Goal: Task Accomplishment & Management: Complete application form

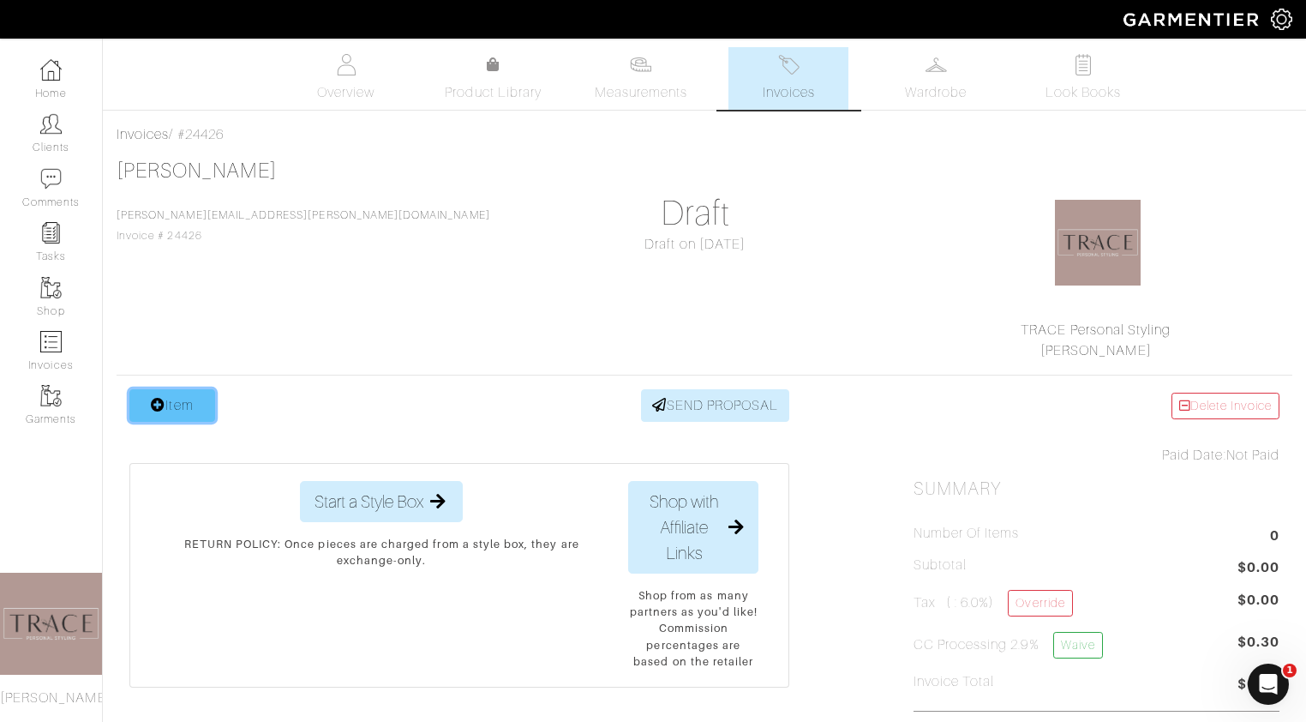
click at [188, 401] on link "Item" at bounding box center [172, 405] width 86 height 33
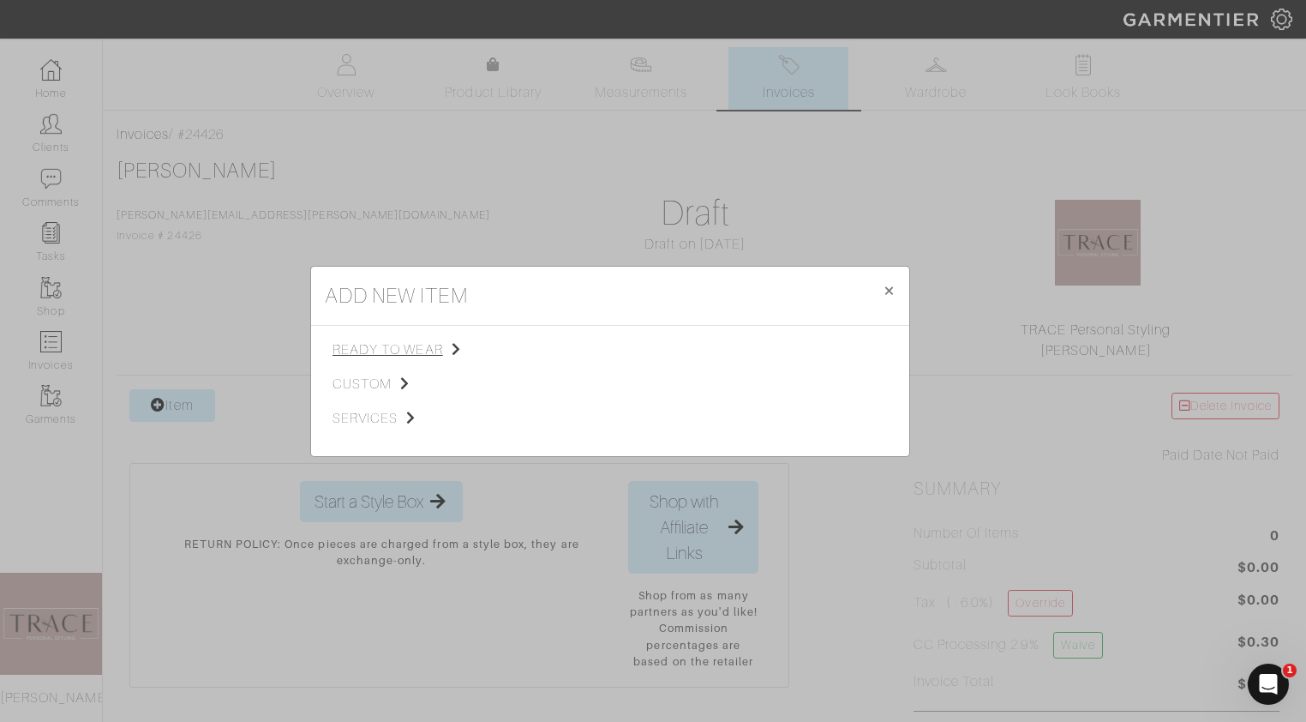
click at [393, 348] on span "ready to wear" at bounding box center [418, 349] width 172 height 21
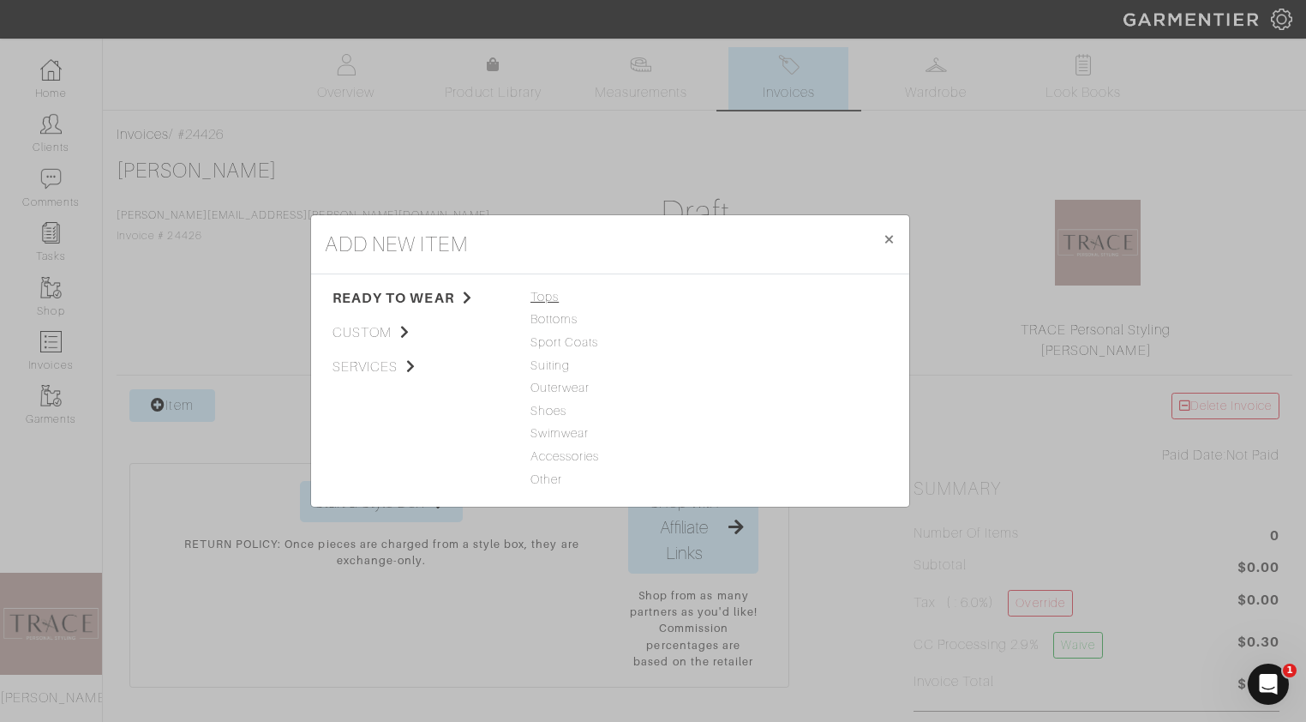
click at [548, 299] on span "Tops" at bounding box center [609, 297] width 159 height 19
click at [738, 342] on link "Woven" at bounding box center [736, 342] width 40 height 14
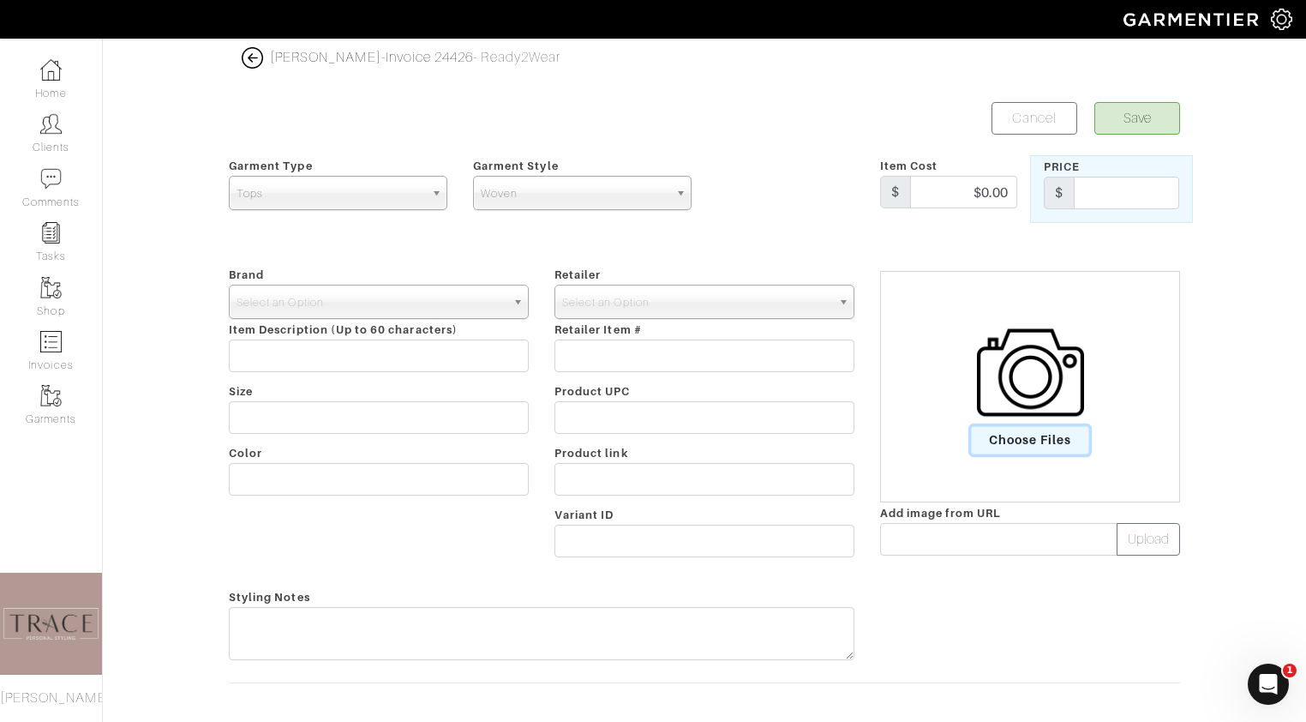
click at [1020, 452] on span "Choose Files" at bounding box center [1030, 440] width 119 height 28
click at [0, 0] on input "Choose Files" at bounding box center [0, 0] width 0 height 0
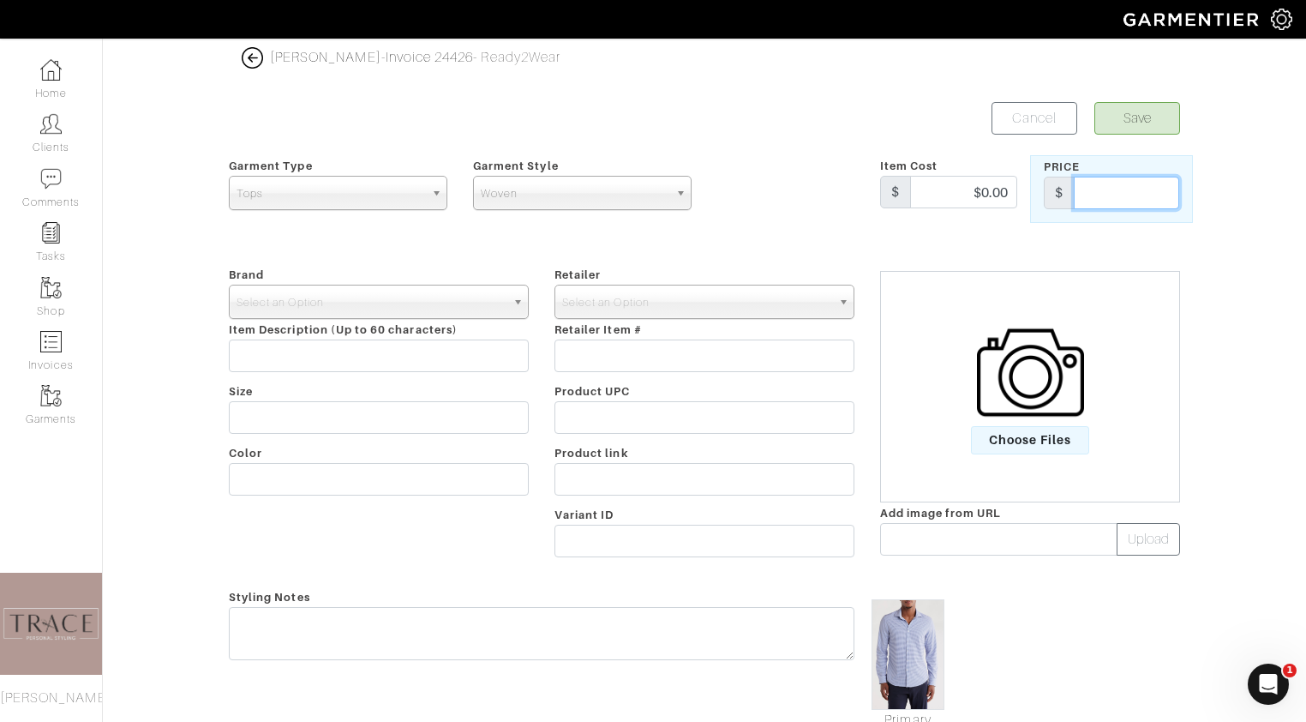
click at [1146, 197] on input "text" at bounding box center [1126, 193] width 105 height 33
type input "88"
click at [413, 296] on span "Select an Option" at bounding box center [371, 302] width 269 height 34
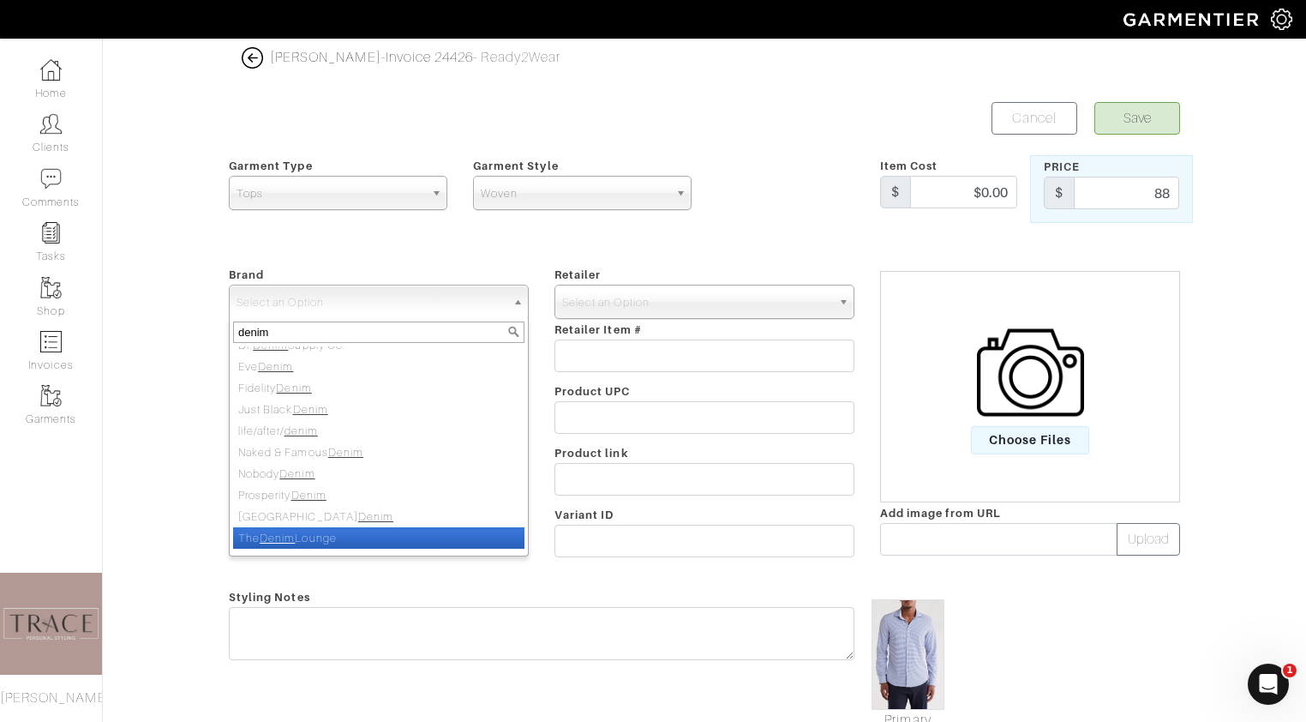
scroll to position [94, 0]
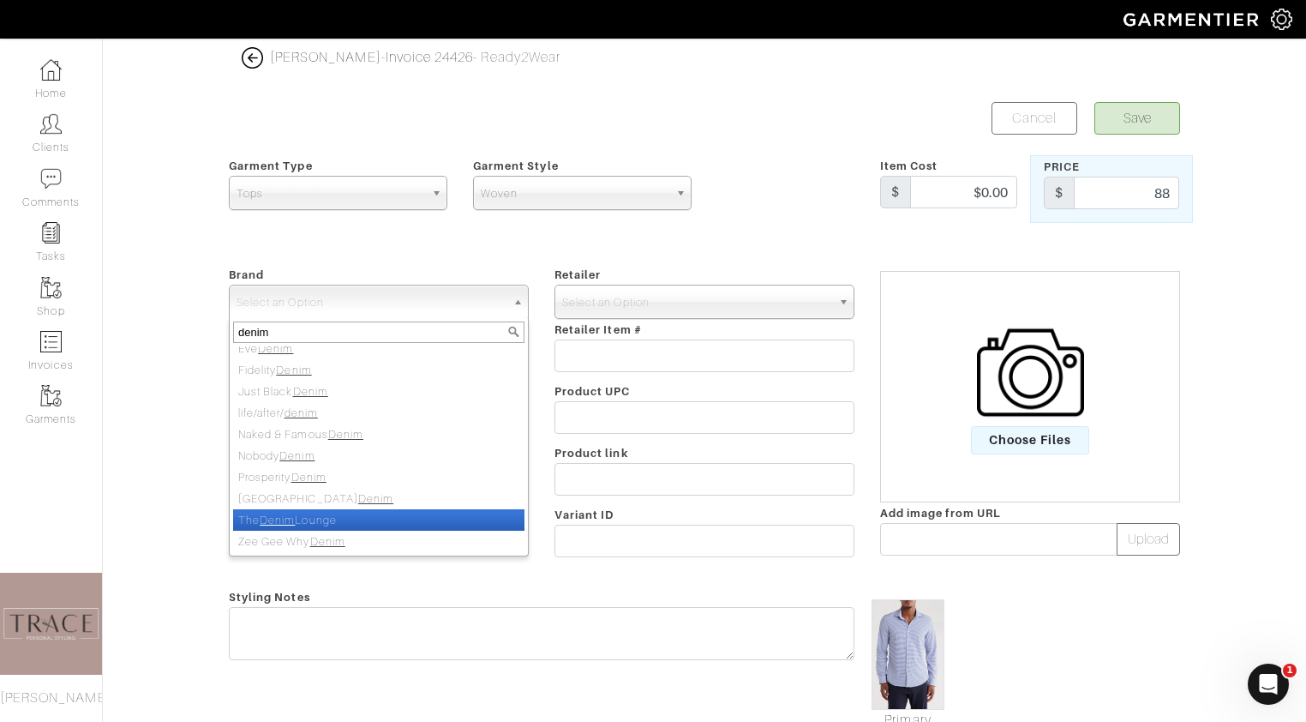
type input "denim"
click at [331, 521] on li "The Denim Lounge" at bounding box center [378, 519] width 291 height 21
select select "The Denim Lounge"
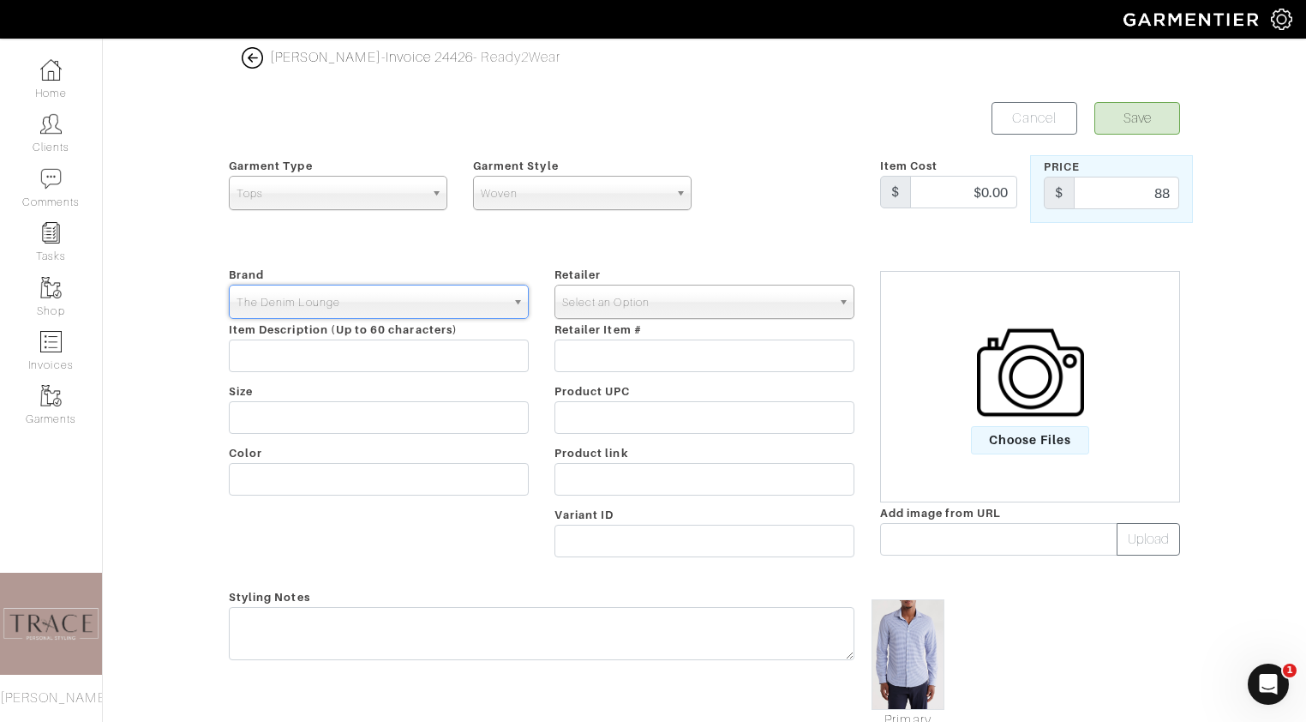
click at [605, 295] on span "Select an Option" at bounding box center [696, 302] width 269 height 34
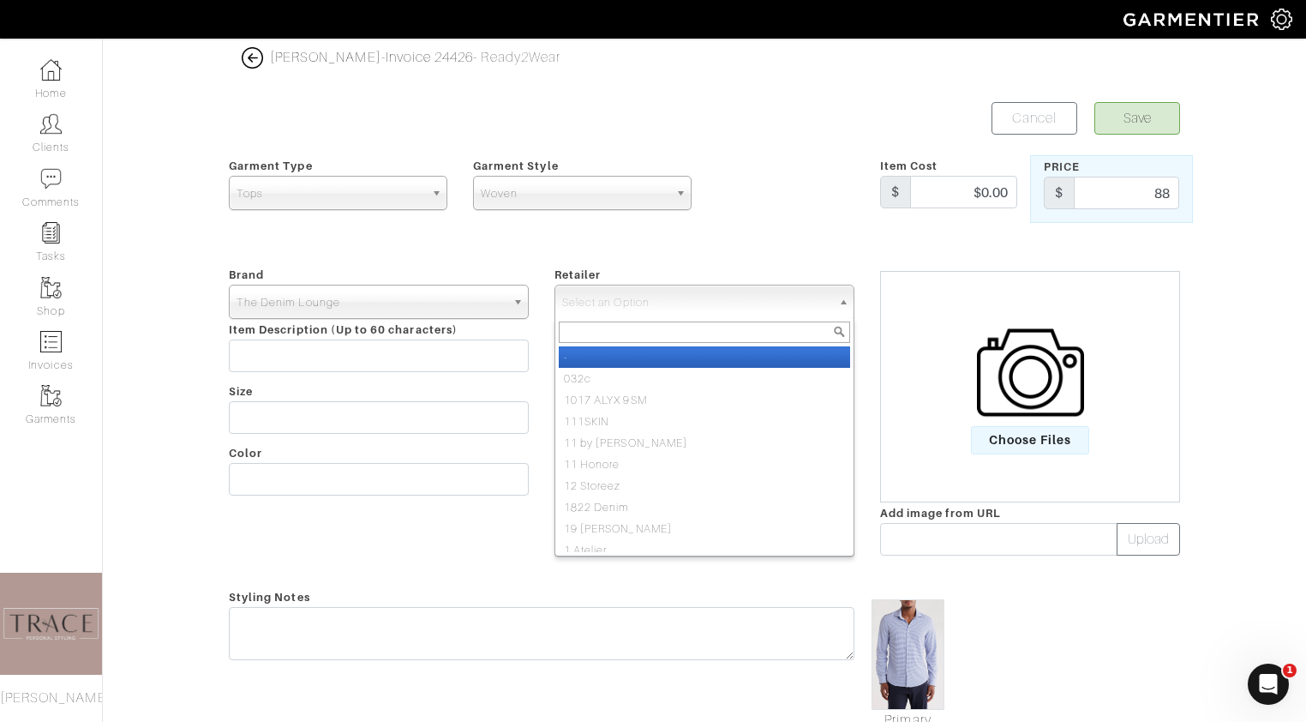
click at [598, 352] on li "-" at bounding box center [704, 356] width 291 height 21
select select "6380"
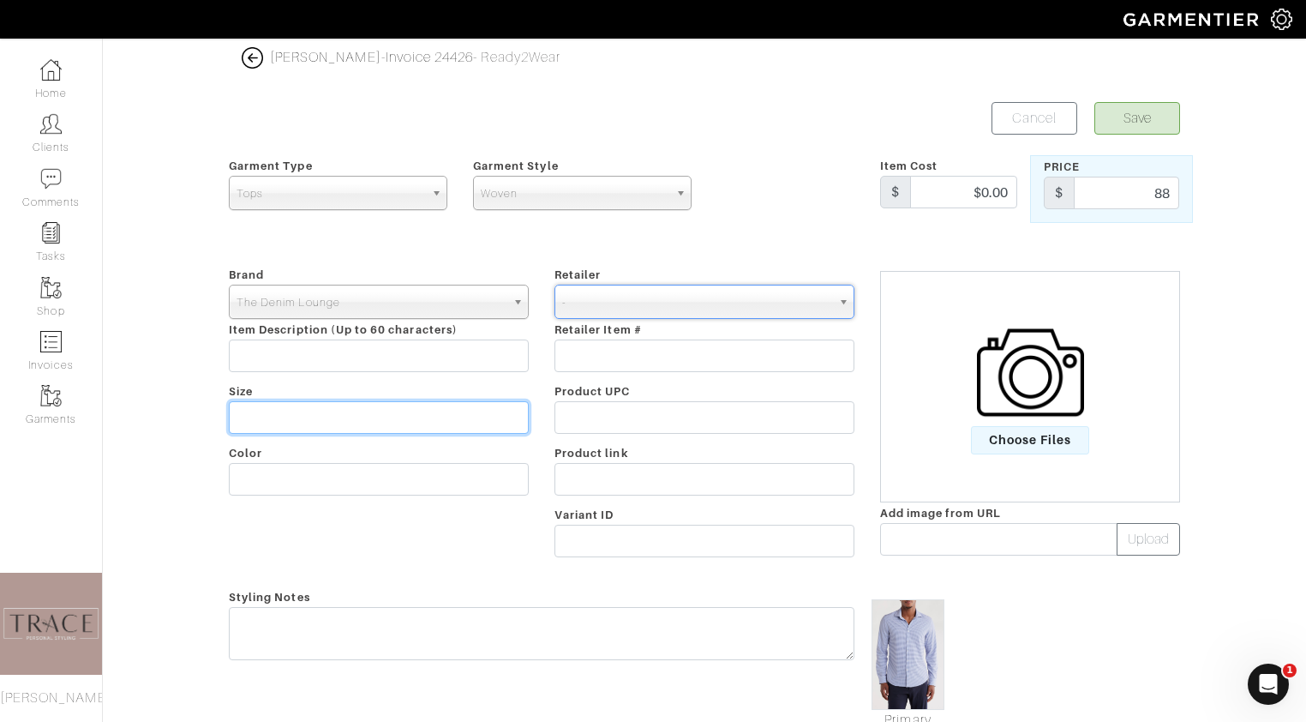
click at [416, 415] on input "text" at bounding box center [379, 417] width 300 height 33
type input "L"
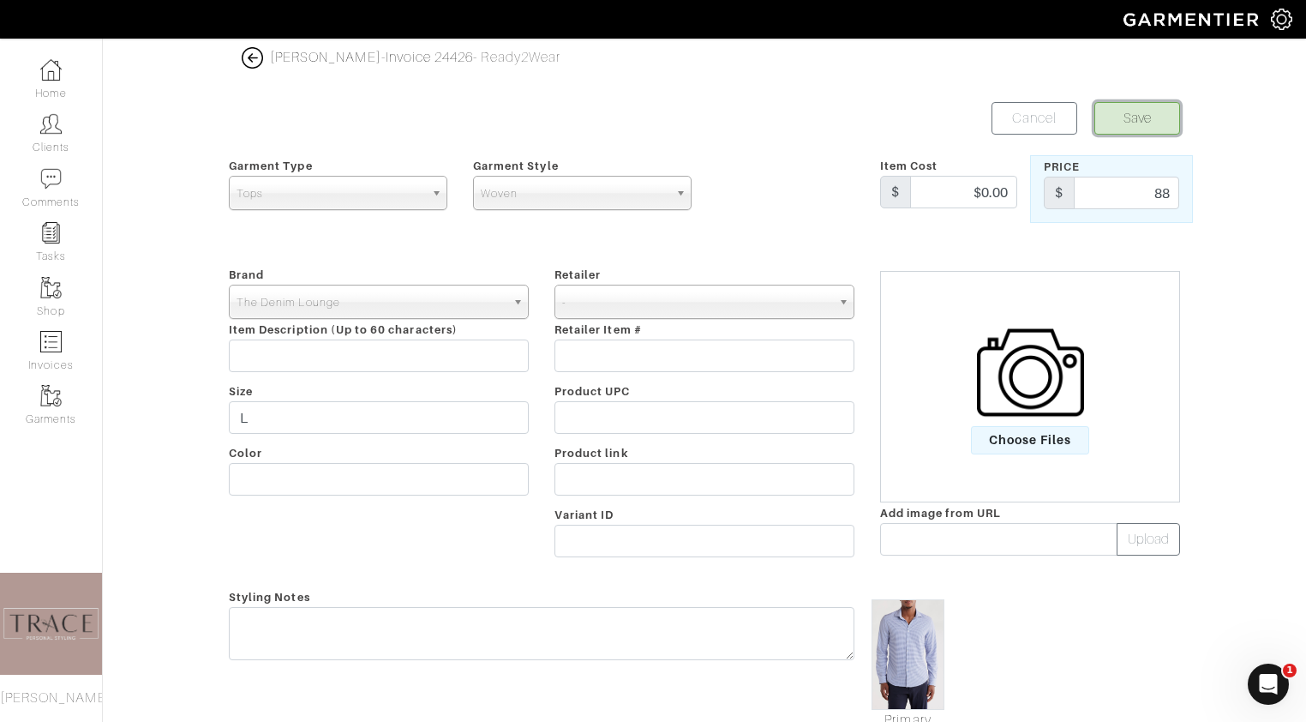
click at [1163, 110] on button "Save" at bounding box center [1137, 118] width 86 height 33
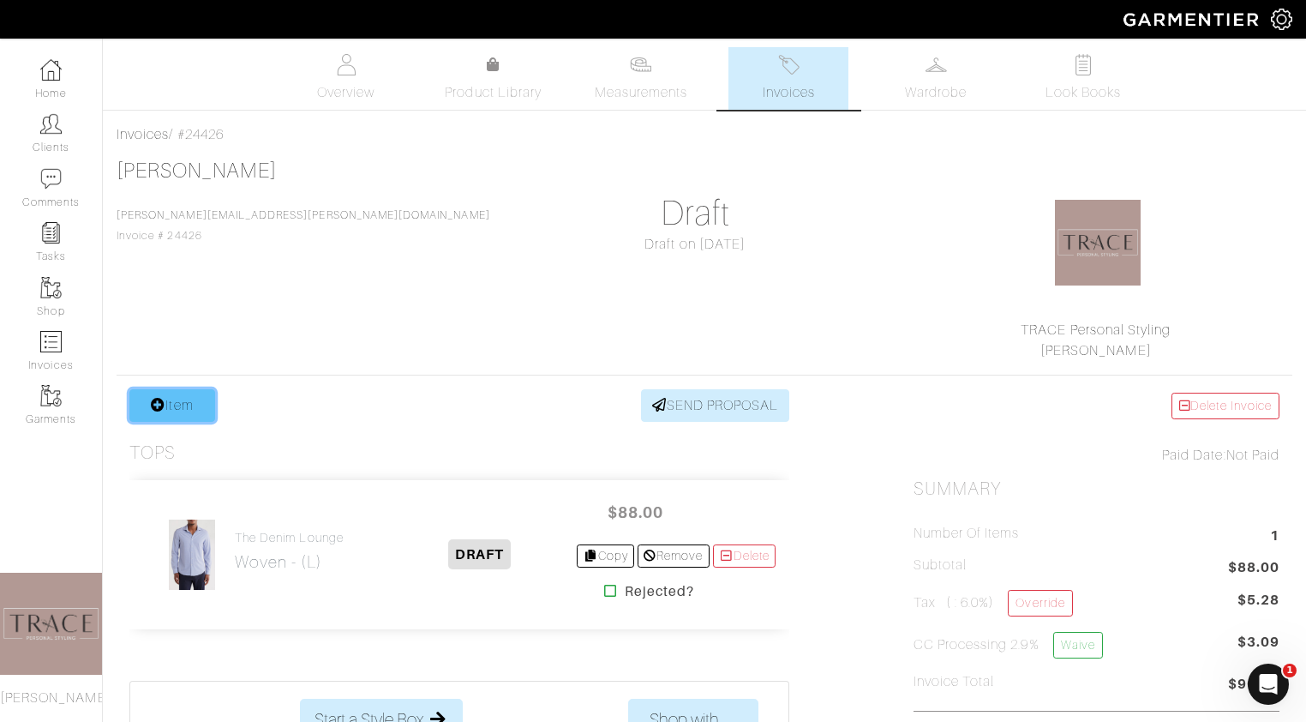
click at [183, 411] on link "Item" at bounding box center [172, 405] width 86 height 33
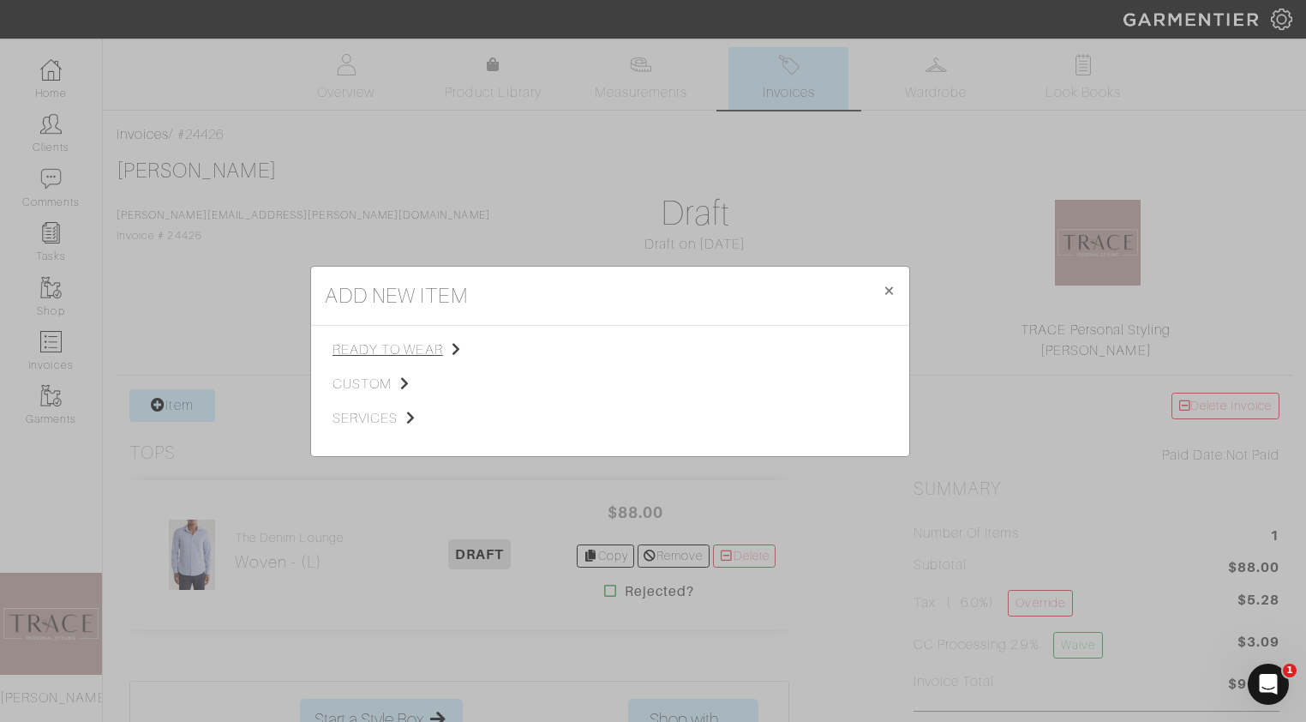
click at [388, 346] on span "ready to wear" at bounding box center [418, 349] width 172 height 21
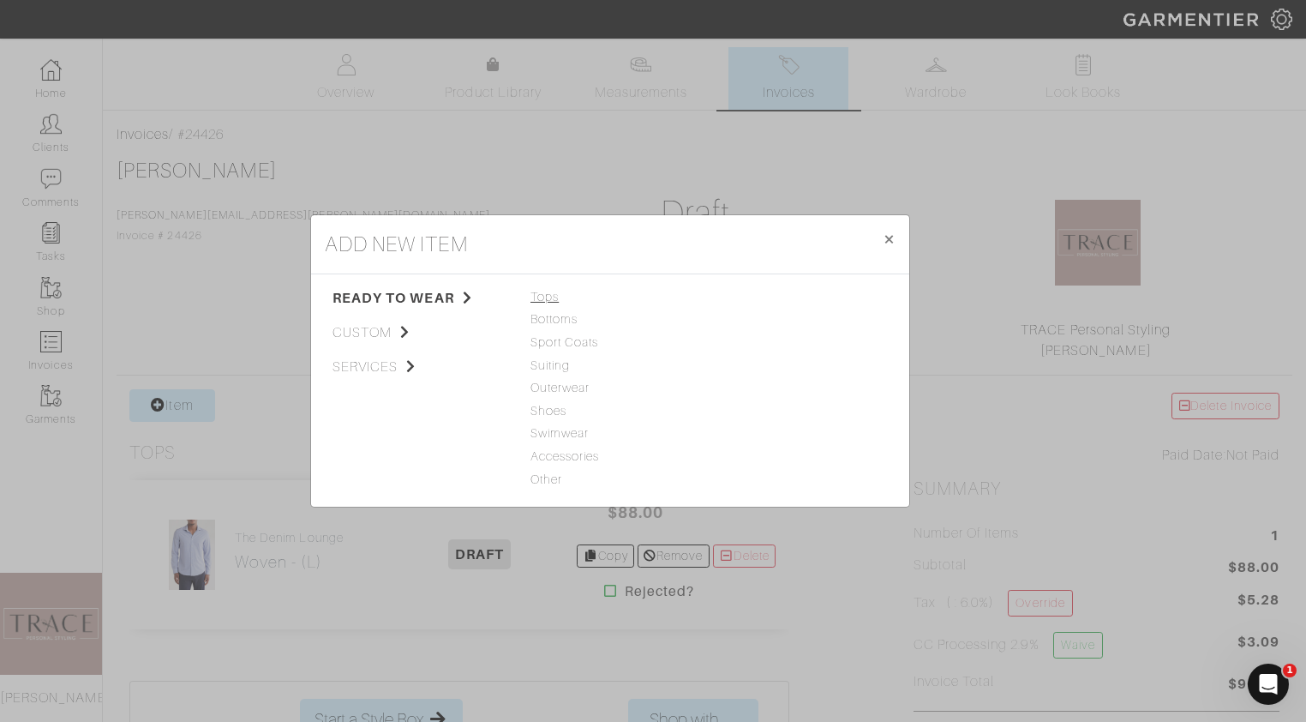
click at [544, 294] on span "Tops" at bounding box center [609, 297] width 159 height 19
click at [732, 391] on link "Polo" at bounding box center [728, 387] width 25 height 14
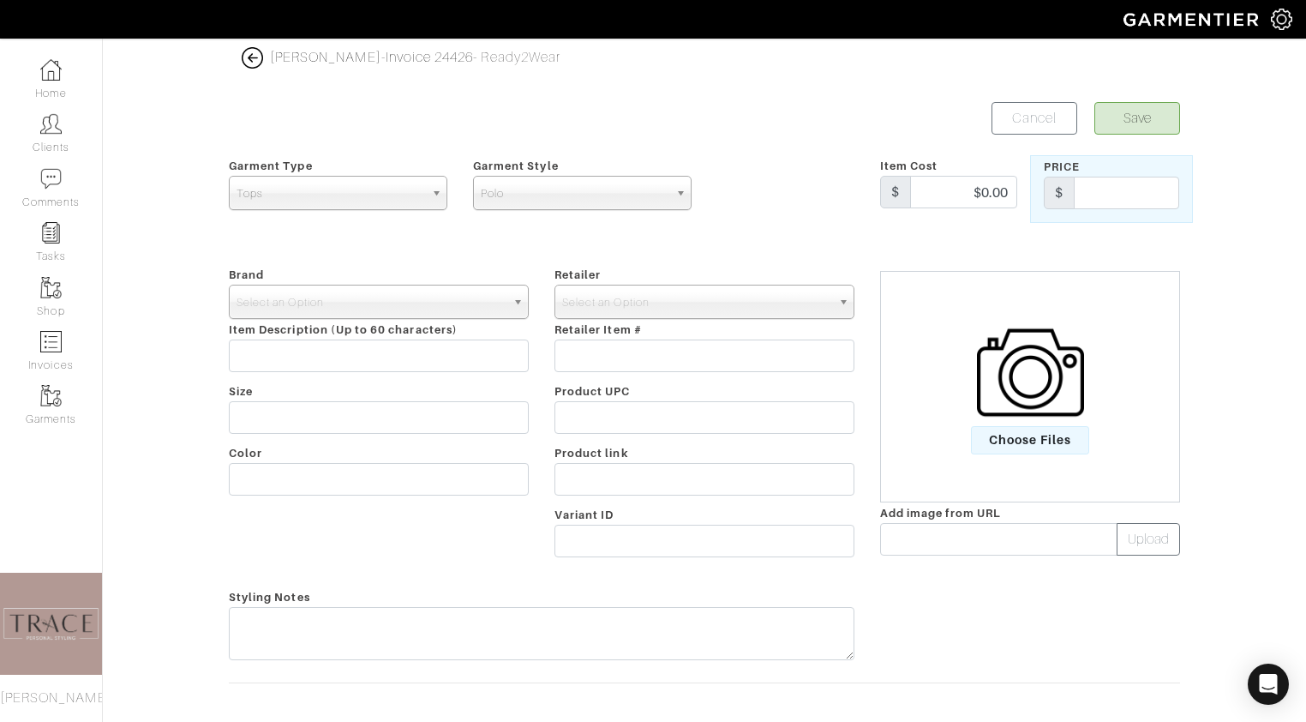
click at [997, 402] on img at bounding box center [1030, 372] width 107 height 107
click at [0, 0] on input "Choose Files" at bounding box center [0, 0] width 0 height 0
click at [411, 302] on span "Select an Option" at bounding box center [371, 302] width 269 height 34
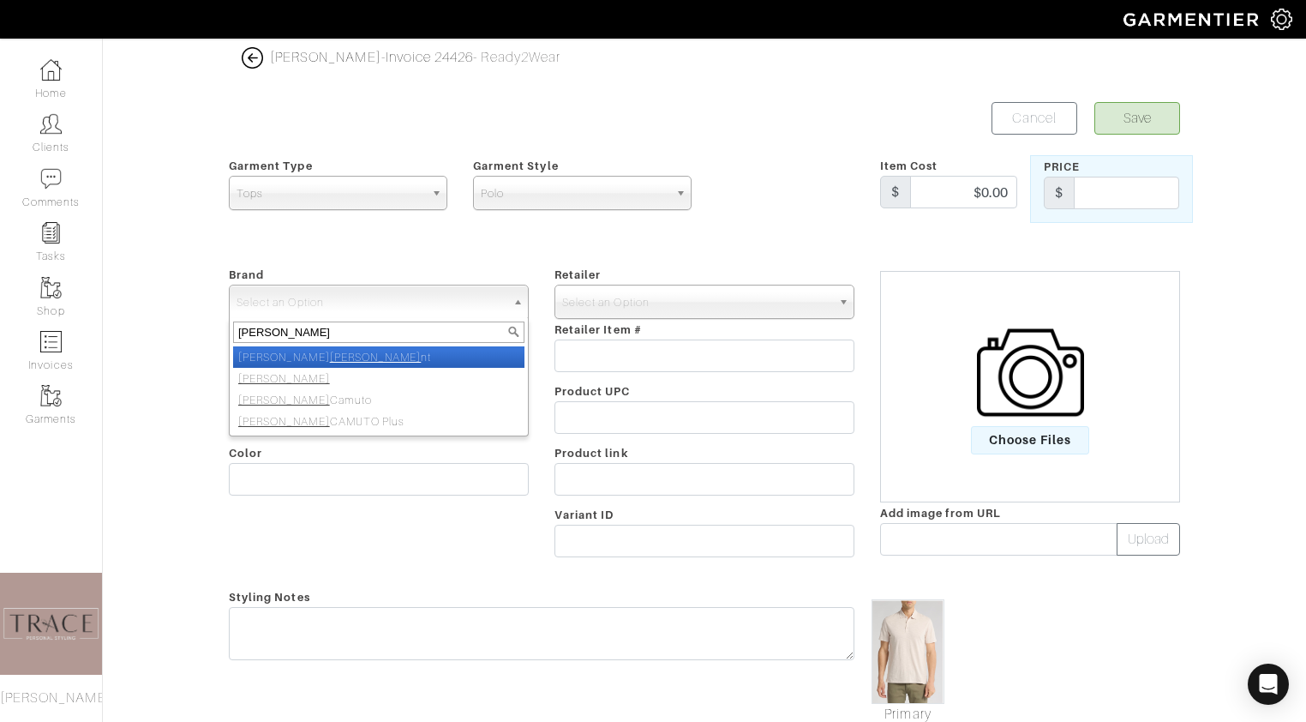
type input "vince"
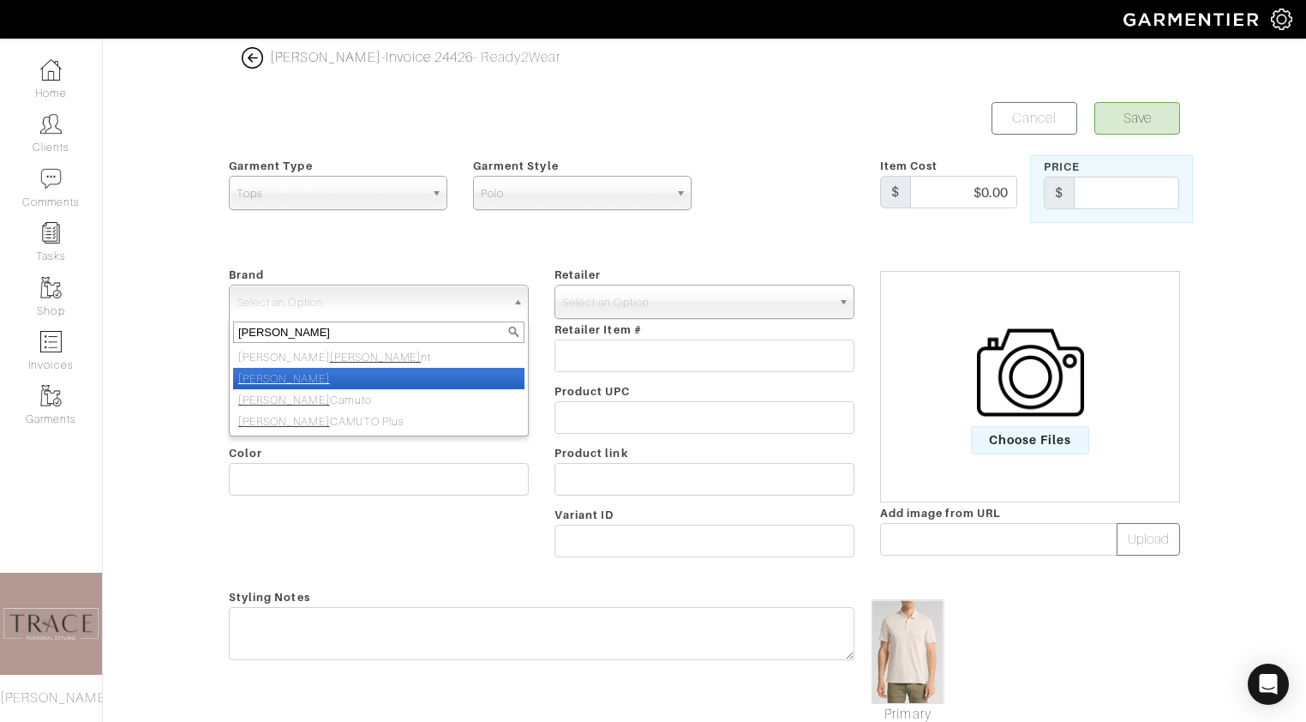
click at [376, 370] on li "[PERSON_NAME]" at bounding box center [378, 378] width 291 height 21
select select "[PERSON_NAME]"
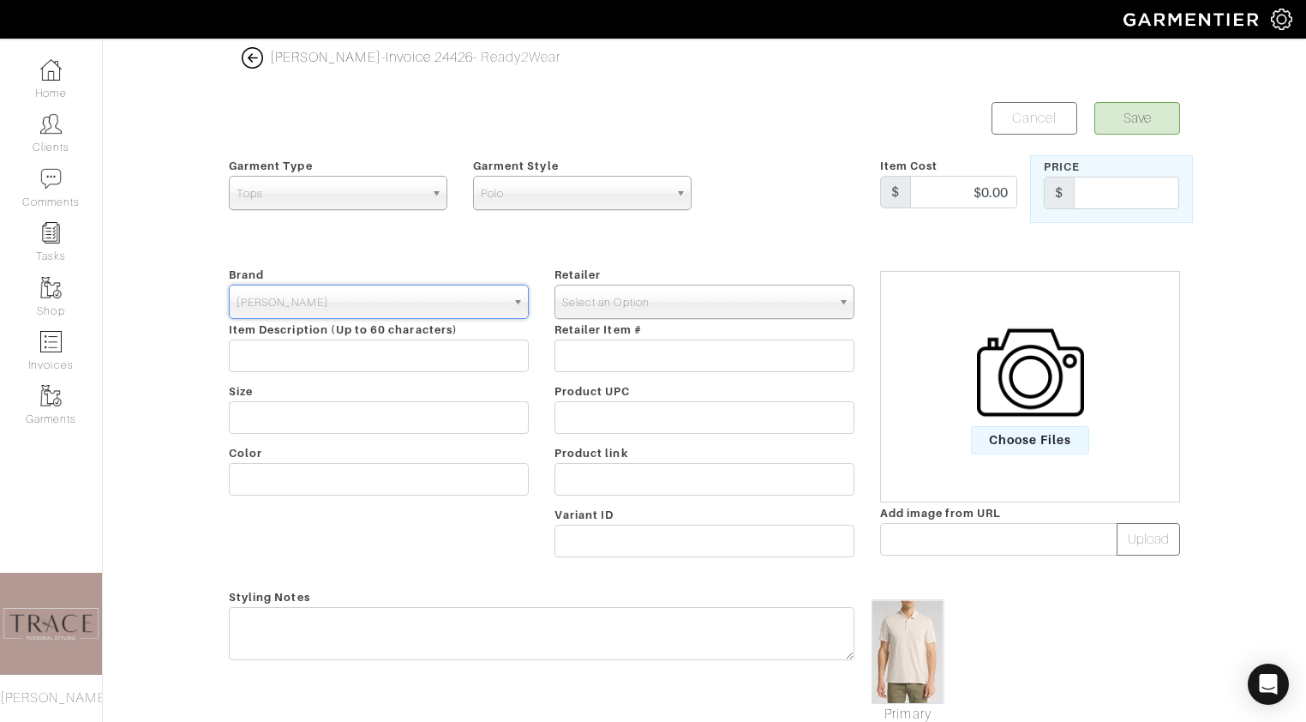
click at [642, 290] on span "Select an Option" at bounding box center [696, 302] width 269 height 34
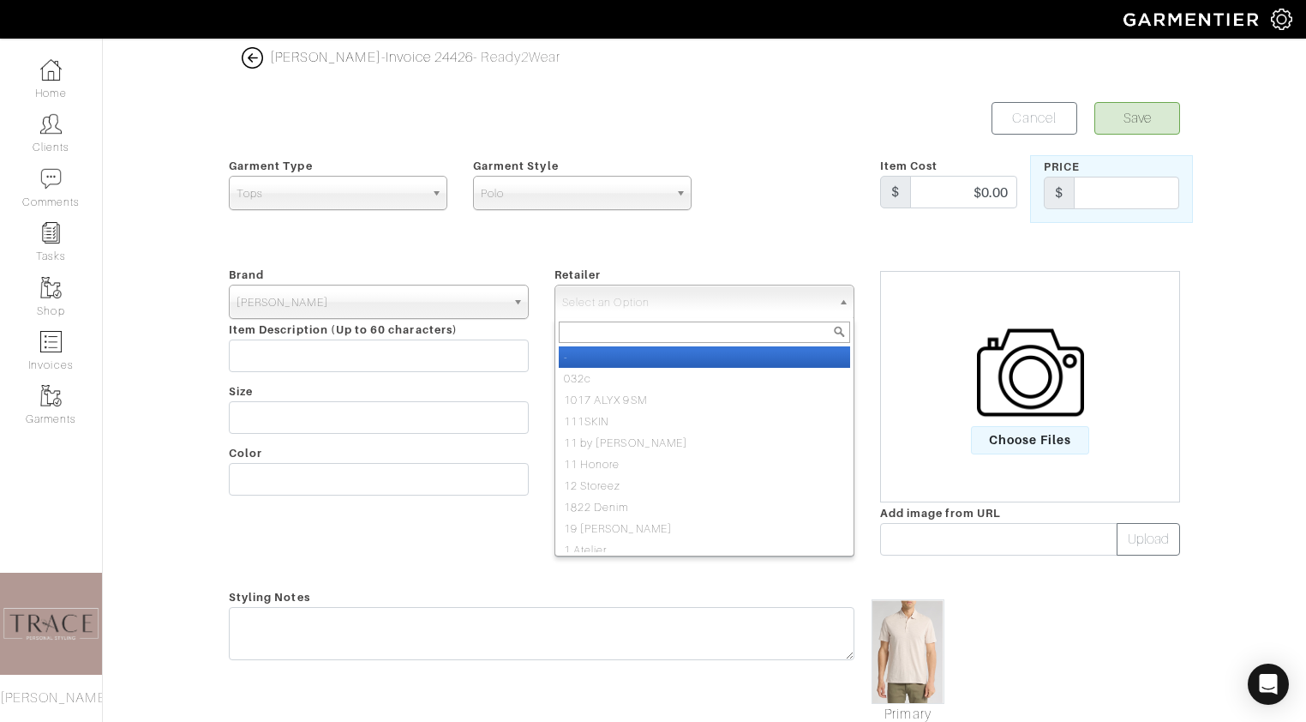
click at [643, 357] on li "-" at bounding box center [704, 356] width 291 height 21
select select "6380"
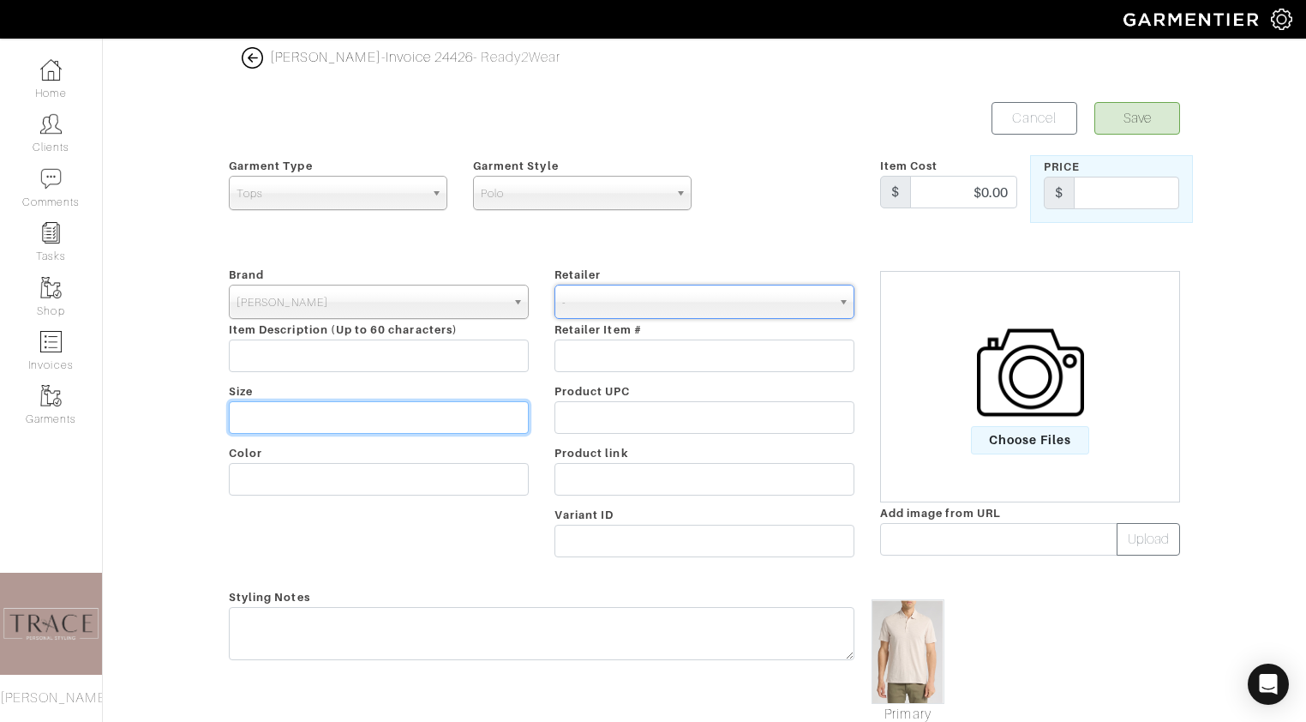
click at [473, 411] on input "text" at bounding box center [379, 417] width 300 height 33
type input "L"
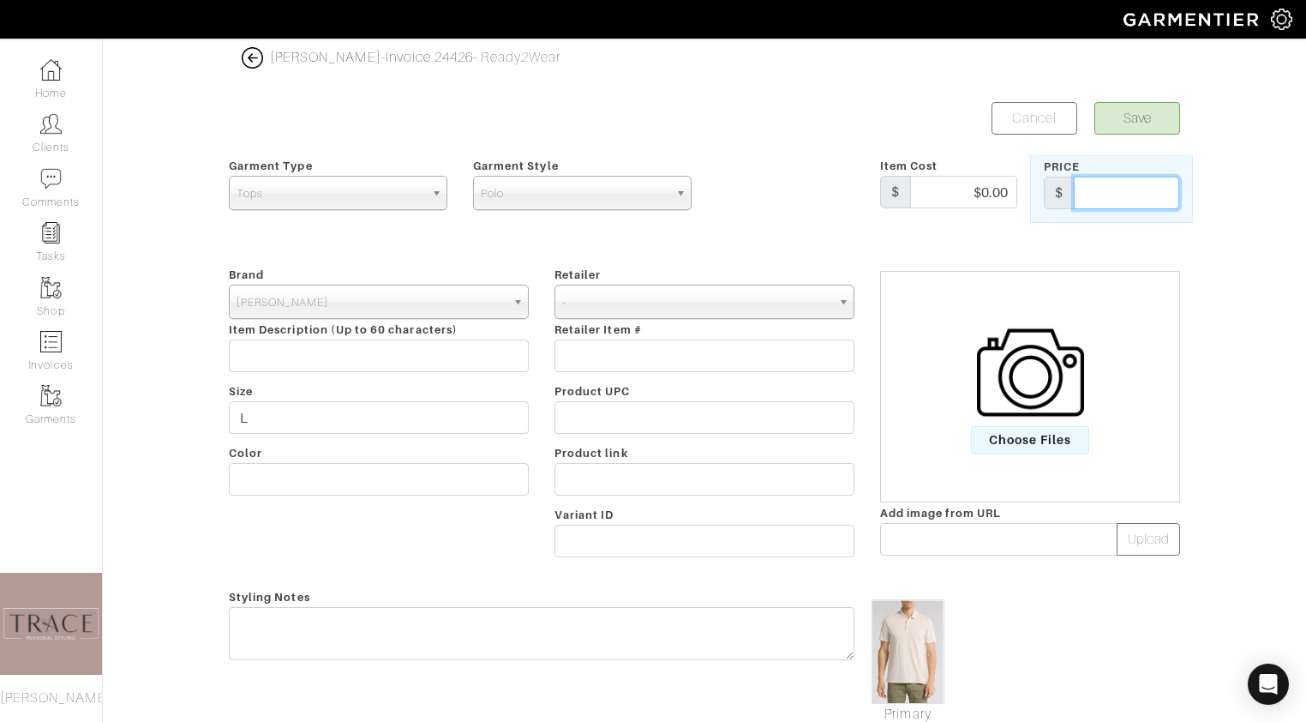
click at [1141, 183] on input "text" at bounding box center [1126, 193] width 105 height 33
type input "108"
click at [1171, 120] on button "Save" at bounding box center [1137, 118] width 86 height 33
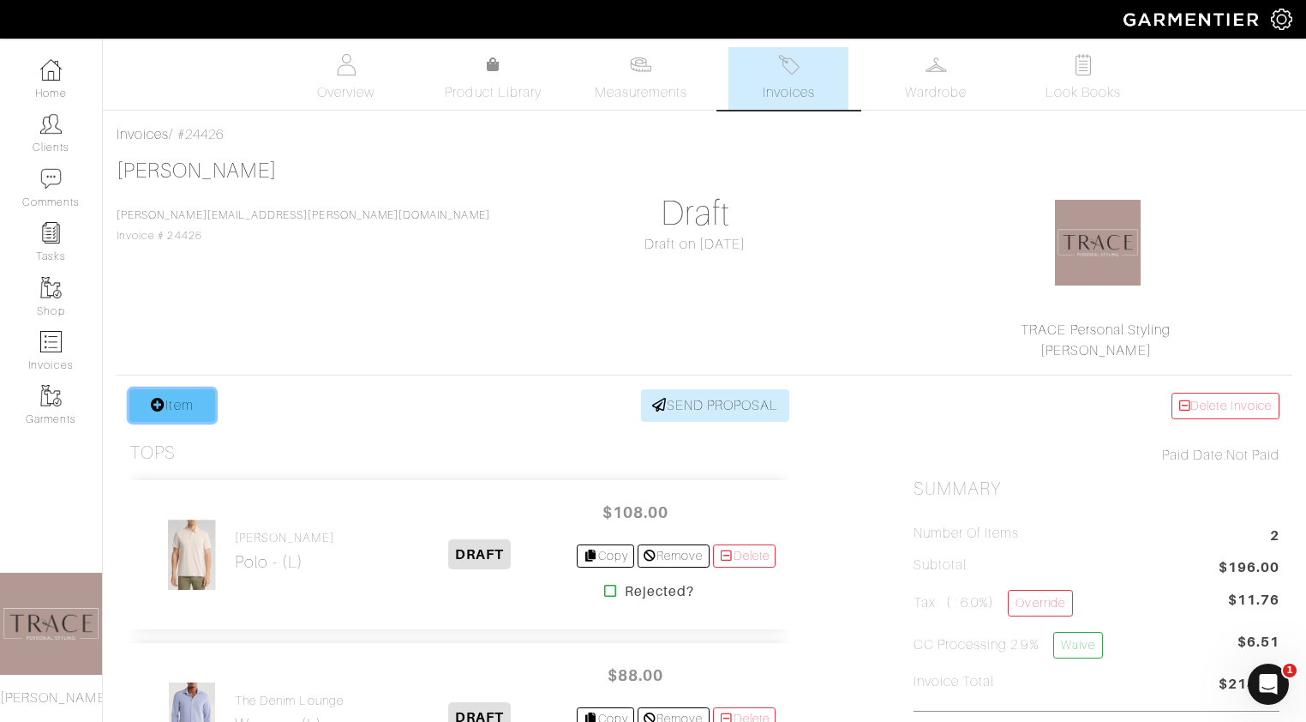
click at [163, 389] on link "Item" at bounding box center [172, 405] width 86 height 33
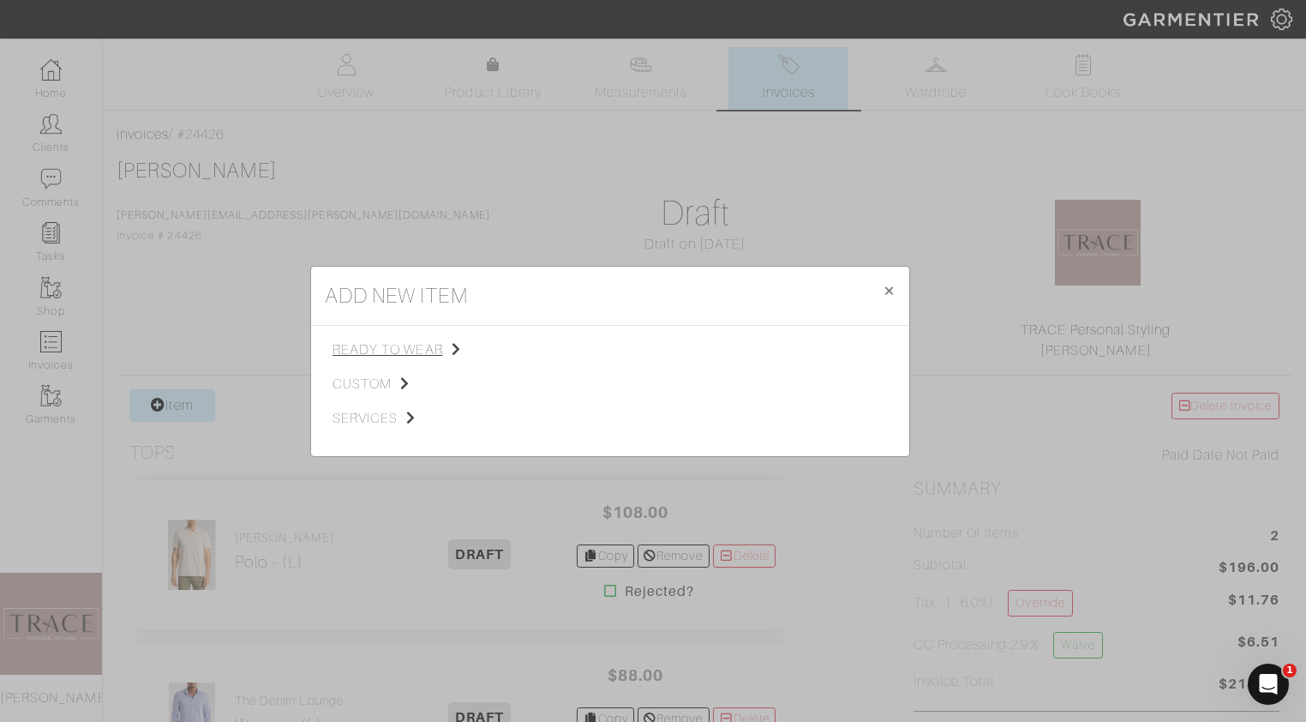
click at [391, 347] on span "ready to wear" at bounding box center [418, 349] width 172 height 21
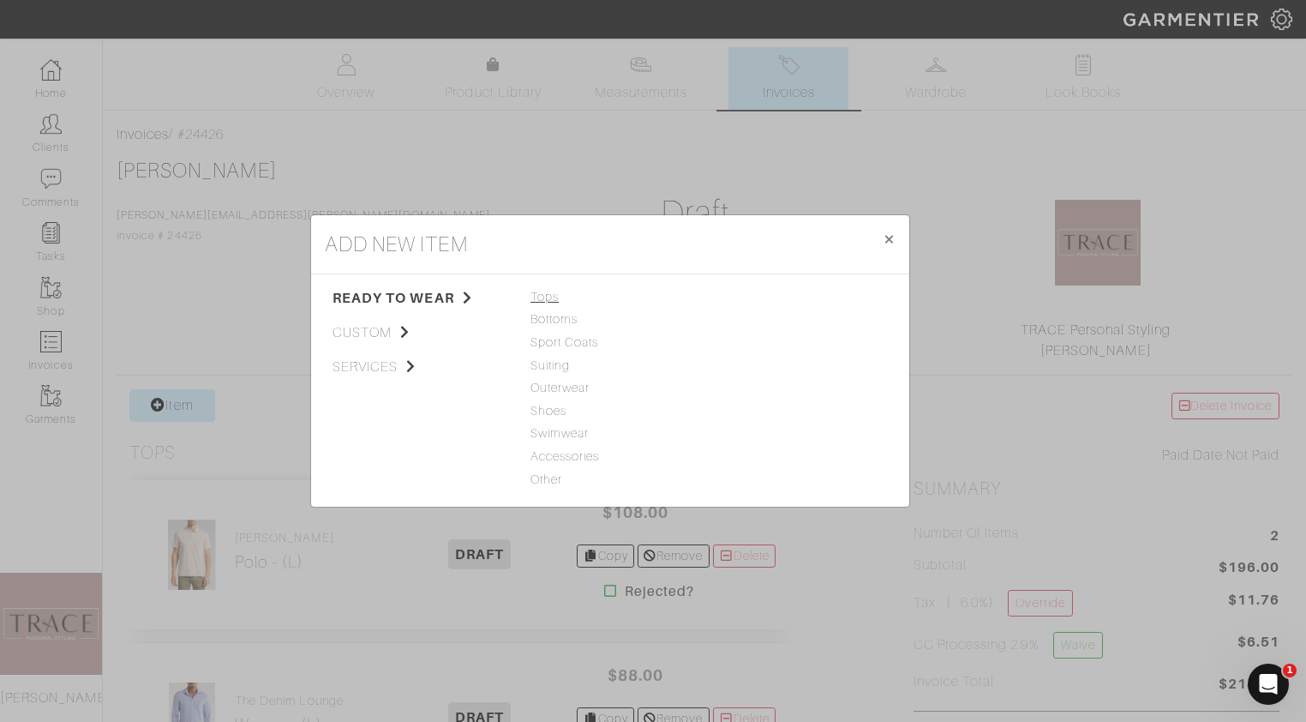
click at [558, 293] on span "Tops" at bounding box center [609, 297] width 159 height 19
click at [735, 387] on link "Polo" at bounding box center [728, 387] width 25 height 14
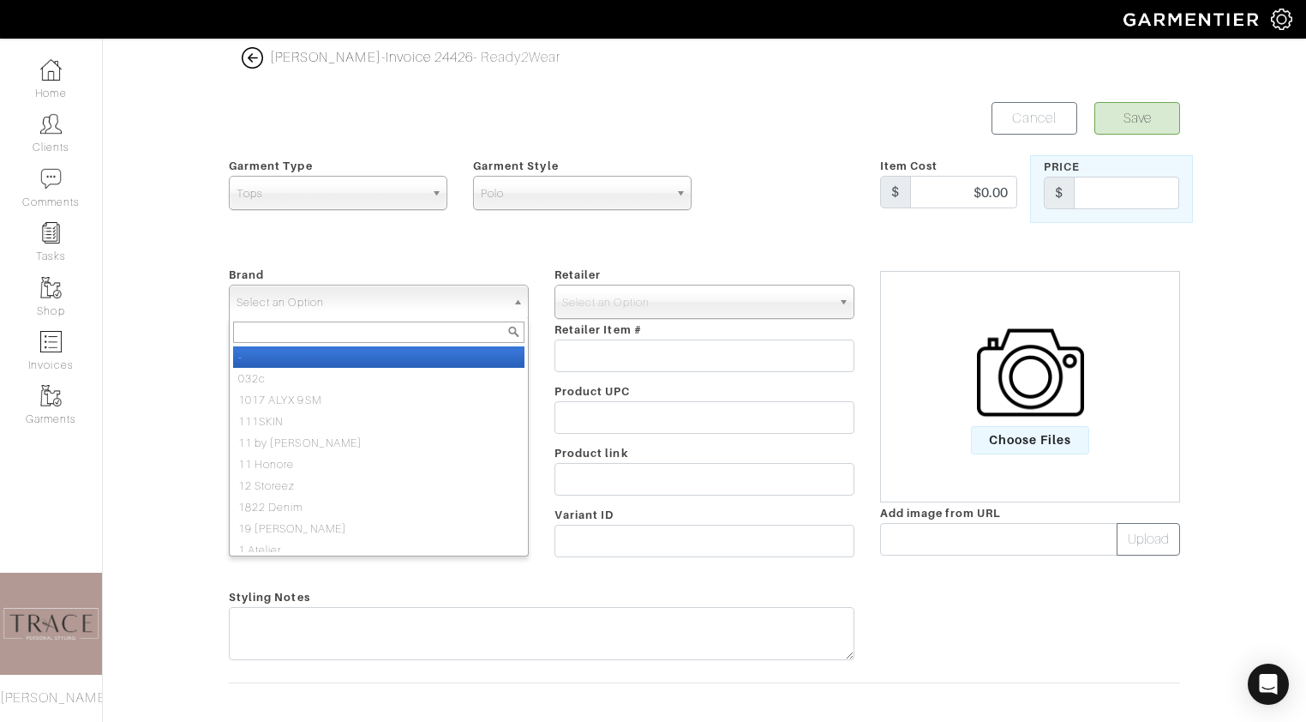
click at [467, 301] on span "Select an Option" at bounding box center [371, 302] width 269 height 34
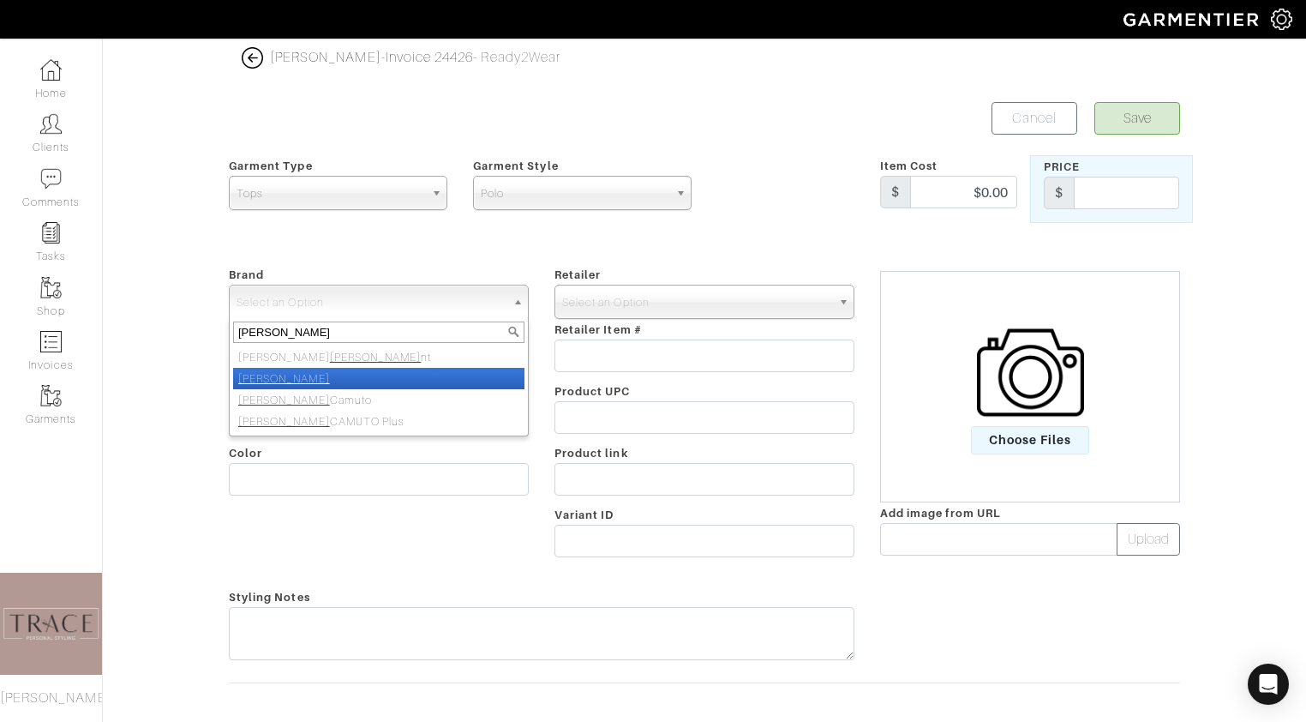
type input "[PERSON_NAME]"
click at [437, 380] on li "[PERSON_NAME]" at bounding box center [378, 378] width 291 height 21
select select "[PERSON_NAME]"
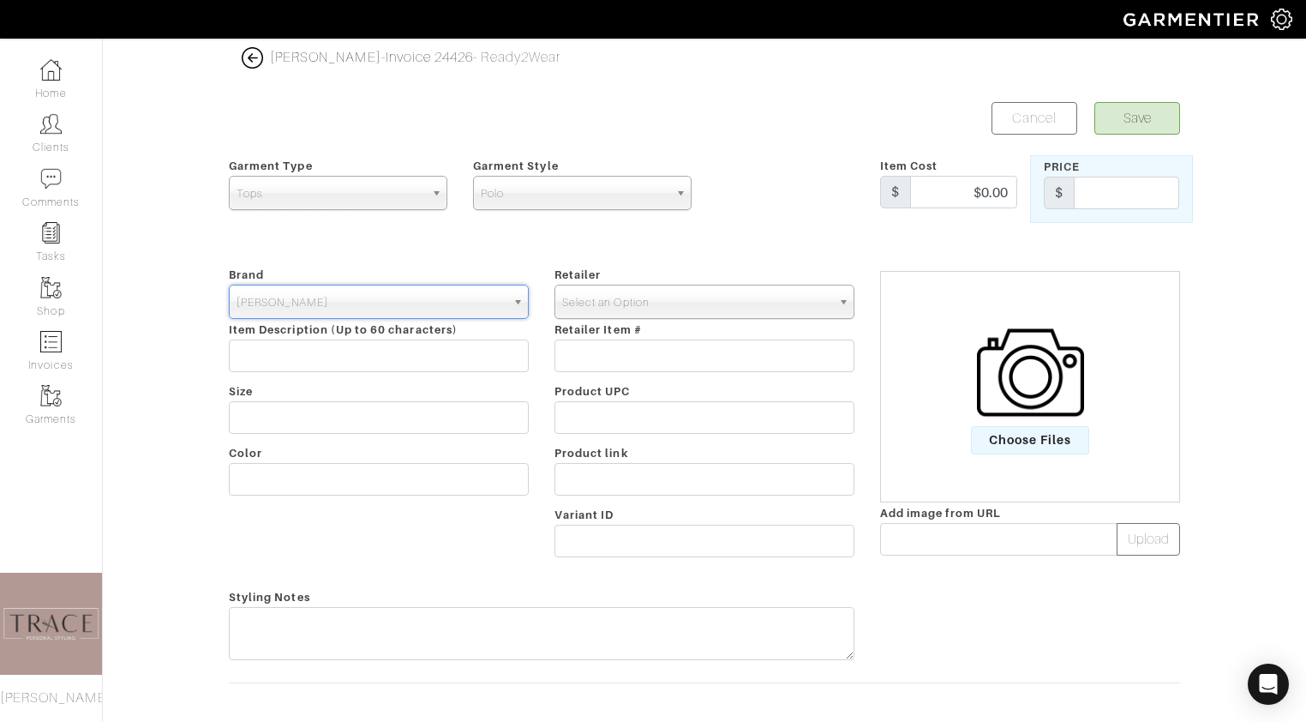
click at [617, 299] on span "Select an Option" at bounding box center [696, 302] width 269 height 34
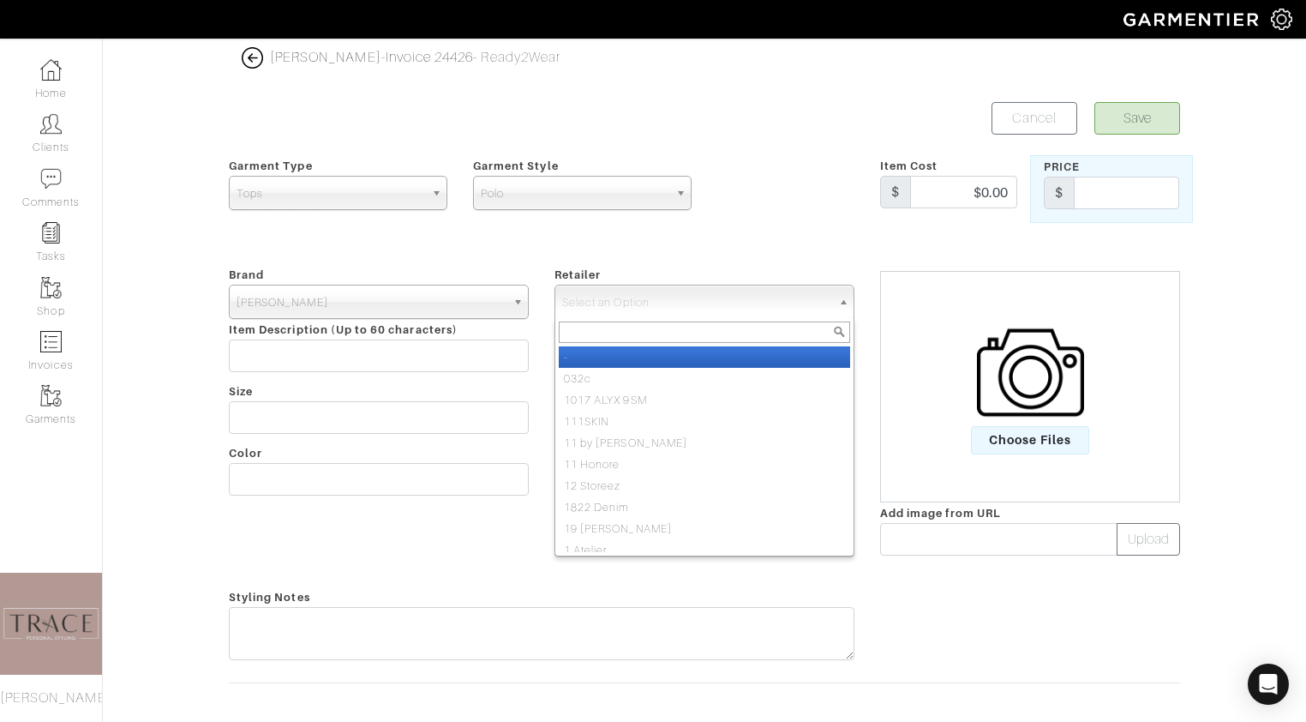
click at [614, 356] on li "-" at bounding box center [704, 356] width 291 height 21
select select "6380"
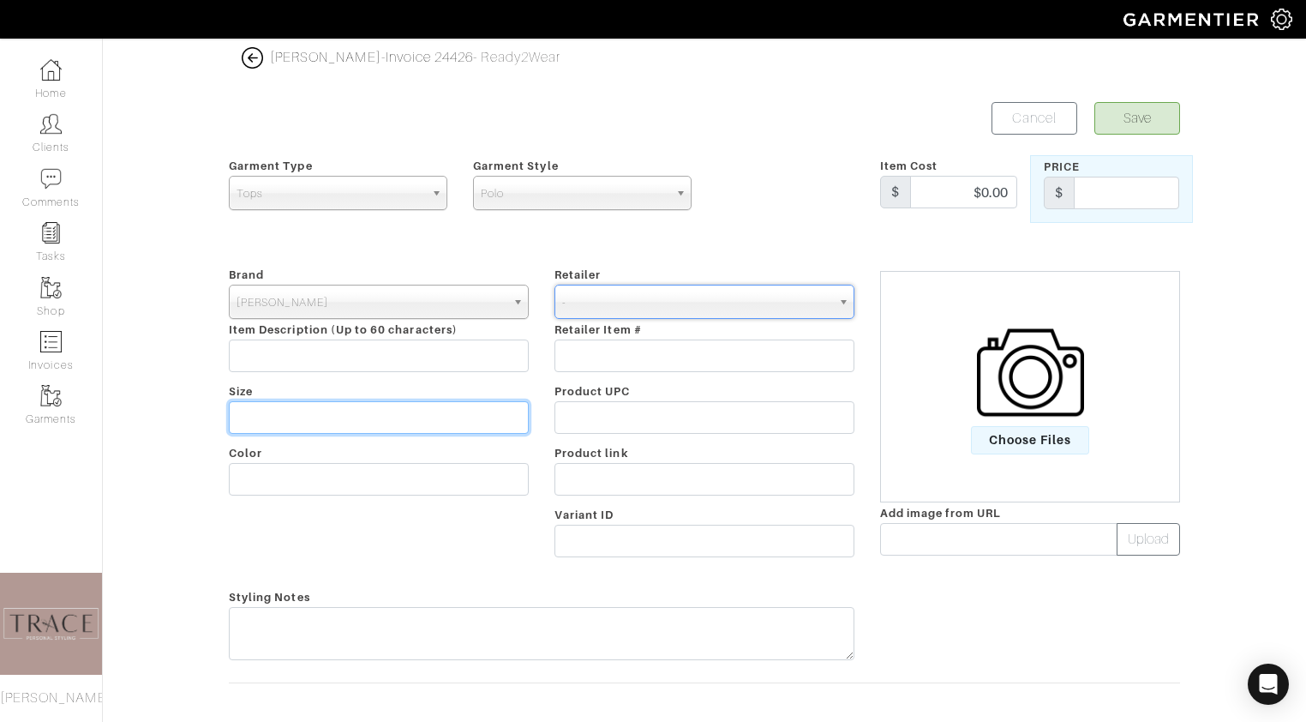
click at [476, 406] on input "text" at bounding box center [379, 417] width 300 height 33
type input "L"
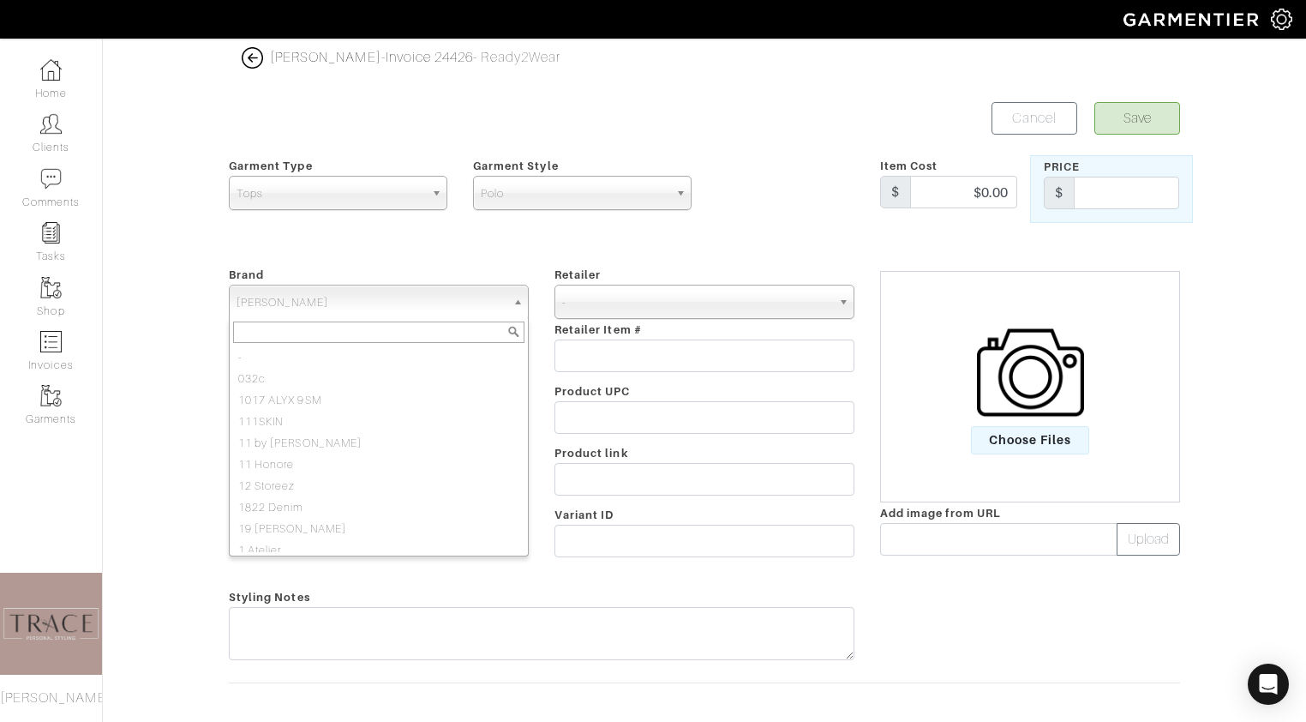
click at [356, 305] on span "[PERSON_NAME]" at bounding box center [371, 302] width 269 height 34
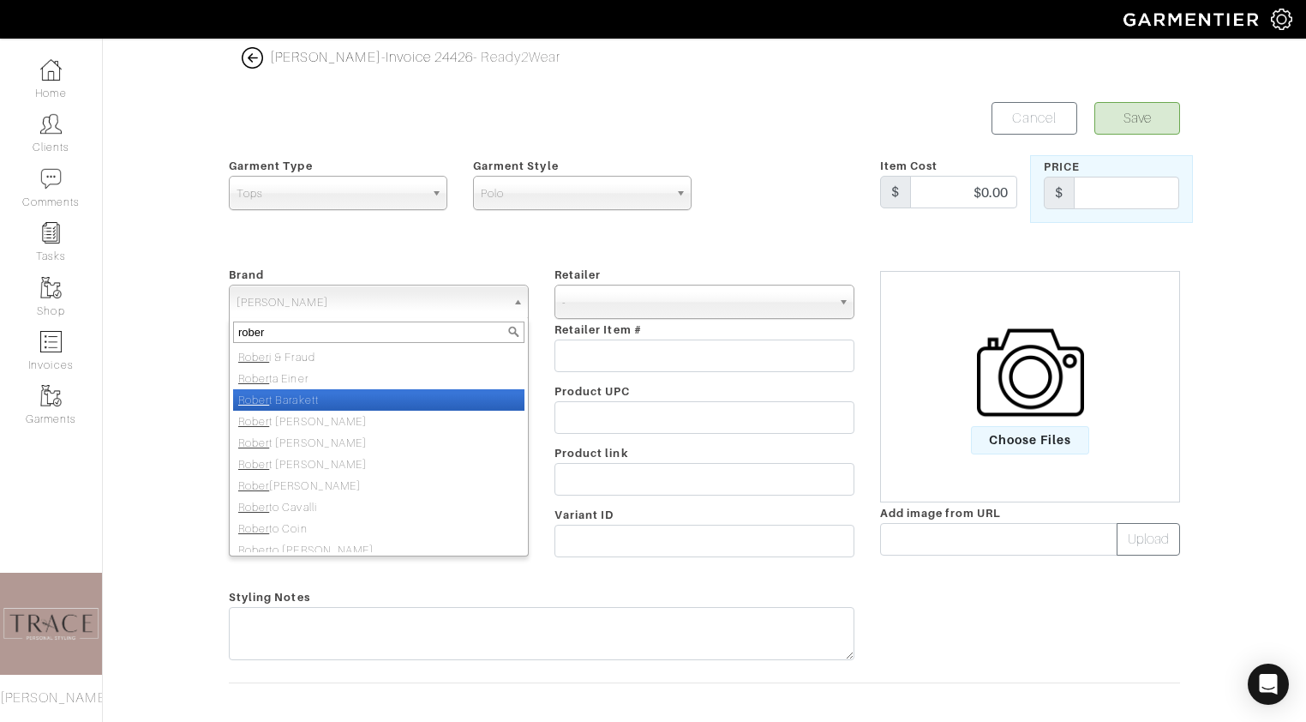
type input "rober"
click at [334, 406] on li "Rober t Barakett" at bounding box center [378, 399] width 291 height 21
select select "[PERSON_NAME]"
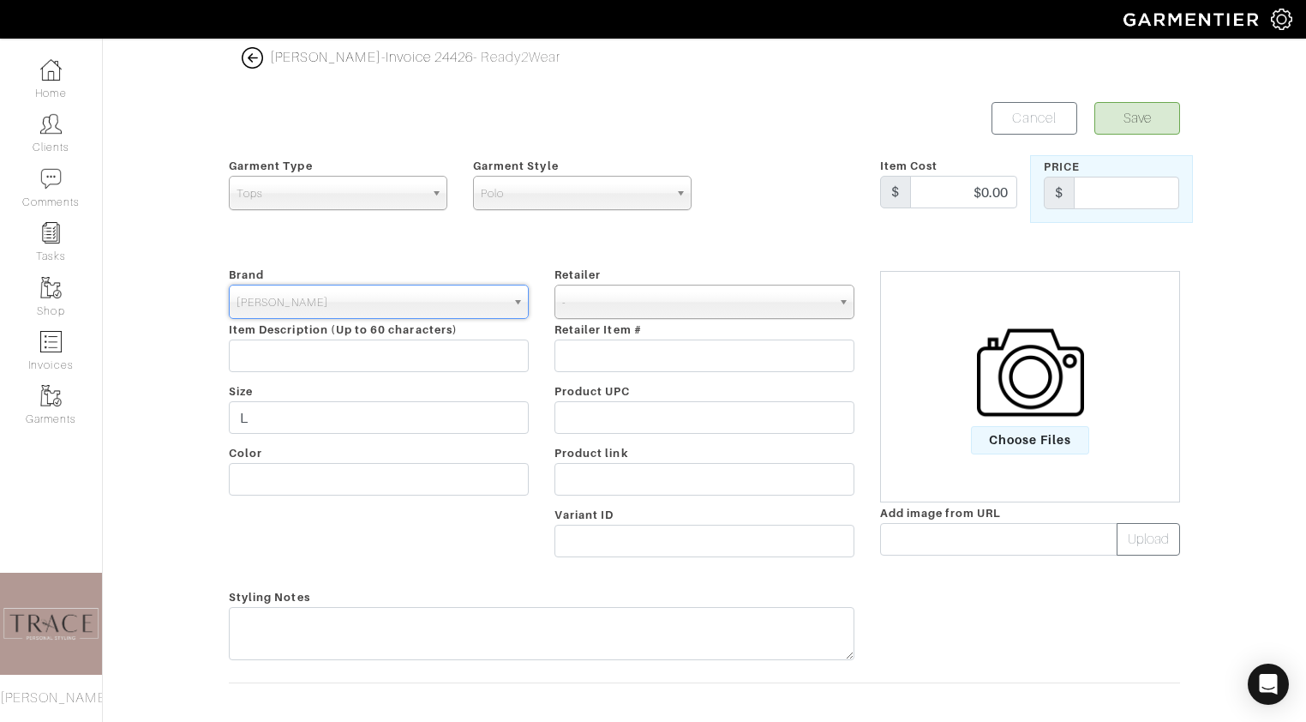
click at [1047, 387] on img at bounding box center [1030, 372] width 107 height 107
click at [0, 0] on input "Choose Files" at bounding box center [0, 0] width 0 height 0
click at [1132, 186] on input "text" at bounding box center [1126, 193] width 105 height 33
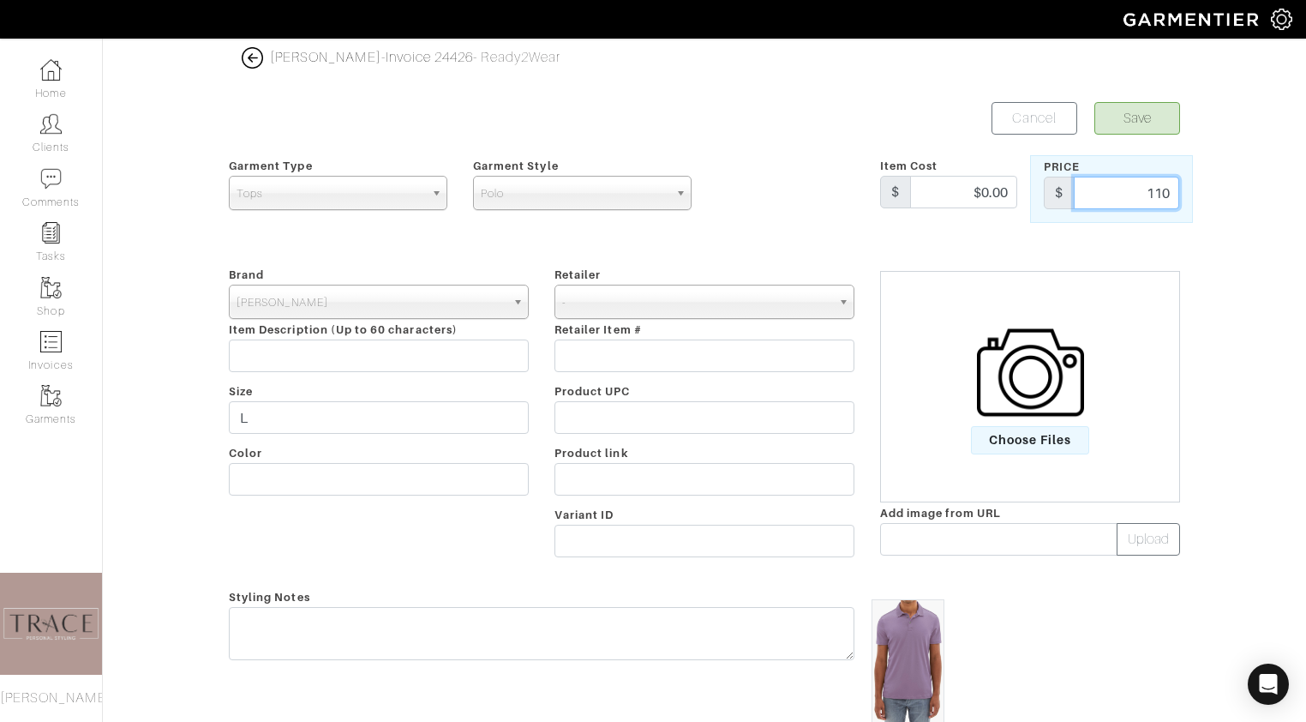
type input "110"
click at [1165, 103] on button "Save" at bounding box center [1137, 118] width 86 height 33
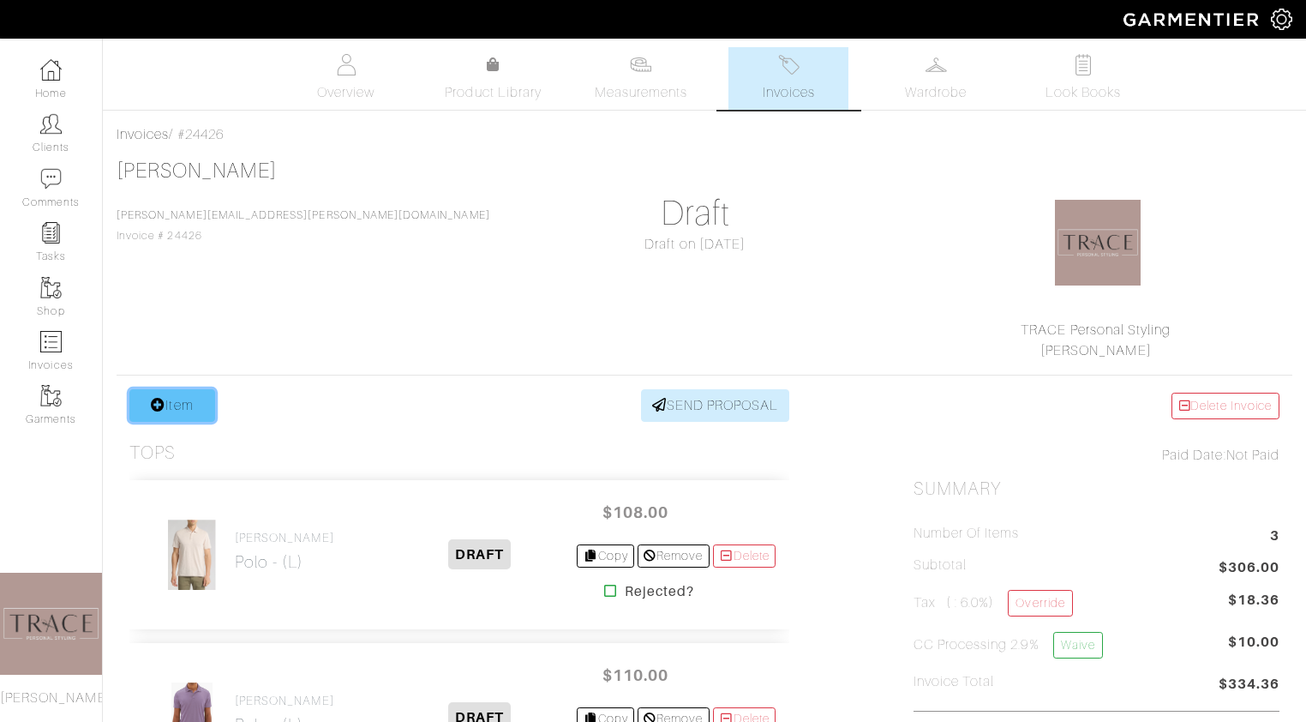
click at [201, 393] on link "Item" at bounding box center [172, 405] width 86 height 33
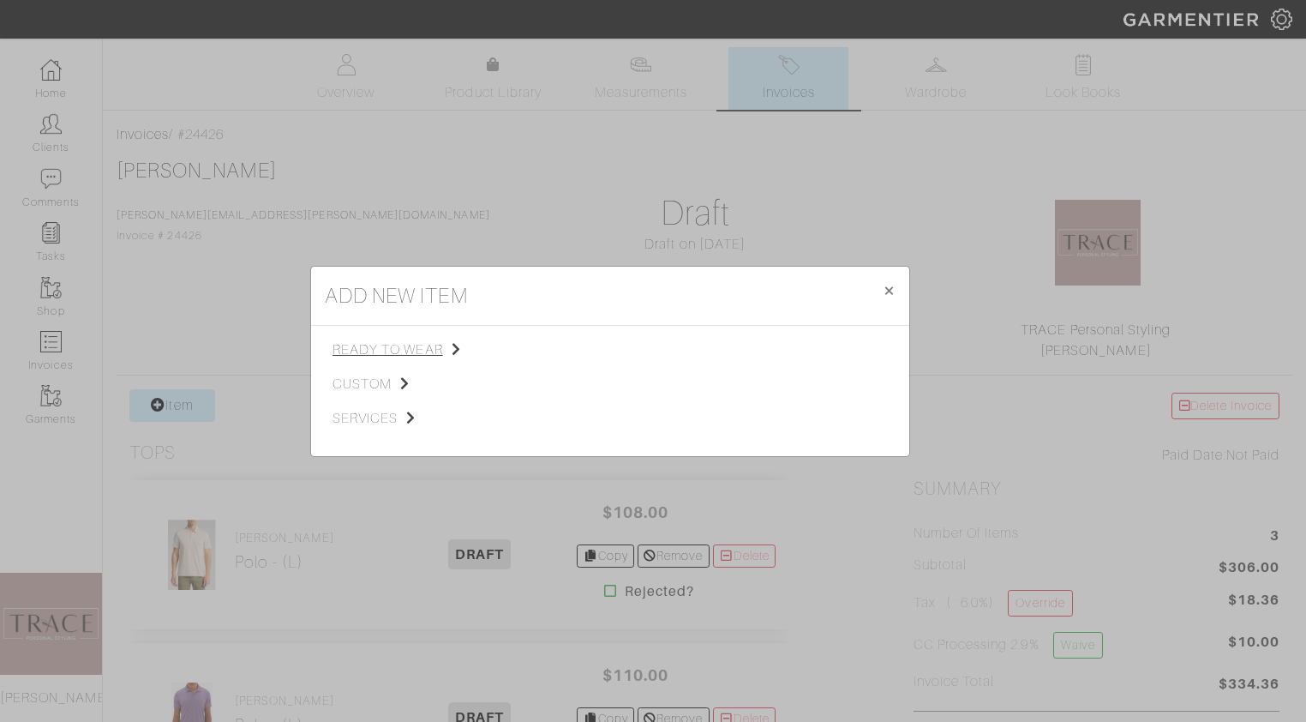
click at [377, 352] on span "ready to wear" at bounding box center [418, 349] width 172 height 21
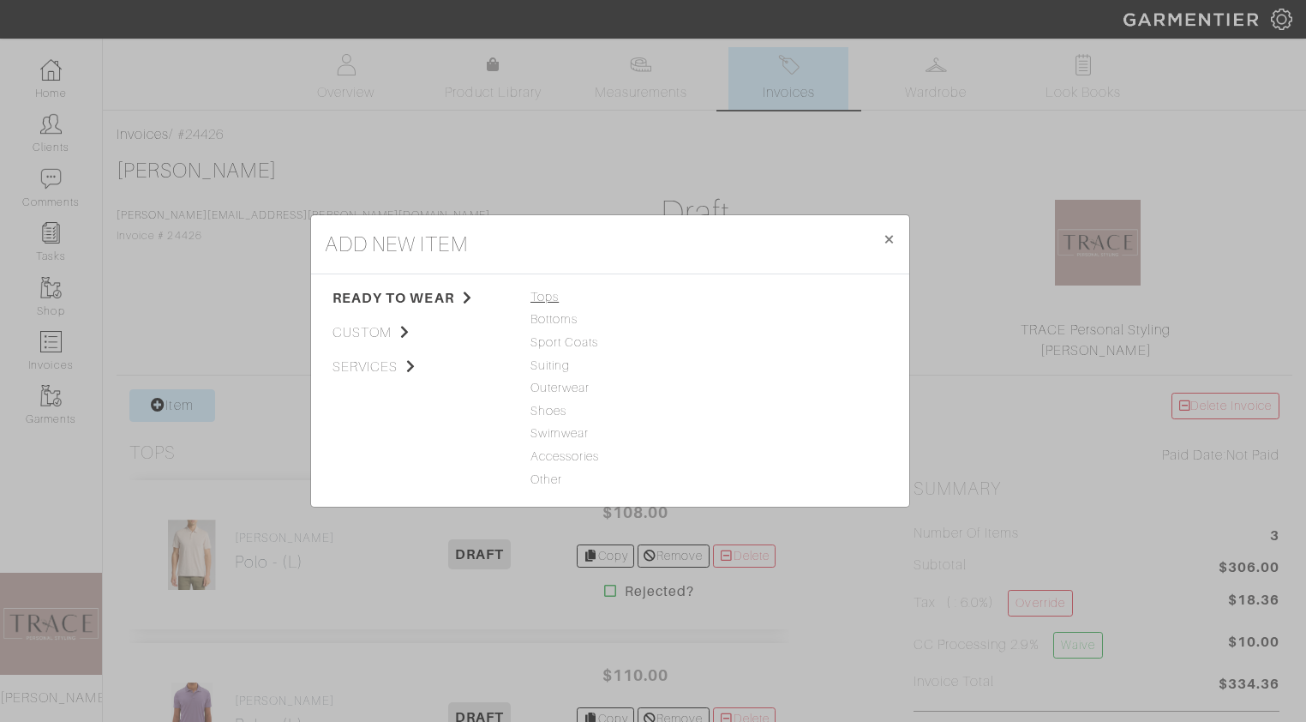
click at [557, 295] on span "Tops" at bounding box center [609, 297] width 159 height 19
click at [739, 389] on link "Polo" at bounding box center [728, 387] width 25 height 14
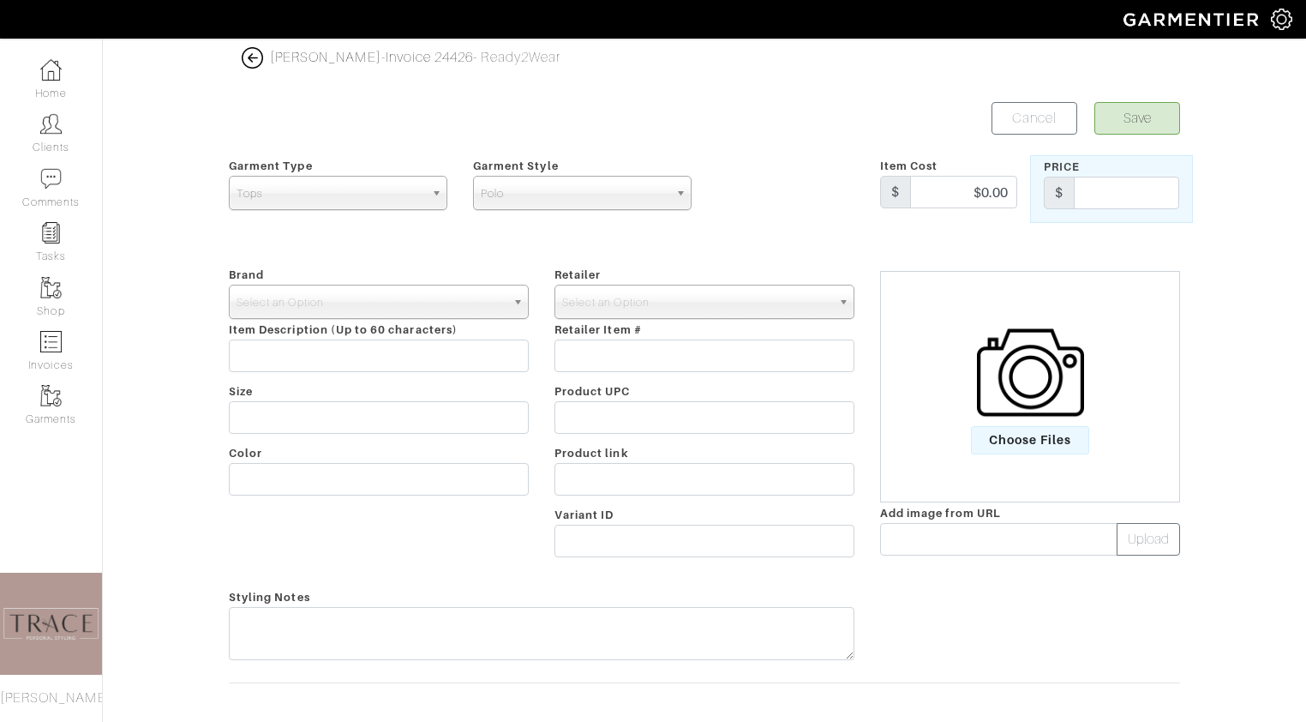
click at [1016, 408] on img at bounding box center [1030, 372] width 107 height 107
click at [0, 0] on input "Choose Files" at bounding box center [0, 0] width 0 height 0
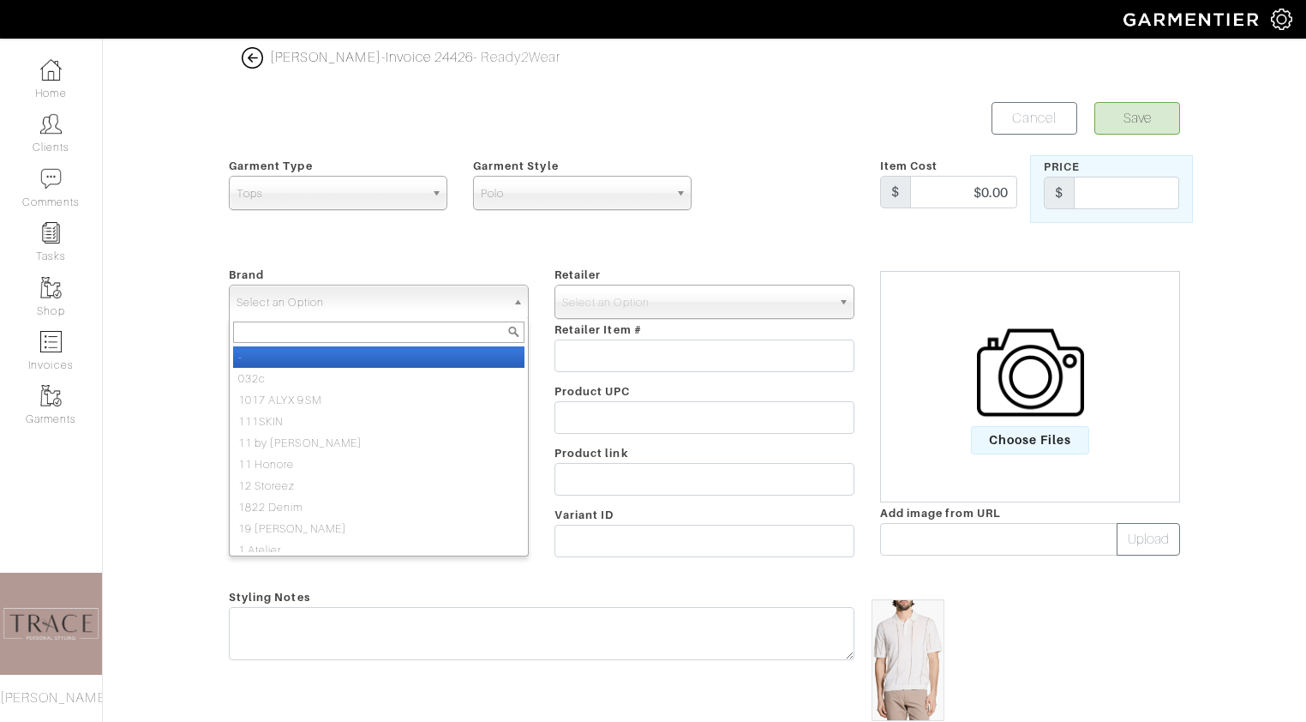
click at [448, 300] on span "Select an Option" at bounding box center [371, 302] width 269 height 34
type input "theo"
click at [416, 358] on li "Theo ry" at bounding box center [378, 356] width 291 height 21
select select "Theory"
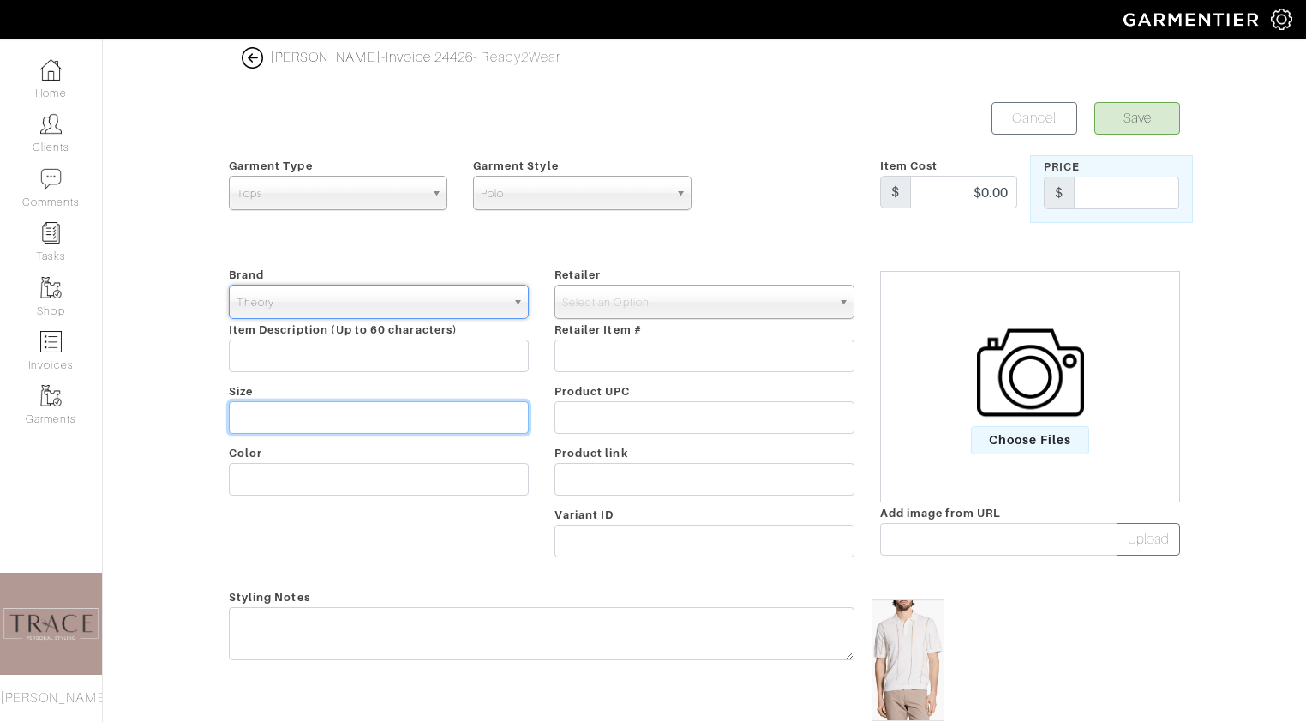
click at [415, 413] on input "text" at bounding box center [379, 417] width 300 height 33
type input "XL"
click at [697, 292] on span "Select an Option" at bounding box center [696, 302] width 269 height 34
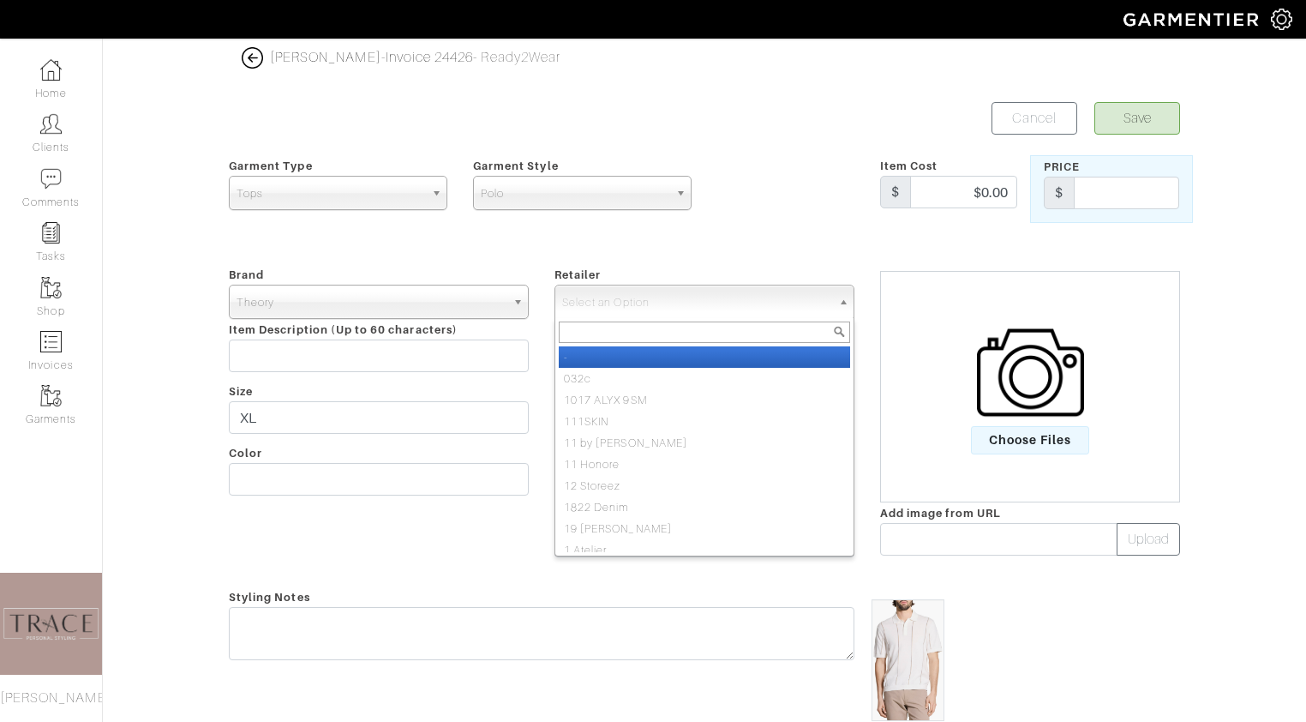
click at [688, 356] on li "-" at bounding box center [704, 356] width 291 height 21
select select "6380"
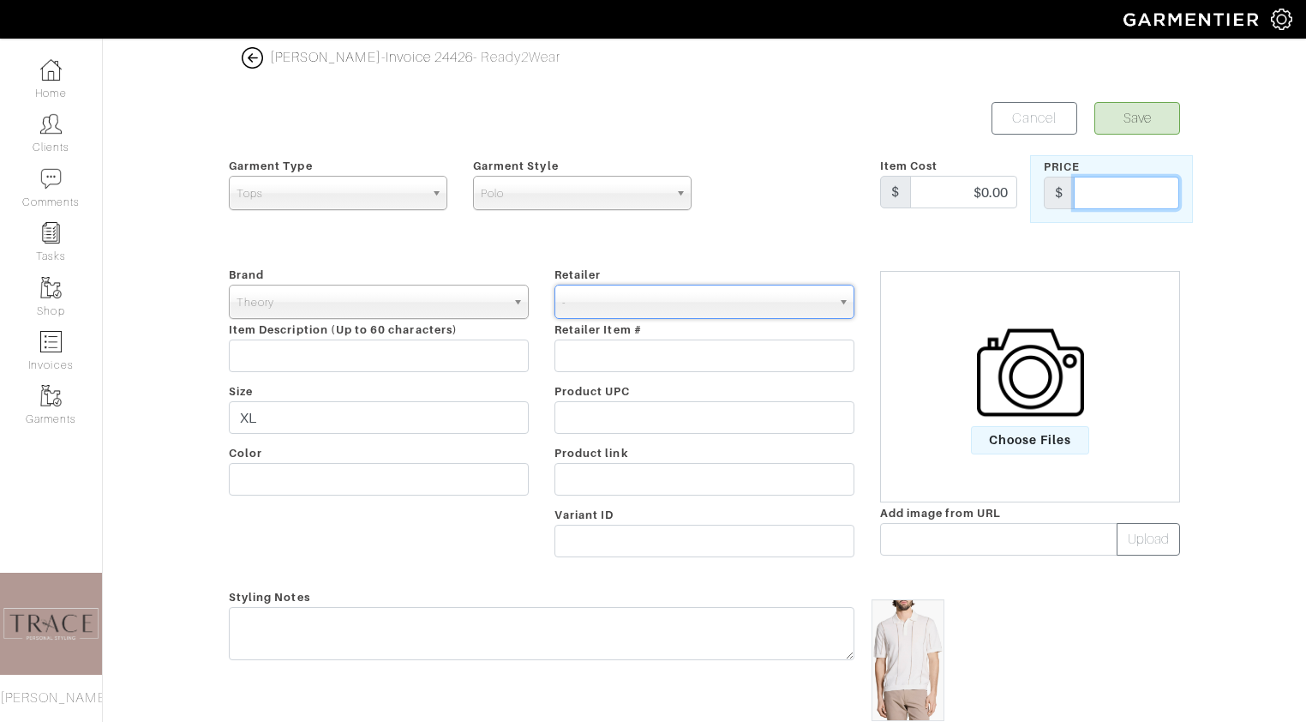
click at [1126, 191] on input "text" at bounding box center [1126, 193] width 105 height 33
type input "185"
click at [1159, 114] on button "Save" at bounding box center [1137, 118] width 86 height 33
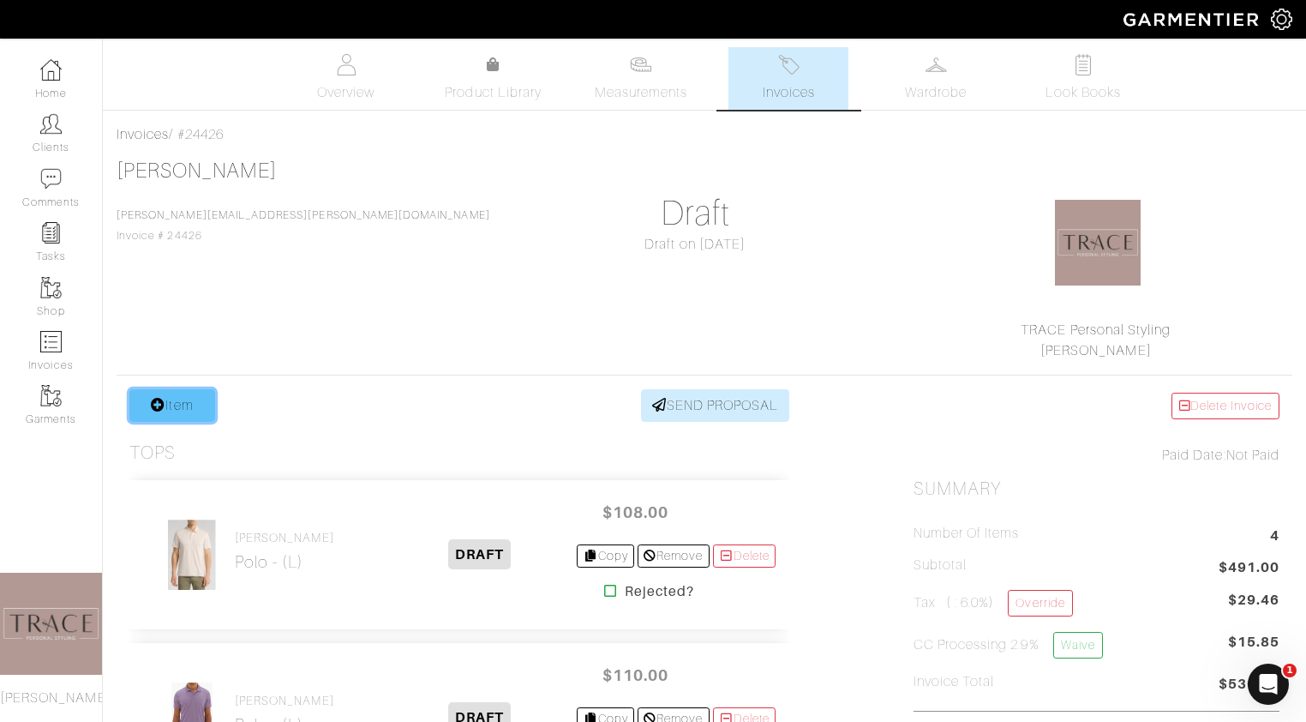
click at [171, 394] on link "Item" at bounding box center [172, 405] width 86 height 33
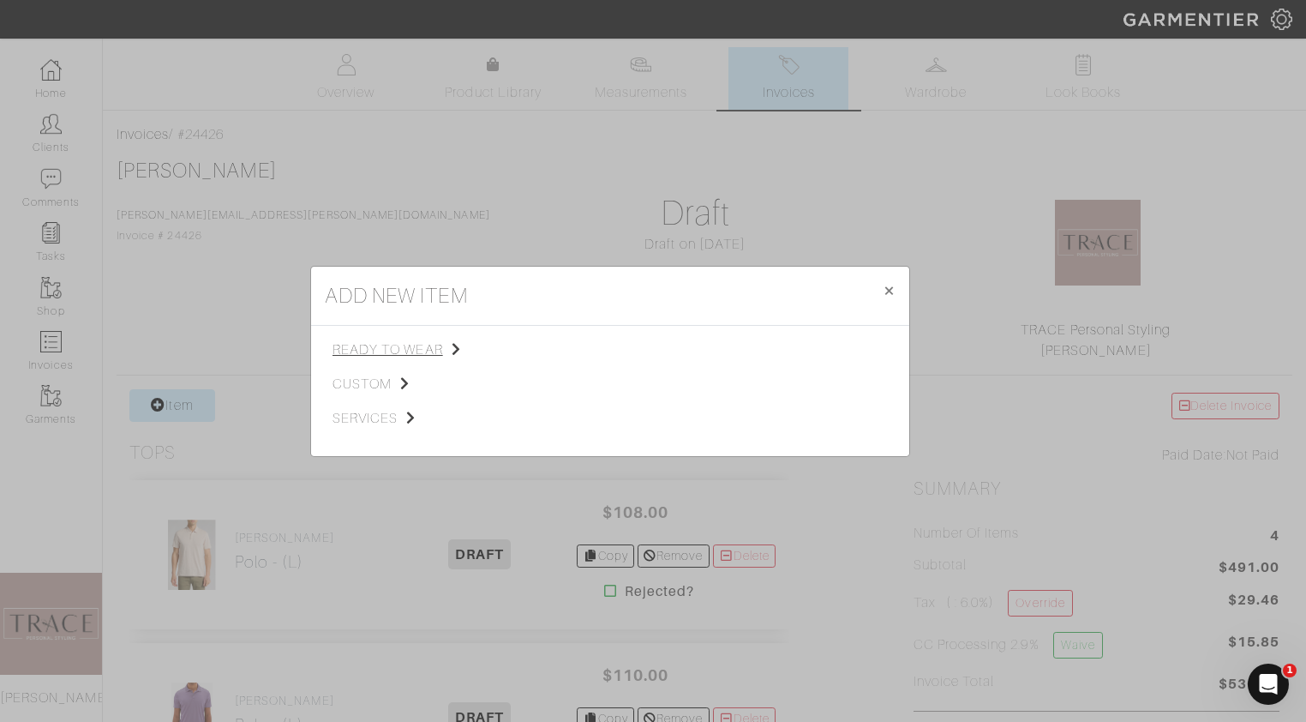
click at [386, 356] on span "ready to wear" at bounding box center [418, 349] width 172 height 21
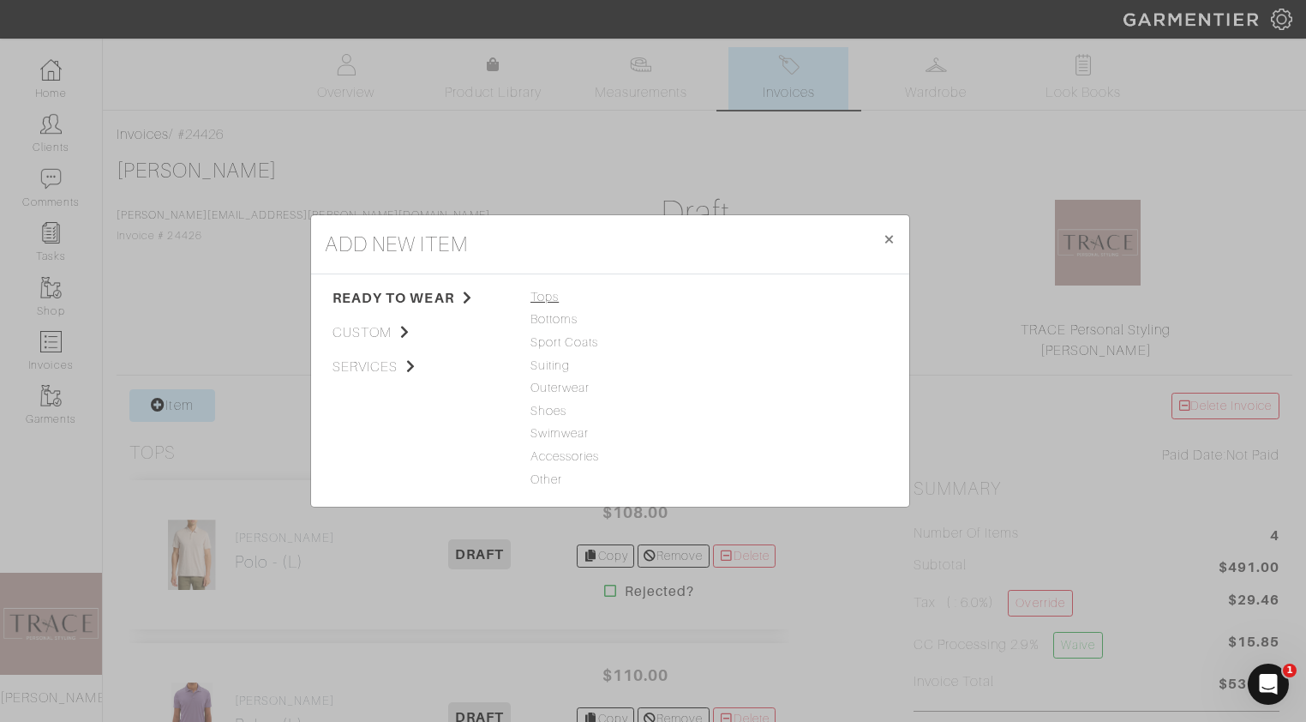
click at [543, 298] on span "Tops" at bounding box center [609, 297] width 159 height 19
click at [738, 412] on link "T-Shirt" at bounding box center [735, 411] width 38 height 14
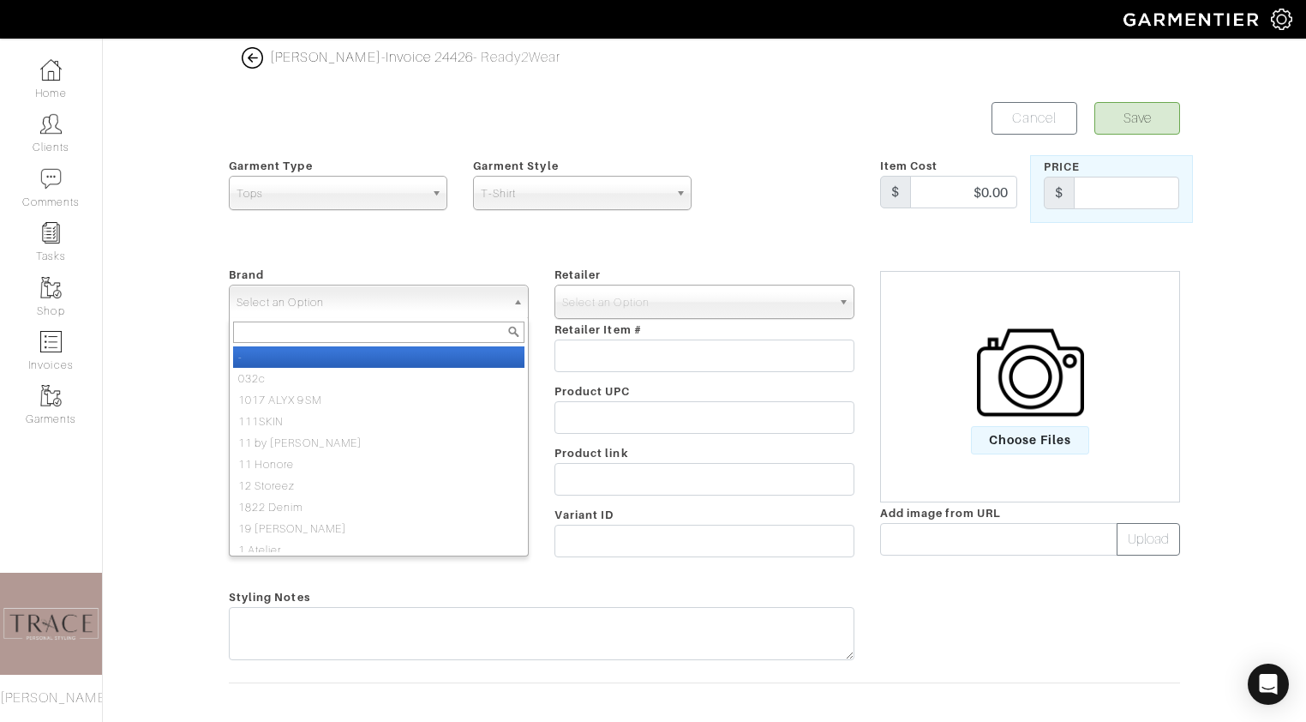
click at [482, 310] on span "Select an Option" at bounding box center [371, 302] width 269 height 34
click at [456, 348] on li "-" at bounding box center [378, 356] width 291 height 21
select select "-"
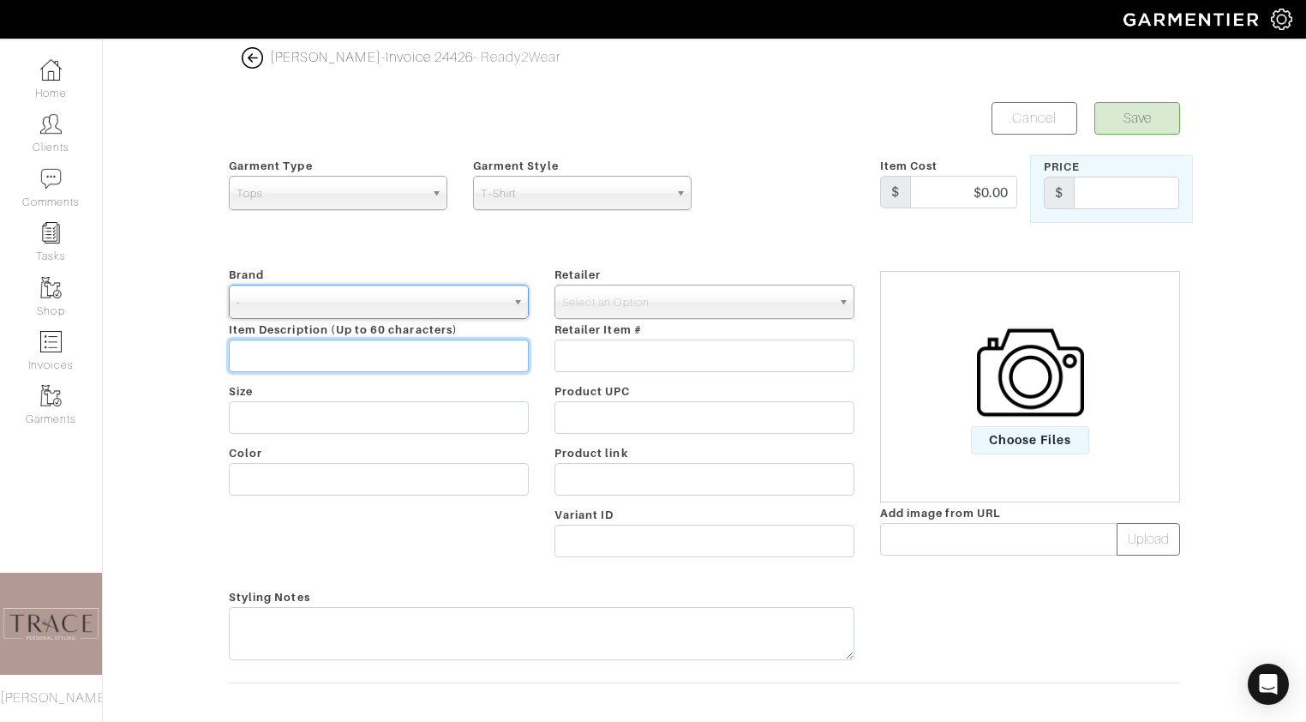
click at [456, 348] on input "text" at bounding box center [379, 355] width 300 height 33
type input "Denim and flowers"
click at [656, 318] on div "Select an Option" at bounding box center [704, 301] width 300 height 34
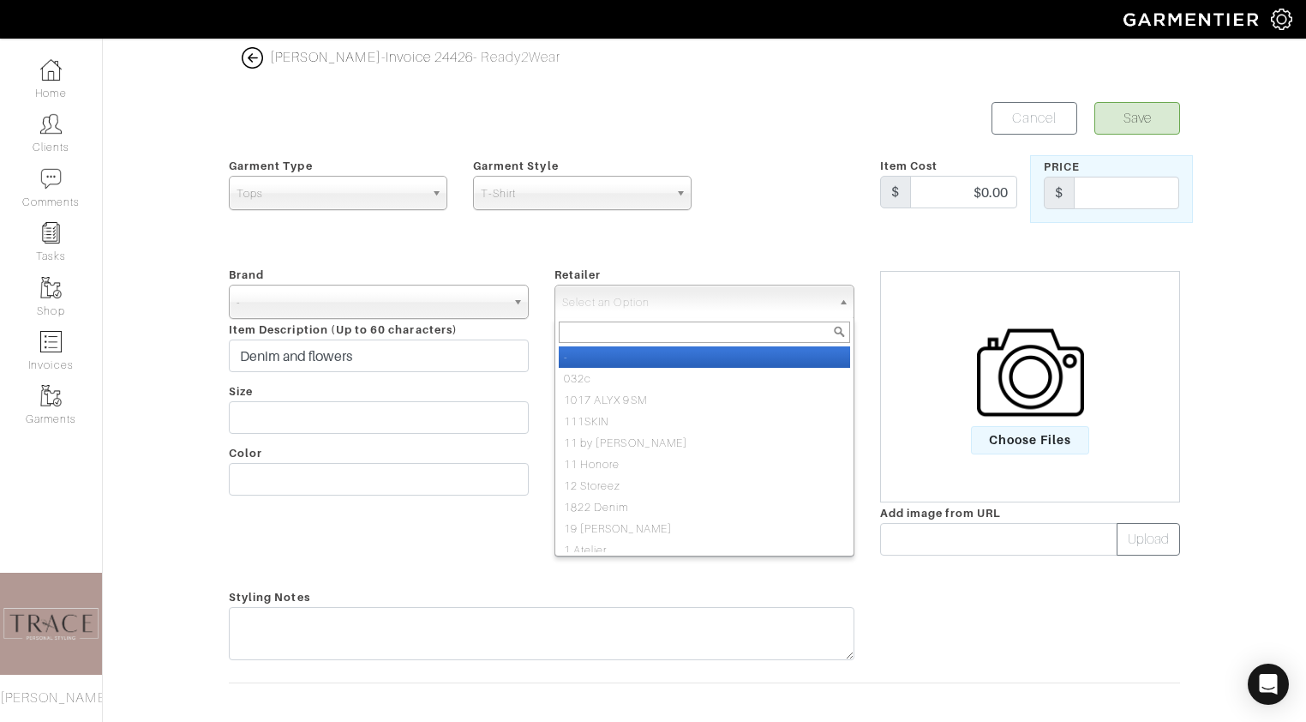
click at [650, 358] on li "-" at bounding box center [704, 356] width 291 height 21
select select "6380"
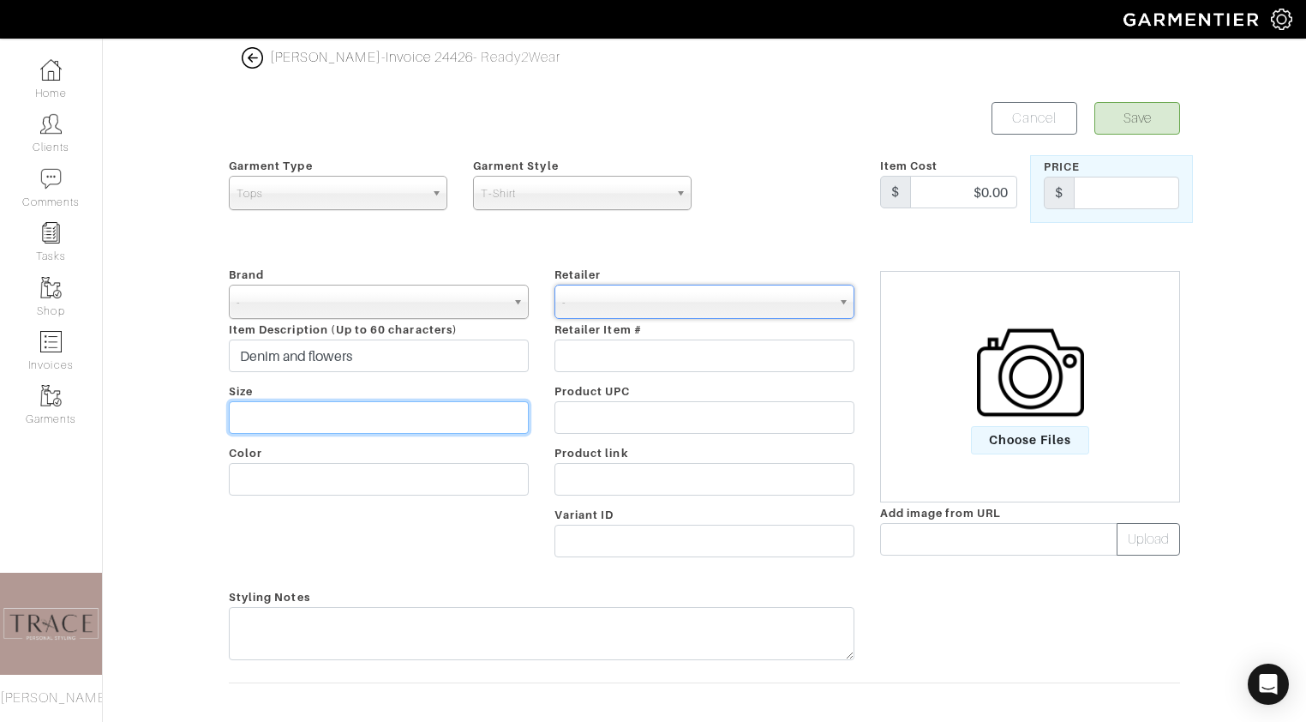
click at [494, 425] on input "text" at bounding box center [379, 417] width 300 height 33
type input "L"
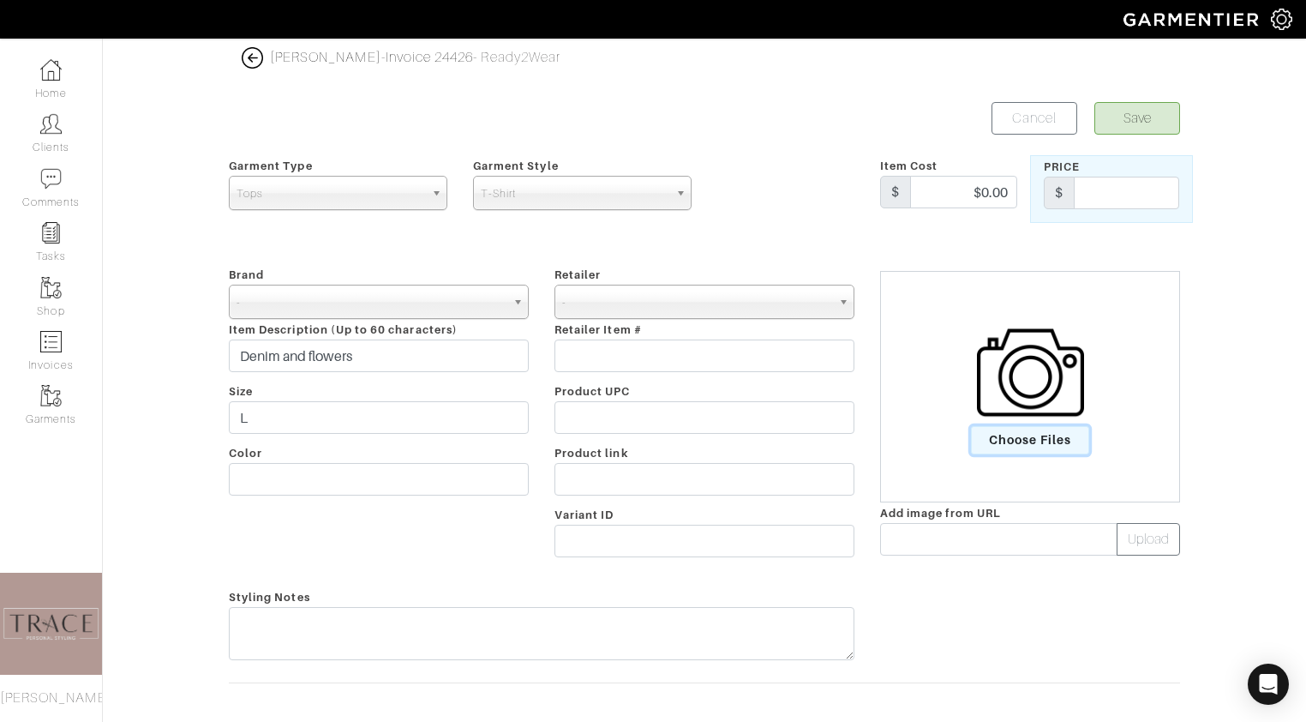
click at [1045, 452] on span "Choose Files" at bounding box center [1030, 440] width 119 height 28
click at [0, 0] on input "Choose Files" at bounding box center [0, 0] width 0 height 0
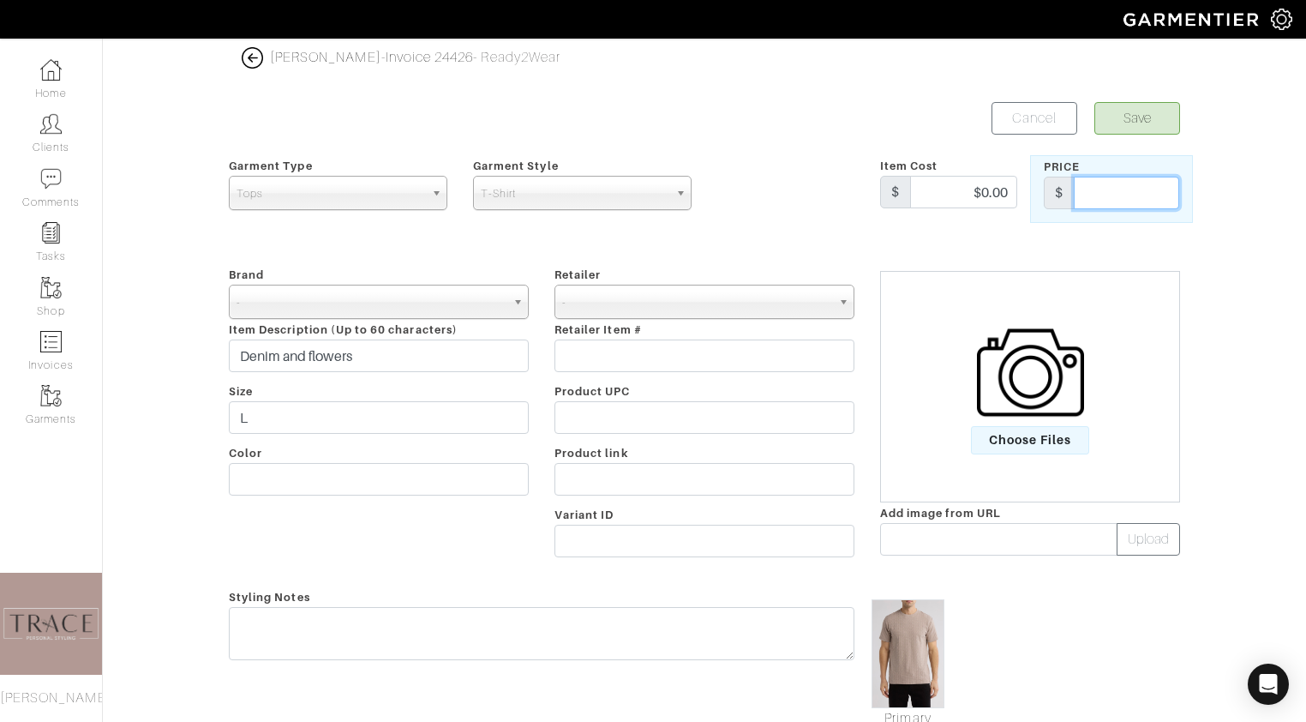
click at [1130, 183] on input "text" at bounding box center [1126, 193] width 105 height 33
type input "54"
click at [1155, 107] on button "Save" at bounding box center [1137, 118] width 86 height 33
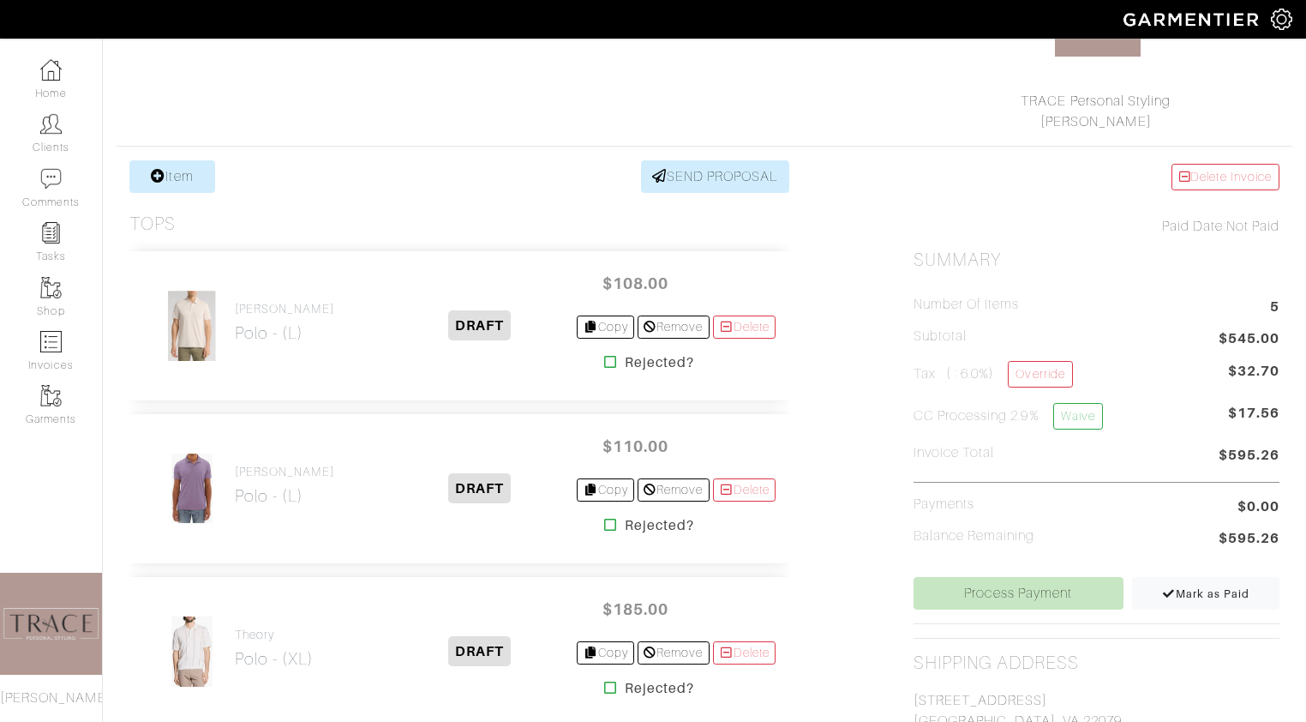
scroll to position [217, 0]
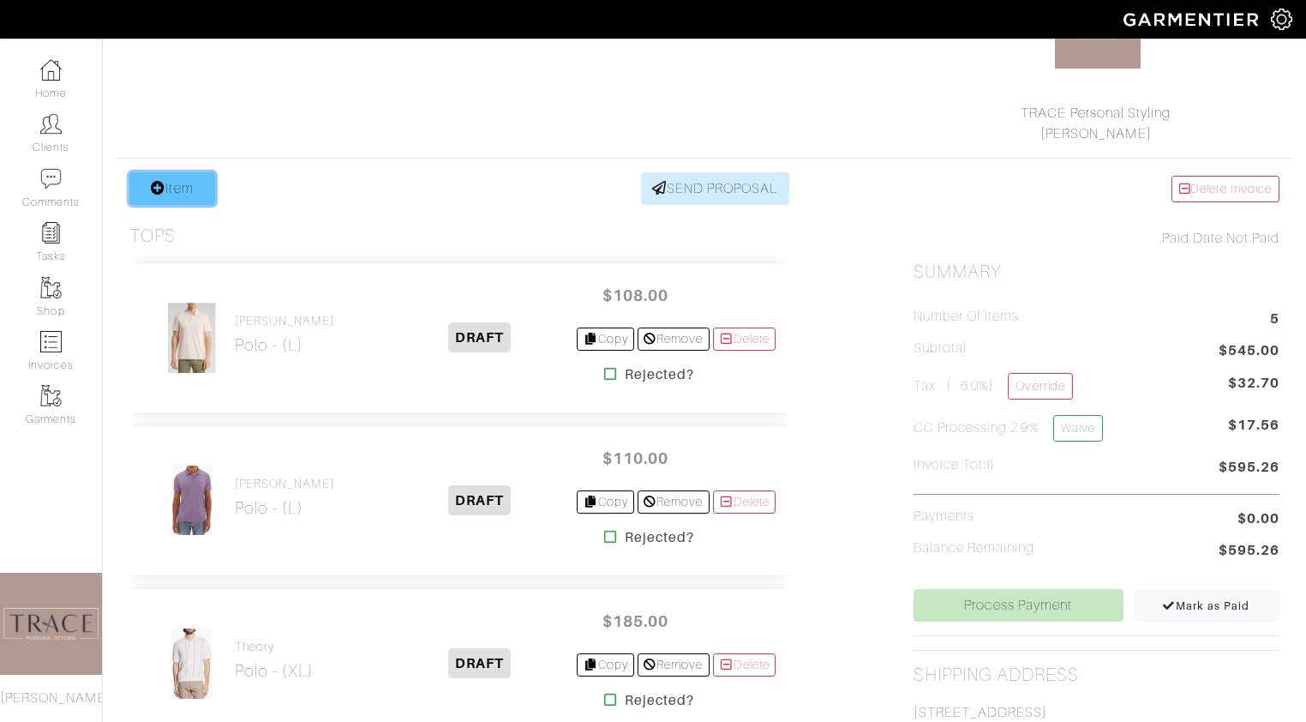
click at [207, 174] on link "Item" at bounding box center [172, 188] width 86 height 33
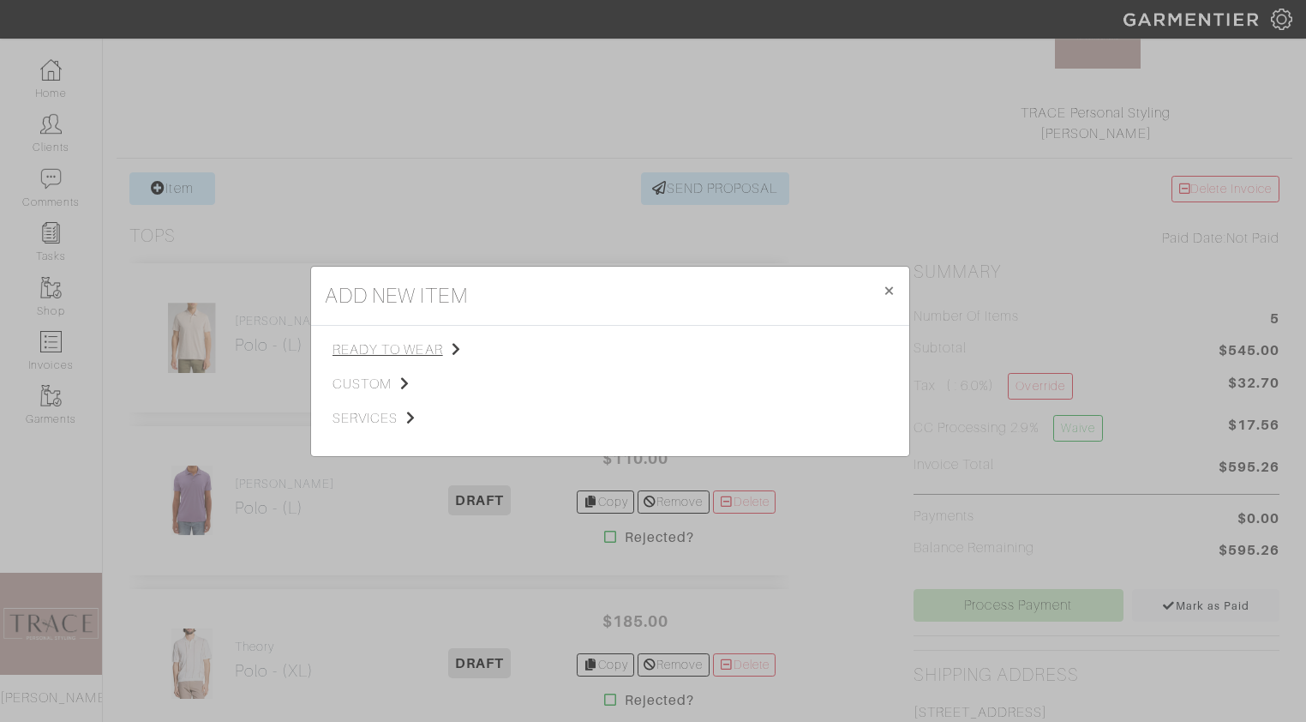
click at [393, 344] on span "ready to wear" at bounding box center [418, 349] width 172 height 21
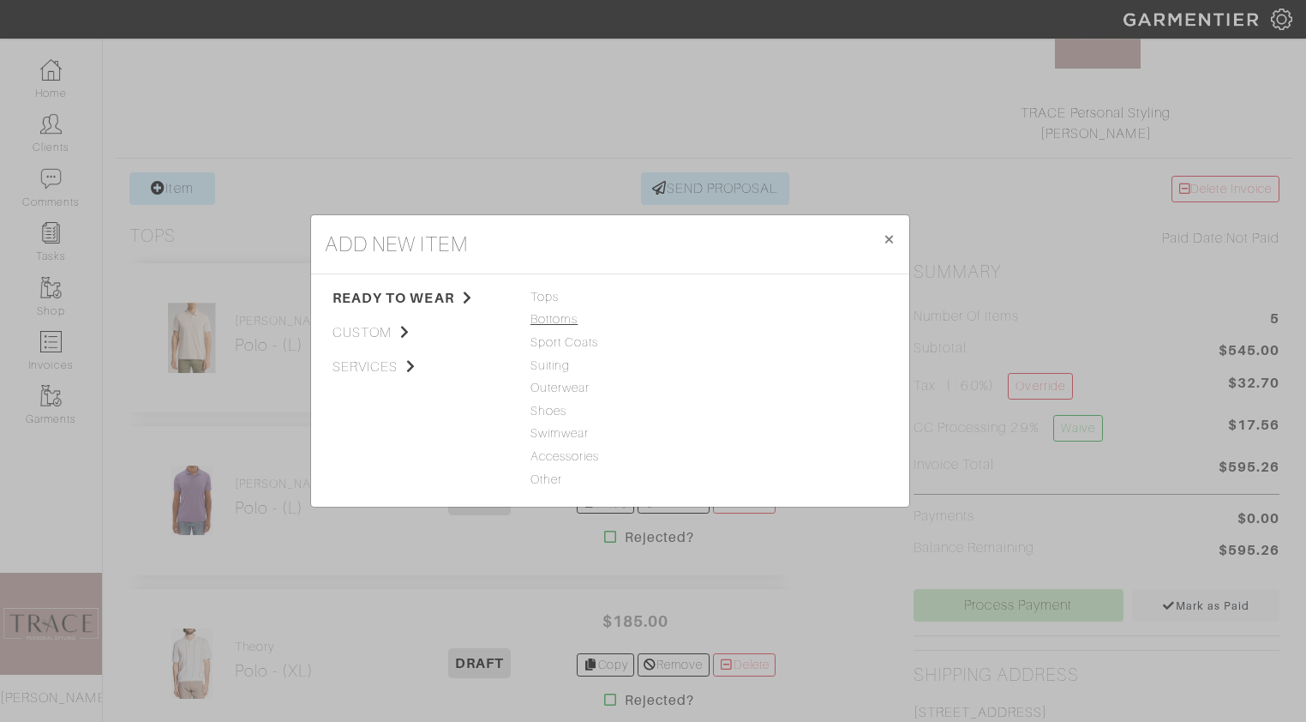
click at [554, 323] on span "Bottoms" at bounding box center [609, 319] width 159 height 19
click at [751, 323] on link "Casual Pant" at bounding box center [750, 319] width 69 height 14
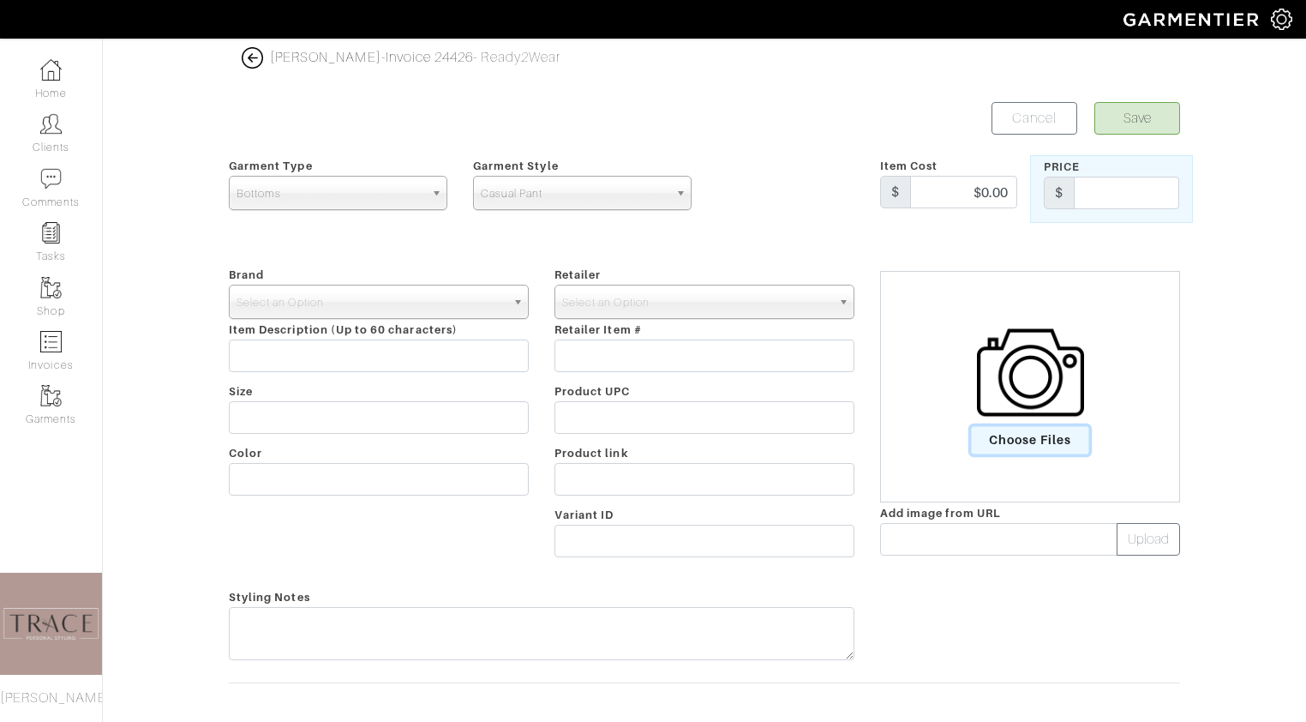
click at [1063, 442] on span "Choose Files" at bounding box center [1030, 440] width 119 height 28
click at [0, 0] on input "Choose Files" at bounding box center [0, 0] width 0 height 0
click at [596, 202] on span "Casual Pant" at bounding box center [575, 194] width 188 height 34
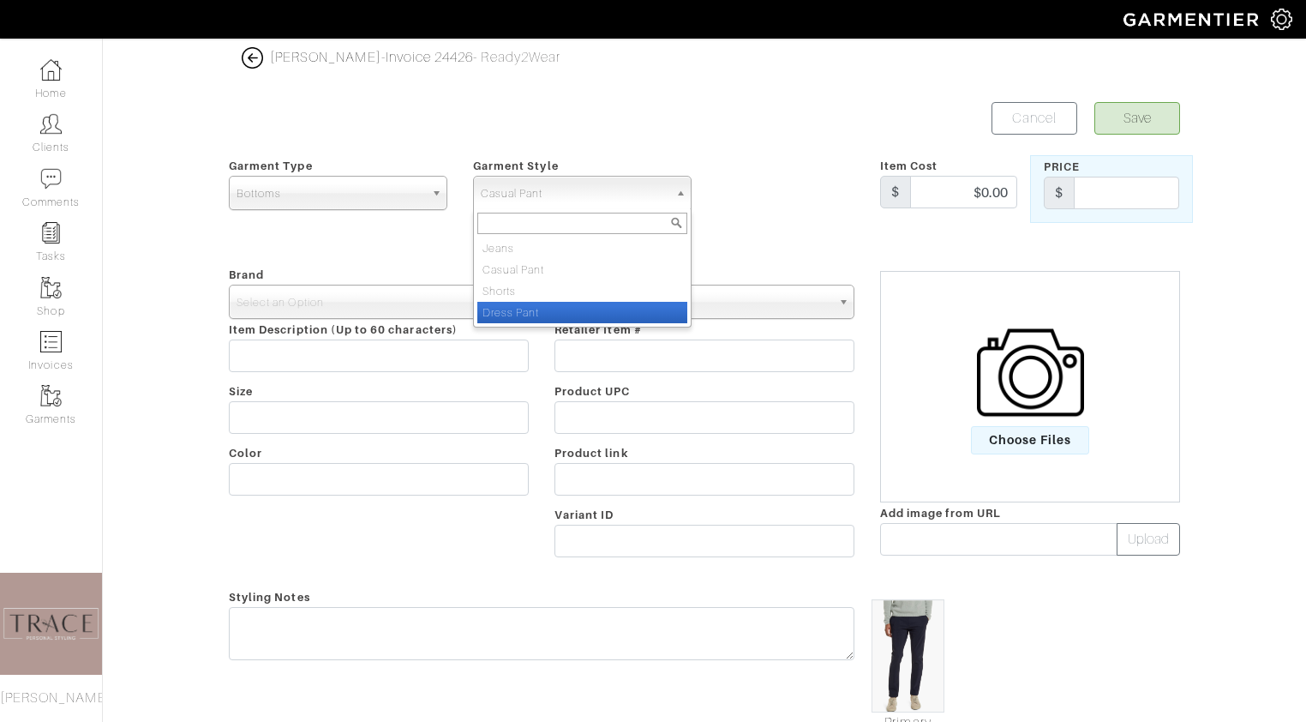
click at [583, 308] on li "Dress Pant" at bounding box center [582, 312] width 210 height 21
select select "8"
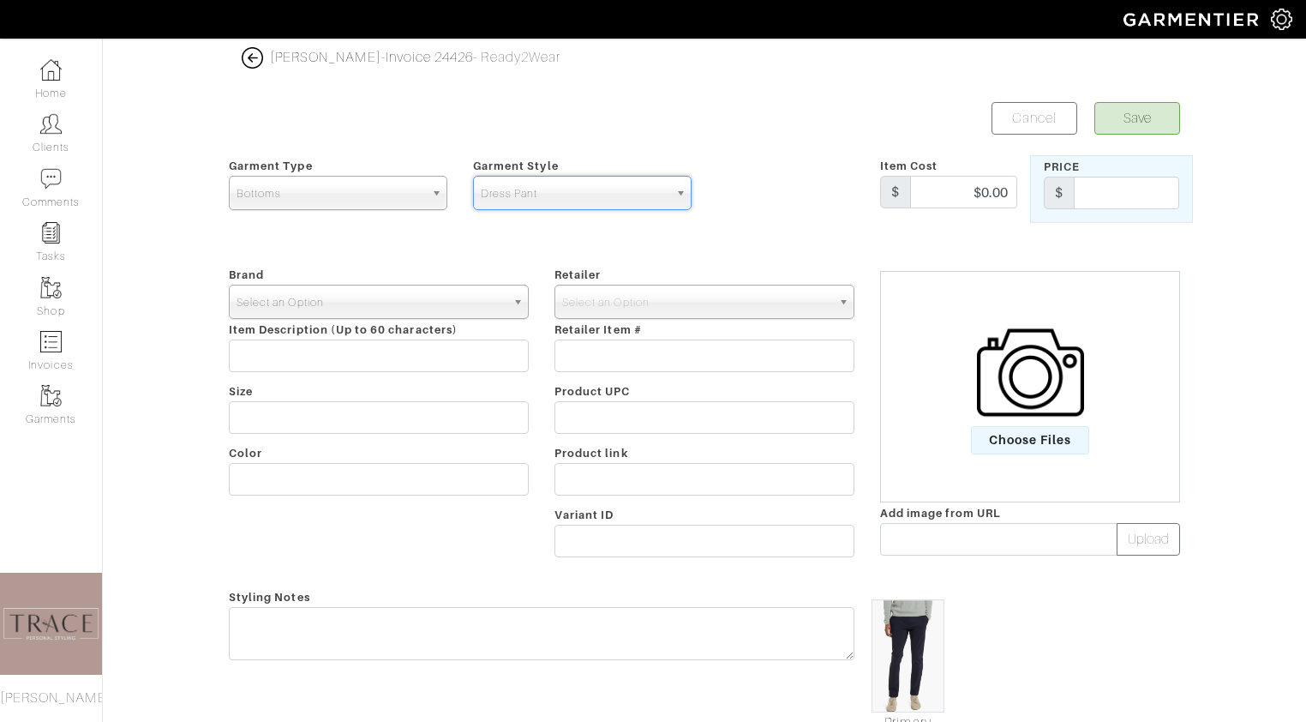
click at [507, 292] on link "Select an Option" at bounding box center [379, 301] width 300 height 34
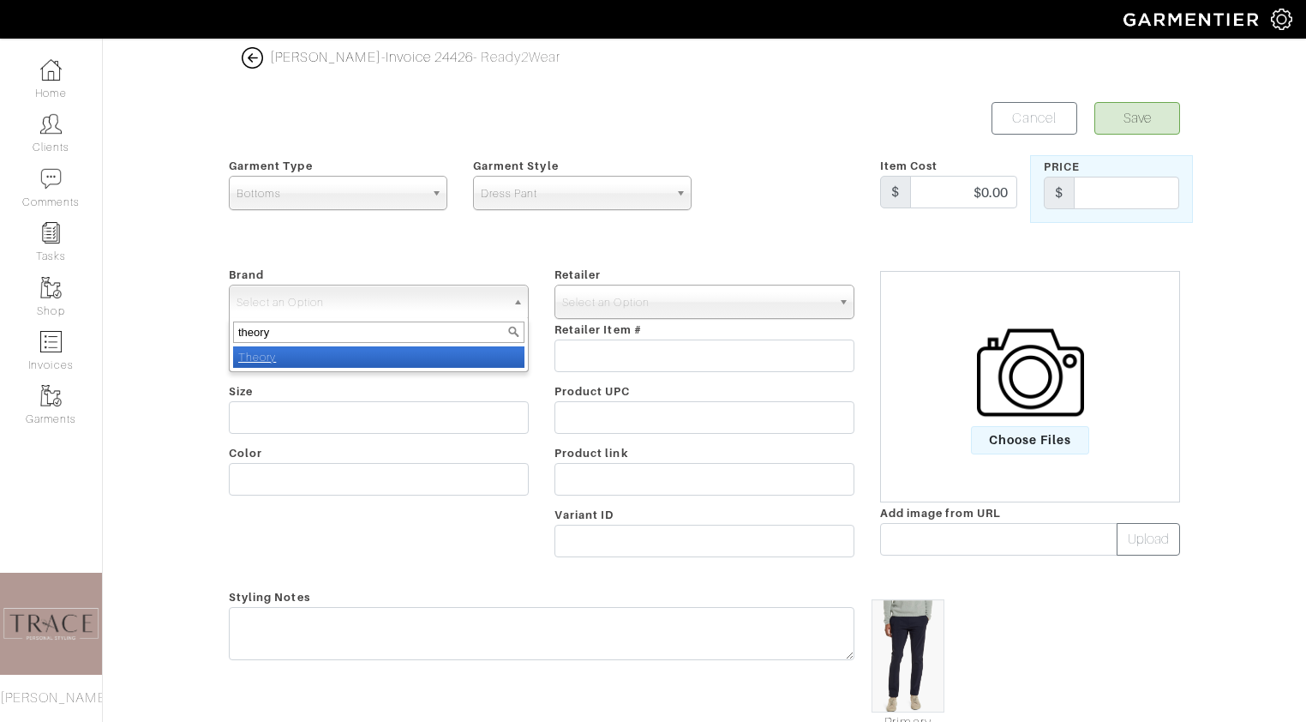
type input "theory"
click at [458, 356] on li "Theory" at bounding box center [378, 356] width 291 height 21
select select "Theory"
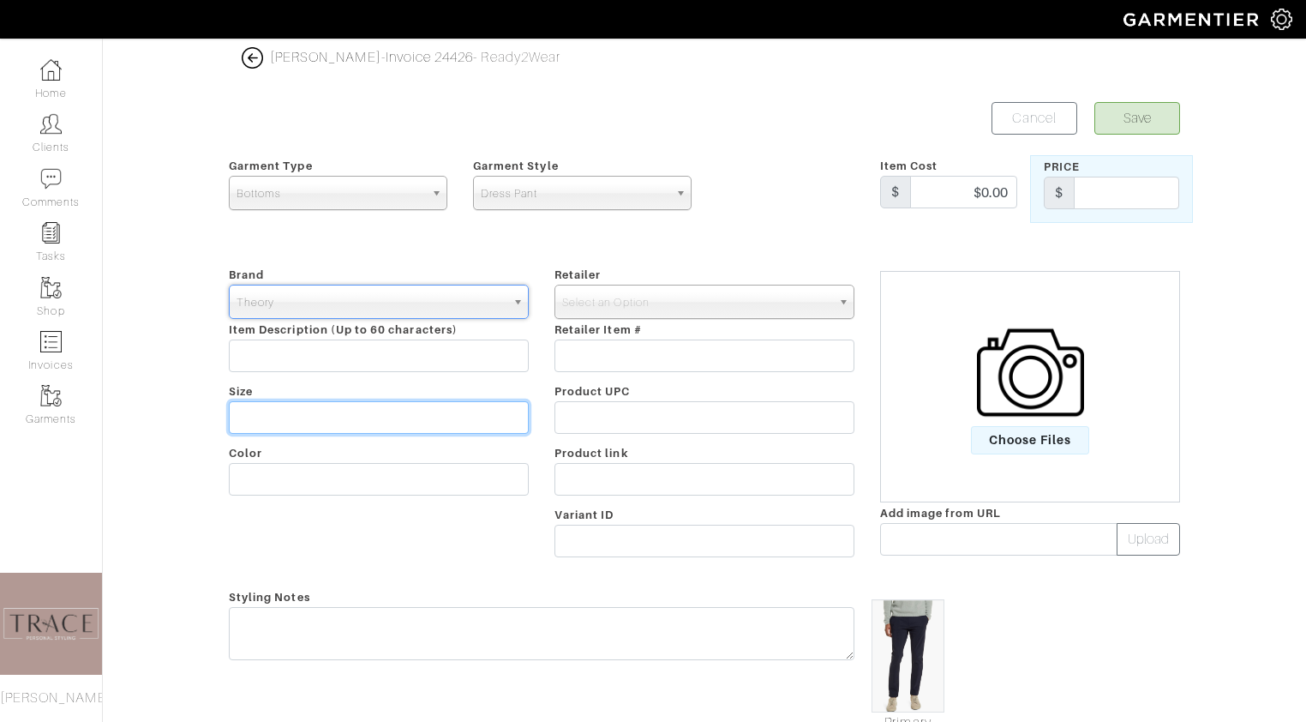
click at [422, 416] on input "text" at bounding box center [379, 417] width 300 height 33
type input "34"
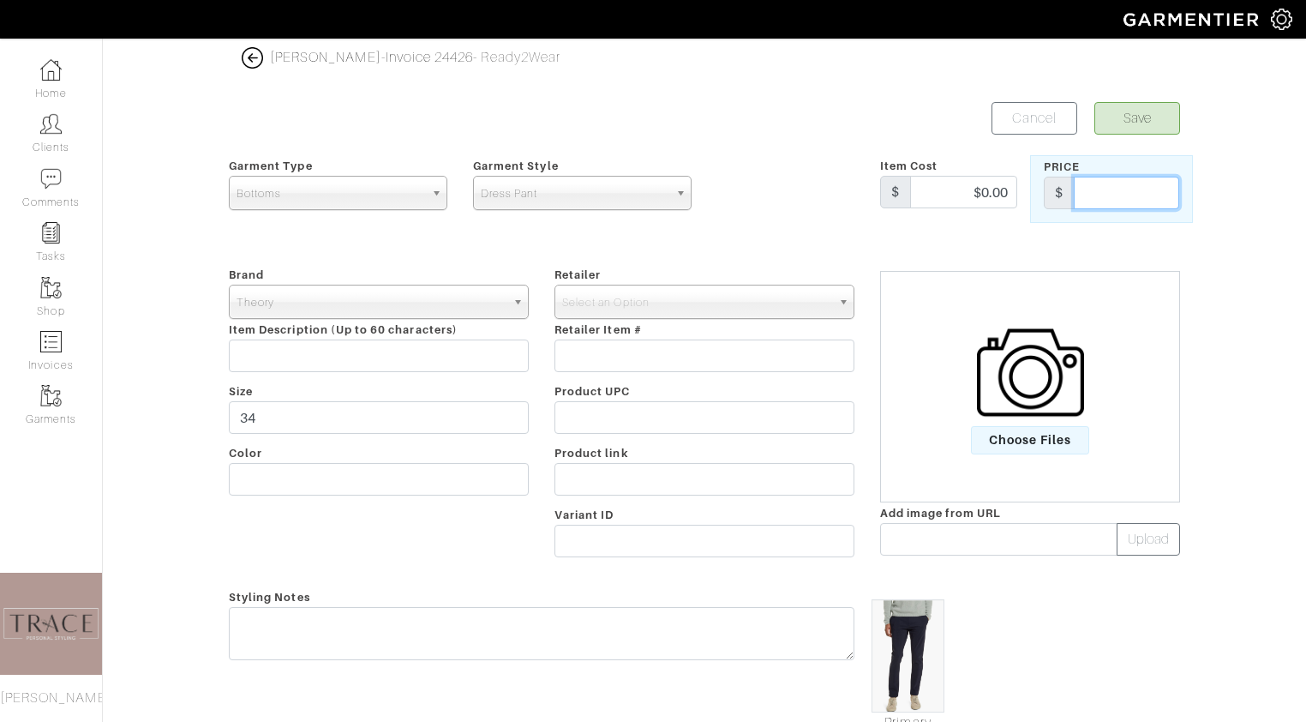
click at [1087, 195] on input "text" at bounding box center [1126, 193] width 105 height 33
type input "295"
click at [1165, 119] on button "Save" at bounding box center [1137, 118] width 86 height 33
click at [751, 302] on span "Select an Option" at bounding box center [696, 302] width 269 height 34
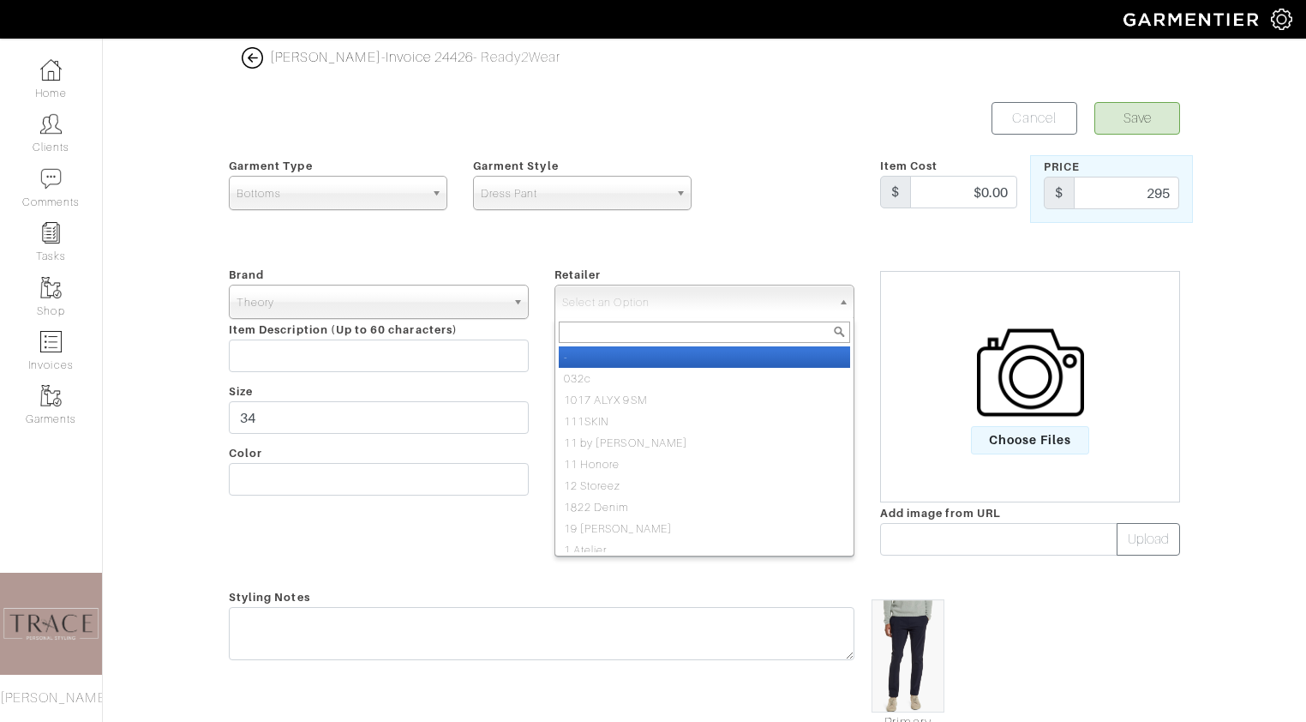
click at [733, 357] on li "-" at bounding box center [704, 356] width 291 height 21
select select "6380"
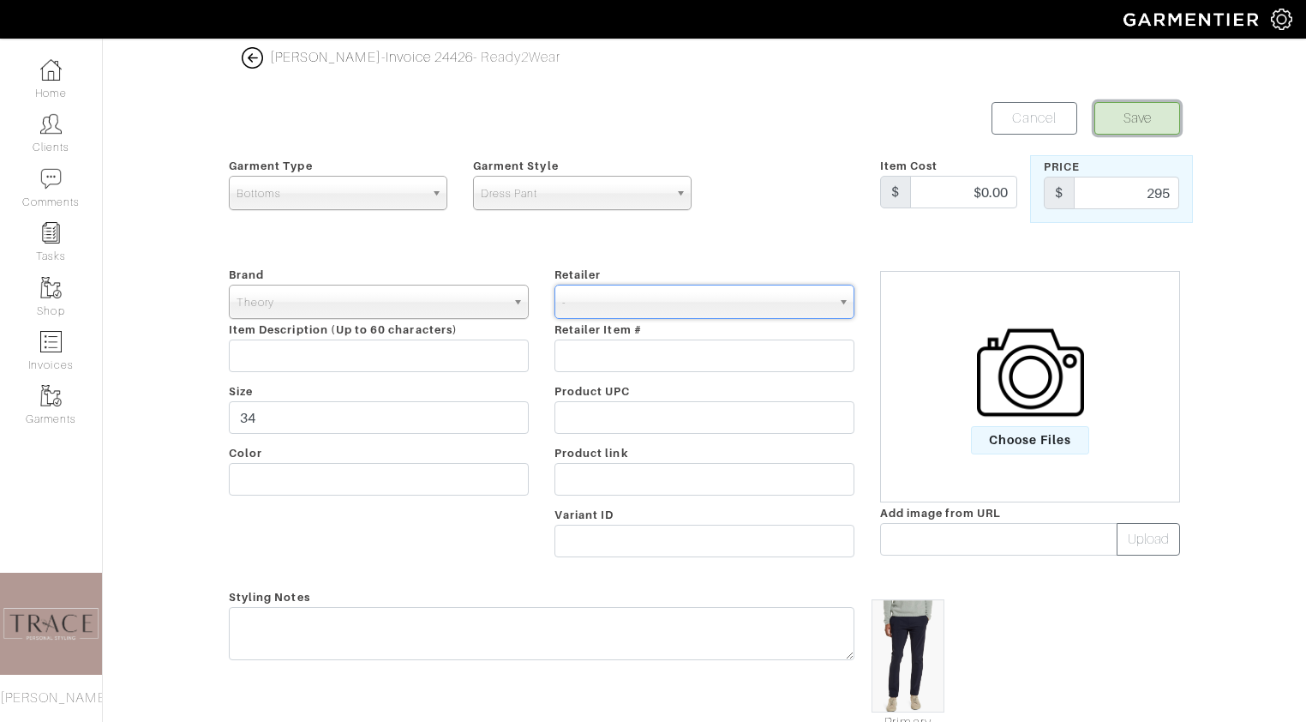
click at [1142, 123] on button "Save" at bounding box center [1137, 118] width 86 height 33
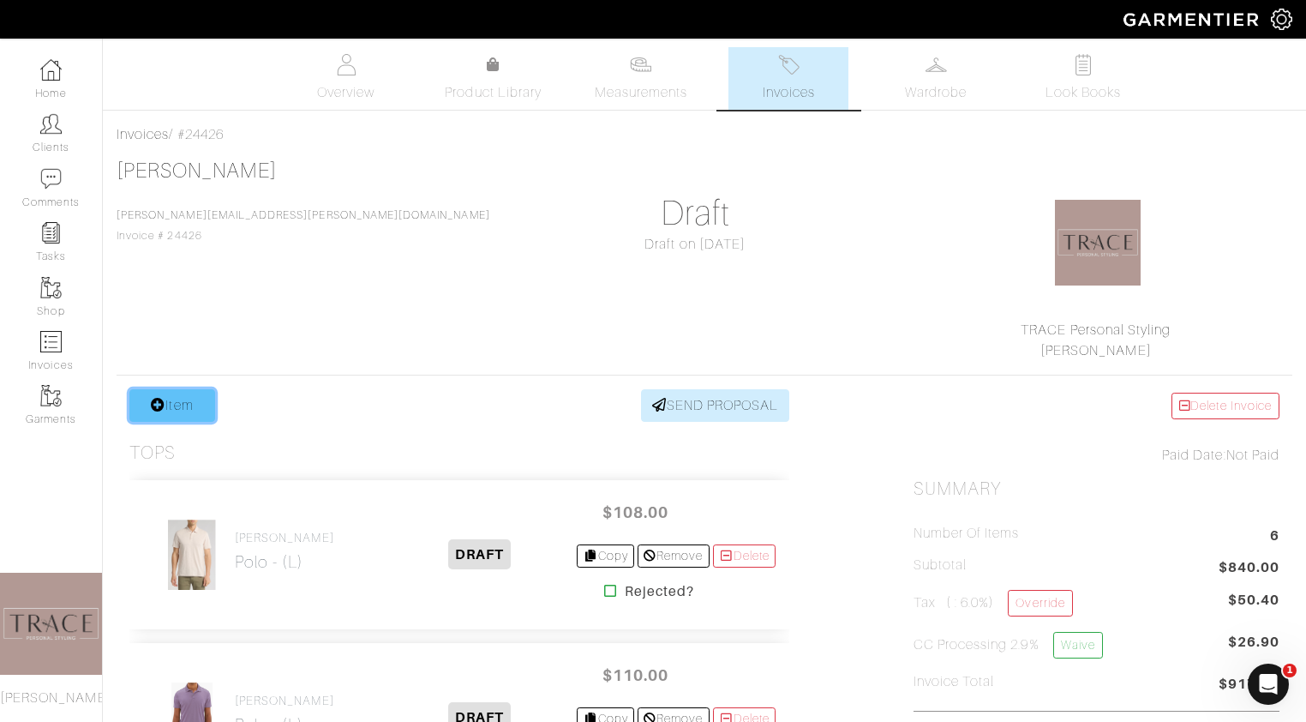
click at [181, 406] on link "Item" at bounding box center [172, 405] width 86 height 33
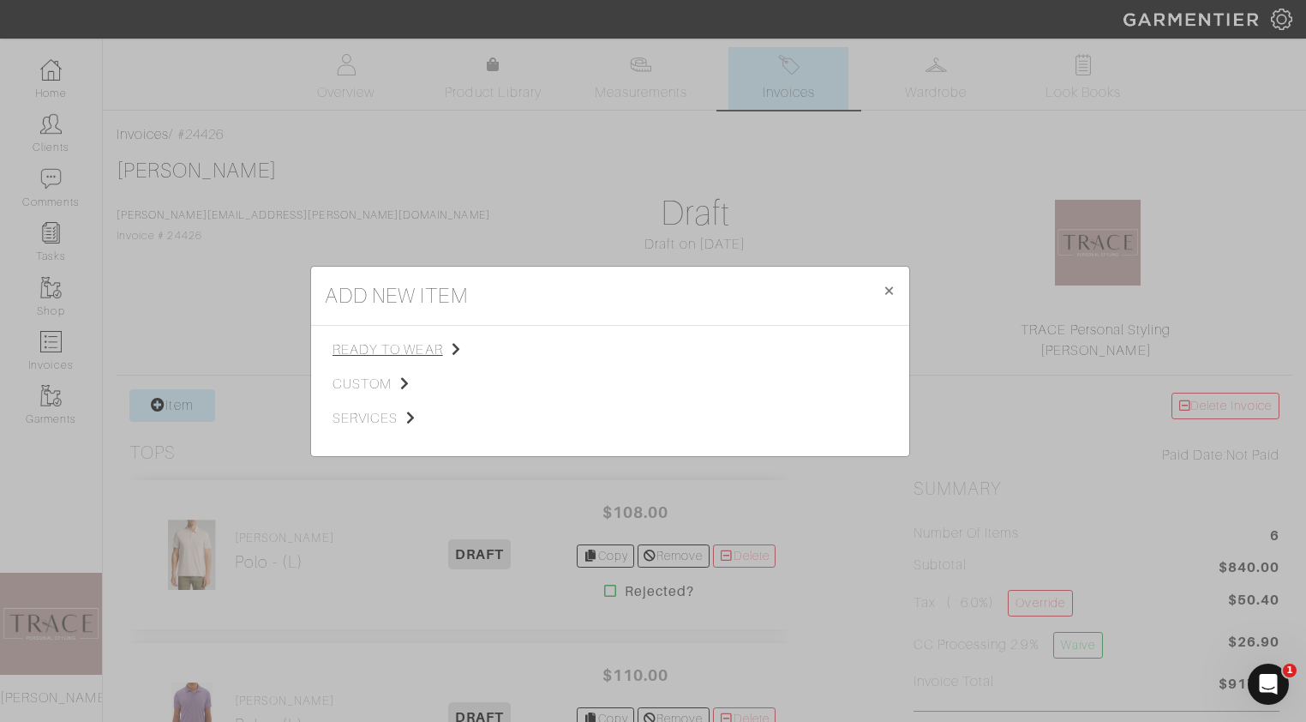
click at [391, 346] on span "ready to wear" at bounding box center [418, 349] width 172 height 21
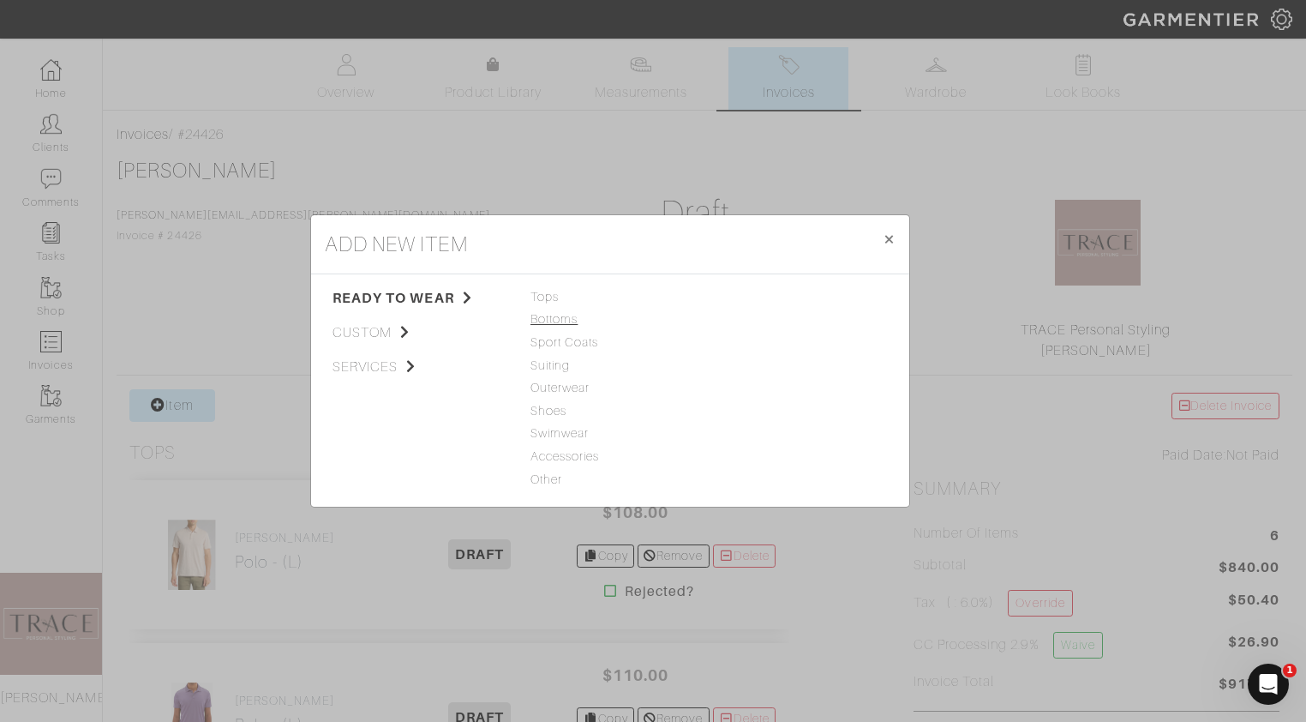
click at [551, 313] on span "Bottoms" at bounding box center [609, 319] width 159 height 19
click at [750, 362] on link "Dress Pant" at bounding box center [747, 365] width 62 height 14
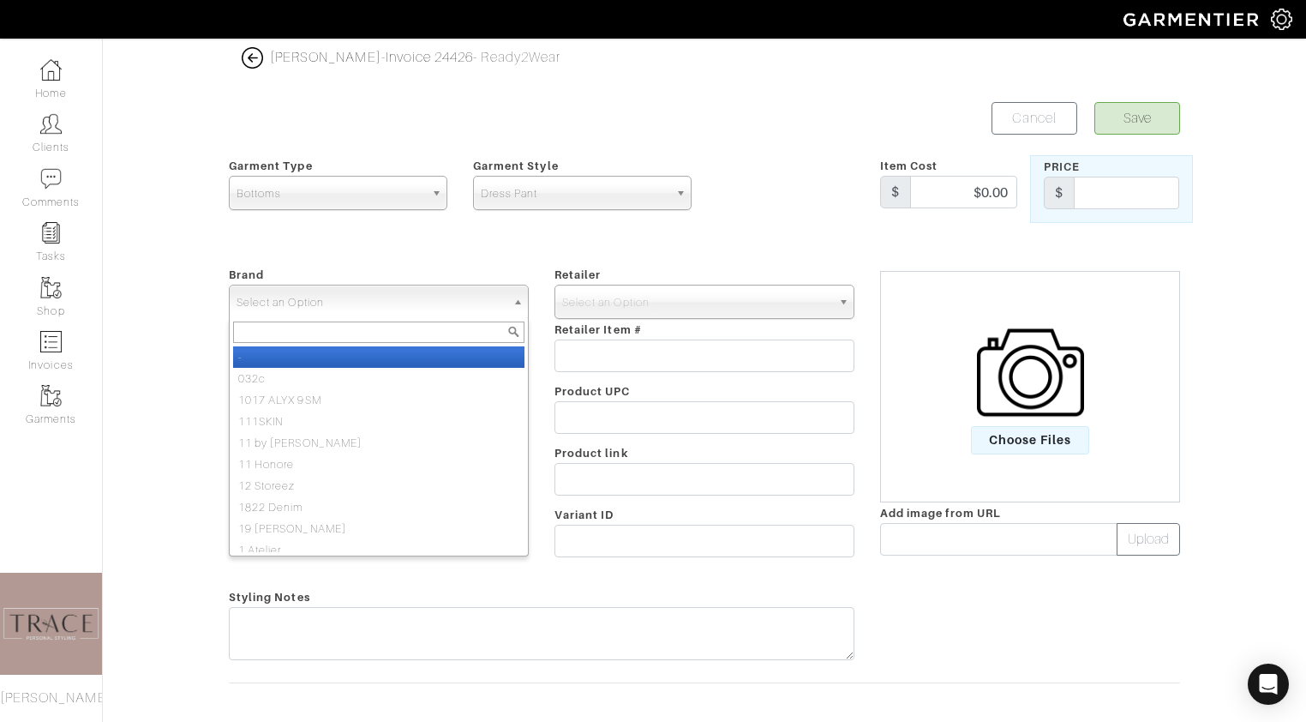
click at [425, 298] on span "Select an Option" at bounding box center [371, 302] width 269 height 34
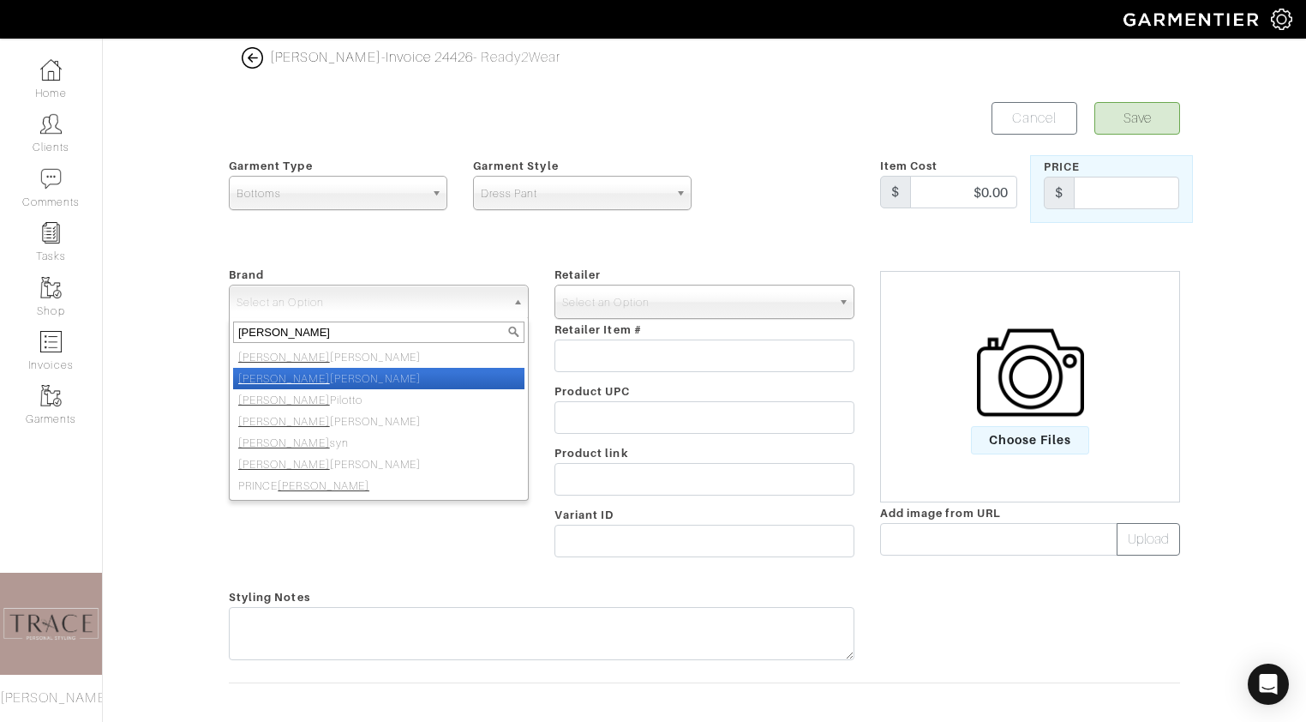
type input "peter"
click at [395, 378] on li "Peter Millar" at bounding box center [378, 378] width 291 height 21
select select "[PERSON_NAME]"
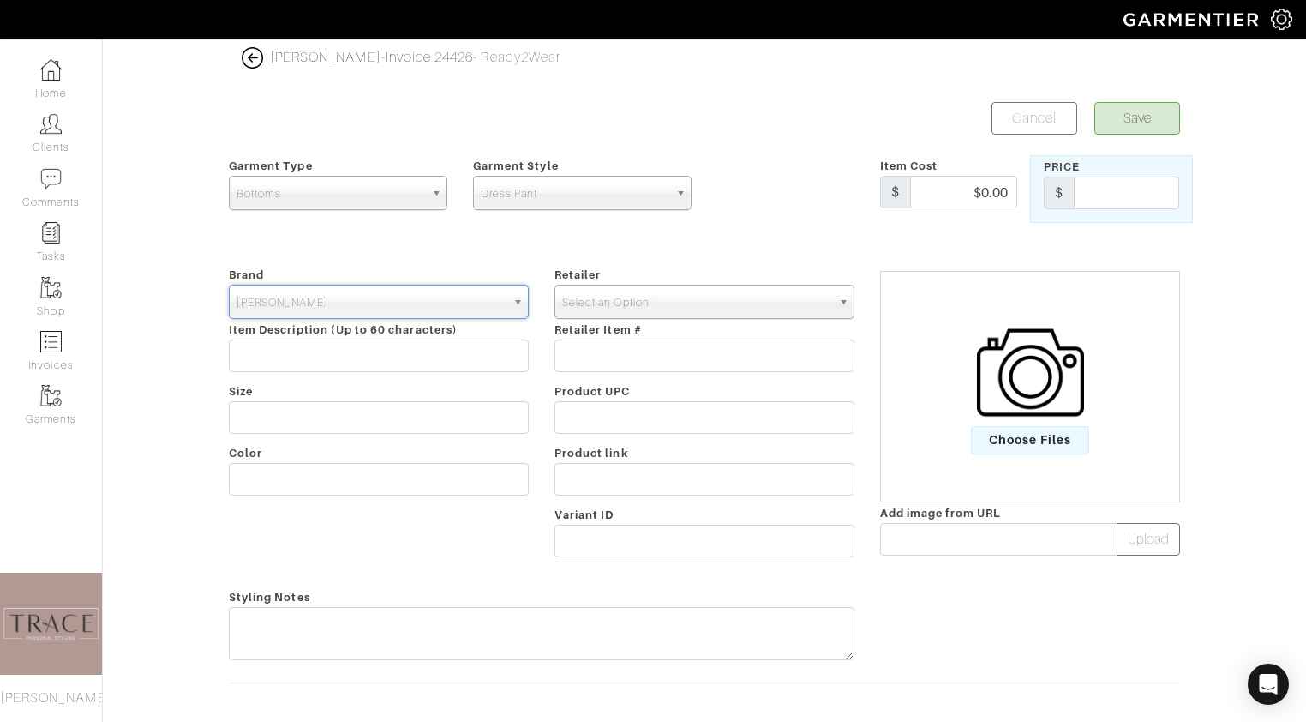
click at [698, 299] on span "Select an Option" at bounding box center [696, 302] width 269 height 34
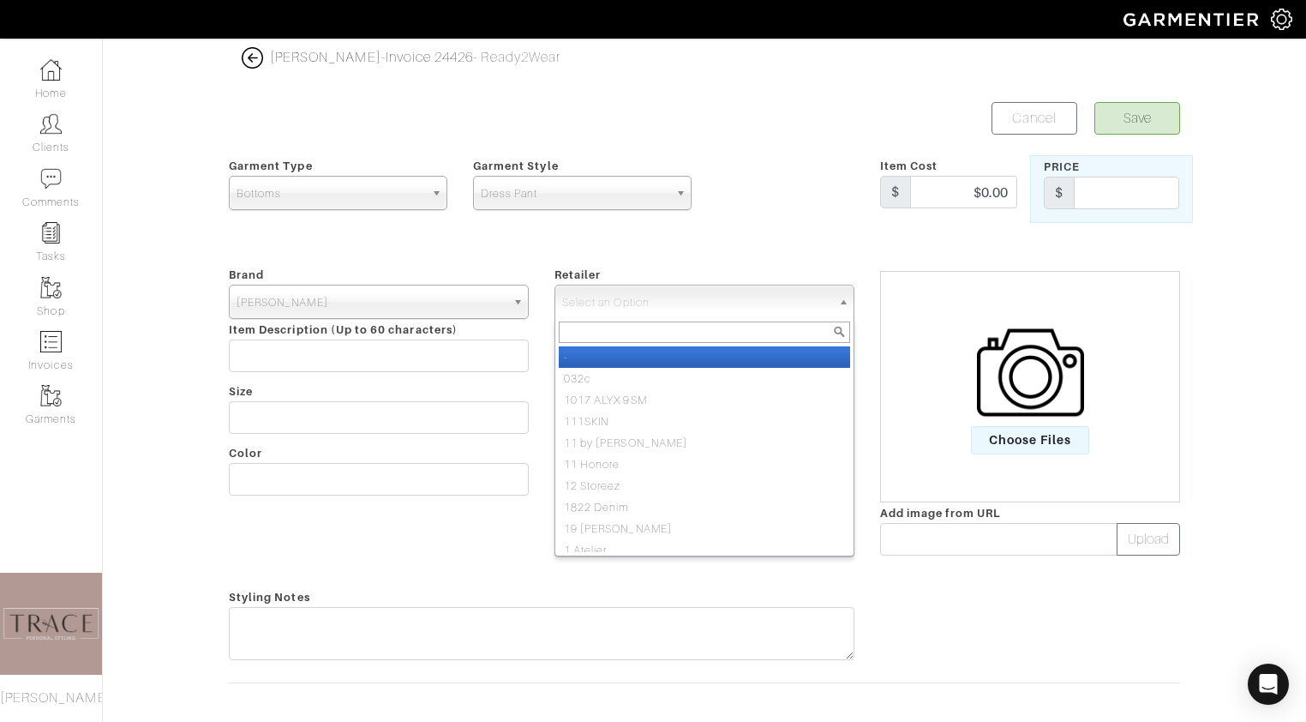
click at [682, 353] on li "-" at bounding box center [704, 356] width 291 height 21
select select "6380"
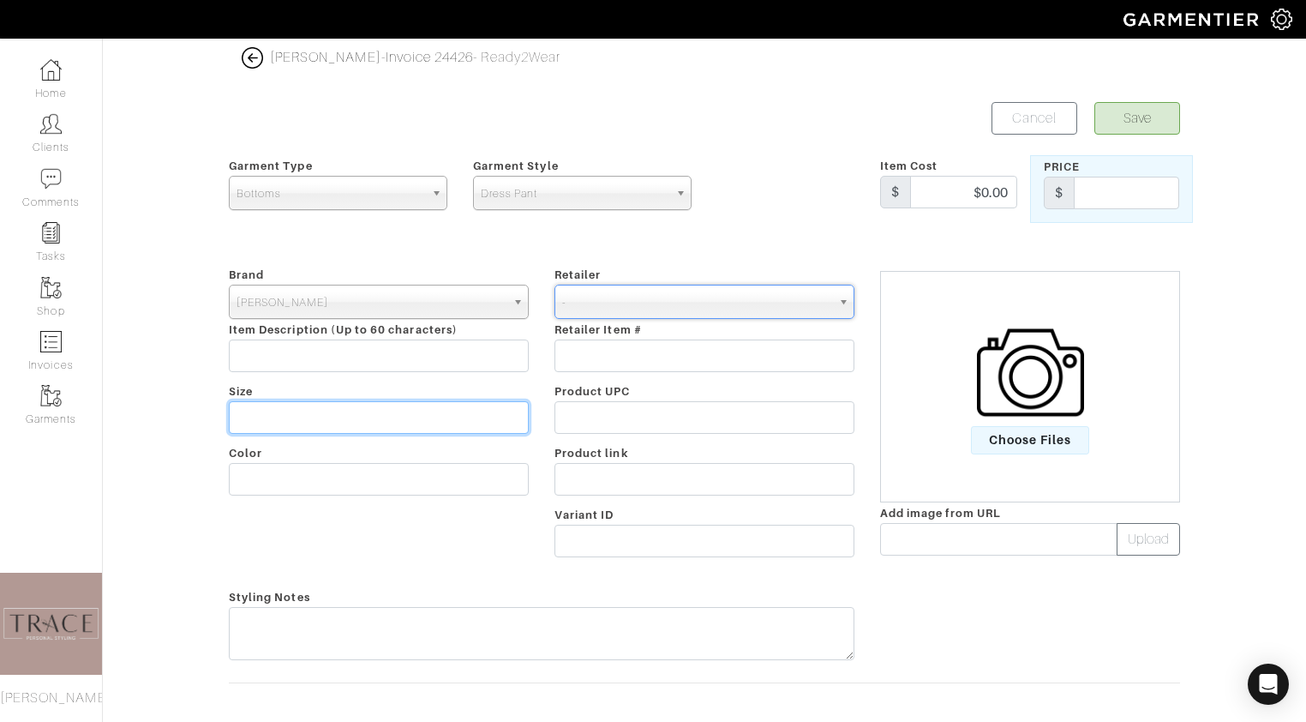
click at [508, 418] on input "text" at bounding box center [379, 417] width 300 height 33
type input "34"
click at [1045, 411] on img at bounding box center [1030, 372] width 107 height 107
click at [0, 0] on input "Choose Files" at bounding box center [0, 0] width 0 height 0
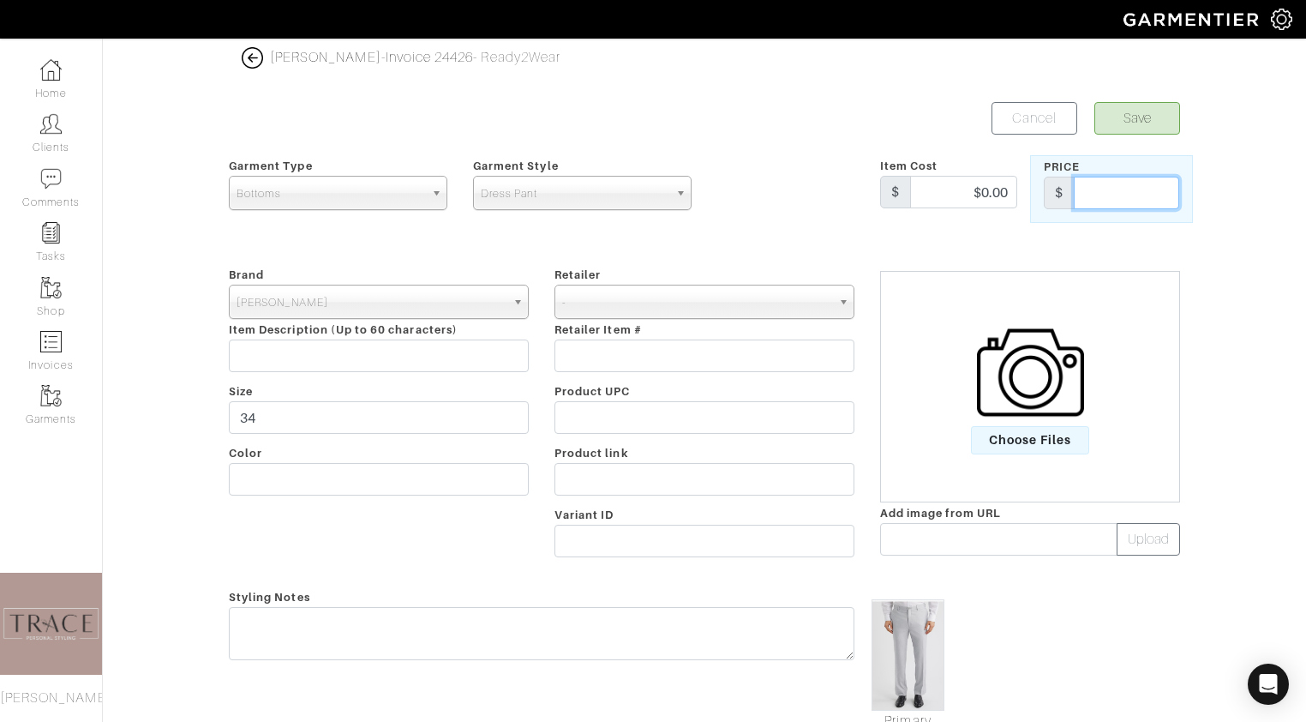
click at [1132, 187] on input "text" at bounding box center [1126, 193] width 105 height 33
type input "175"
click at [1165, 108] on button "Save" at bounding box center [1137, 118] width 86 height 33
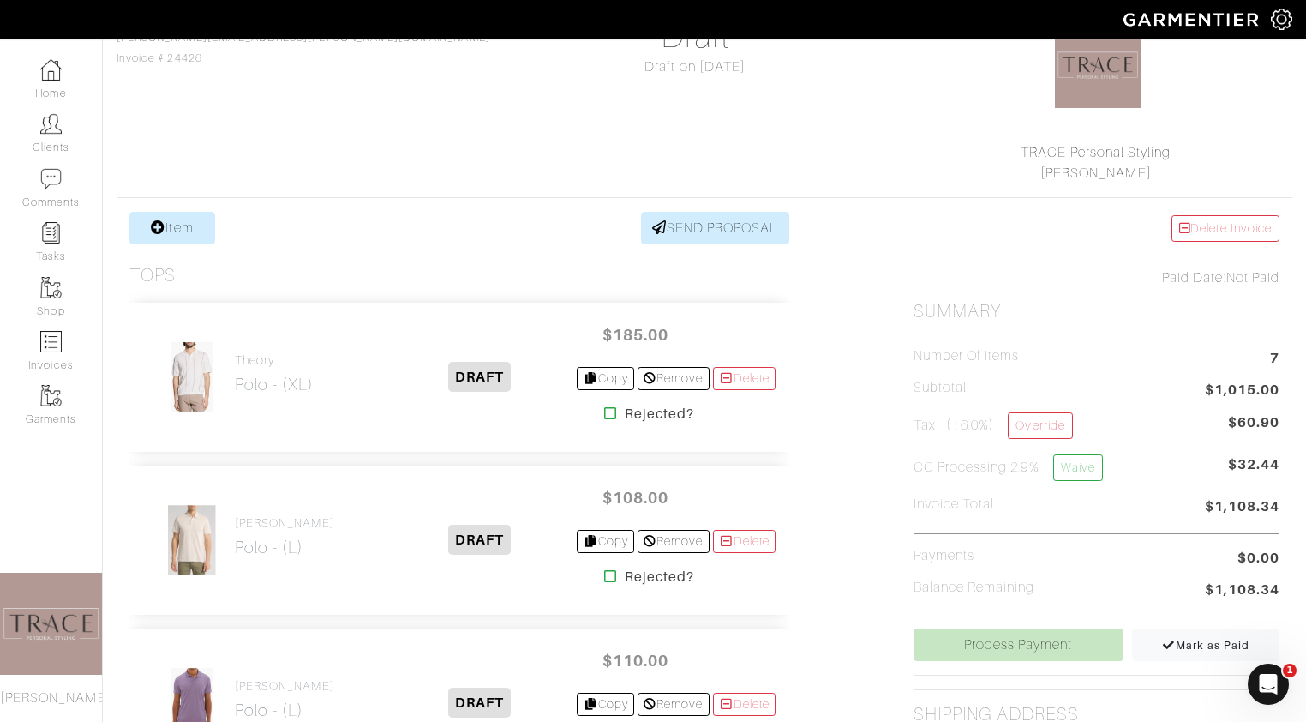
scroll to position [169, 0]
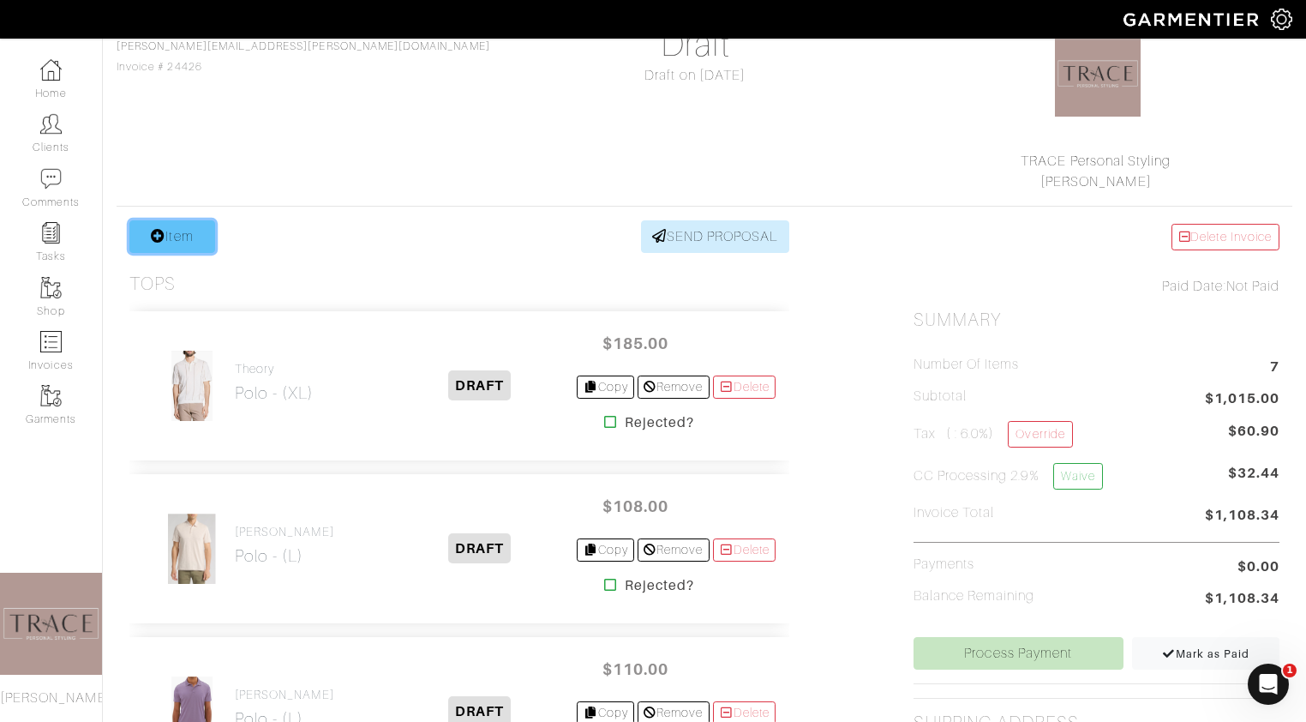
click at [213, 235] on link "Item" at bounding box center [172, 236] width 86 height 33
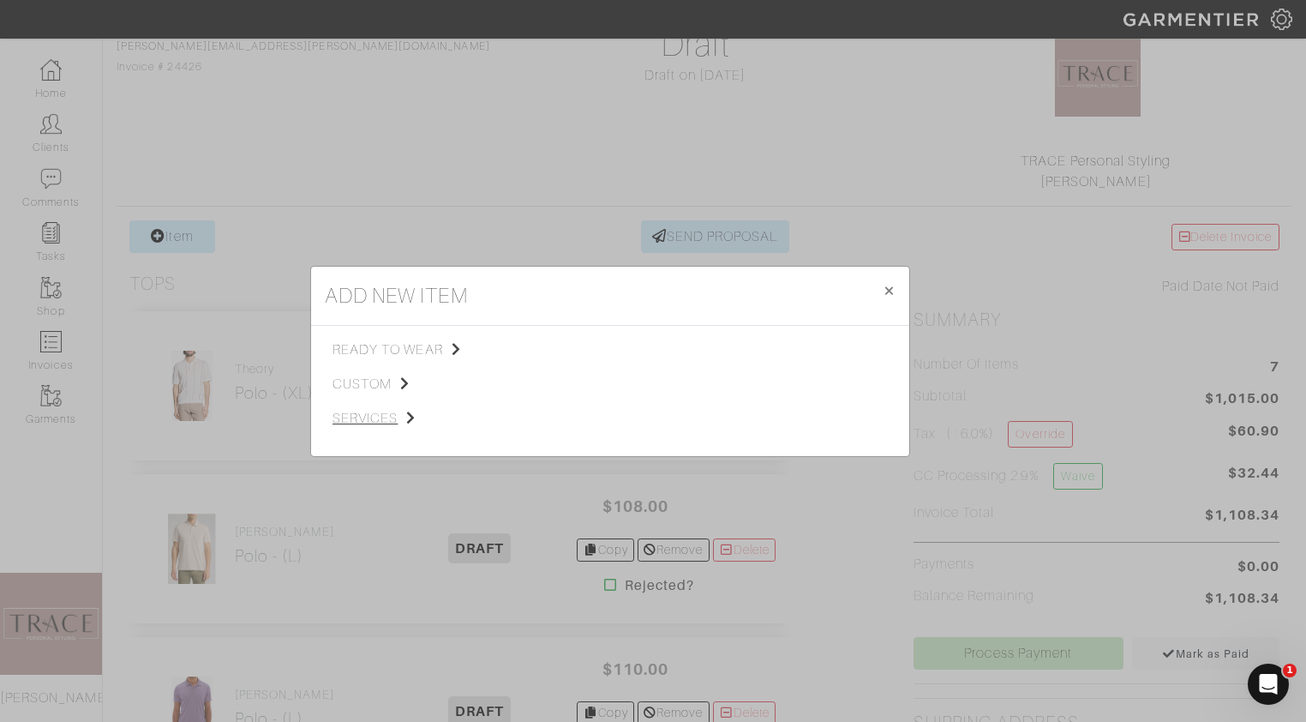
click at [404, 416] on span "services" at bounding box center [418, 418] width 172 height 21
click at [536, 352] on span "Styling Service" at bounding box center [572, 348] width 85 height 14
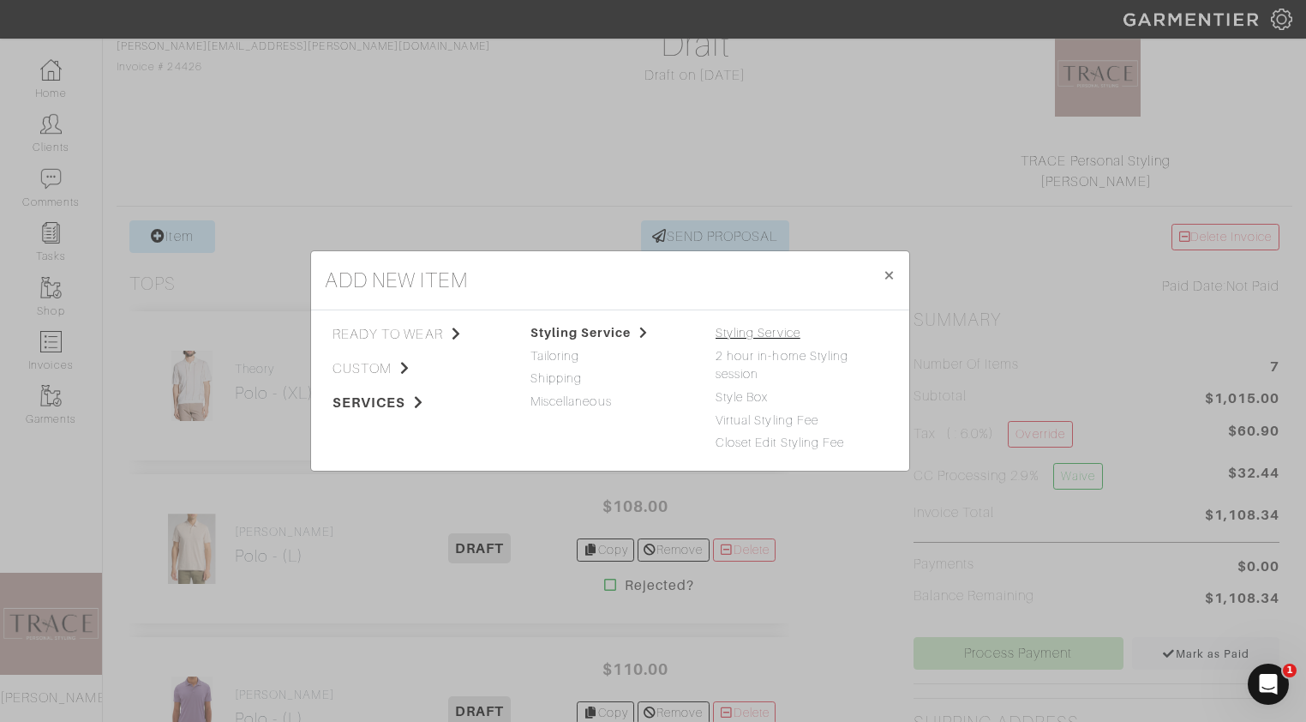
click at [740, 333] on link "Styling Service" at bounding box center [758, 333] width 85 height 14
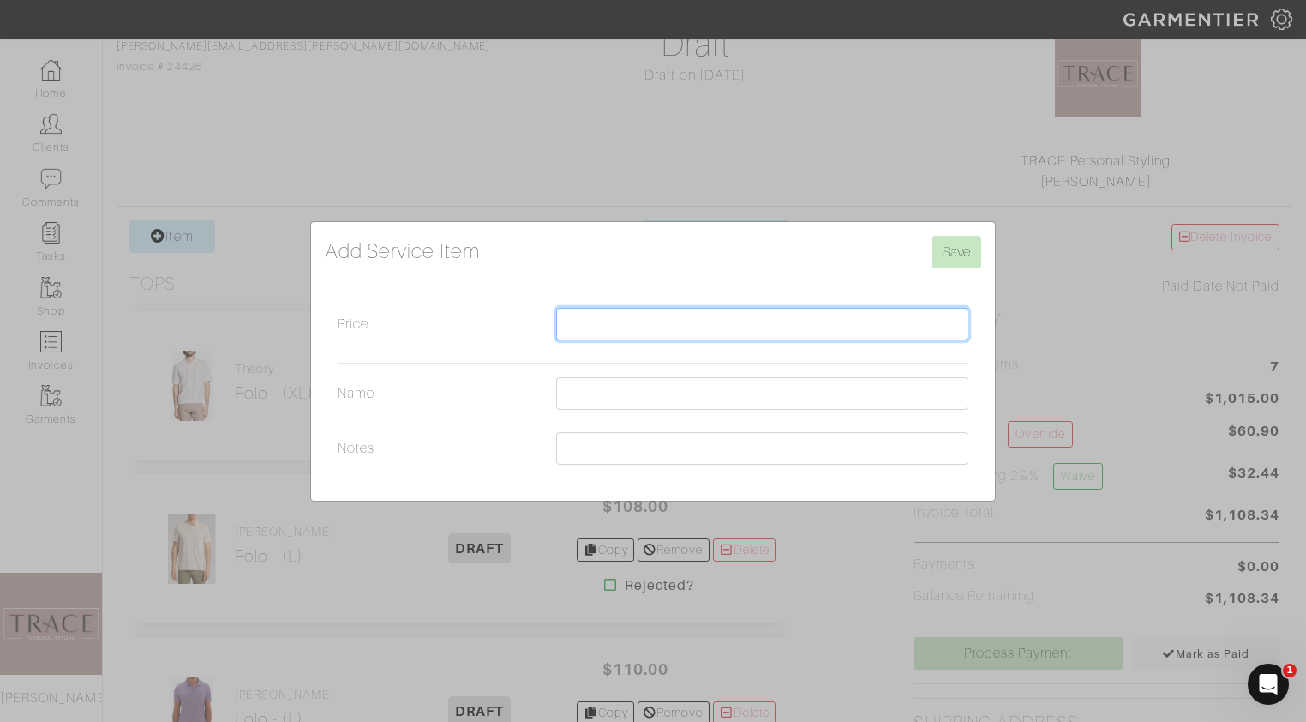
click at [711, 319] on input "Price" at bounding box center [762, 324] width 412 height 33
type input "300"
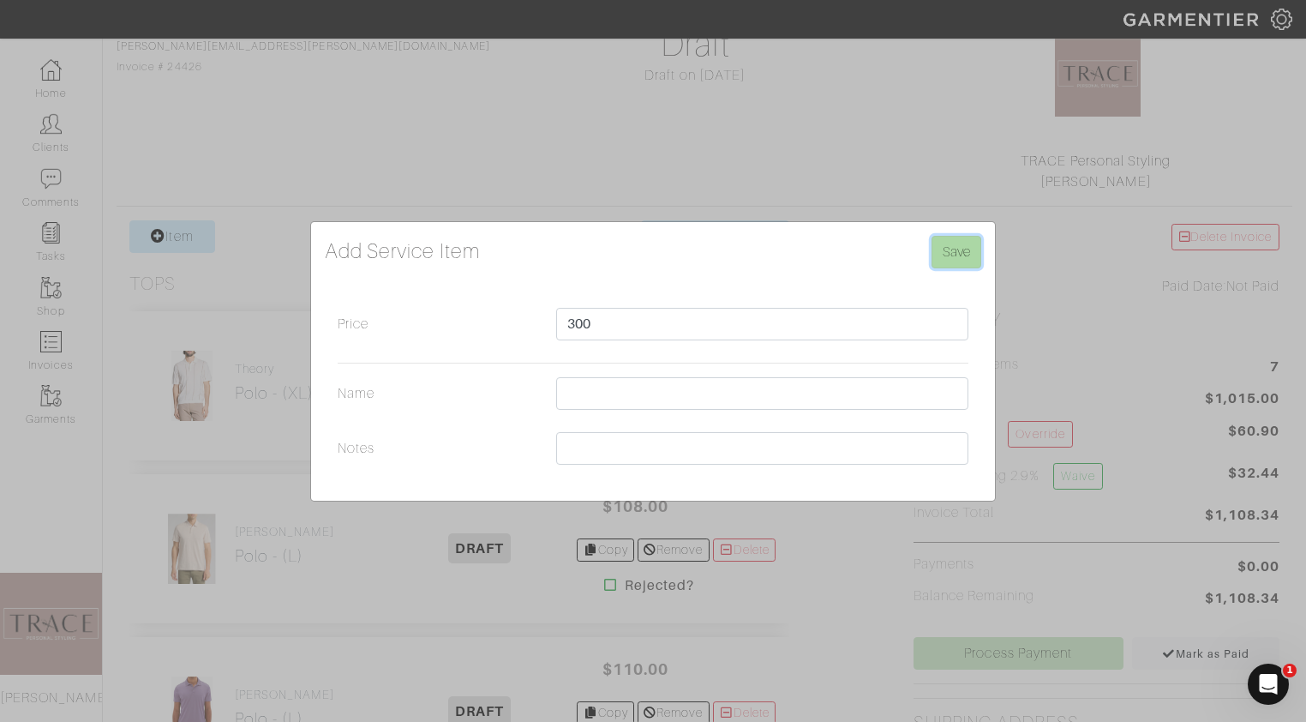
click at [959, 260] on input "Save" at bounding box center [956, 252] width 50 height 33
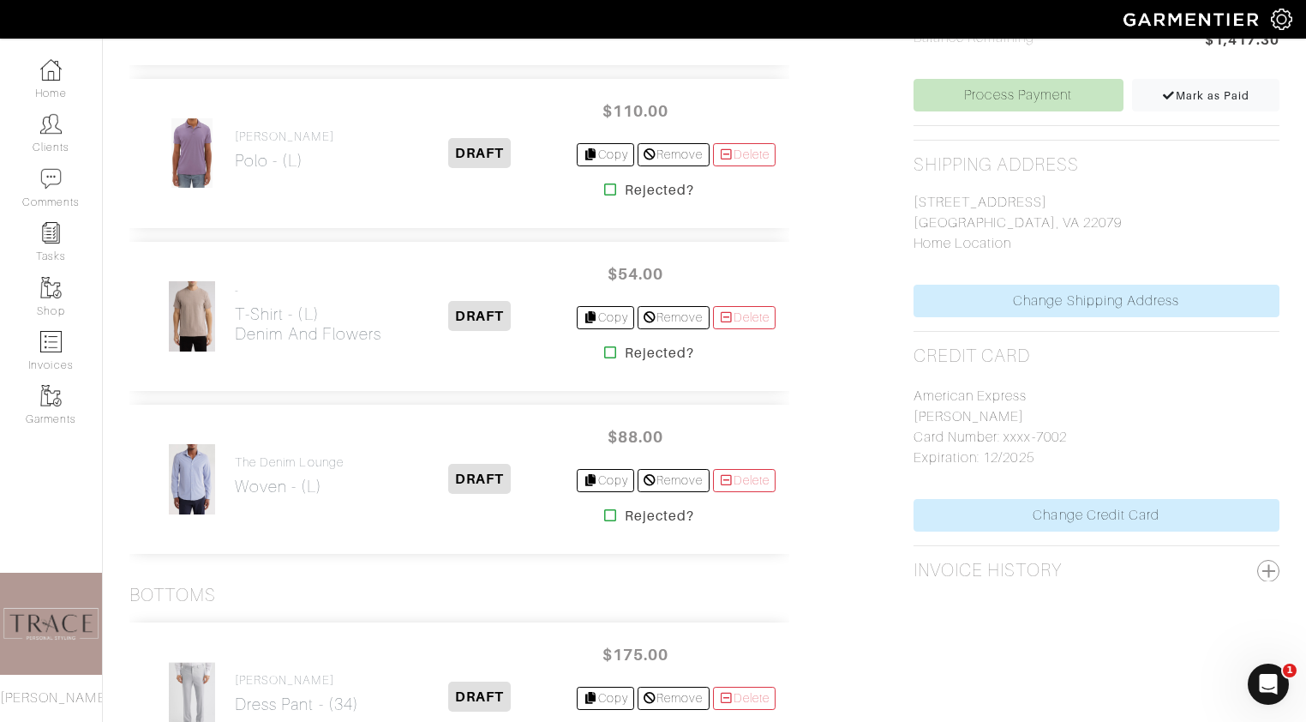
scroll to position [722, 0]
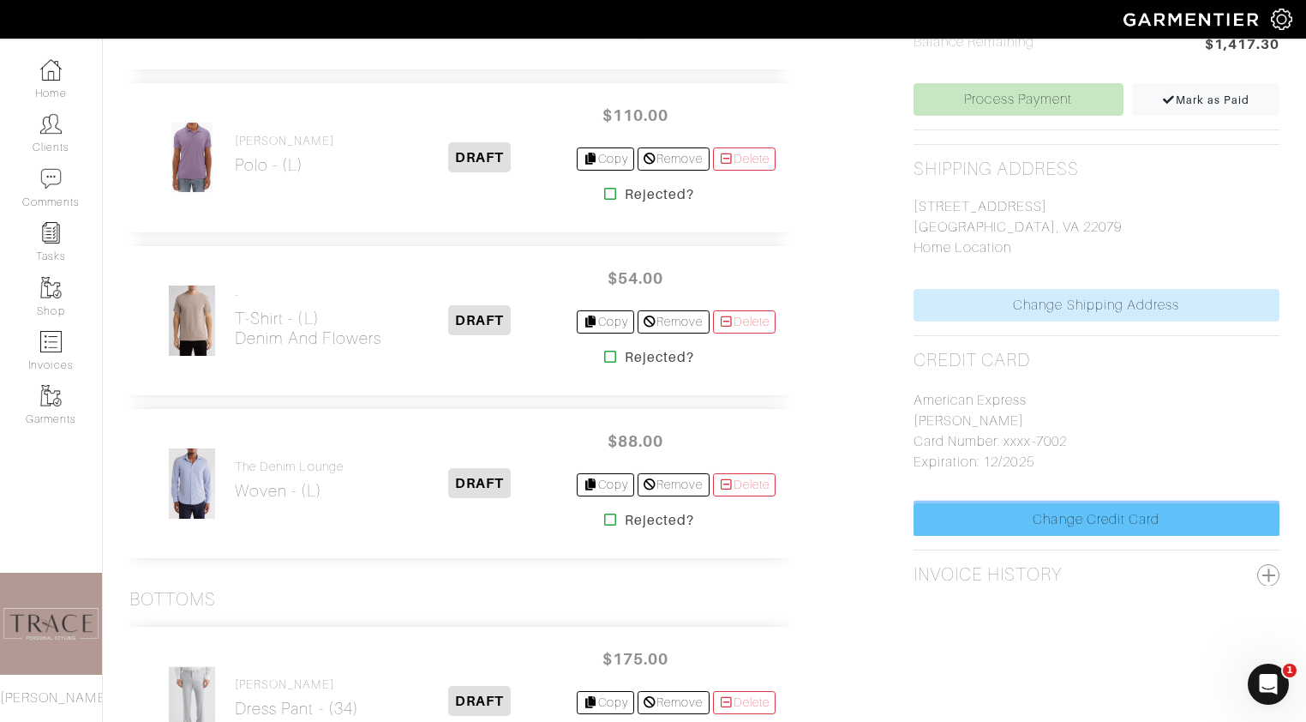
click at [1086, 532] on link "Change Credit Card" at bounding box center [1096, 519] width 366 height 33
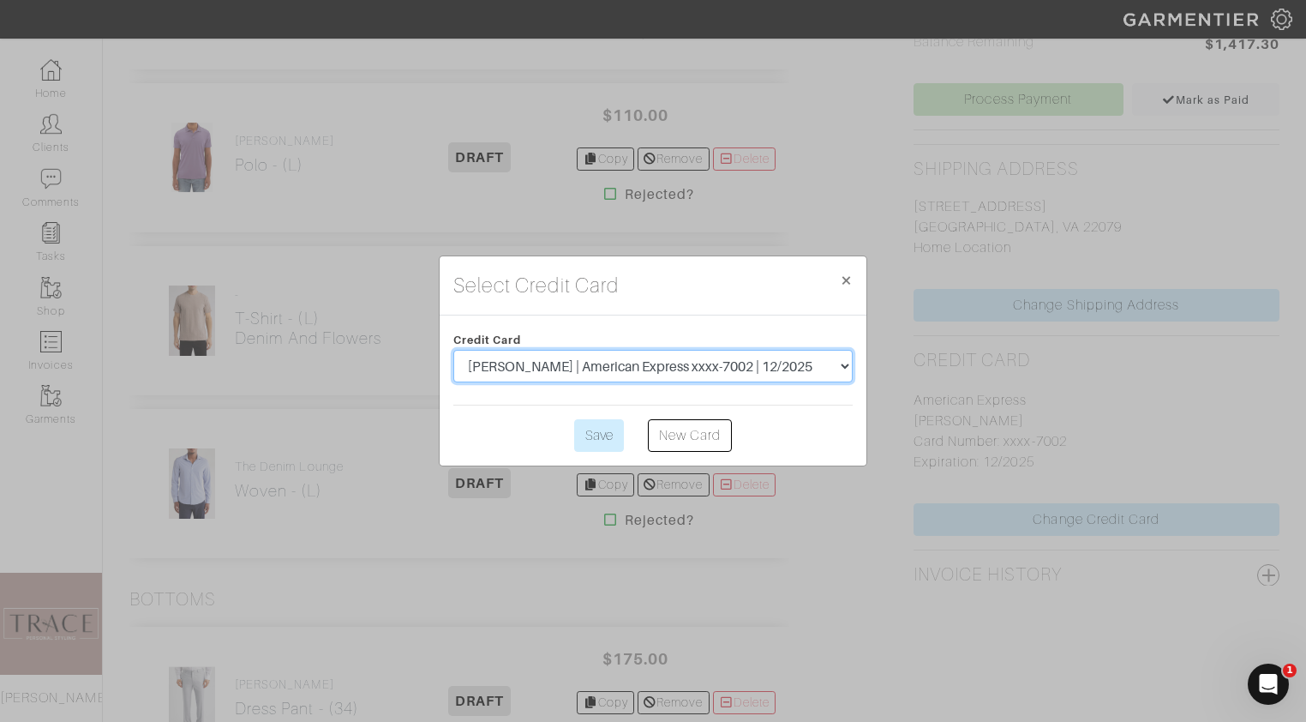
click at [823, 364] on select "[PERSON_NAME] | American Express xxxx-7002 | 12/2025" at bounding box center [652, 366] width 399 height 33
click at [453, 350] on select "[PERSON_NAME] | American Express xxxx-7002 | 12/2025" at bounding box center [652, 366] width 399 height 33
click at [843, 364] on select "[PERSON_NAME] | American Express xxxx-7002 | 12/2025" at bounding box center [652, 366] width 399 height 33
click at [453, 350] on select "[PERSON_NAME] | American Express xxxx-7002 | 12/2025" at bounding box center [652, 366] width 399 height 33
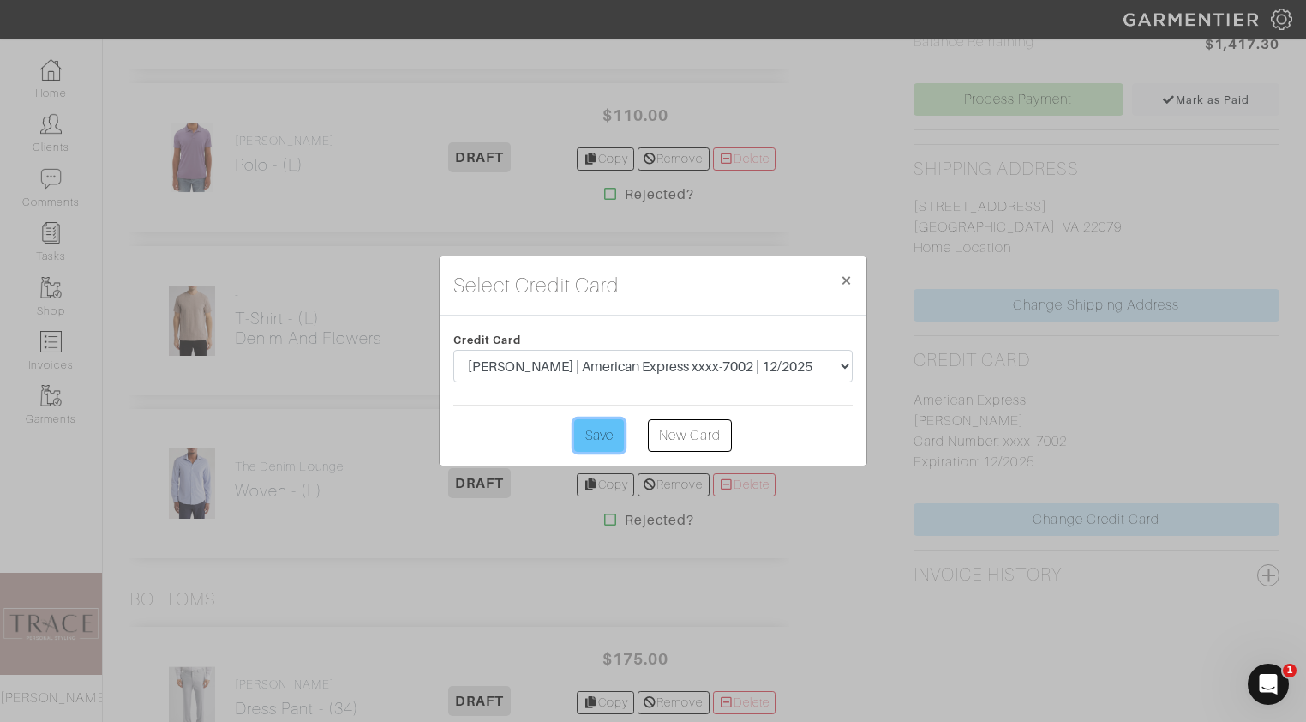
click at [607, 440] on input "Save" at bounding box center [599, 435] width 50 height 33
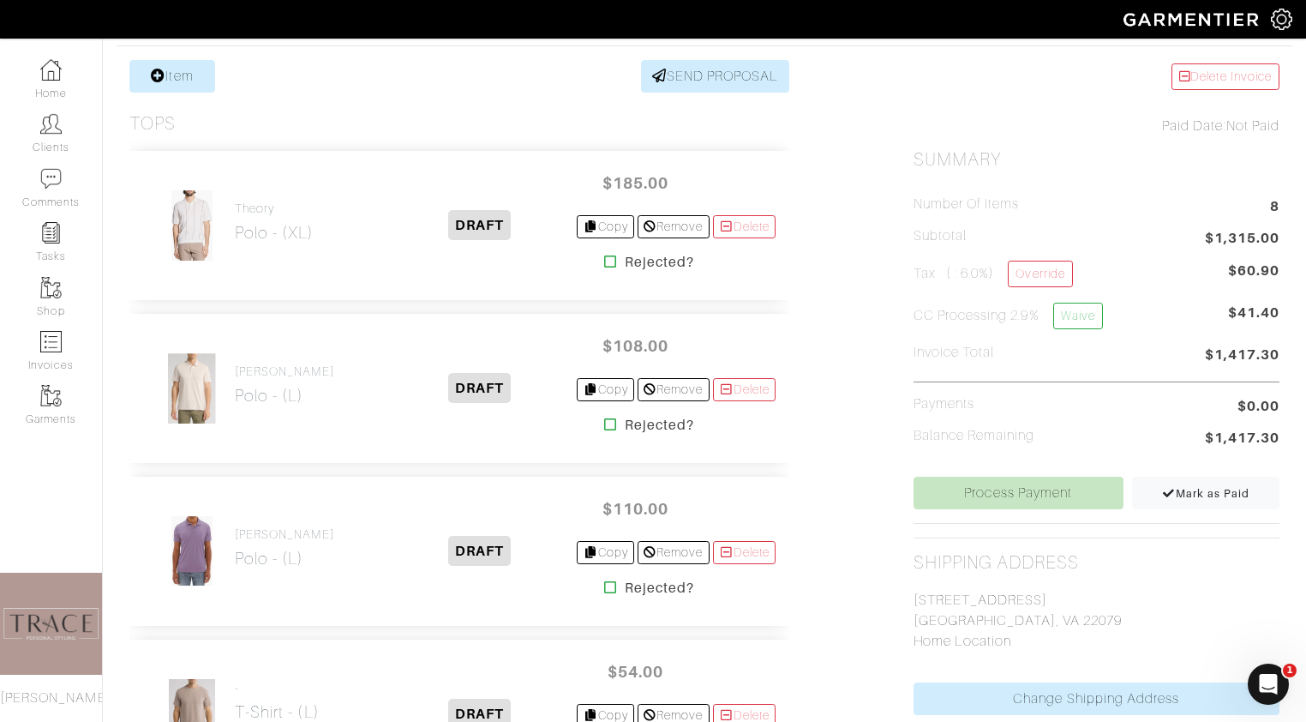
scroll to position [319, 0]
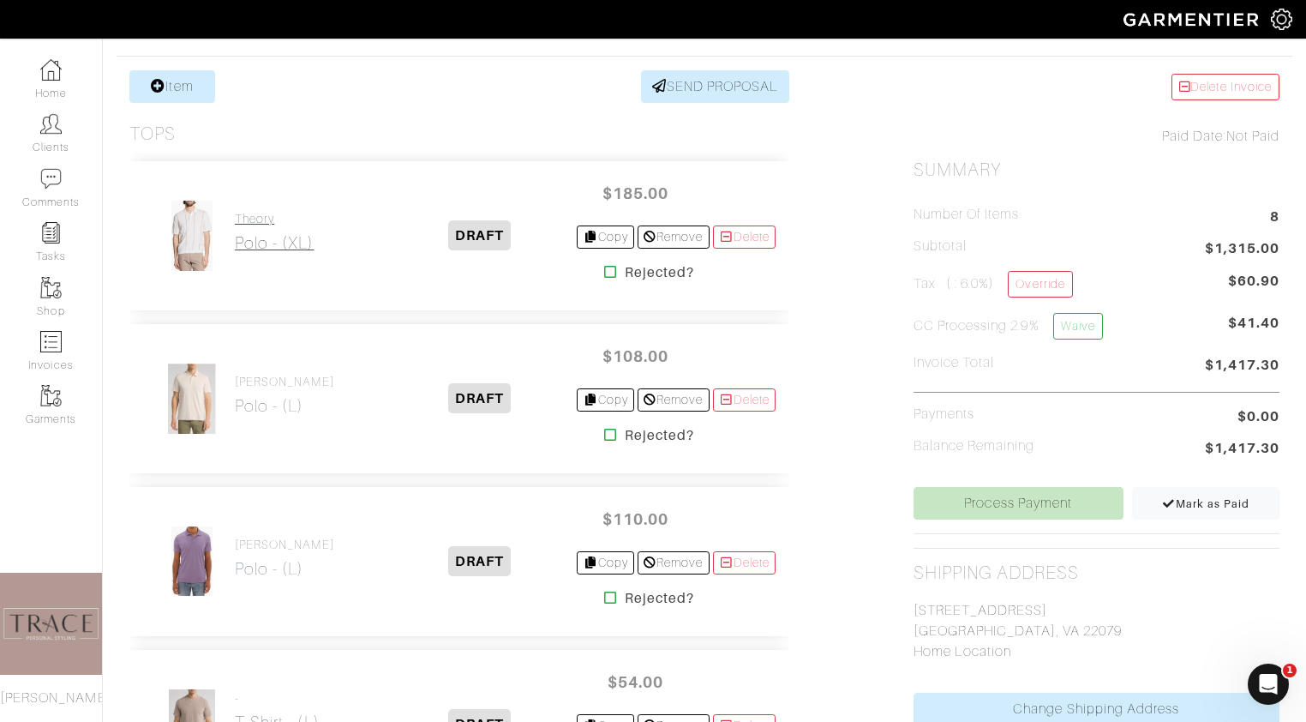
click at [270, 226] on link "Theory Polo - (XL)" at bounding box center [275, 232] width 80 height 41
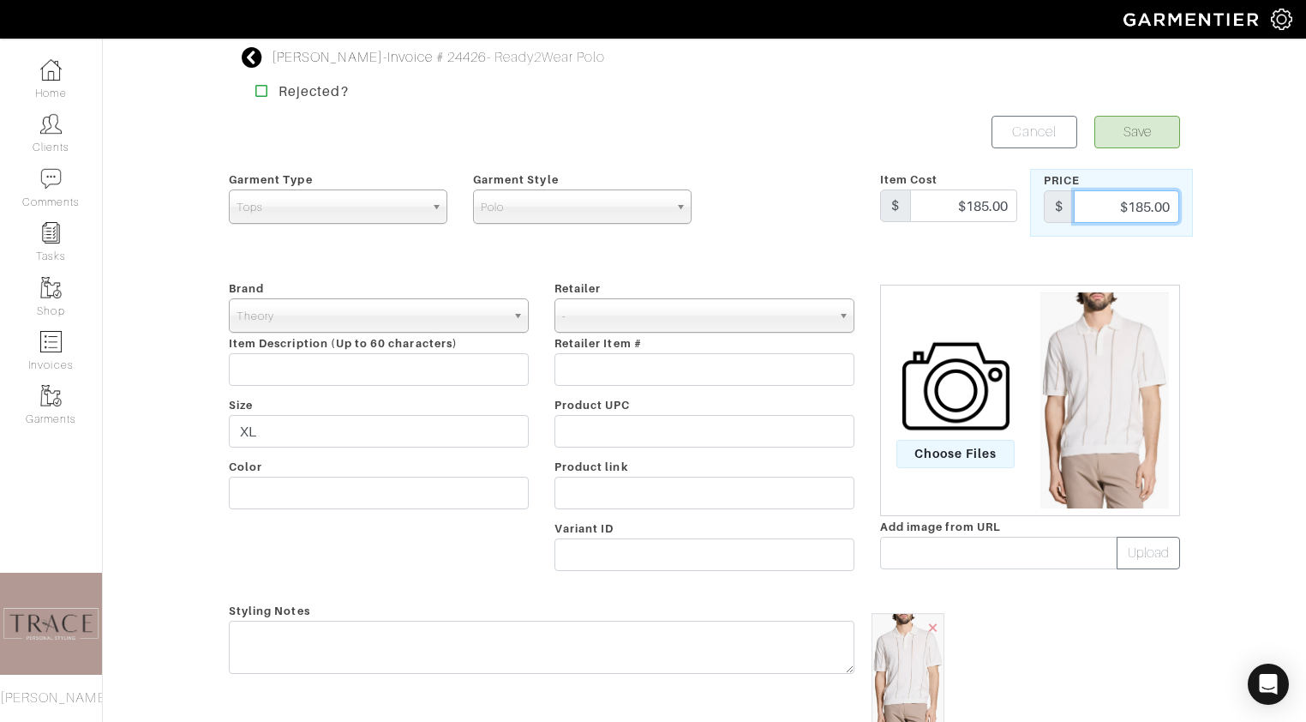
click at [1146, 206] on input "$185.00" at bounding box center [1126, 206] width 105 height 33
type input "$195.00"
click at [1159, 129] on button "Save" at bounding box center [1137, 132] width 86 height 33
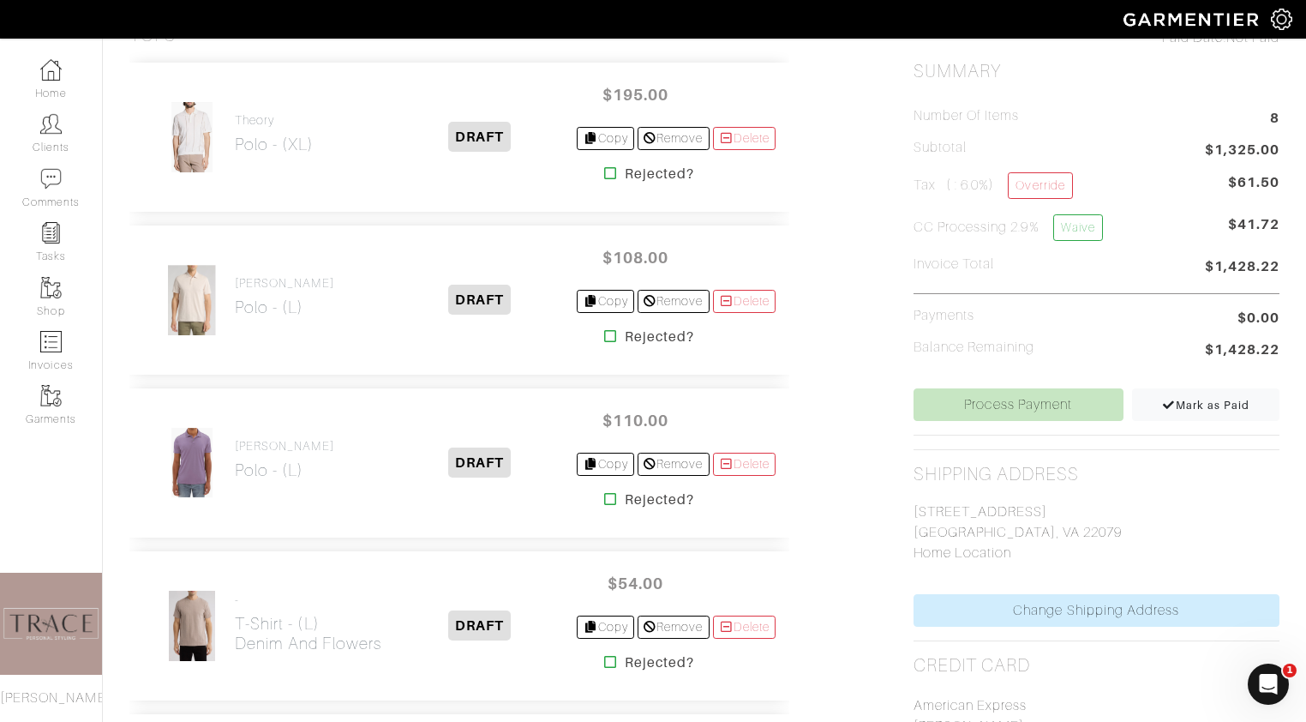
scroll to position [424, 0]
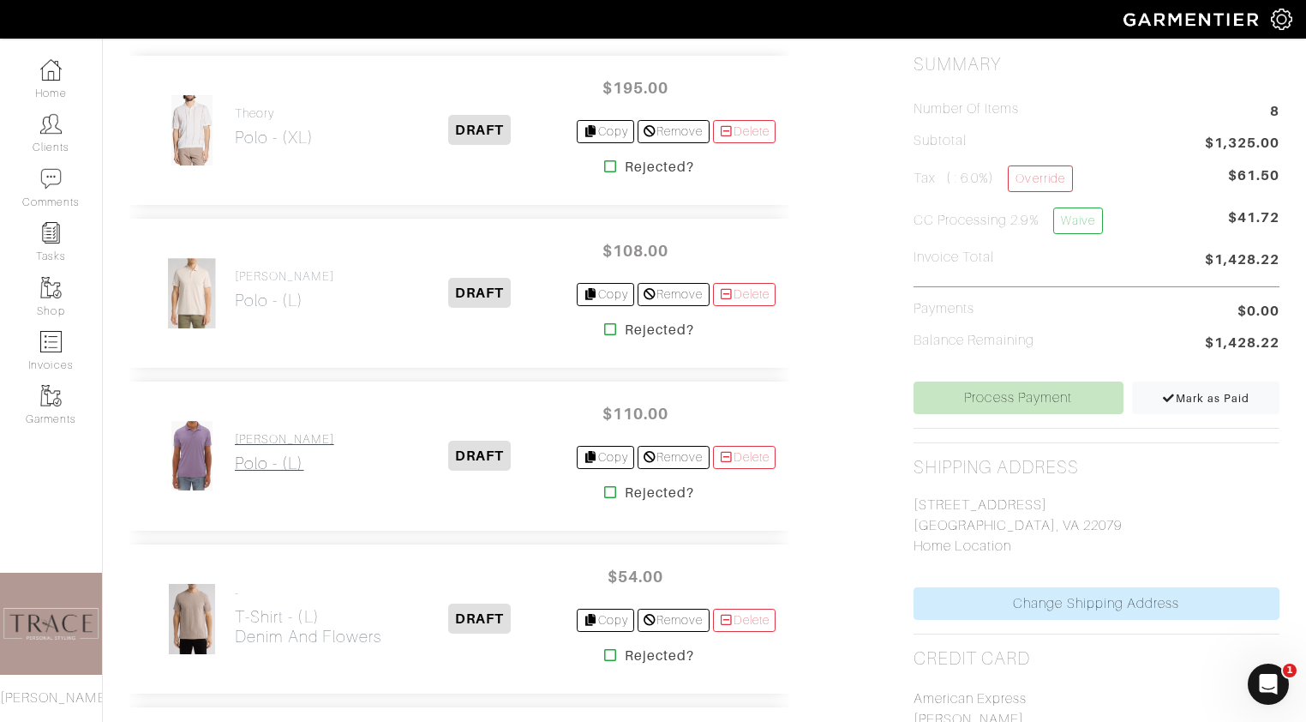
click at [276, 469] on h2 "Polo - (L)" at bounding box center [284, 463] width 99 height 20
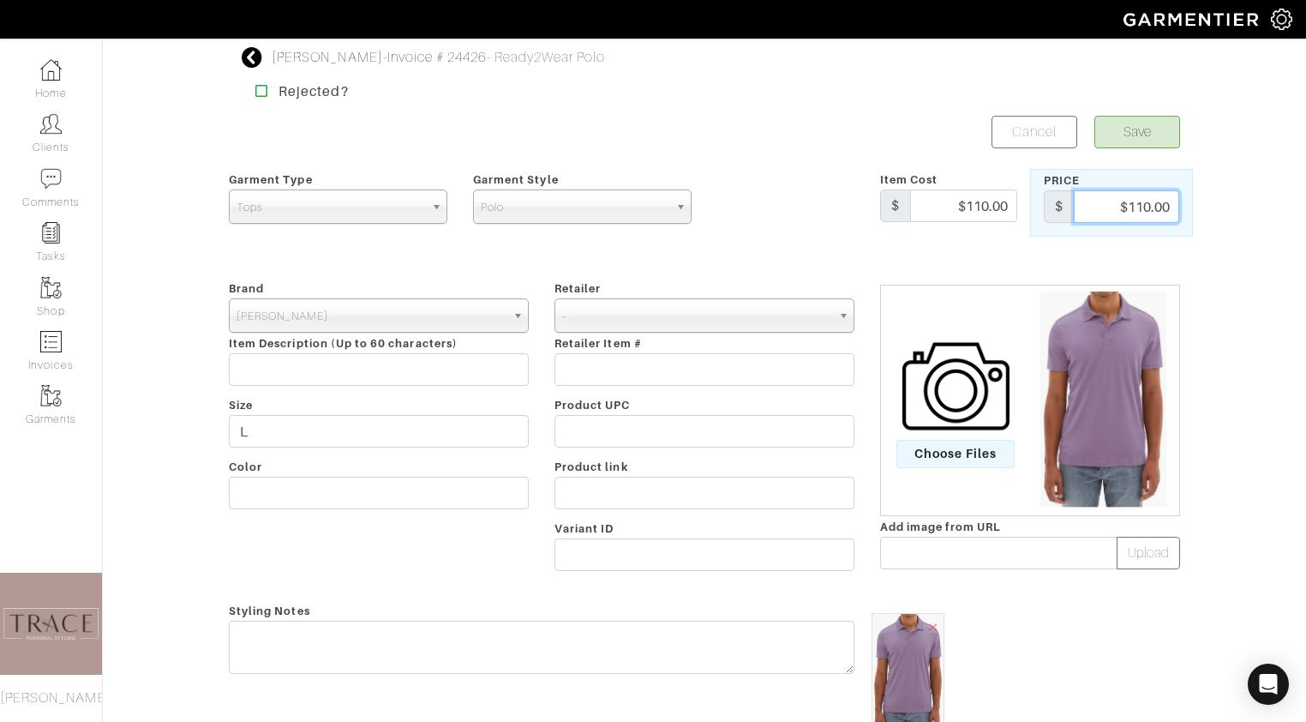
click at [1148, 202] on input "$110.00" at bounding box center [1126, 206] width 105 height 33
click at [1153, 194] on input "$110.00" at bounding box center [1126, 206] width 105 height 33
click at [1149, 204] on input "$110.00" at bounding box center [1126, 206] width 105 height 33
type input "5"
type input "115"
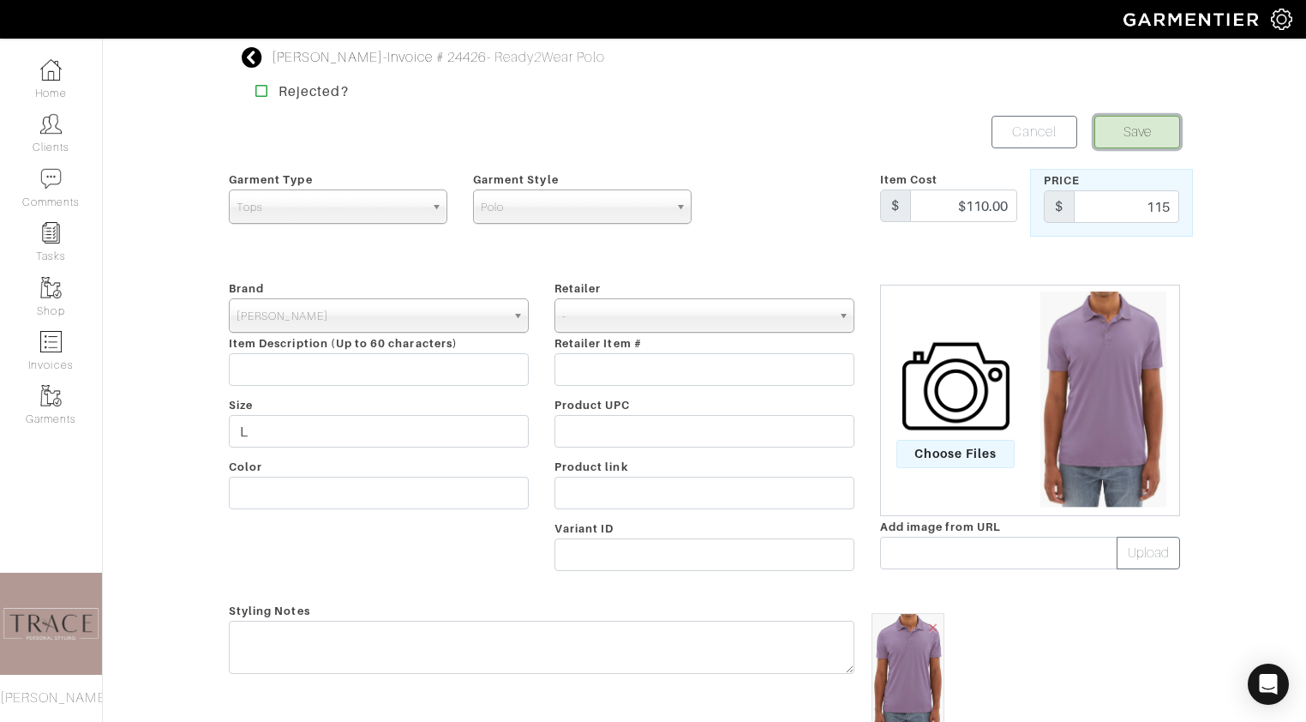
click at [1163, 141] on button "Save" at bounding box center [1137, 132] width 86 height 33
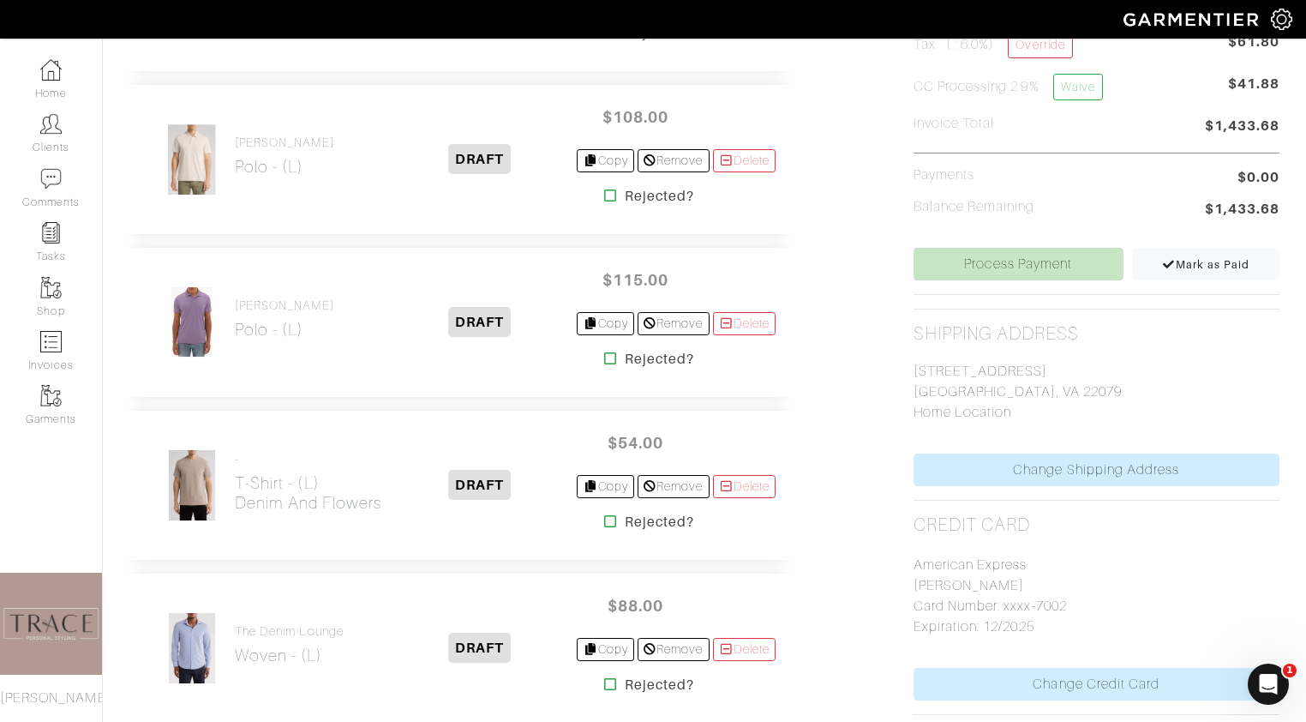
scroll to position [559, 0]
click at [1059, 270] on link "Process Payment" at bounding box center [1018, 263] width 210 height 33
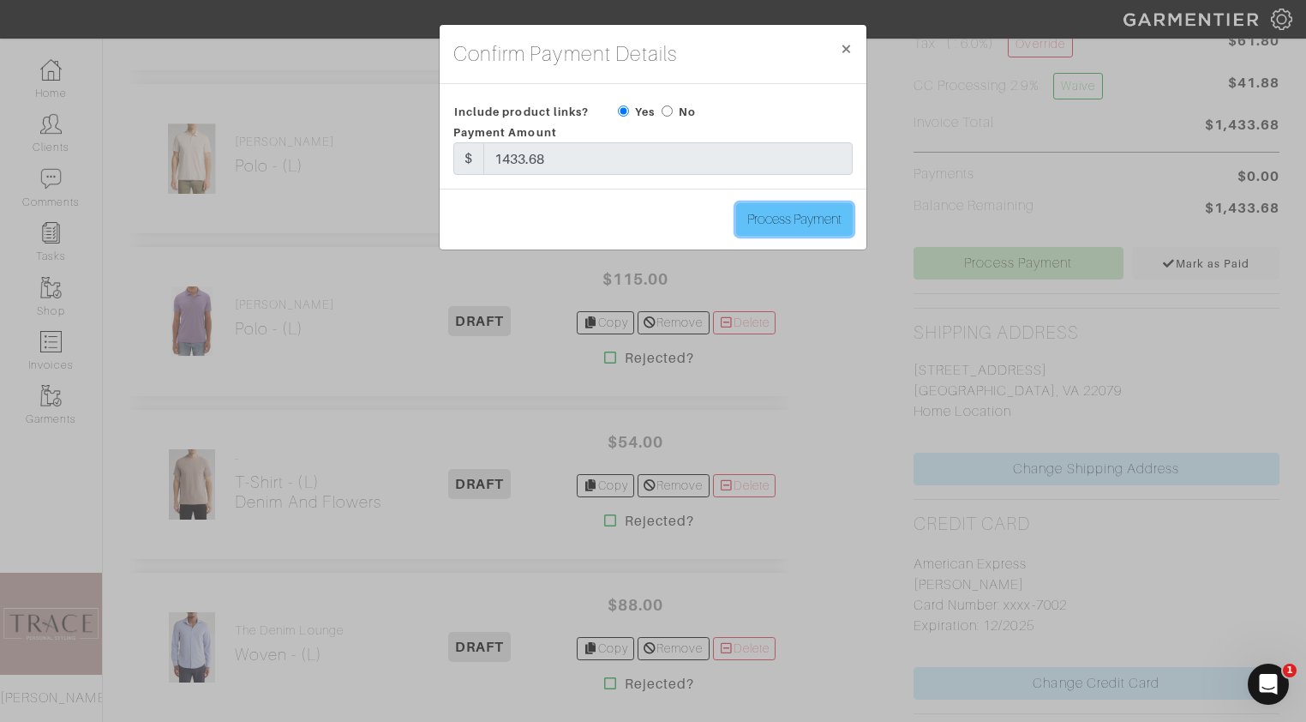
click at [829, 222] on input "Process Payment" at bounding box center [794, 219] width 117 height 33
type input "Process Payment"
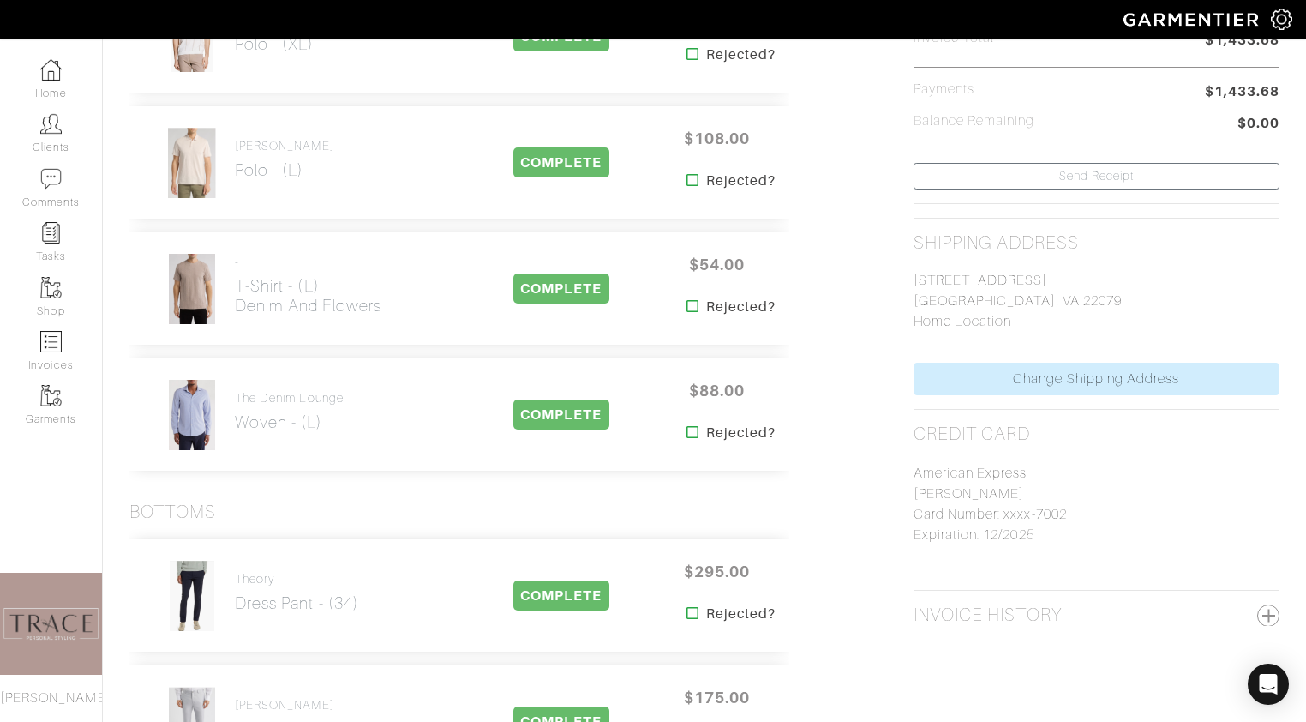
scroll to position [0, 0]
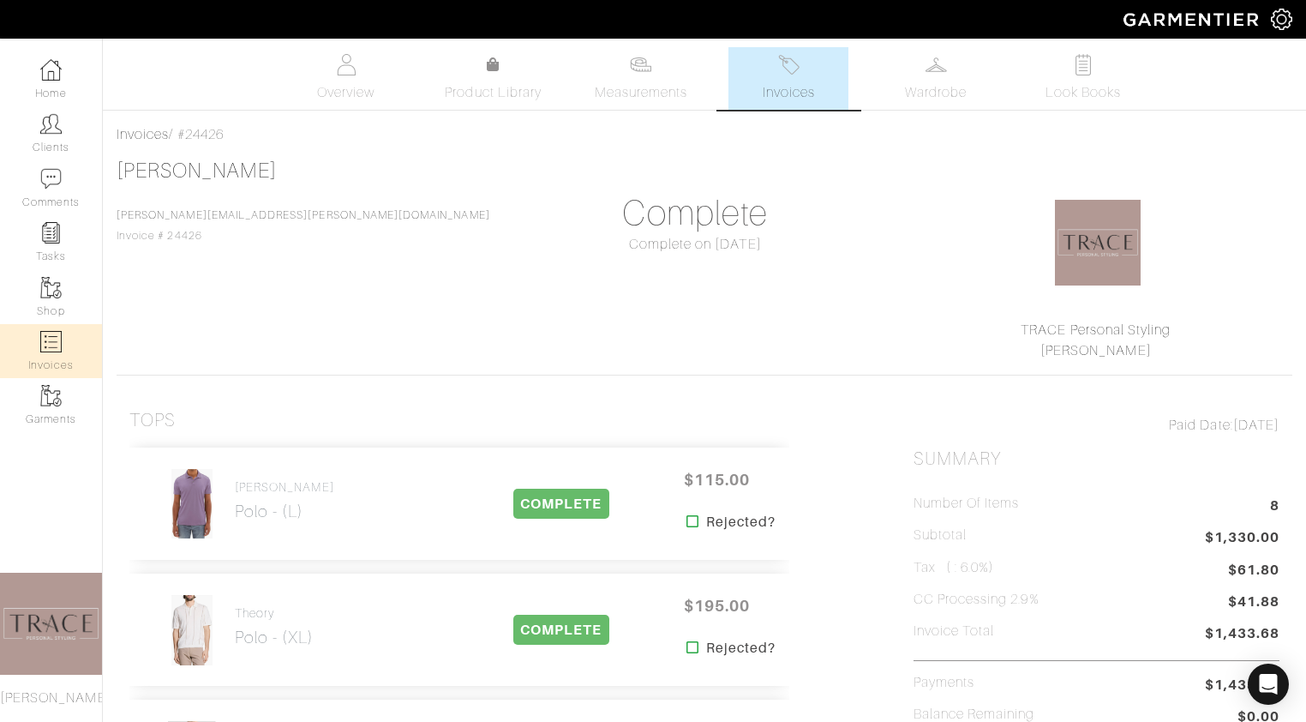
click at [35, 349] on link "Invoices" at bounding box center [51, 351] width 102 height 54
select select
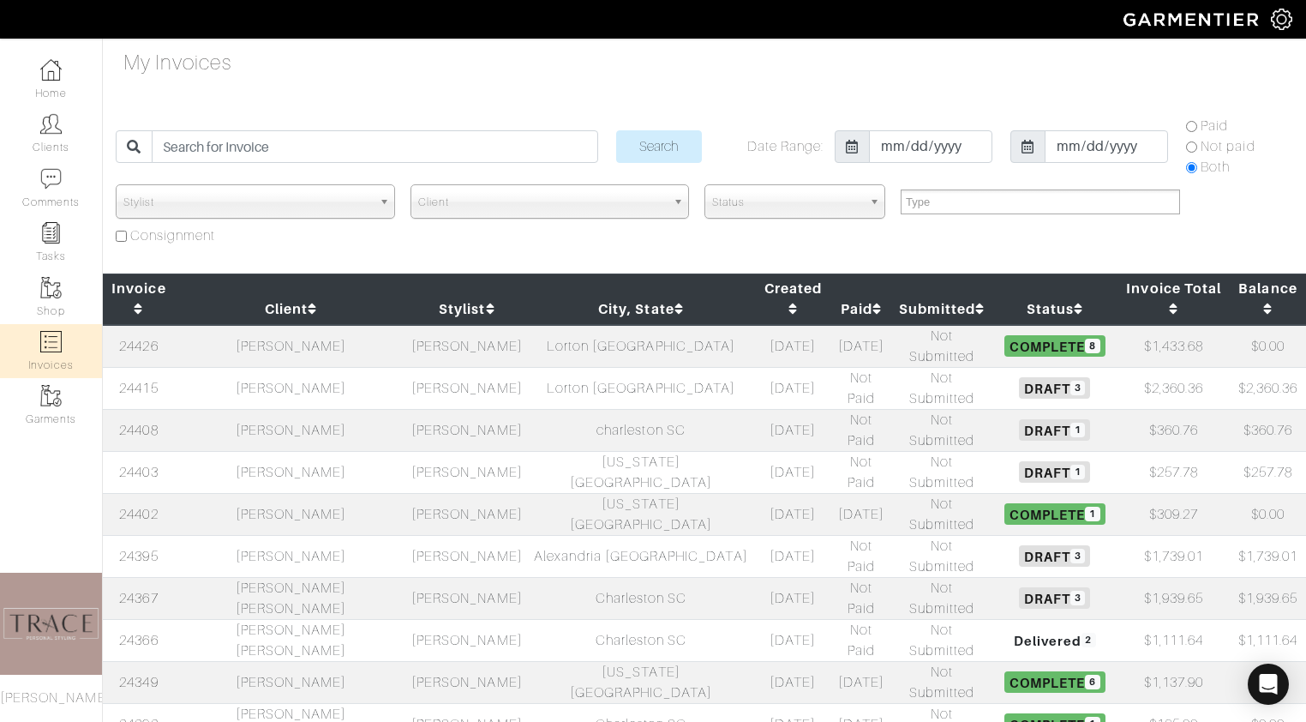
click at [626, 577] on td "Charleston SC" at bounding box center [641, 598] width 229 height 42
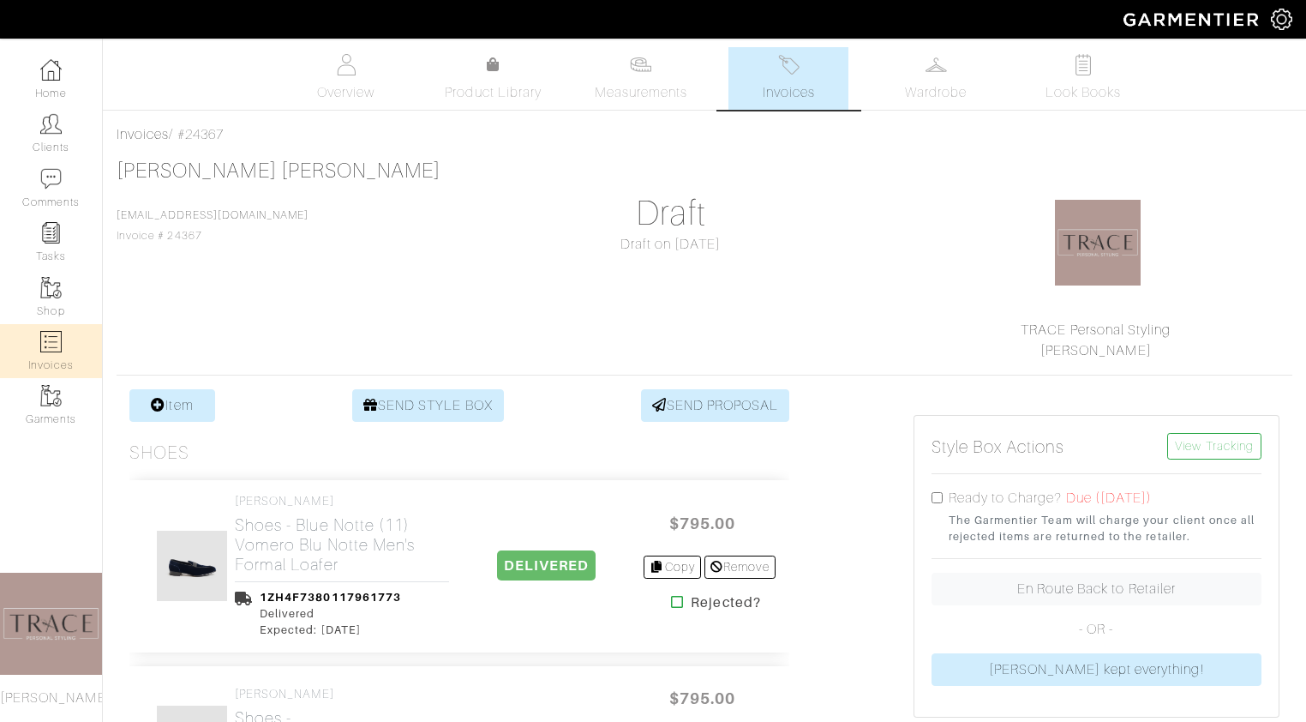
click at [69, 347] on link "Invoices" at bounding box center [51, 351] width 102 height 54
select select
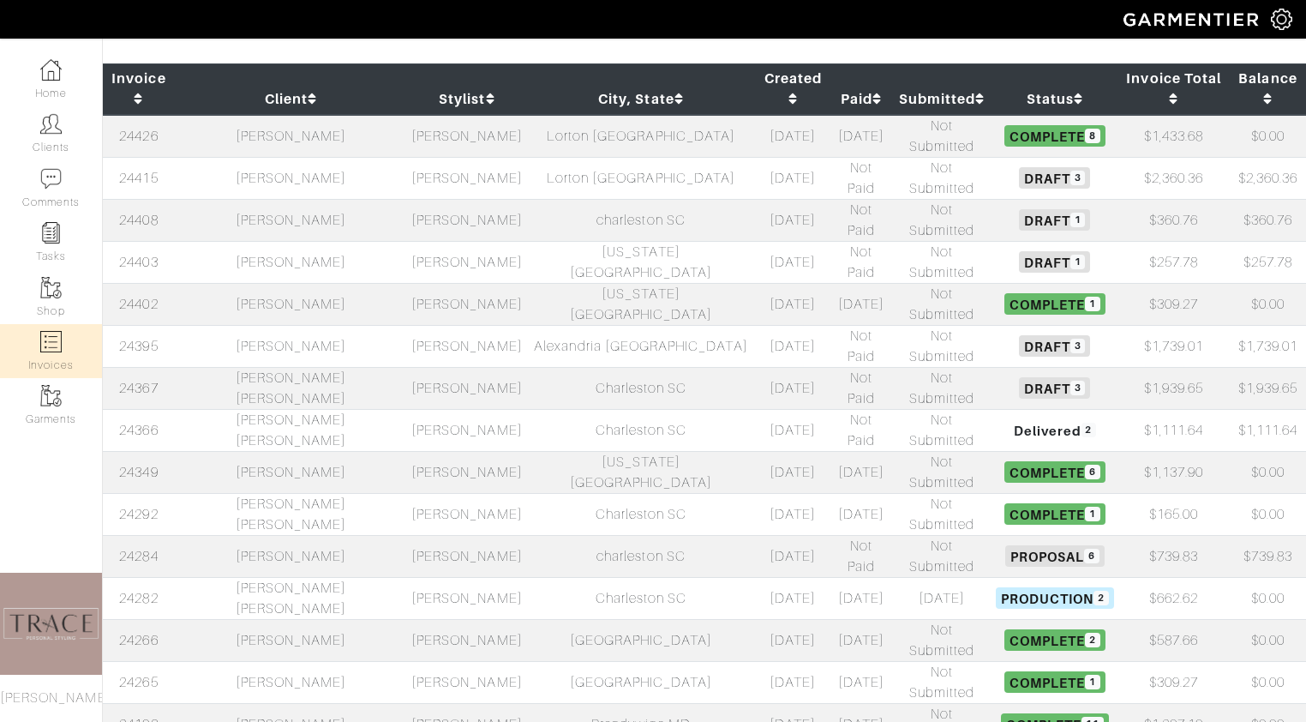
scroll to position [211, 0]
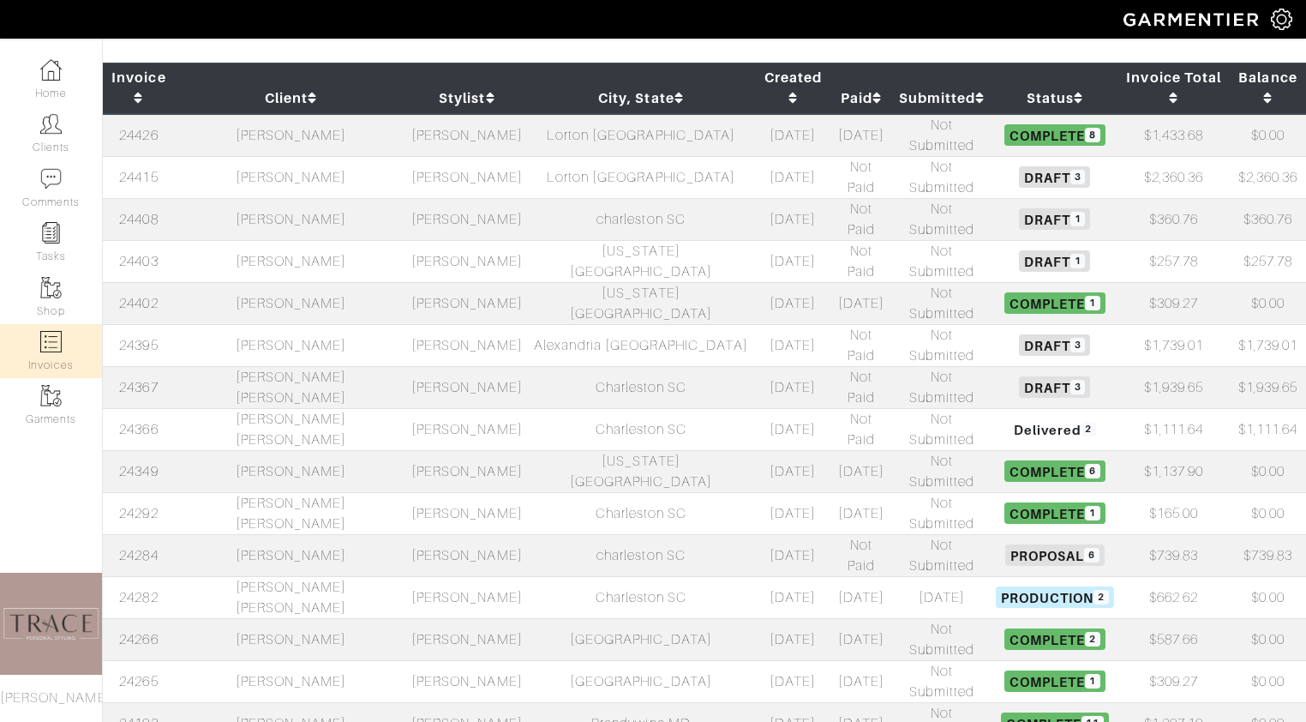
click at [290, 450] on td "[PERSON_NAME]" at bounding box center [291, 471] width 232 height 42
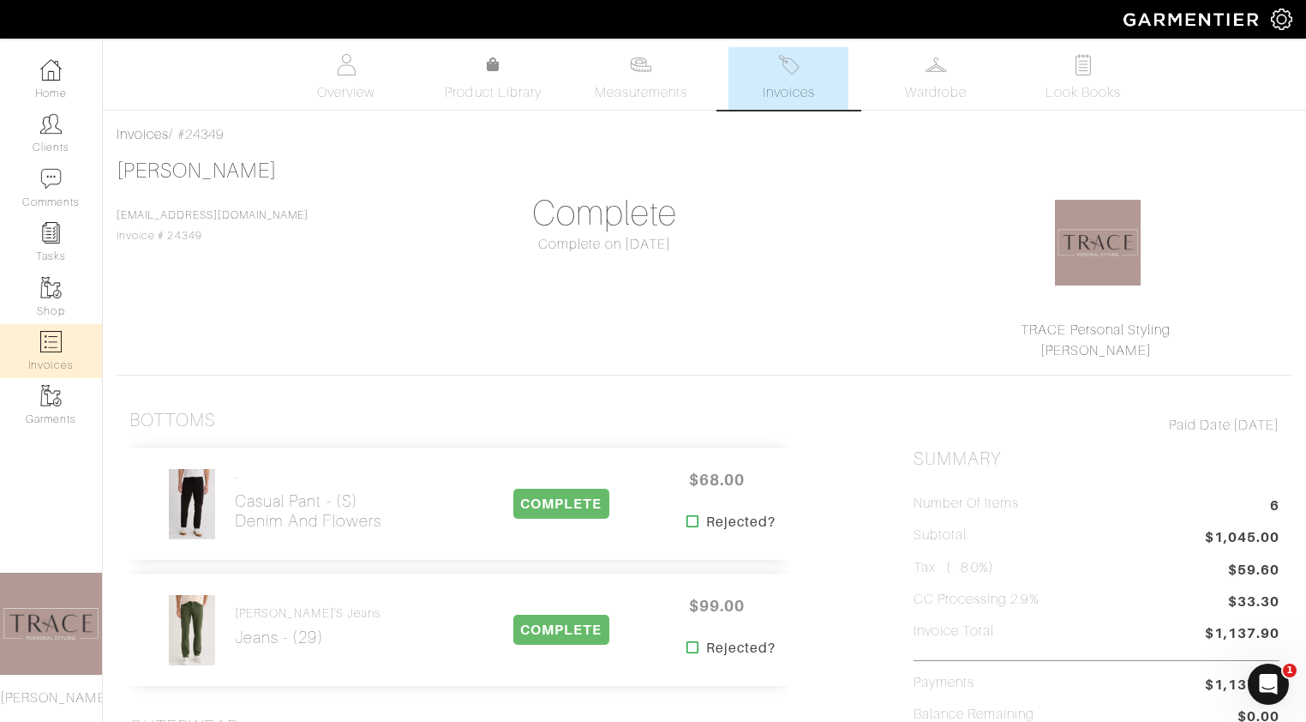
click at [68, 344] on link "Invoices" at bounding box center [51, 351] width 102 height 54
select select
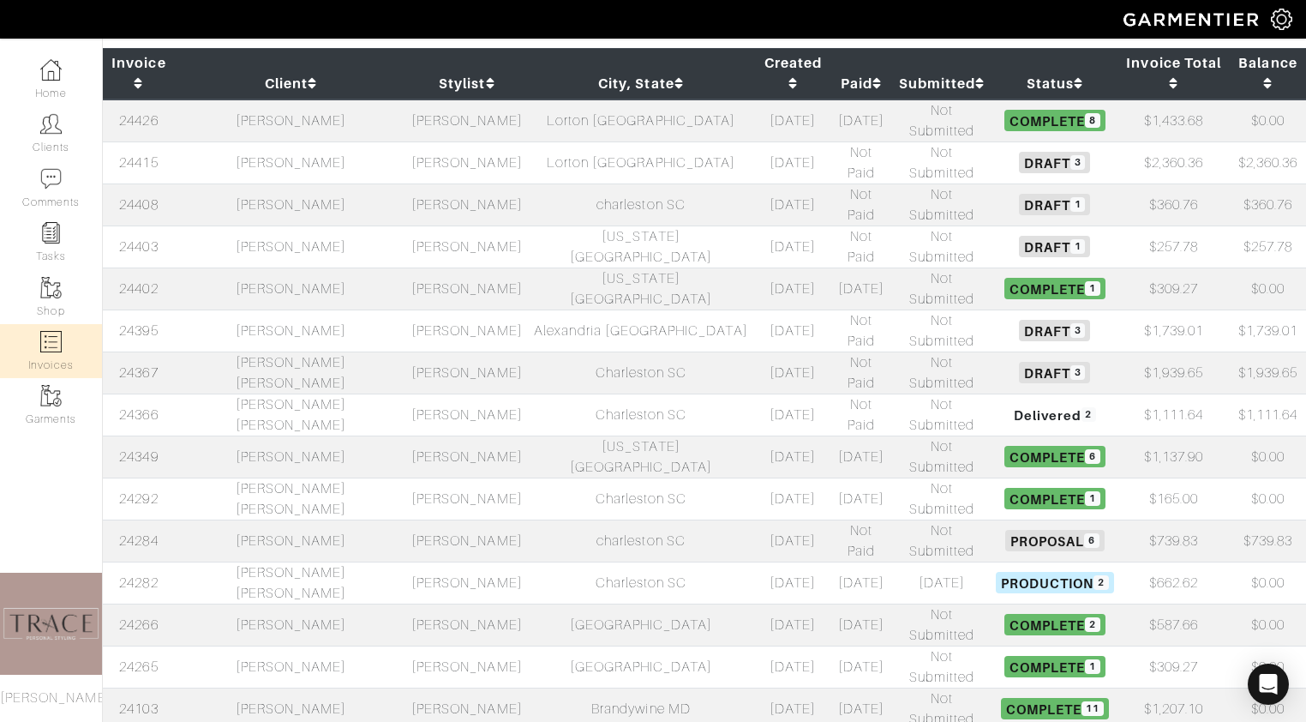
scroll to position [226, 0]
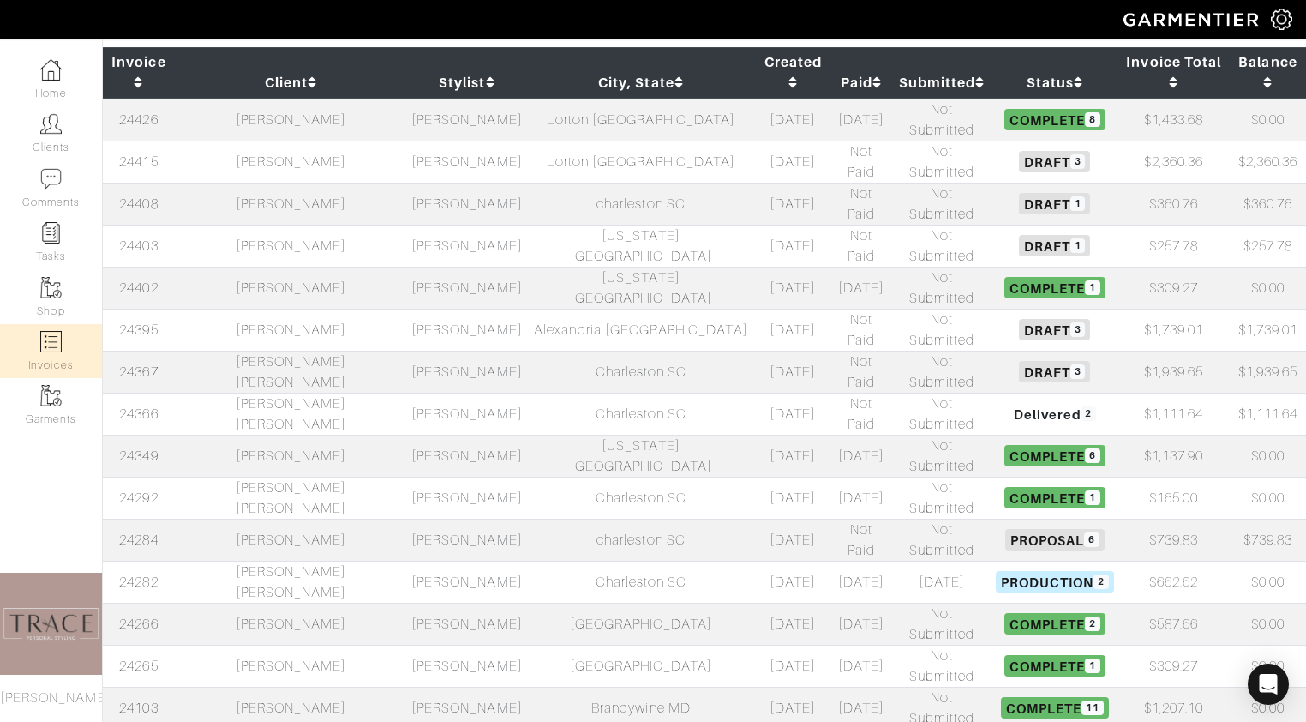
click at [407, 308] on td "[PERSON_NAME]" at bounding box center [466, 329] width 119 height 42
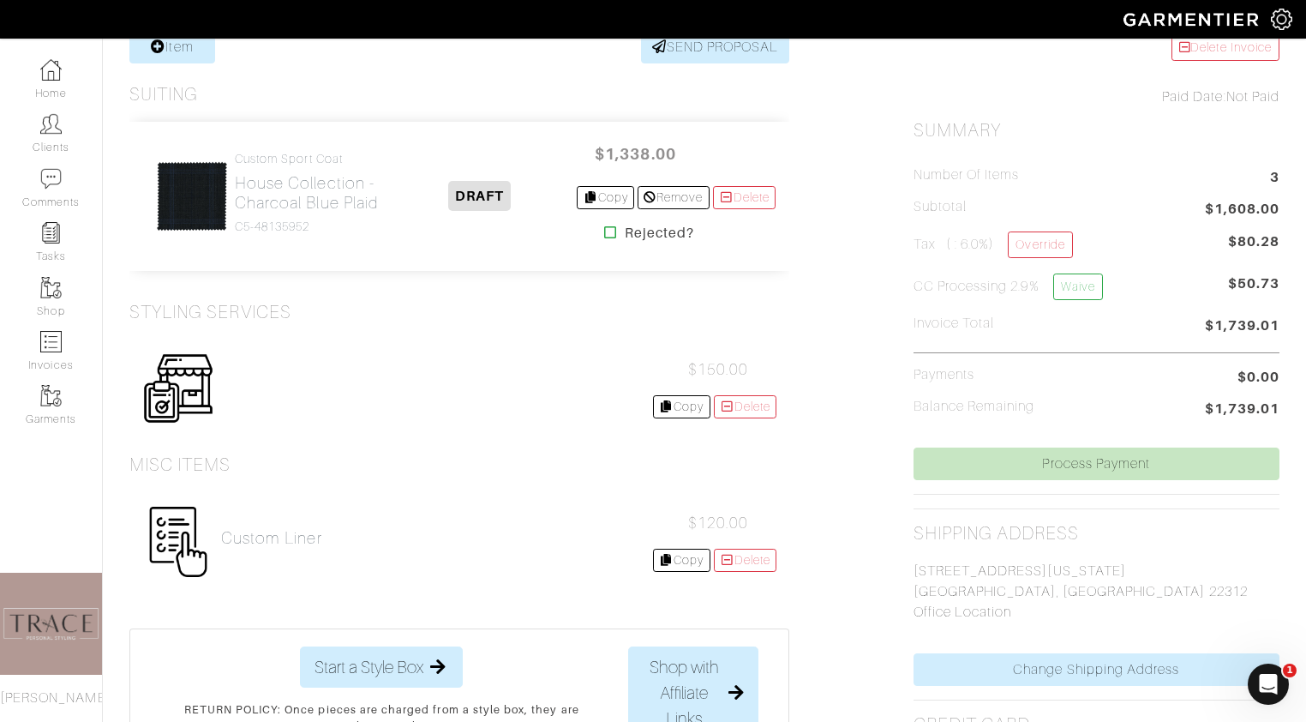
scroll to position [359, 0]
click at [281, 207] on h2 "House Collection - Charcoal Blue Plaid" at bounding box center [308, 191] width 147 height 39
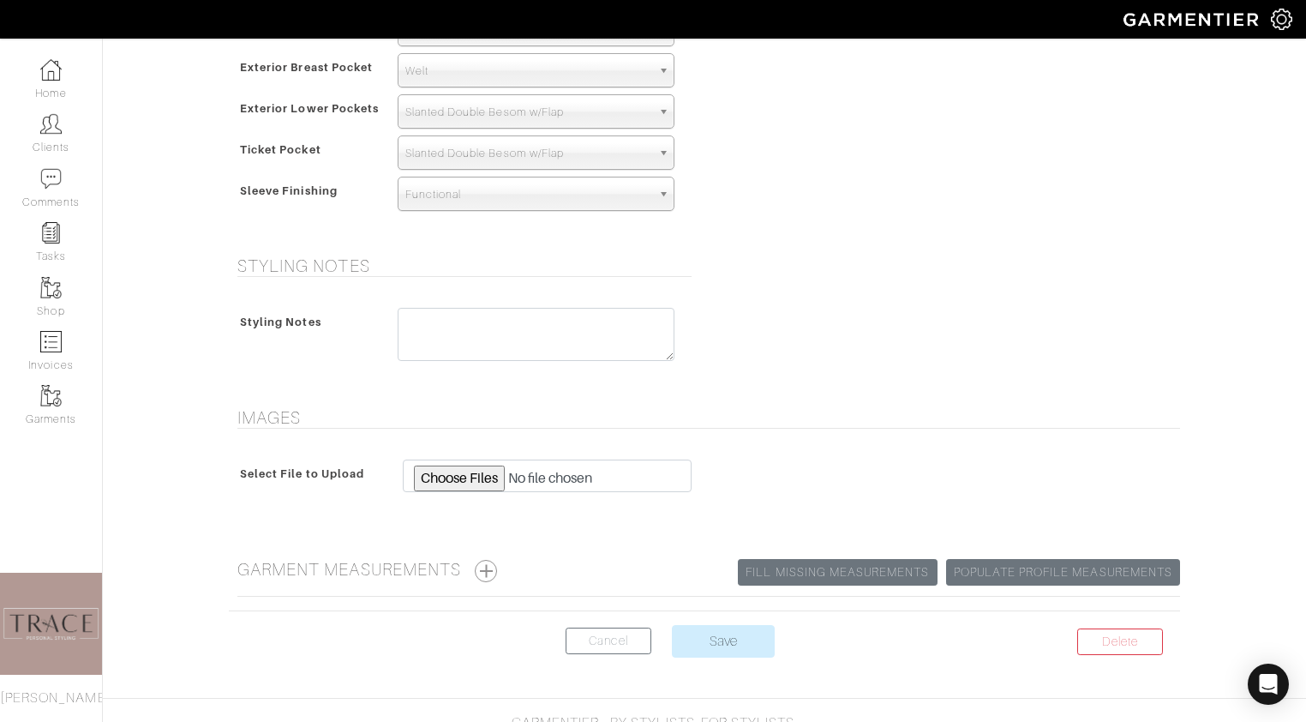
scroll to position [1194, 0]
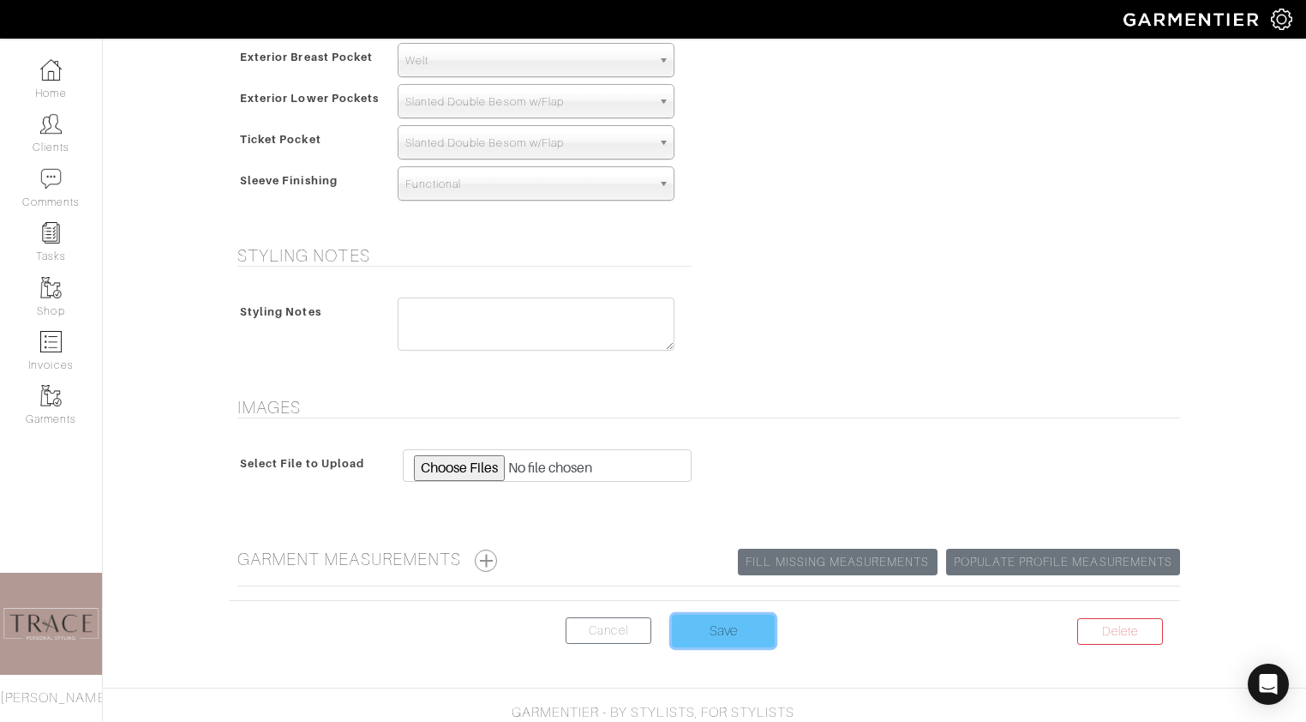
click at [750, 631] on input "Save" at bounding box center [723, 630] width 103 height 33
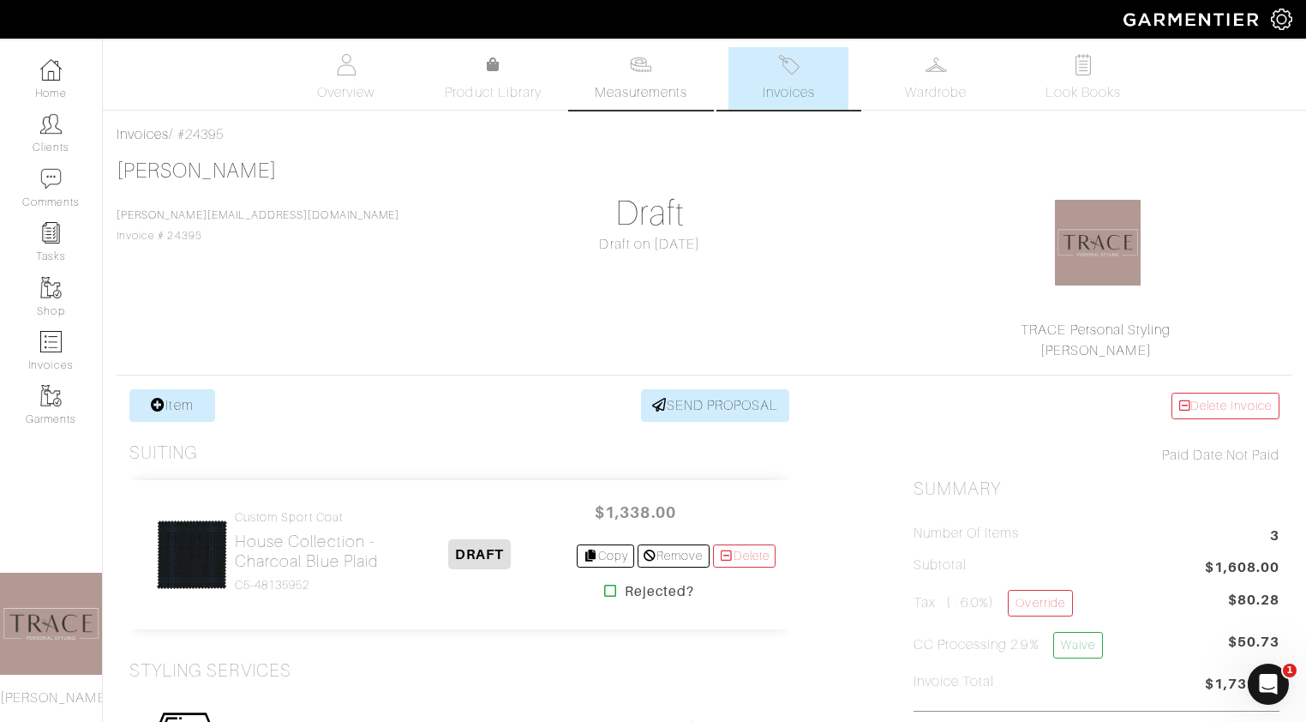
click at [645, 86] on span "Measurements" at bounding box center [641, 92] width 93 height 21
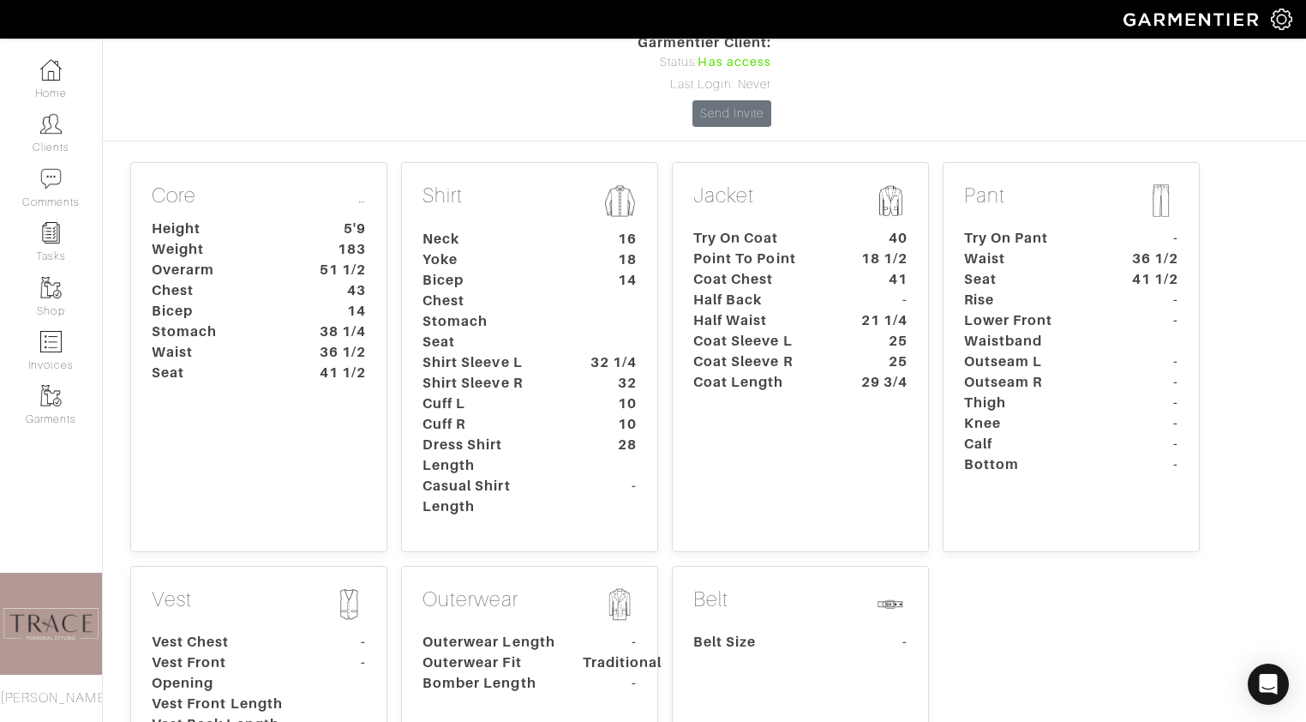
scroll to position [184, 0]
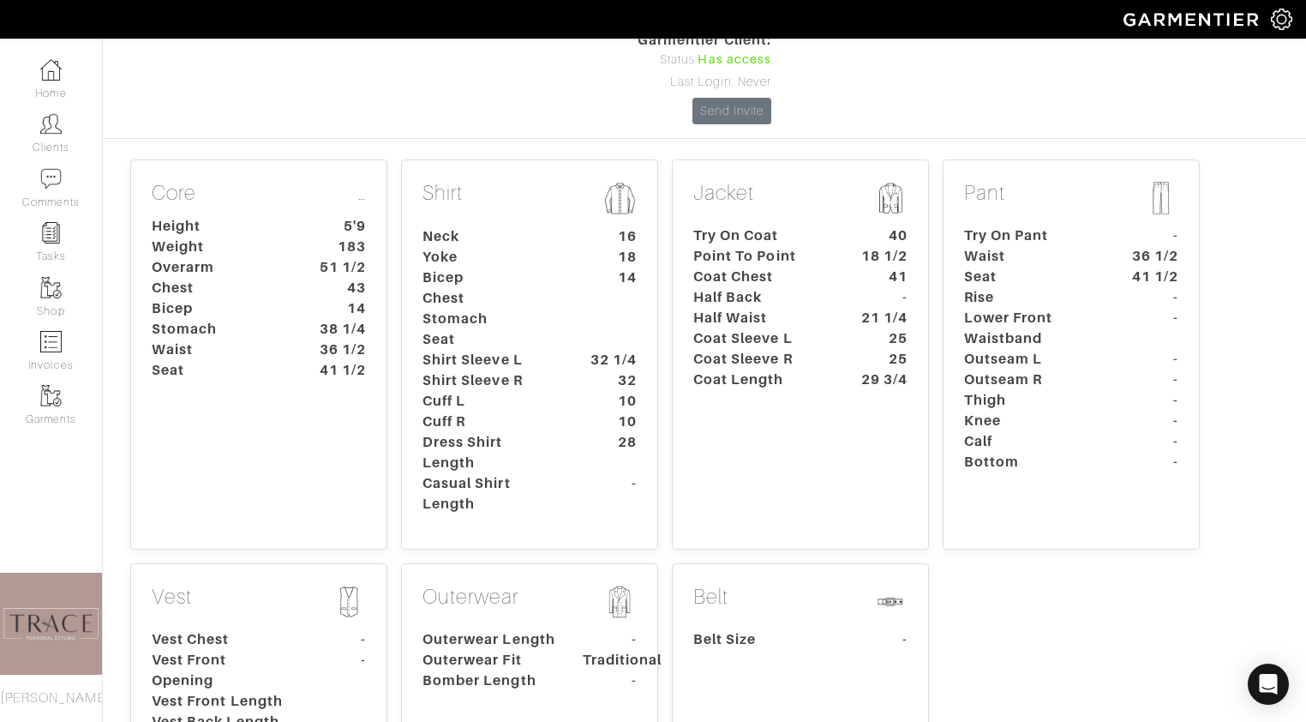
click at [751, 349] on dt "Coat Sleeve R" at bounding box center [760, 359] width 160 height 21
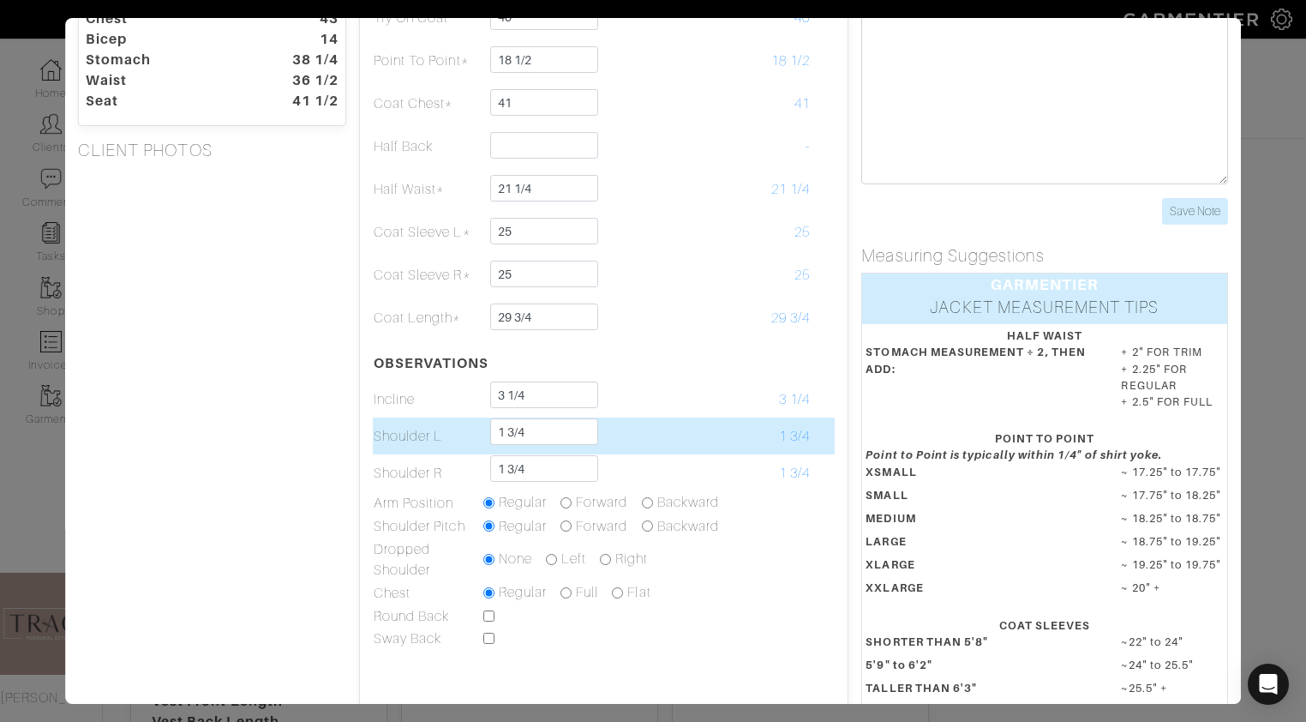
scroll to position [129, 0]
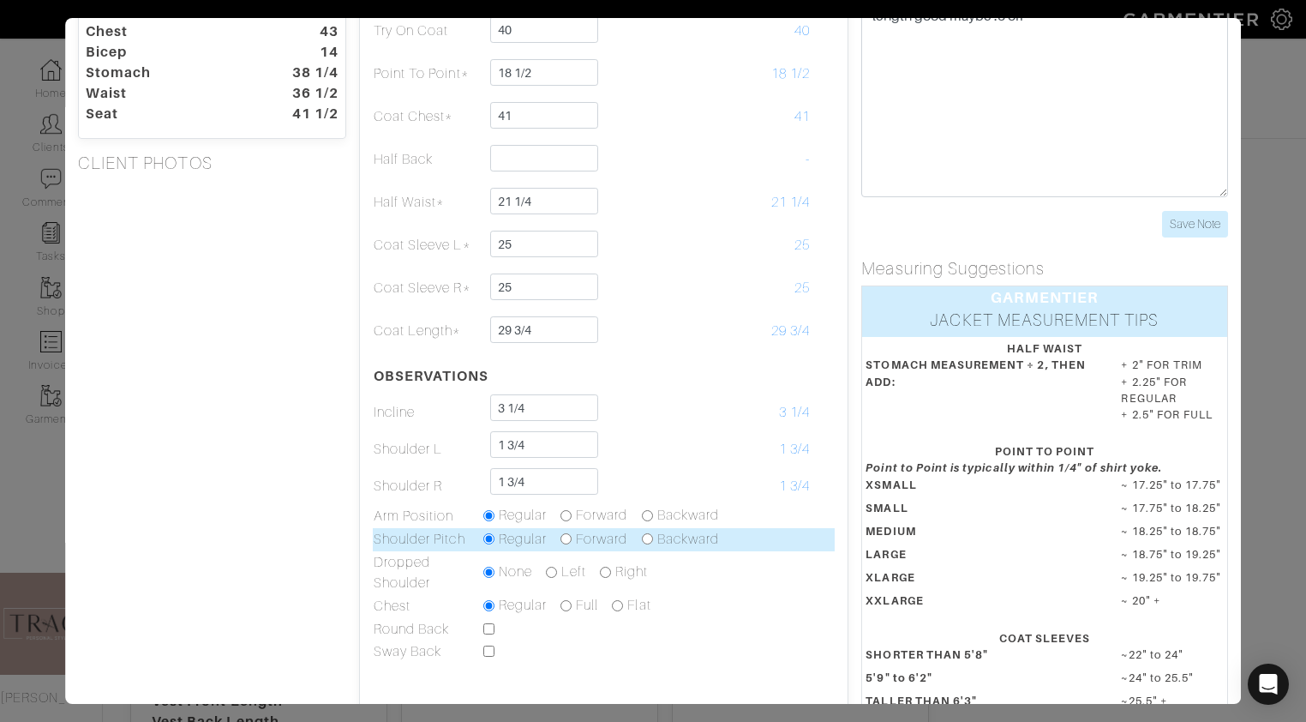
click at [567, 539] on input "radio" at bounding box center [565, 538] width 11 height 11
radio input "true"
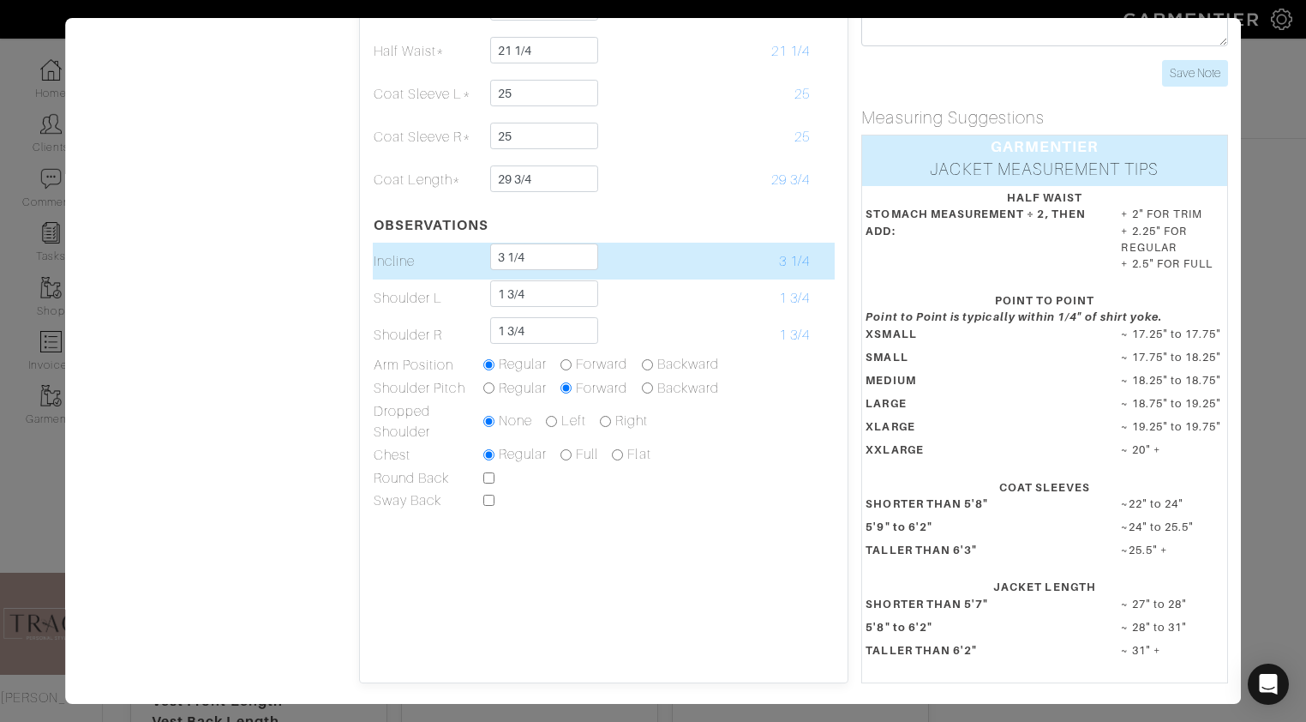
scroll to position [0, 0]
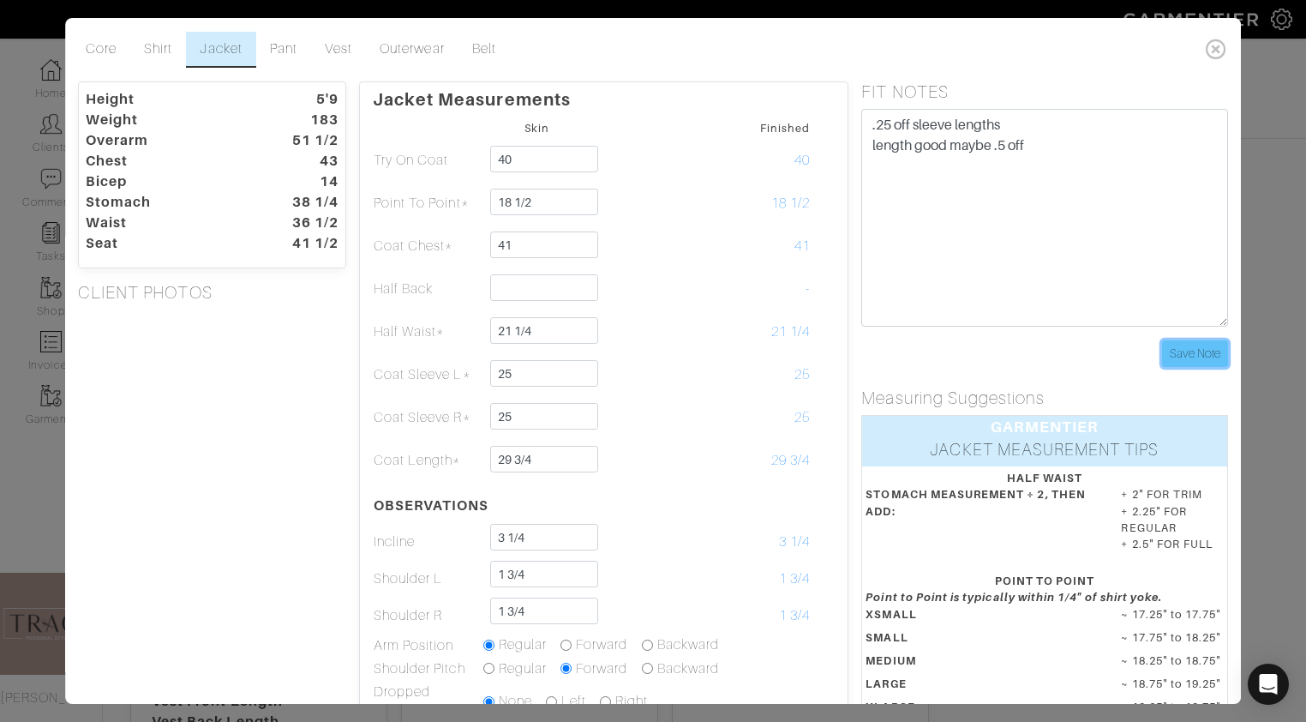
click at [1190, 358] on input "Save Note" at bounding box center [1195, 353] width 66 height 27
click at [1219, 46] on icon at bounding box center [1216, 49] width 35 height 34
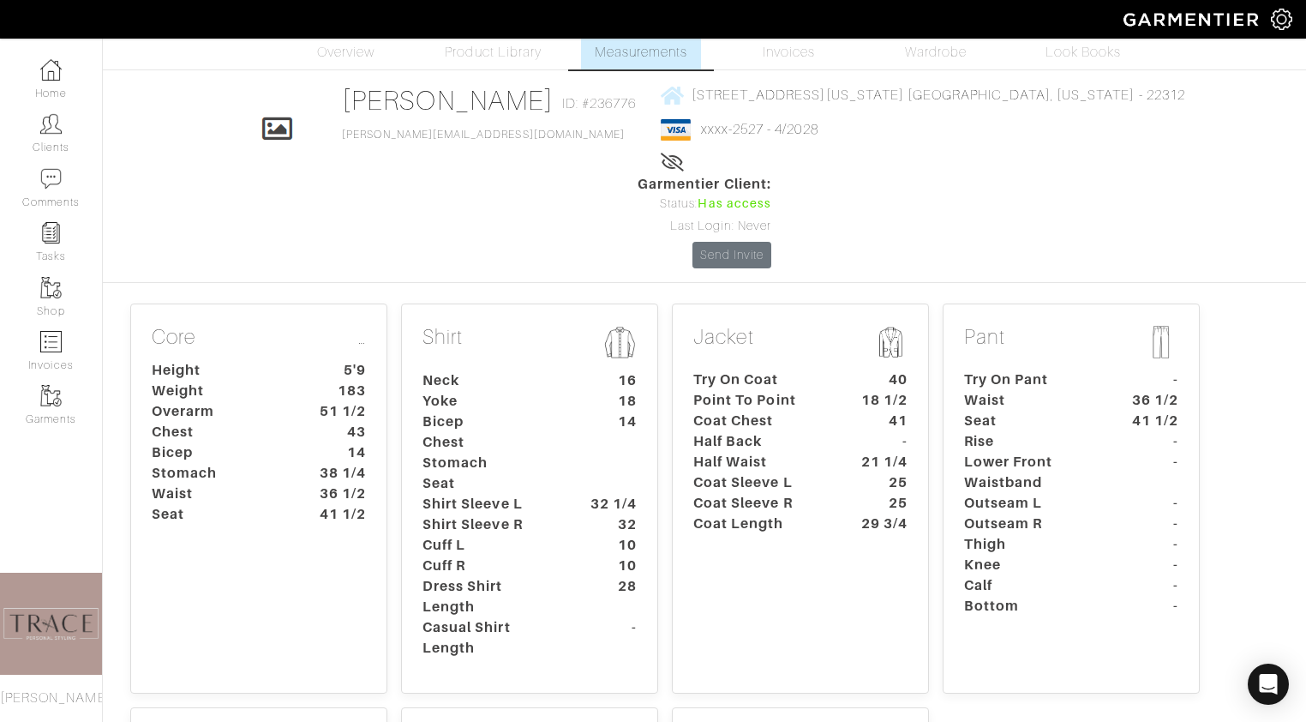
scroll to position [35, 0]
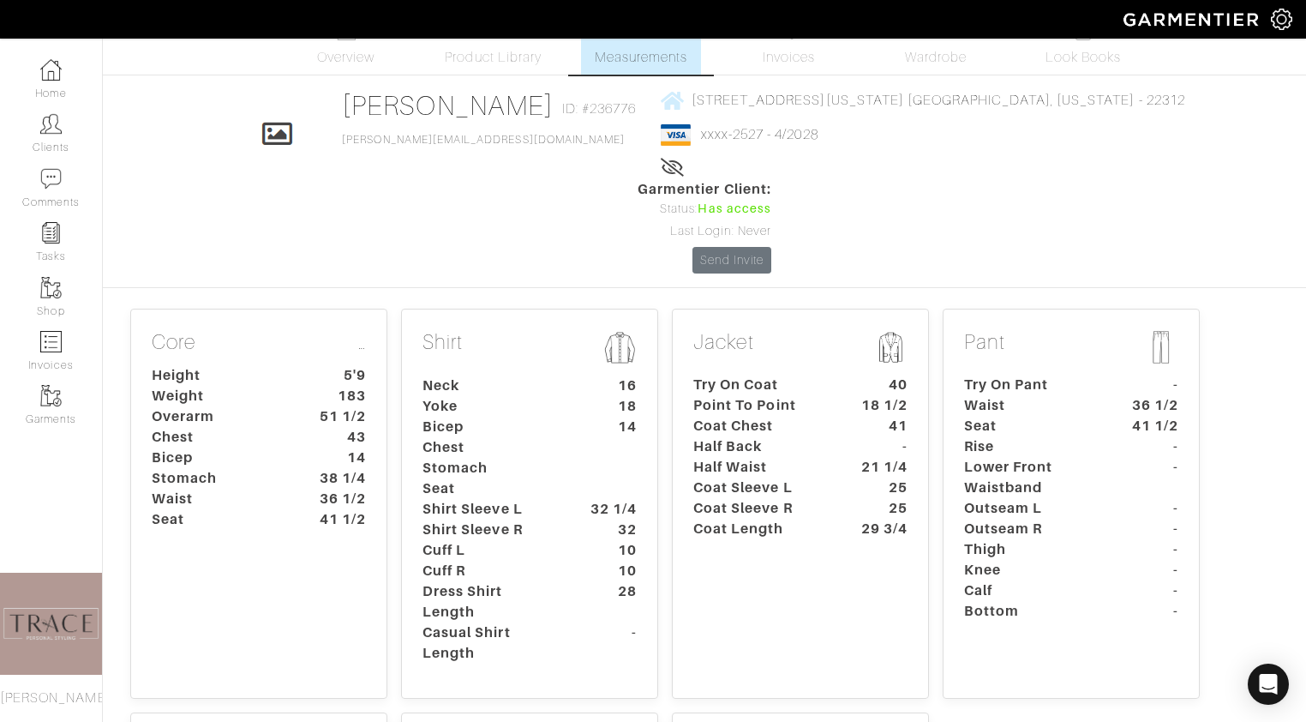
click at [552, 478] on dt "Seat" at bounding box center [490, 488] width 160 height 21
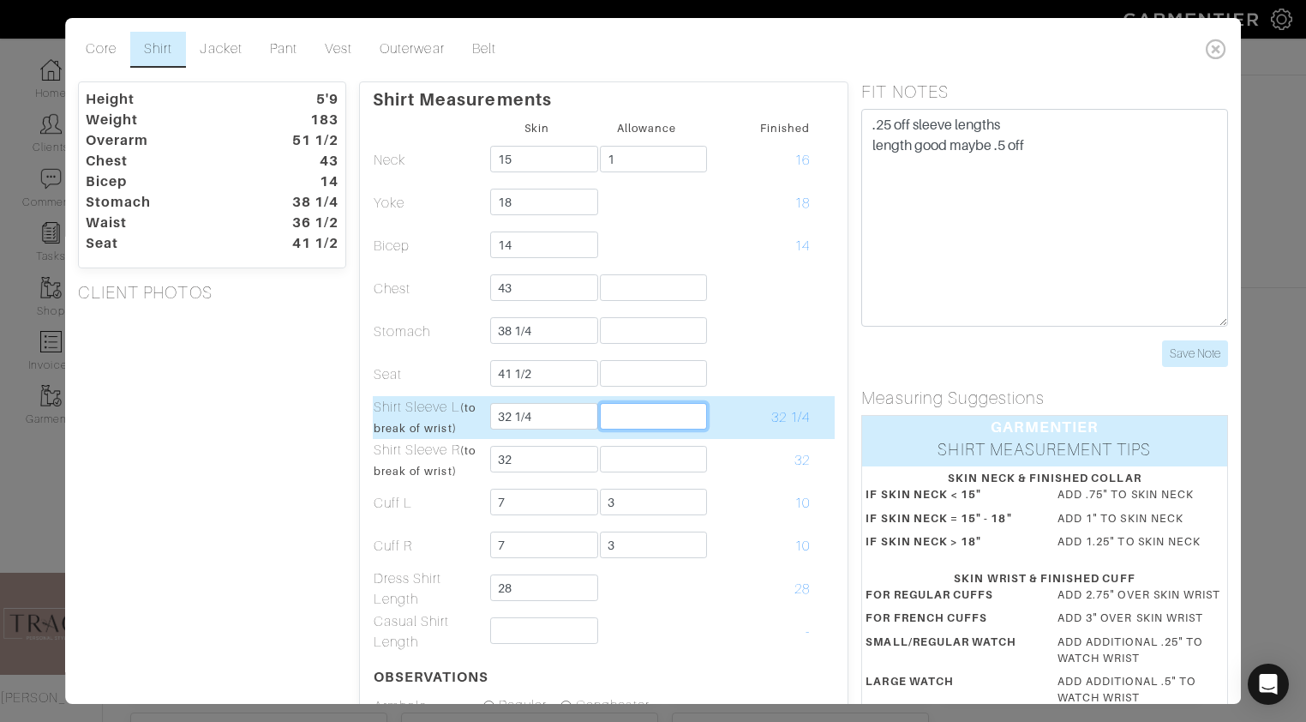
click at [650, 410] on input "text" at bounding box center [654, 416] width 108 height 27
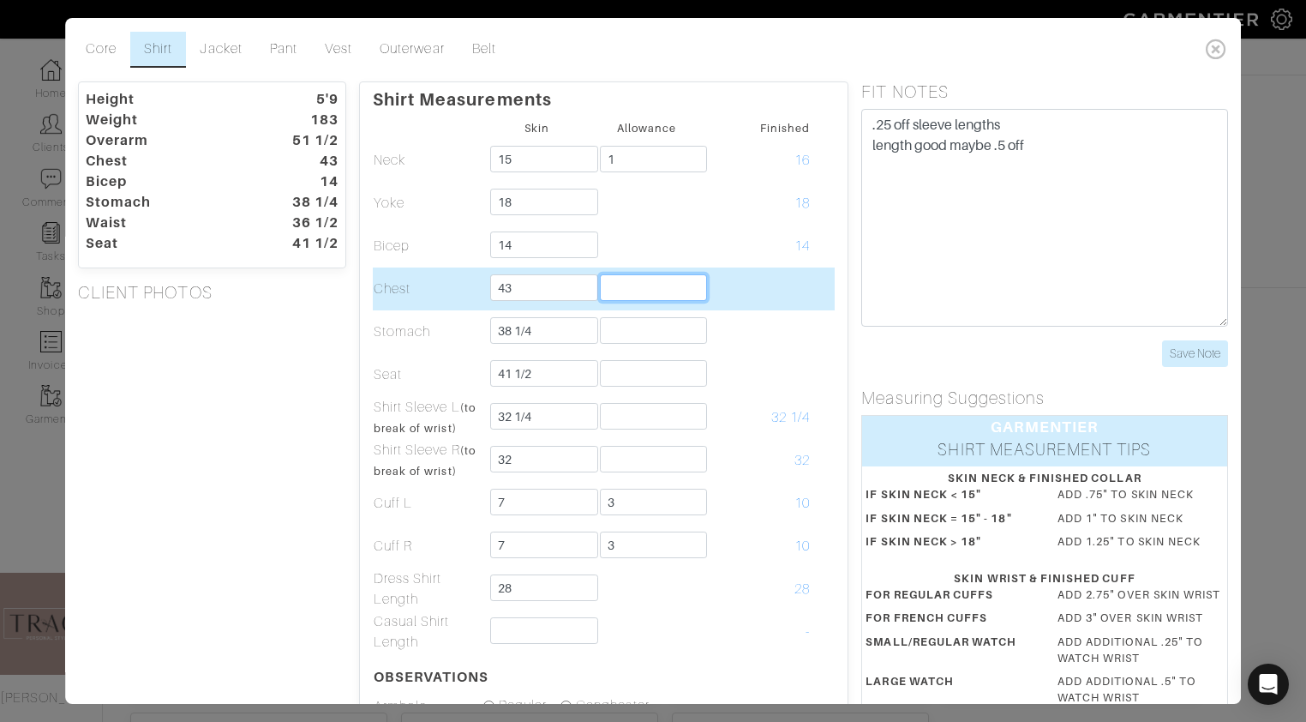
click at [674, 287] on input "text" at bounding box center [654, 287] width 108 height 27
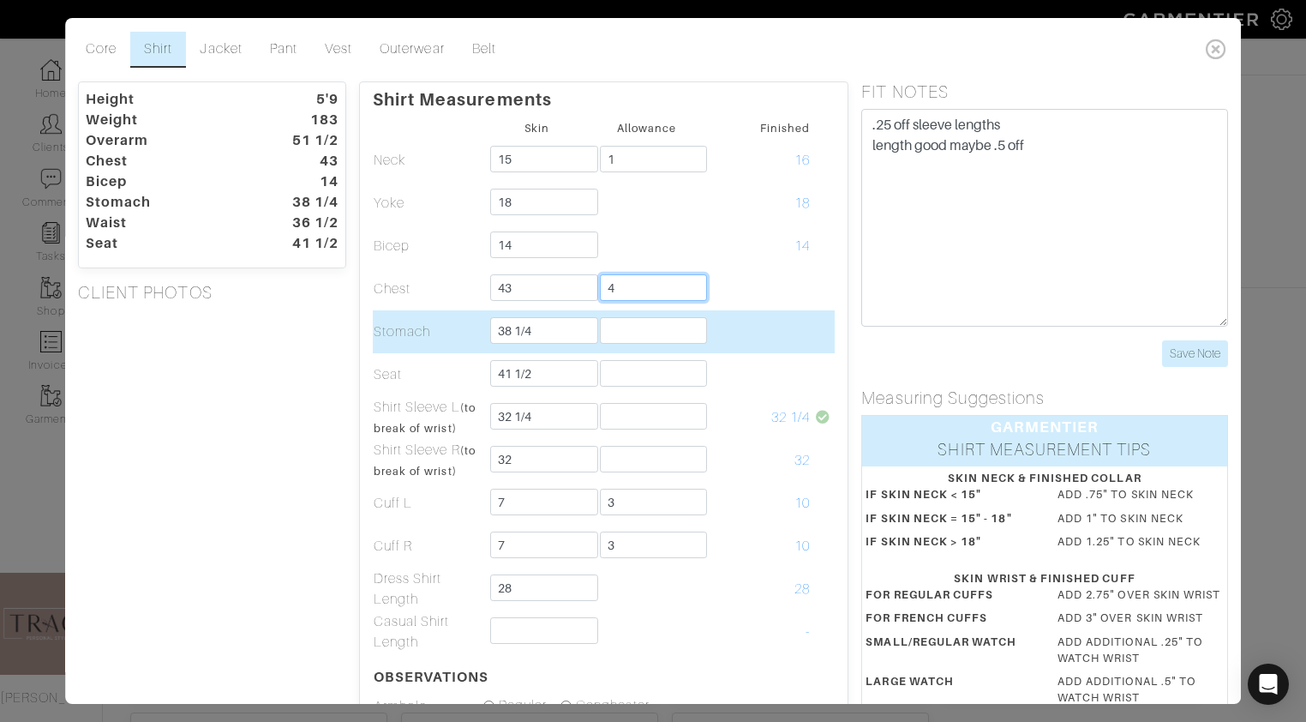
type input "4"
click at [683, 336] on input "text" at bounding box center [654, 330] width 108 height 27
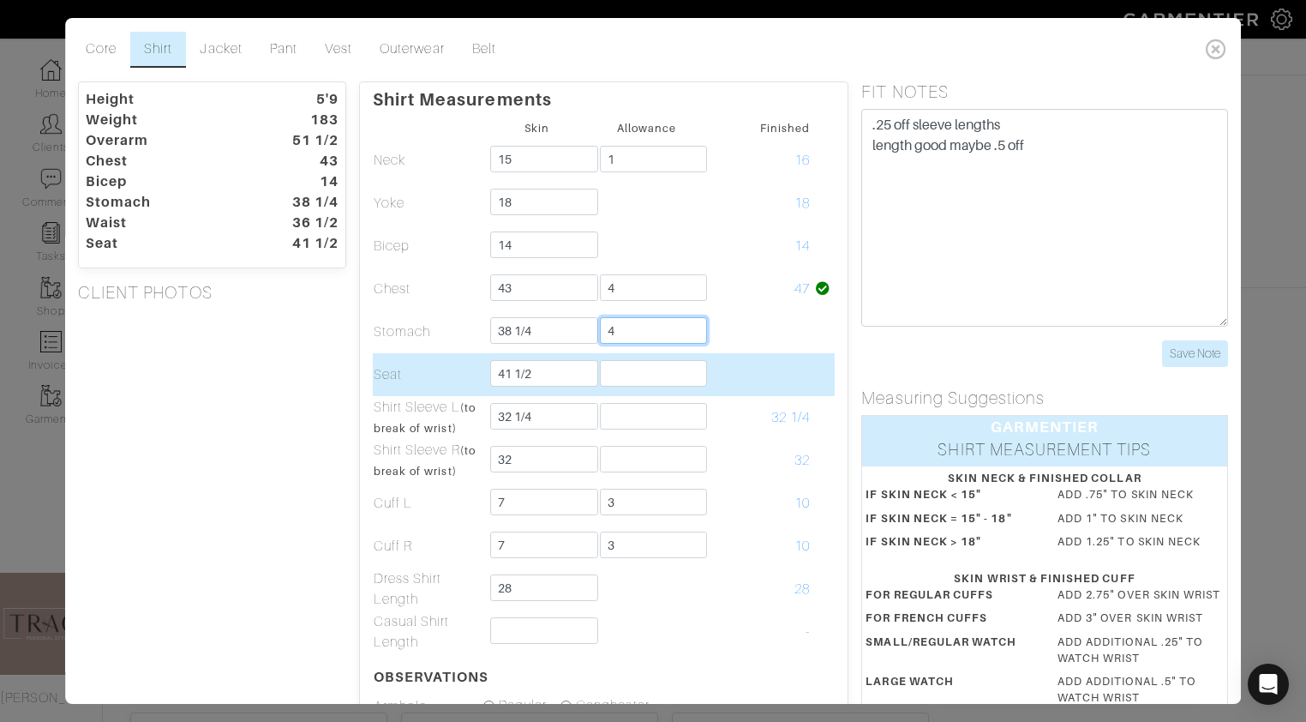
type input "4"
click at [681, 372] on input "text" at bounding box center [654, 373] width 108 height 27
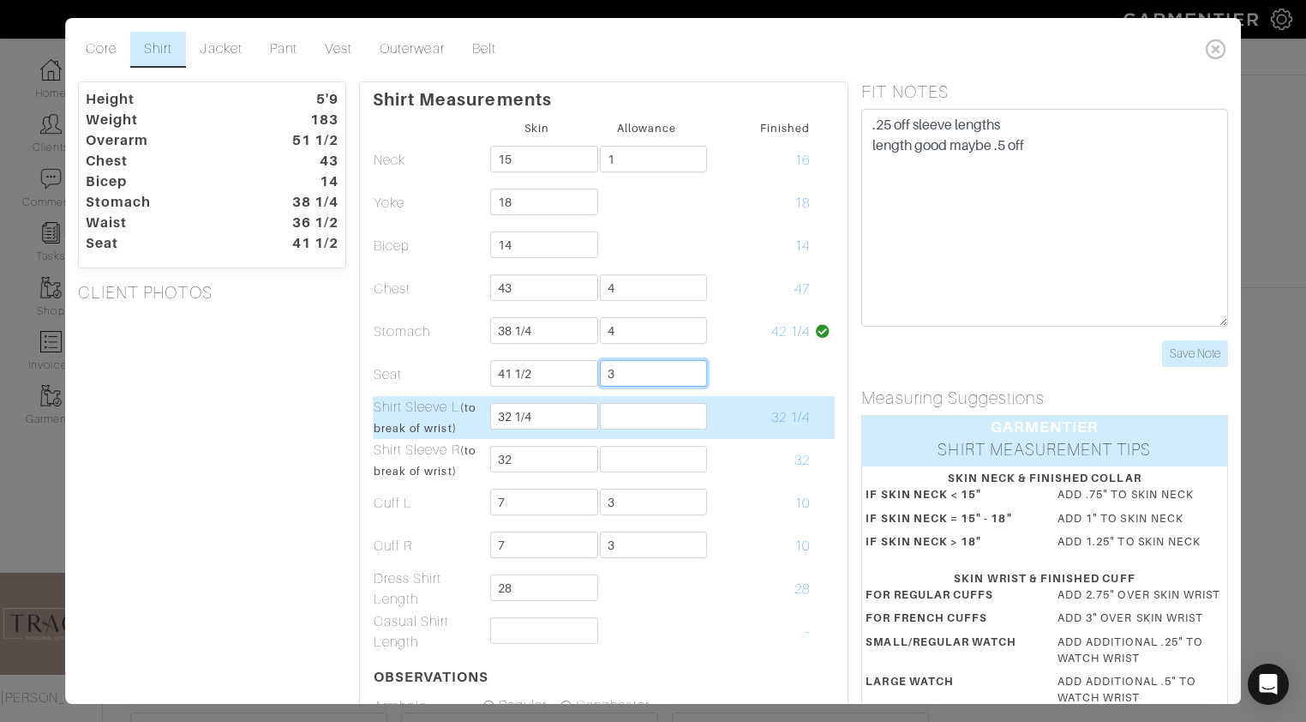
type input "3"
click at [665, 413] on input "text" at bounding box center [654, 416] width 108 height 27
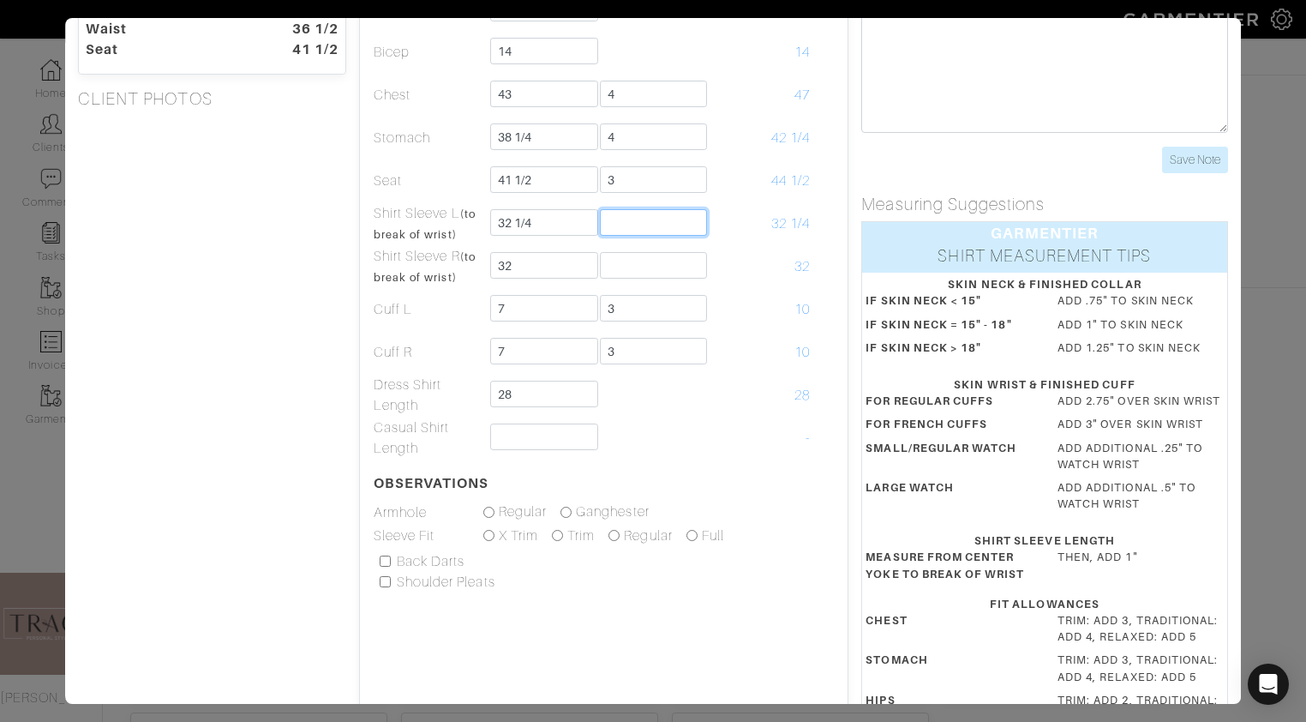
scroll to position [195, 0]
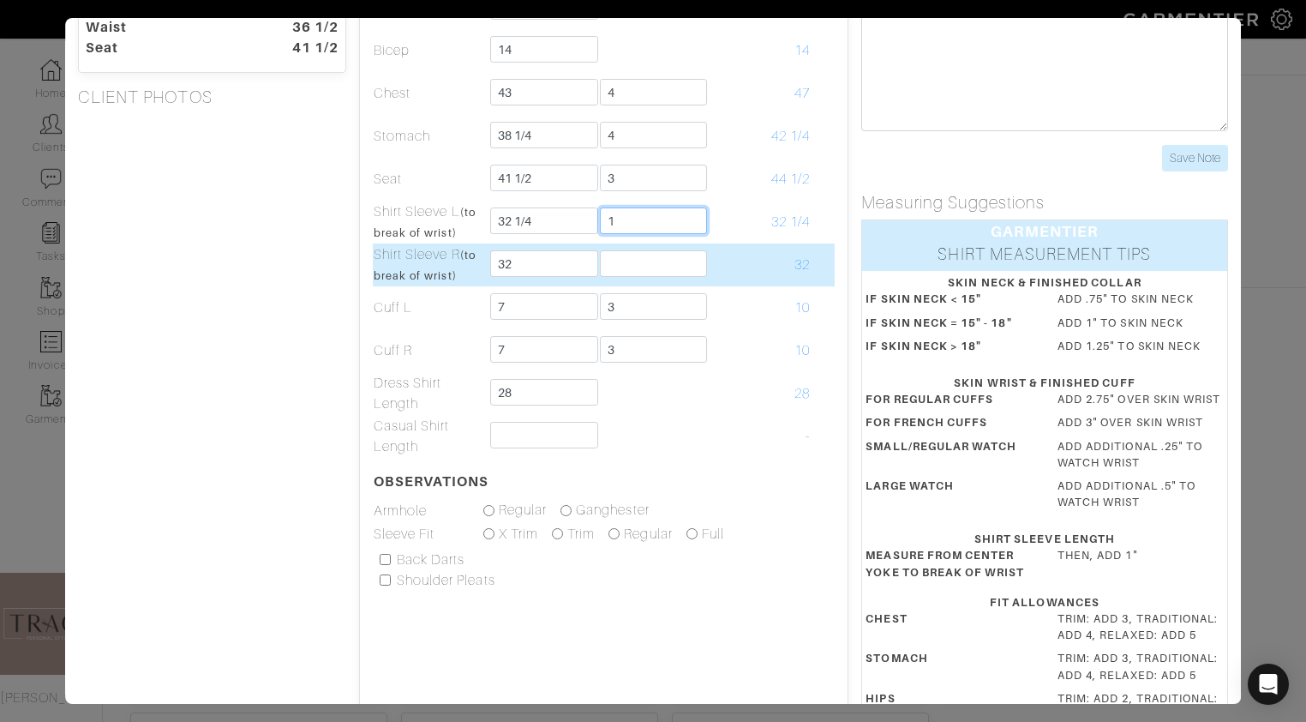
type input "1"
click at [634, 260] on input "text" at bounding box center [654, 263] width 108 height 27
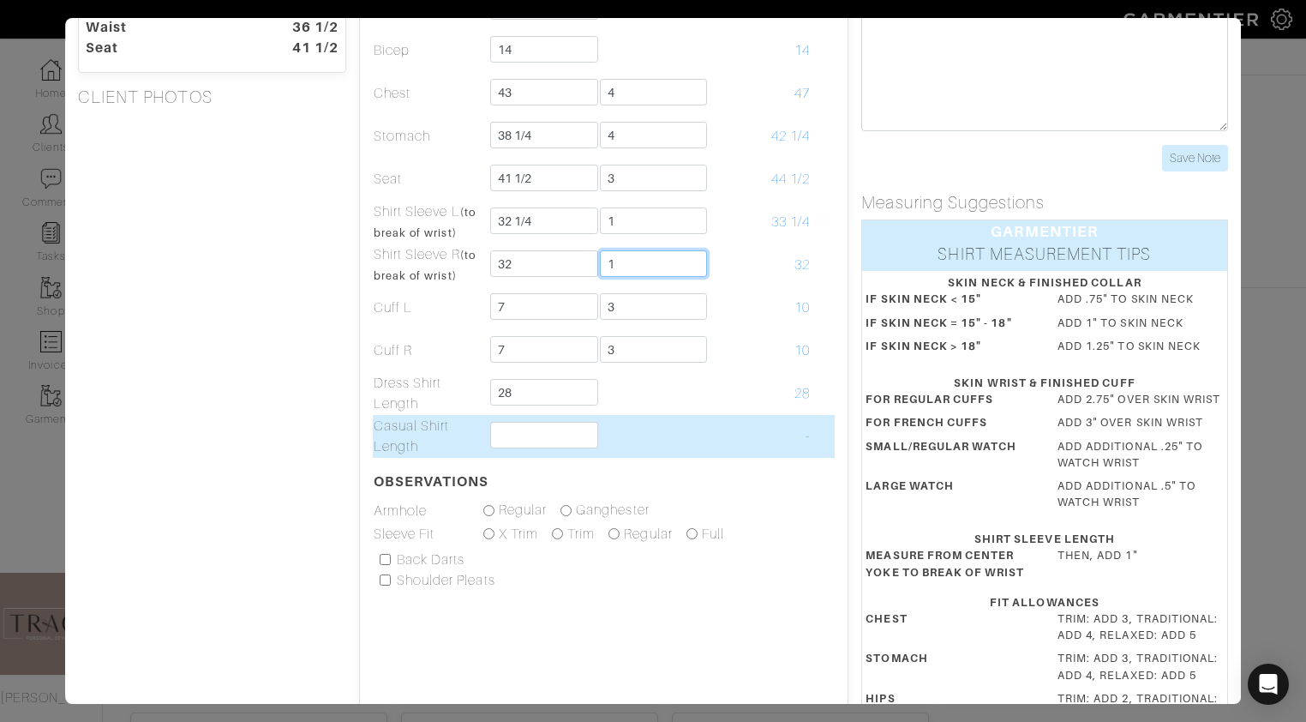
type input "1"
click at [582, 430] on input "text" at bounding box center [544, 435] width 108 height 27
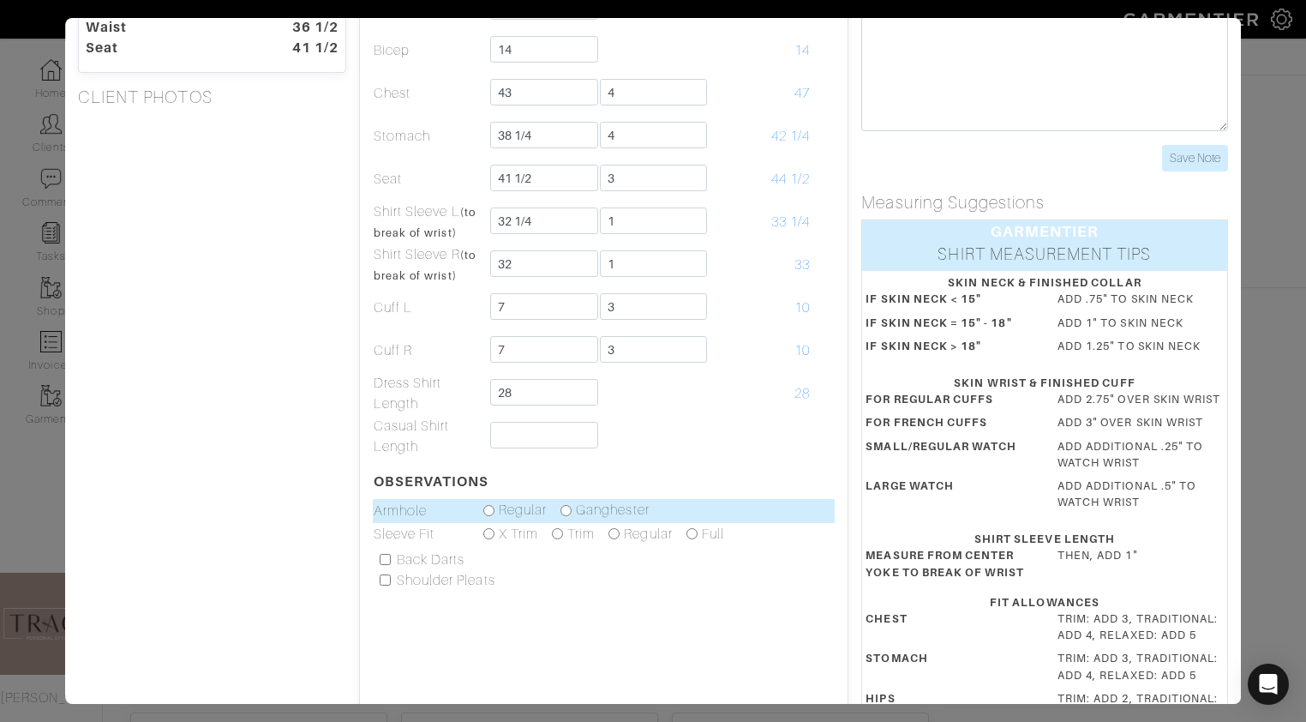
click at [570, 510] on input "radio" at bounding box center [565, 510] width 11 height 11
radio input "true"
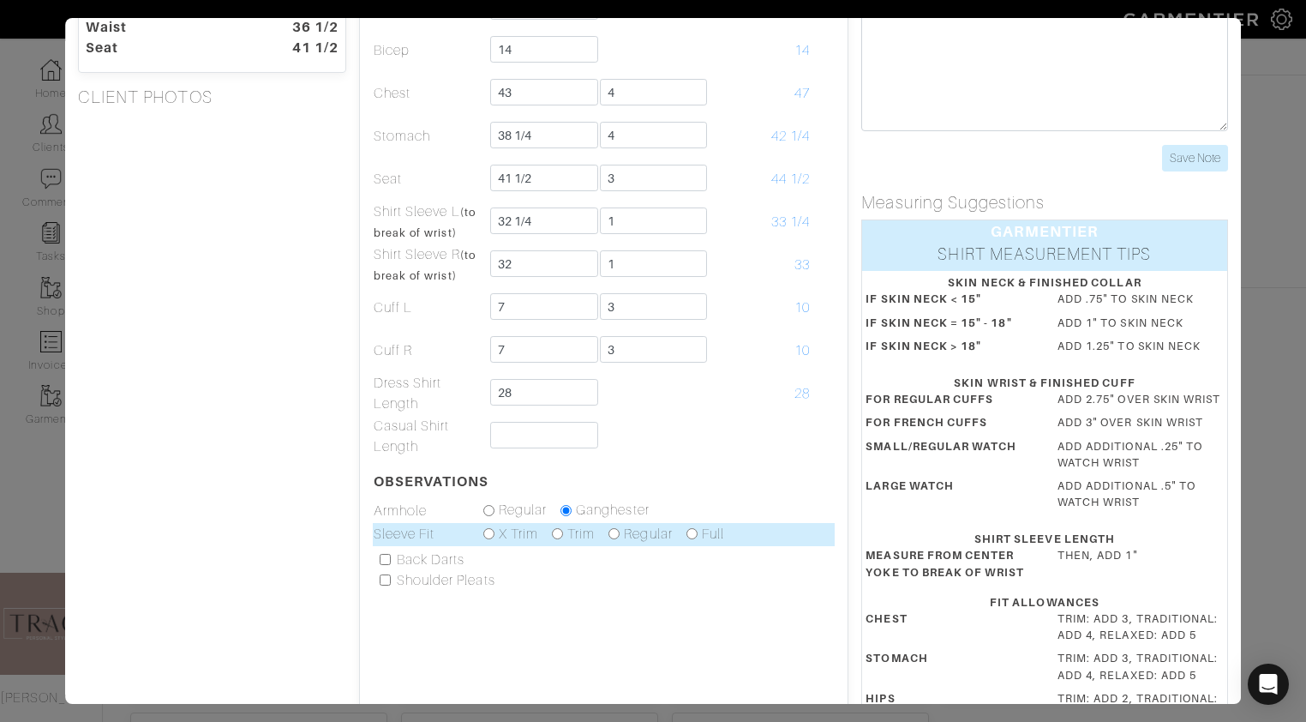
click at [558, 533] on input "radio" at bounding box center [557, 533] width 11 height 11
radio input "true"
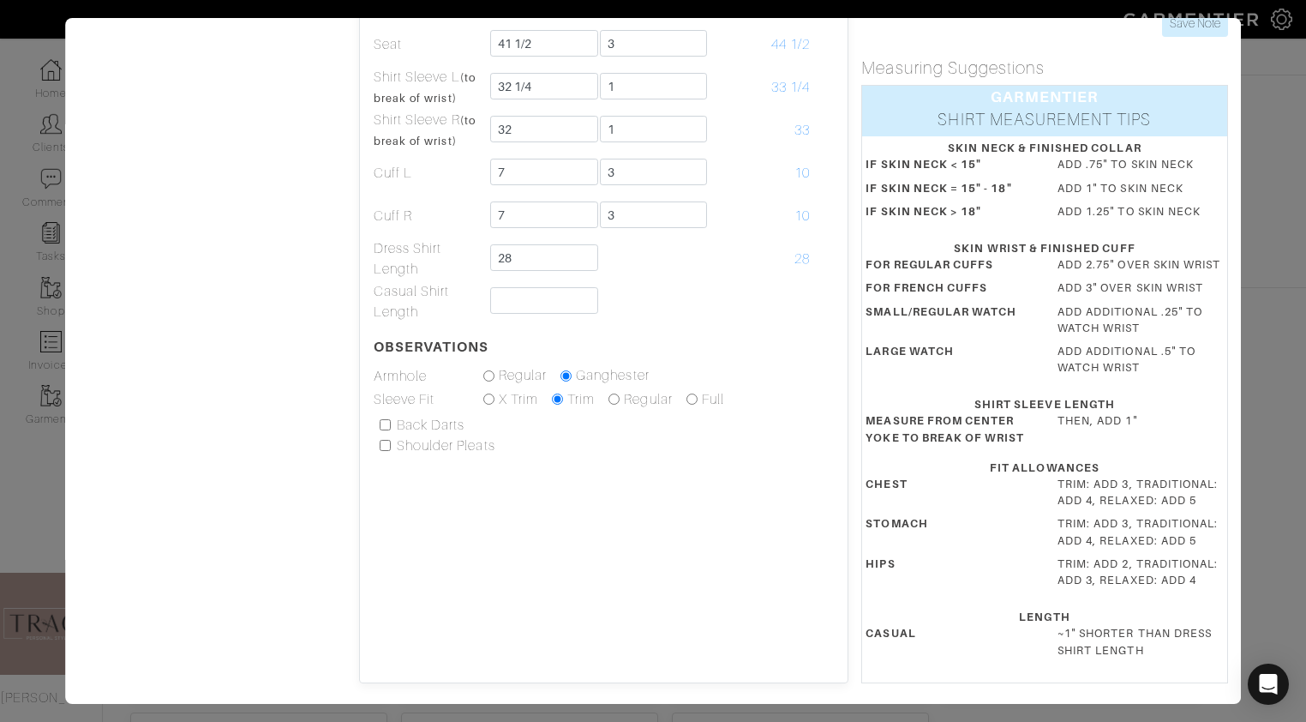
scroll to position [0, 0]
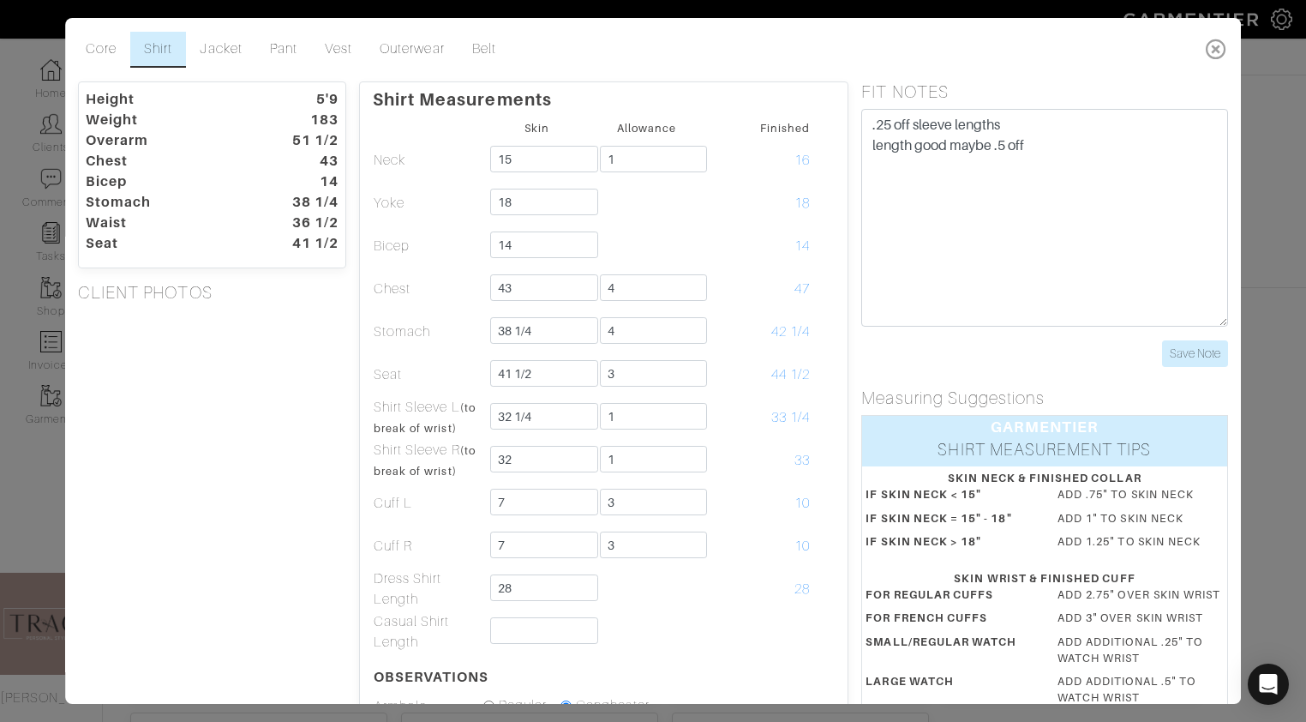
click at [1218, 48] on icon at bounding box center [1216, 49] width 35 height 34
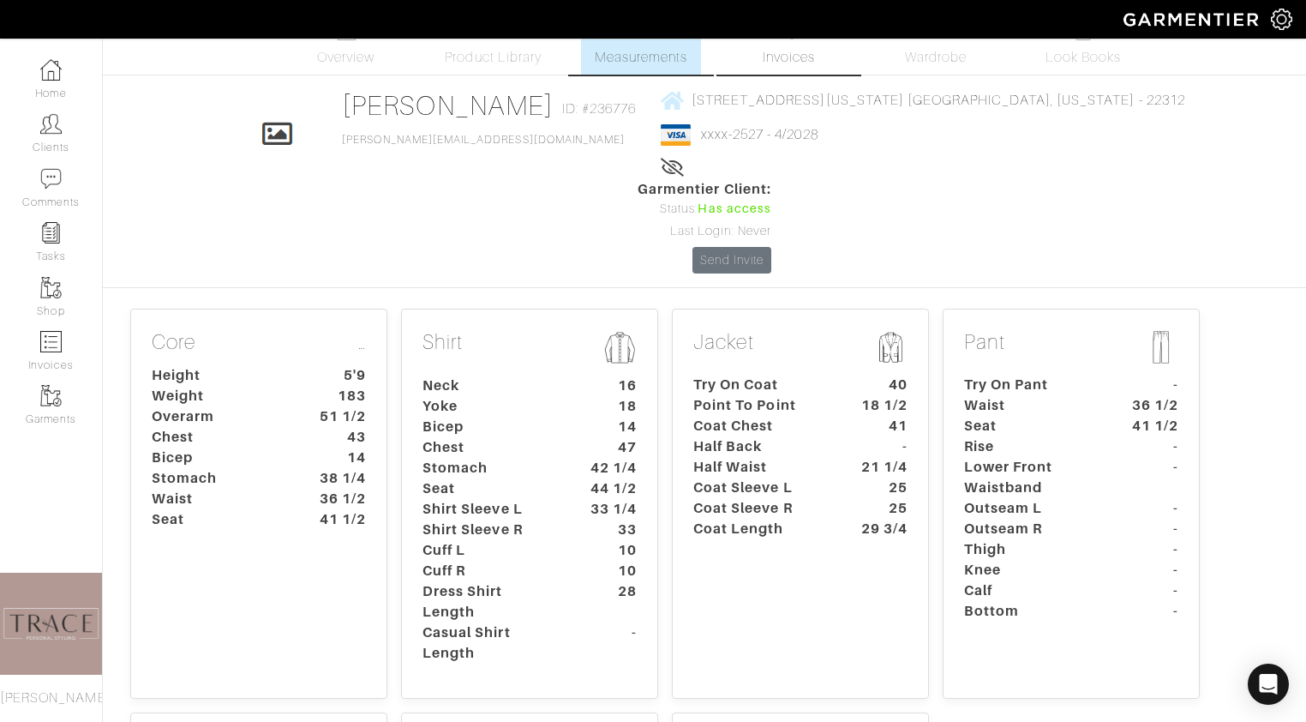
click at [833, 54] on link "Invoices" at bounding box center [788, 43] width 120 height 63
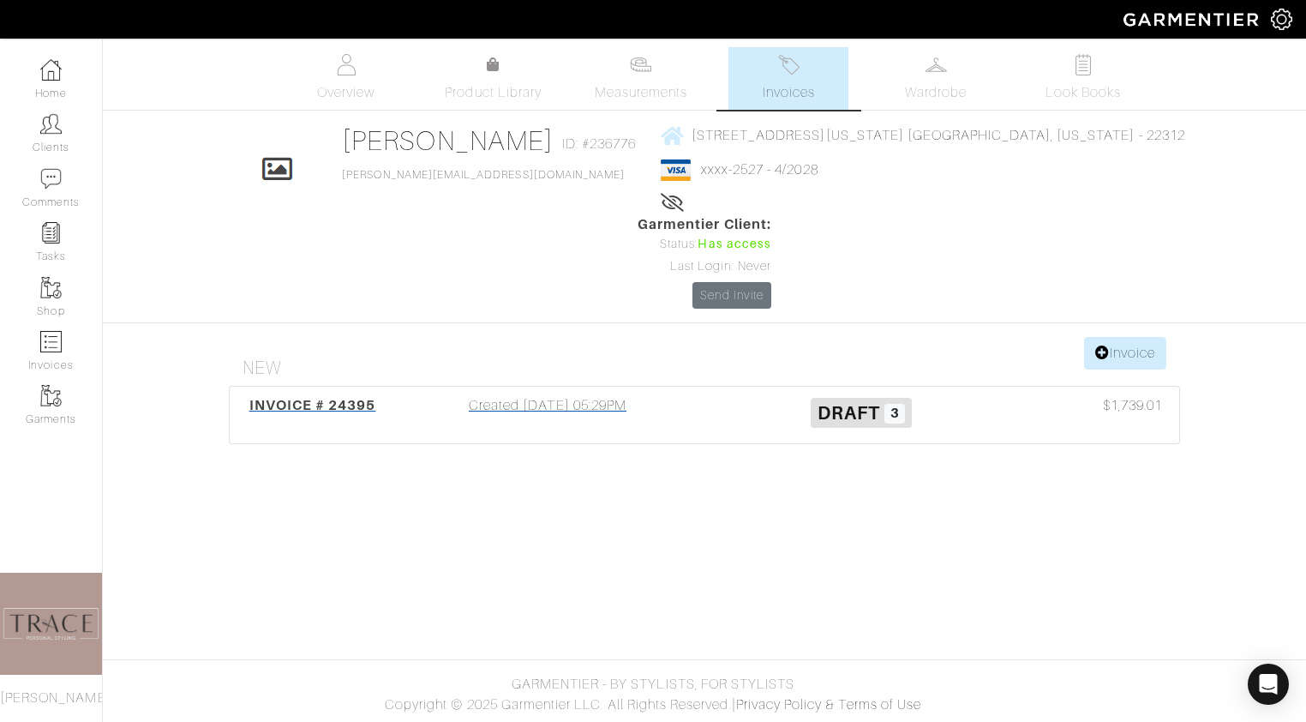
click at [622, 386] on div "INVOICE # 24395 Created [DATE] 05:29PM Draft 3 $1,739.01" at bounding box center [704, 414] width 949 height 57
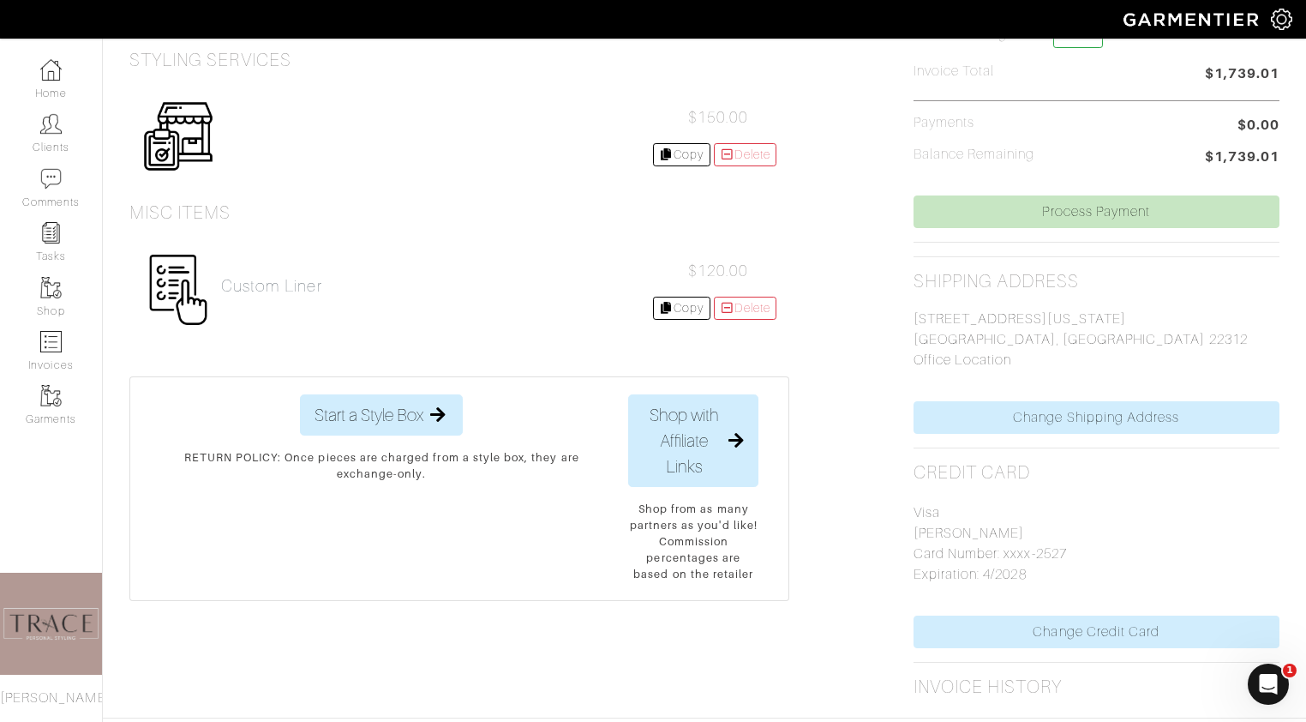
scroll to position [142, 0]
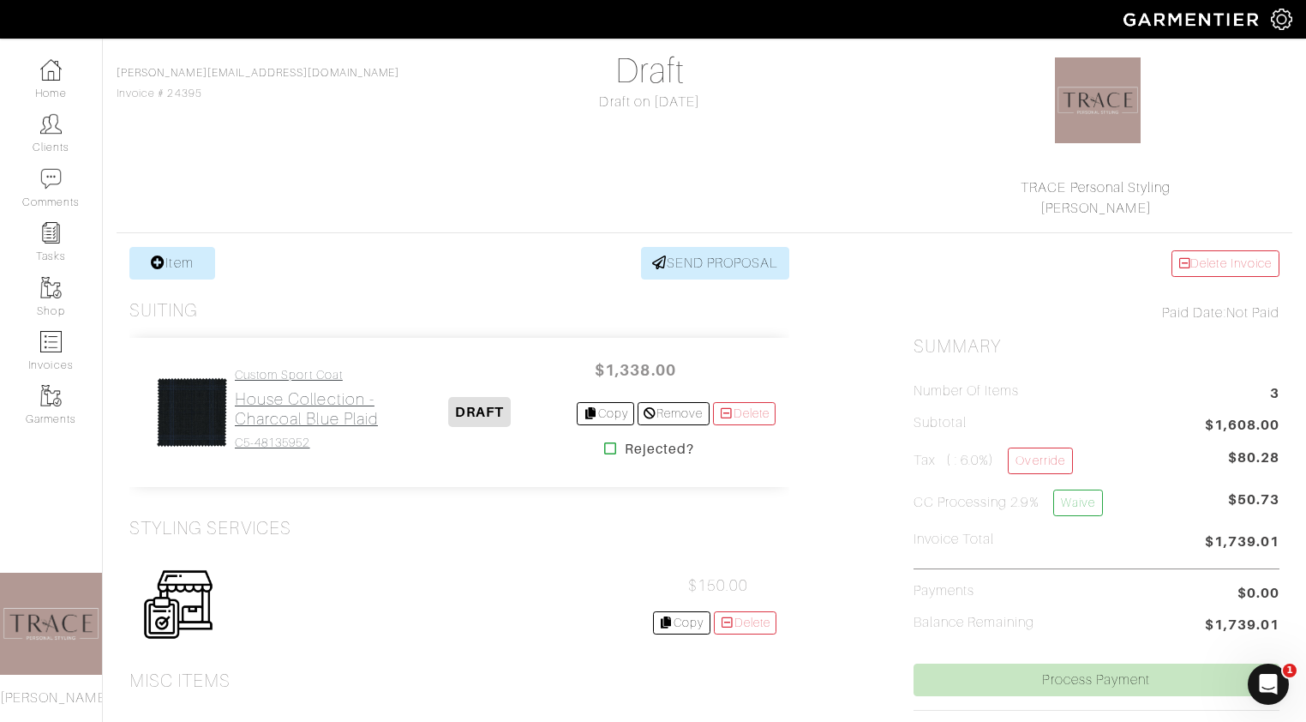
click at [296, 389] on h2 "House Collection - Charcoal Blue Plaid" at bounding box center [308, 408] width 147 height 39
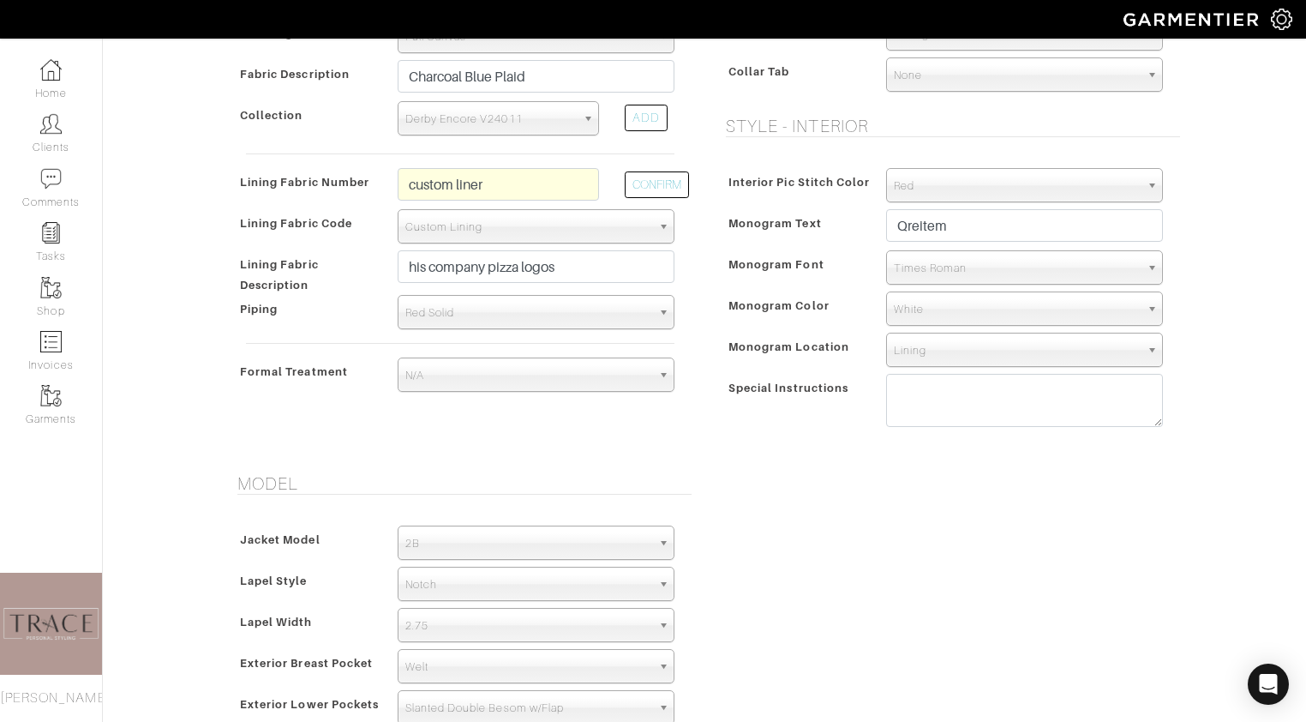
scroll to position [590, 0]
click at [1009, 393] on textarea at bounding box center [1024, 397] width 277 height 53
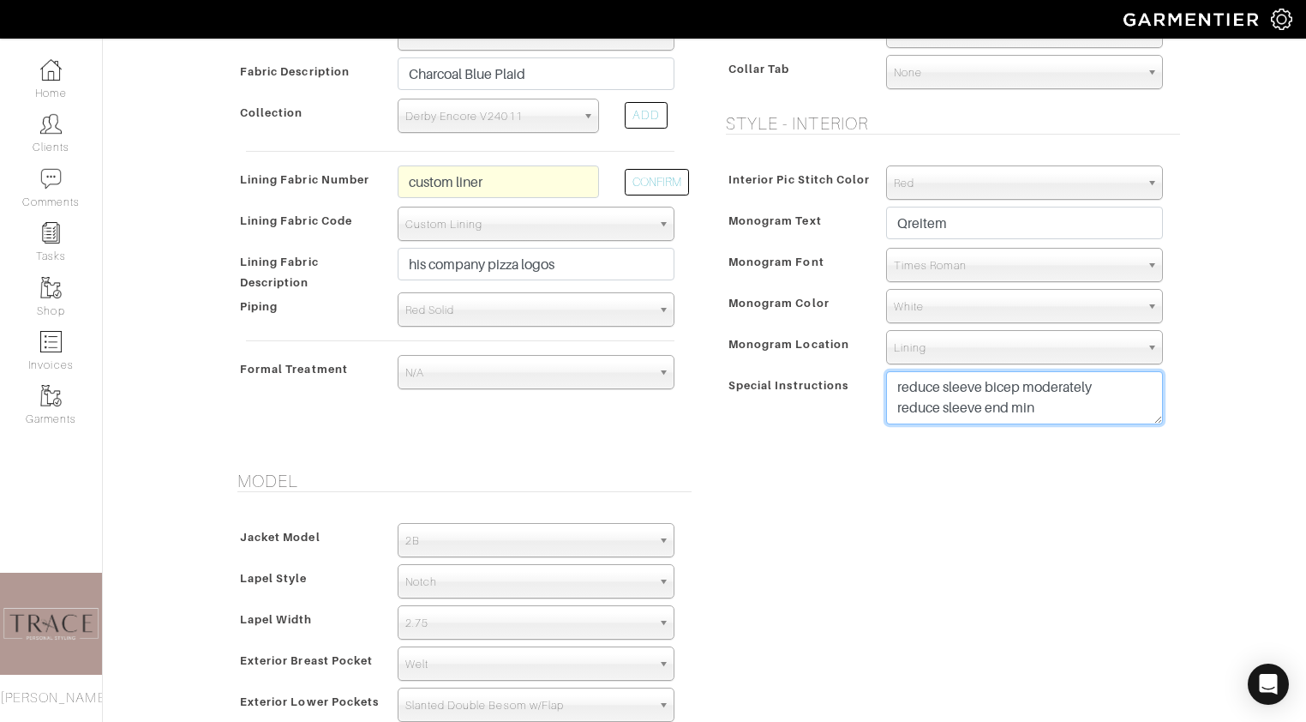
type textarea "reduce sleeve bicep moderately reduce sleeve end min"
click at [1099, 466] on form "See Custom Models & Style Options Swatch & Detail Images Price $ 1338.00 Fabric…" at bounding box center [704, 398] width 951 height 1746
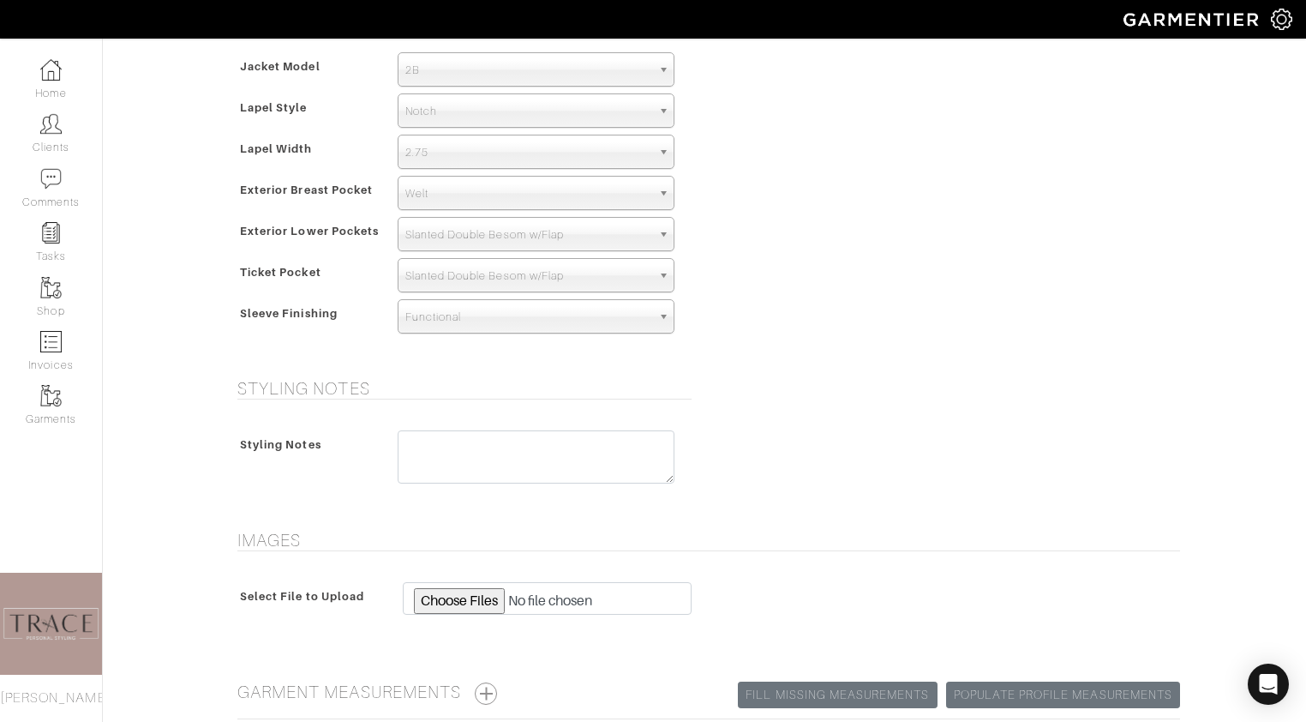
scroll to position [1221, 0]
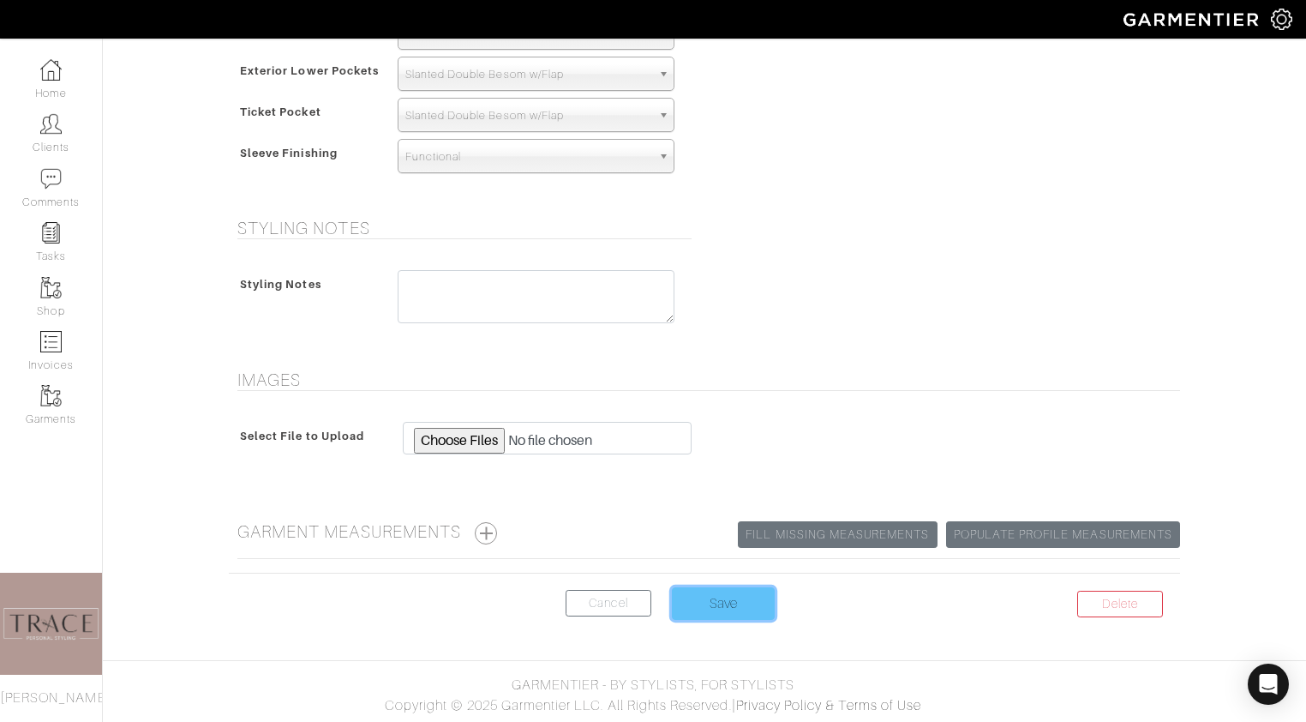
click at [723, 596] on input "Save" at bounding box center [723, 603] width 103 height 33
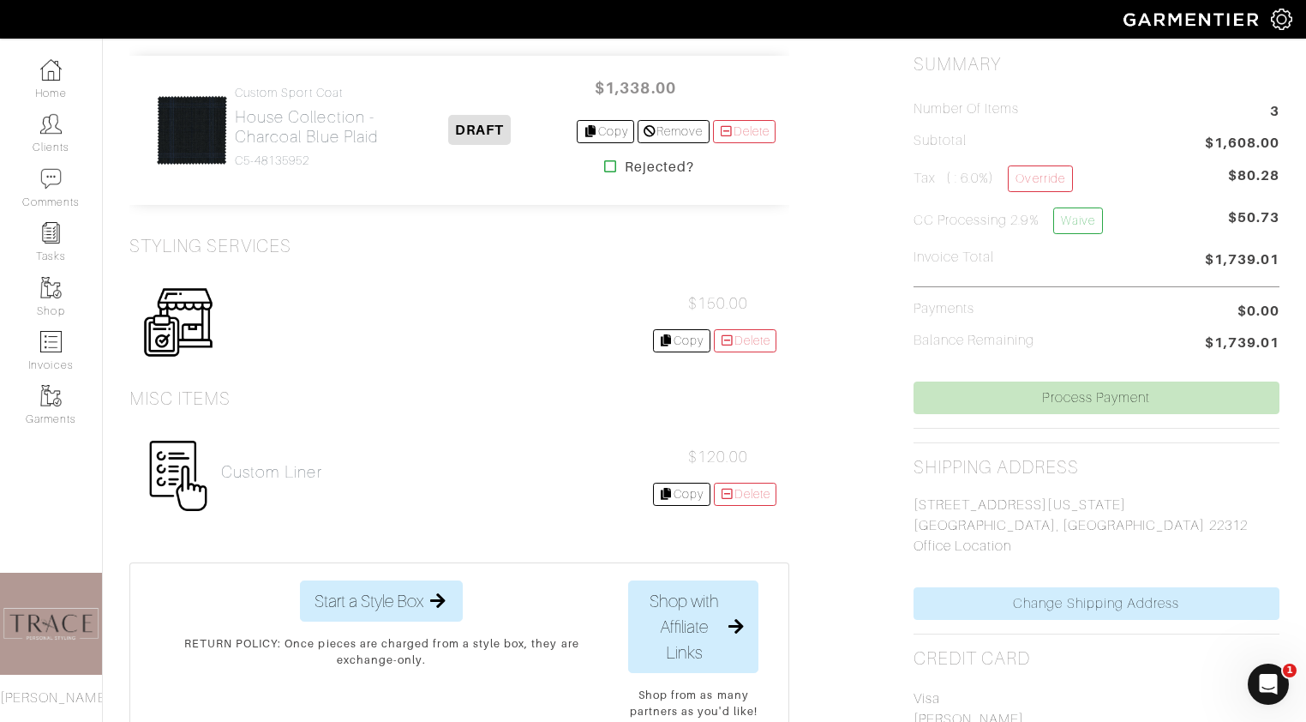
scroll to position [439, 0]
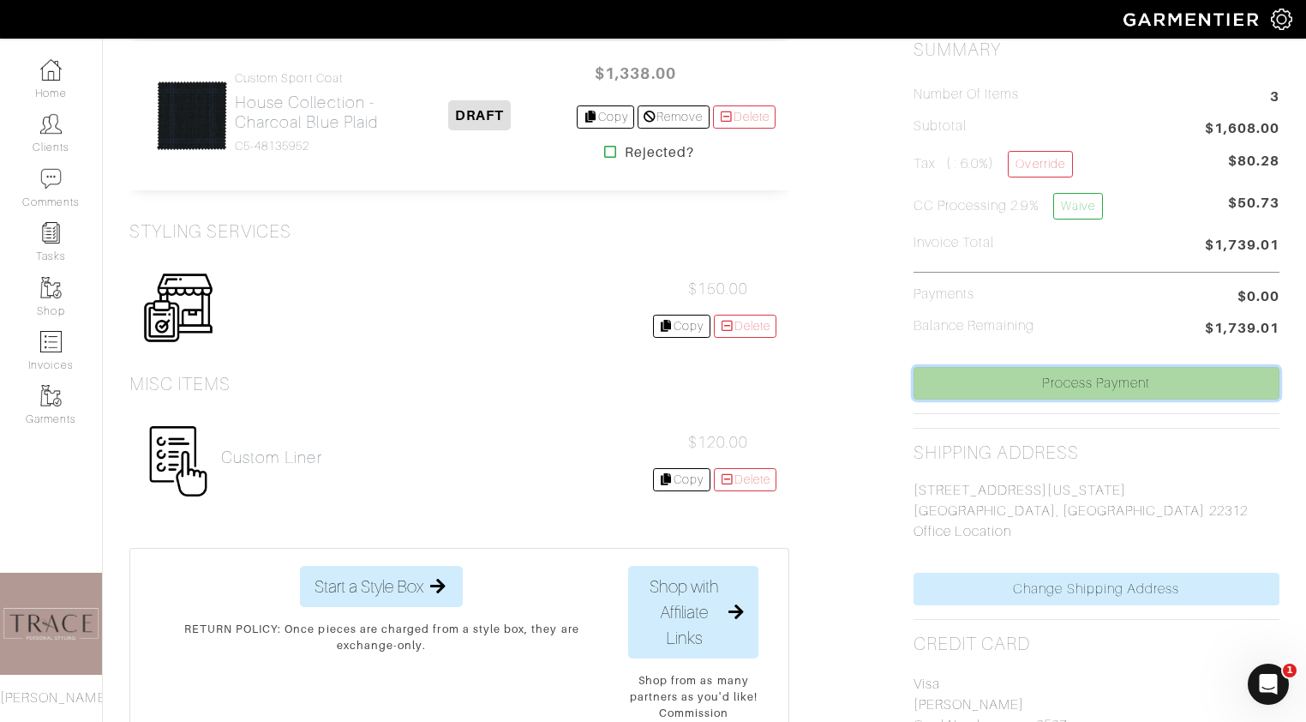
click at [1069, 391] on link "Process Payment" at bounding box center [1096, 383] width 366 height 33
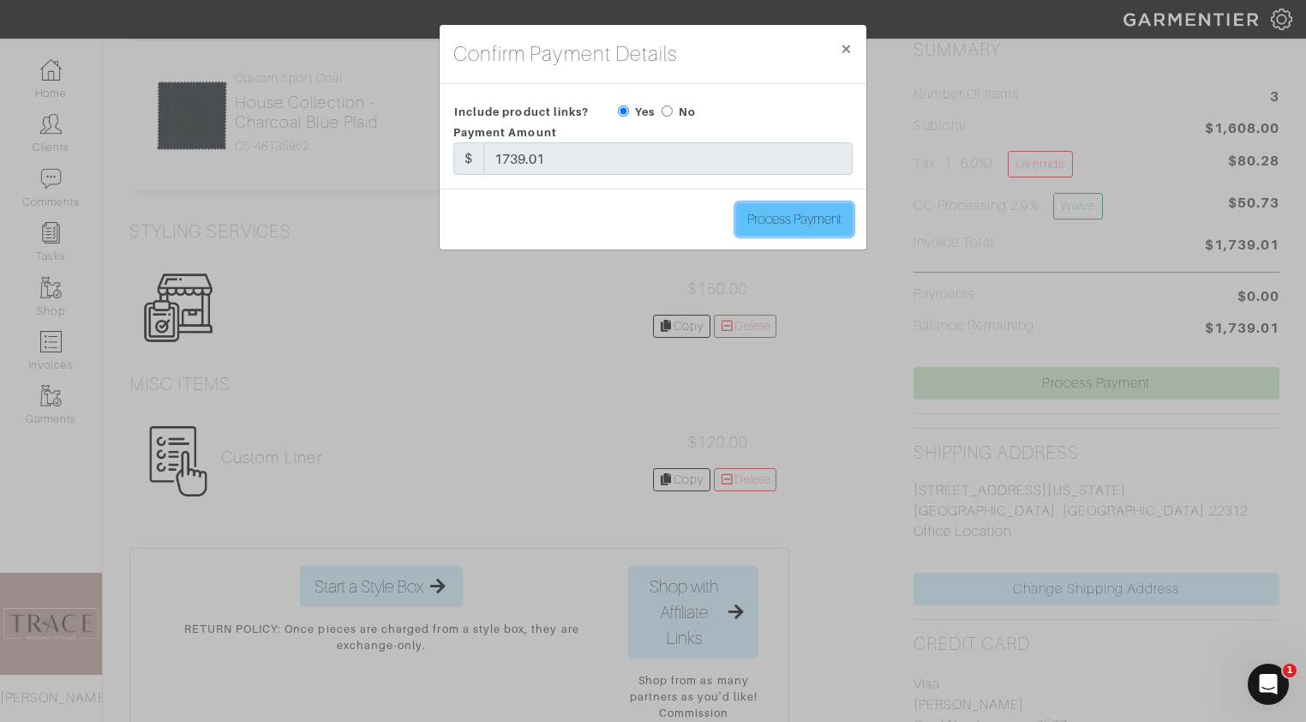
click at [812, 220] on input "Process Payment" at bounding box center [794, 219] width 117 height 33
type input "Process Payment"
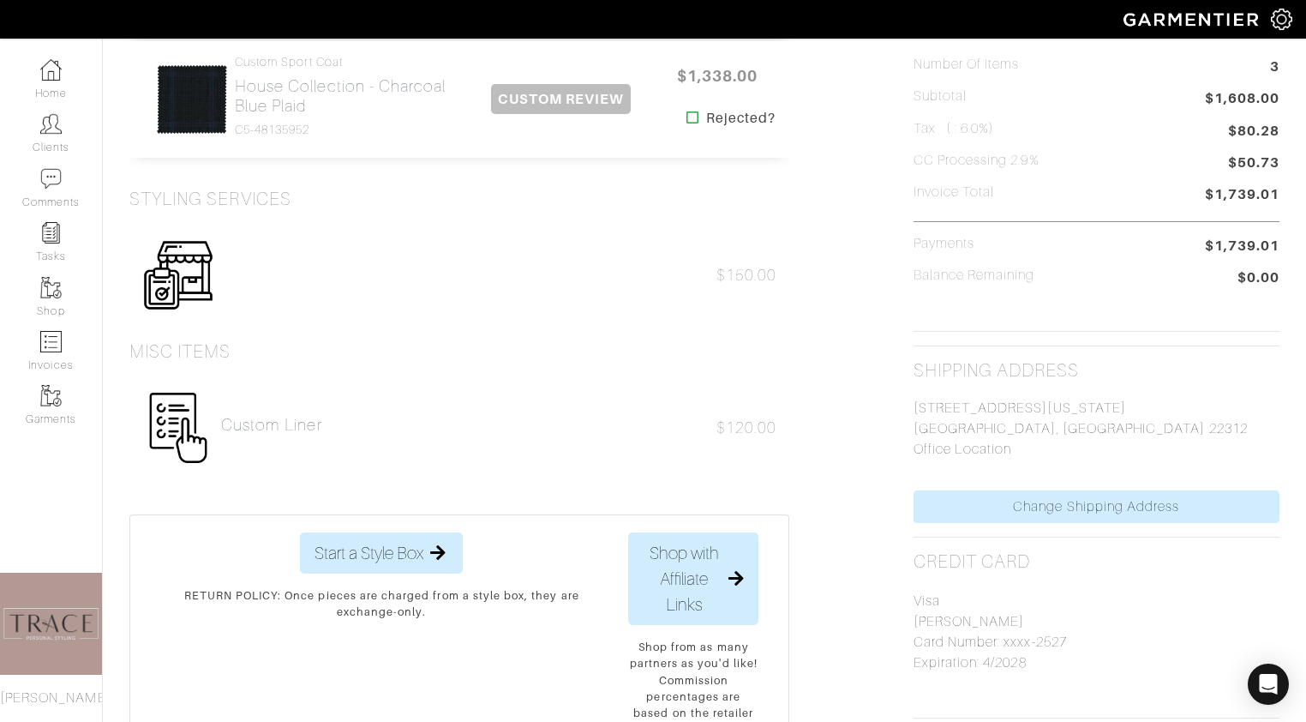
scroll to position [0, 0]
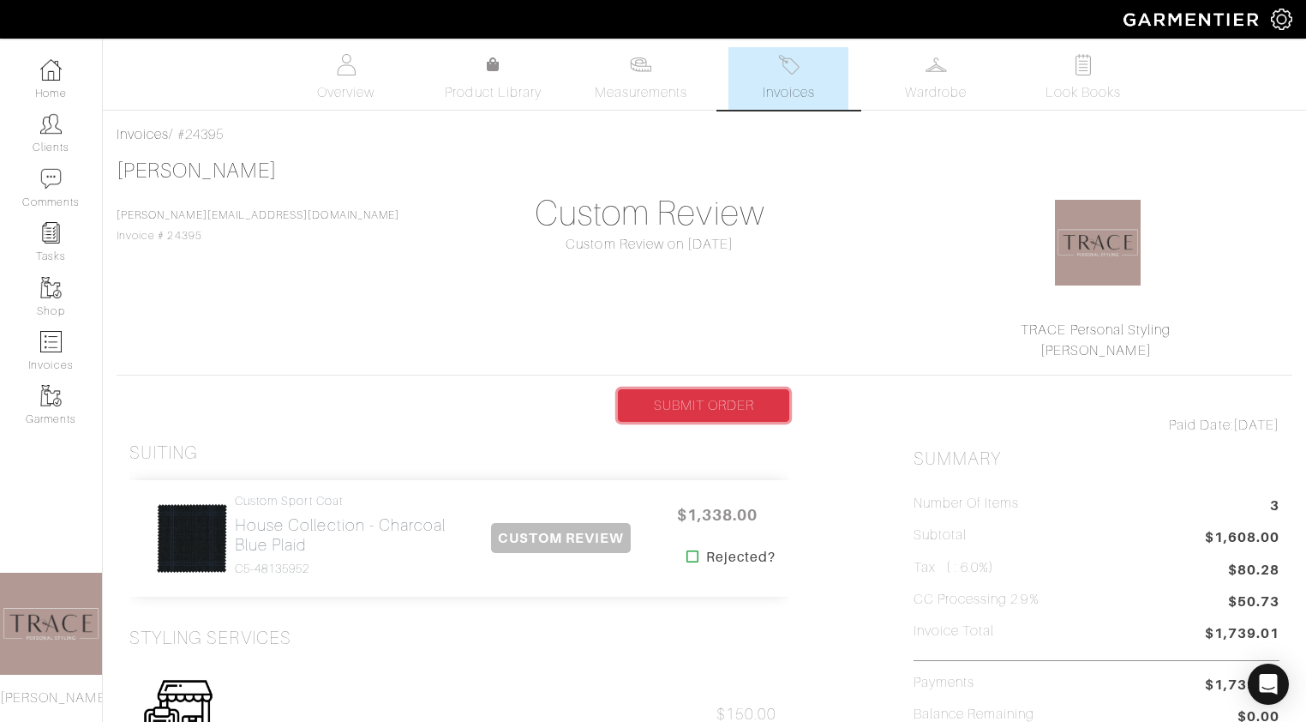
click at [730, 414] on link "SUBMIT ORDER" at bounding box center [703, 405] width 171 height 33
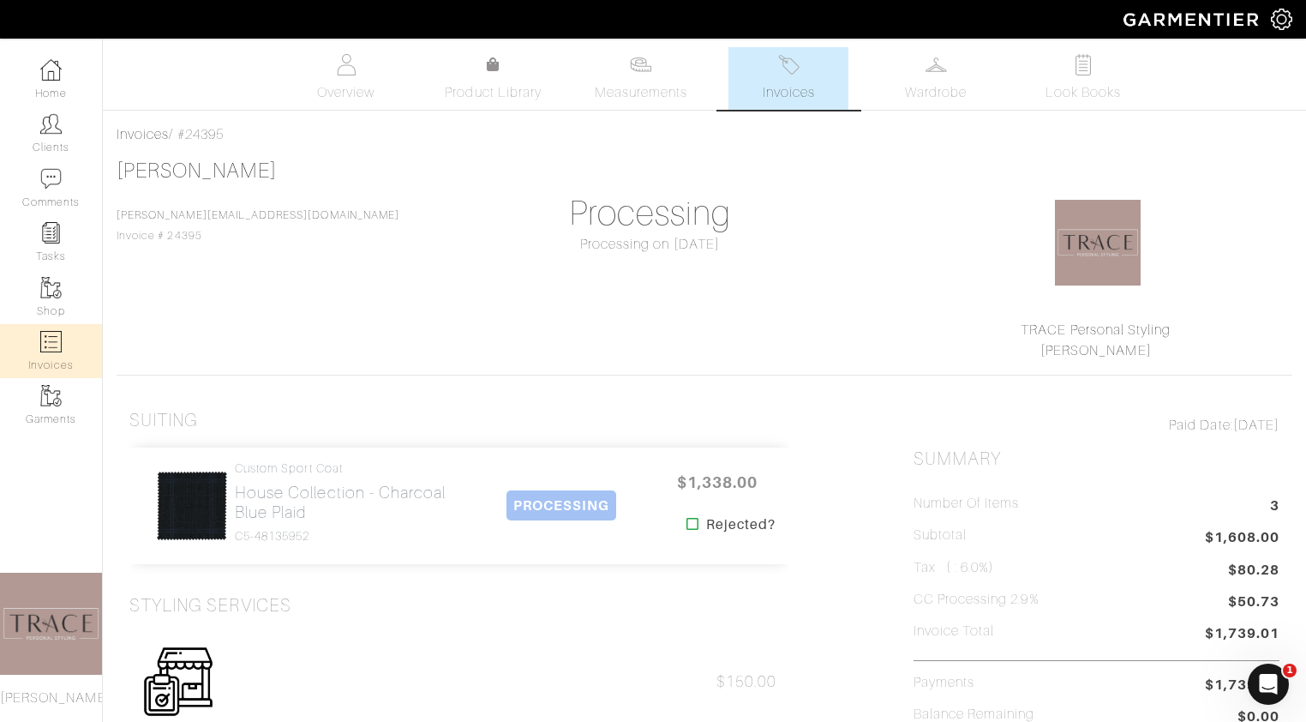
click at [41, 356] on link "Invoices" at bounding box center [51, 351] width 102 height 54
select select
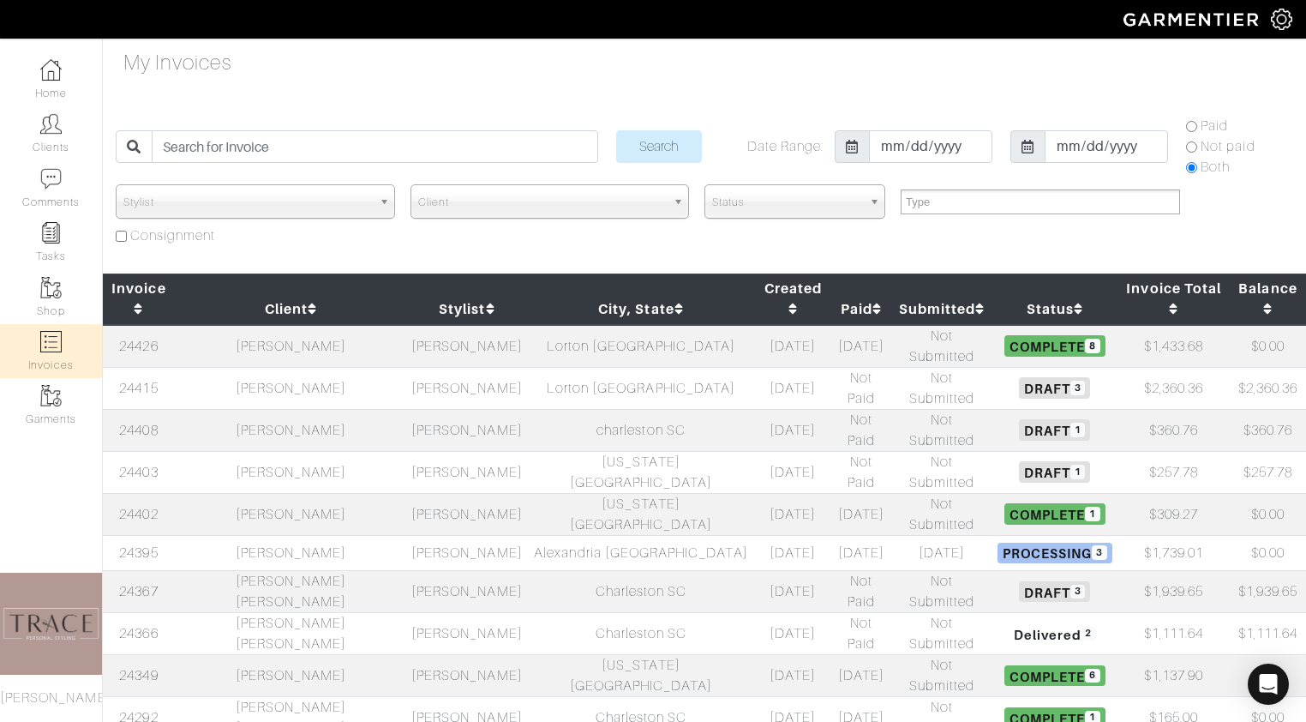
click at [407, 367] on td "[PERSON_NAME]" at bounding box center [466, 388] width 119 height 42
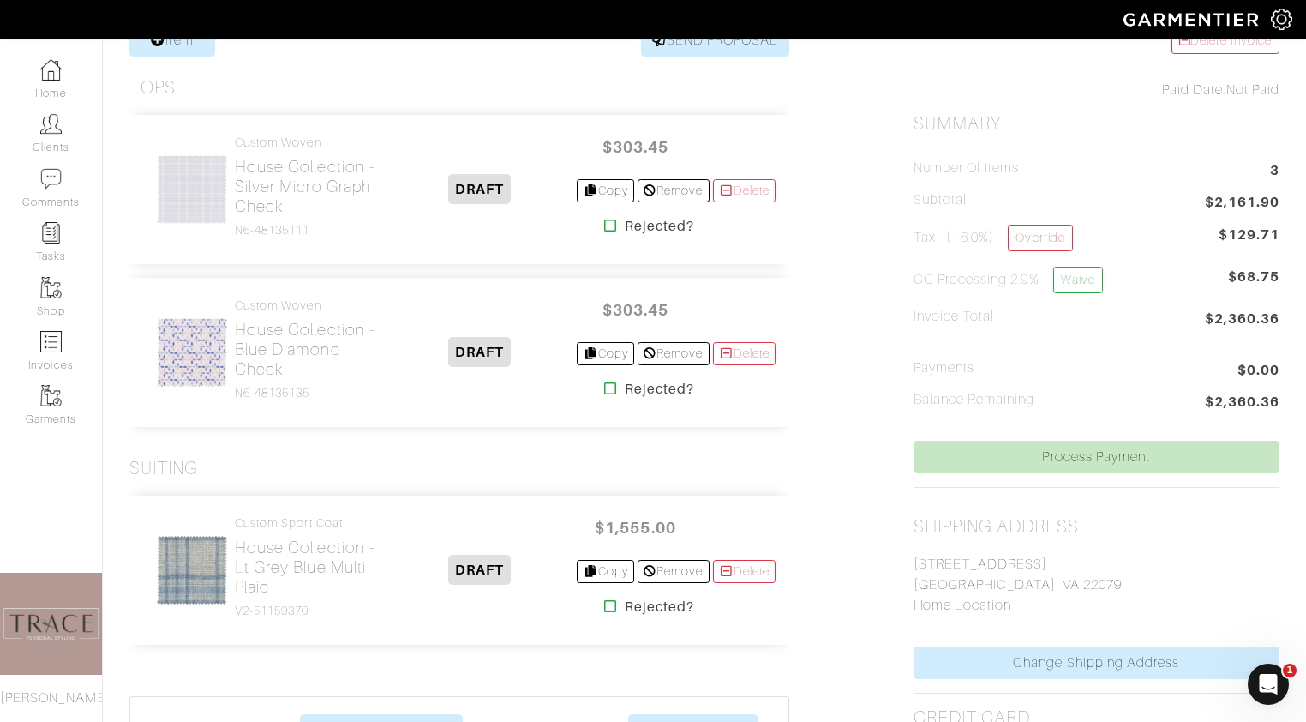
scroll to position [360, 0]
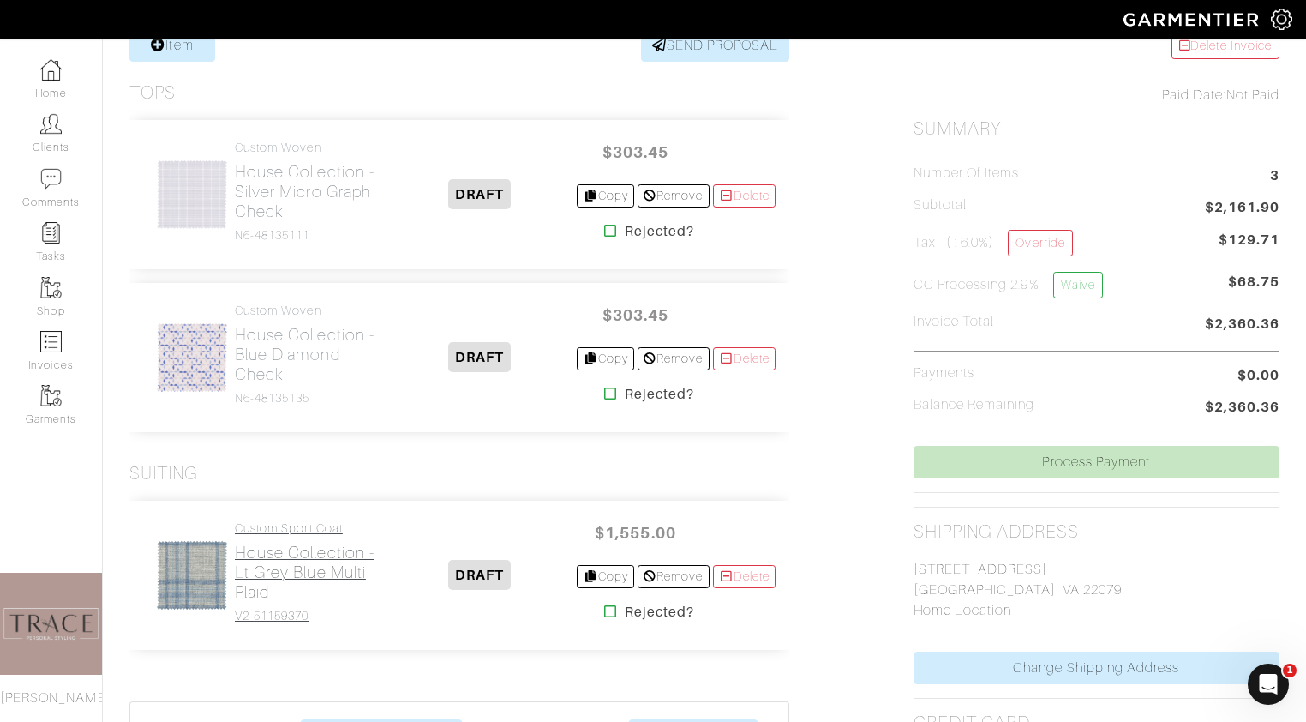
click at [307, 583] on h2 "House Collection - Lt Grey Blue Multi Plaid" at bounding box center [308, 571] width 147 height 59
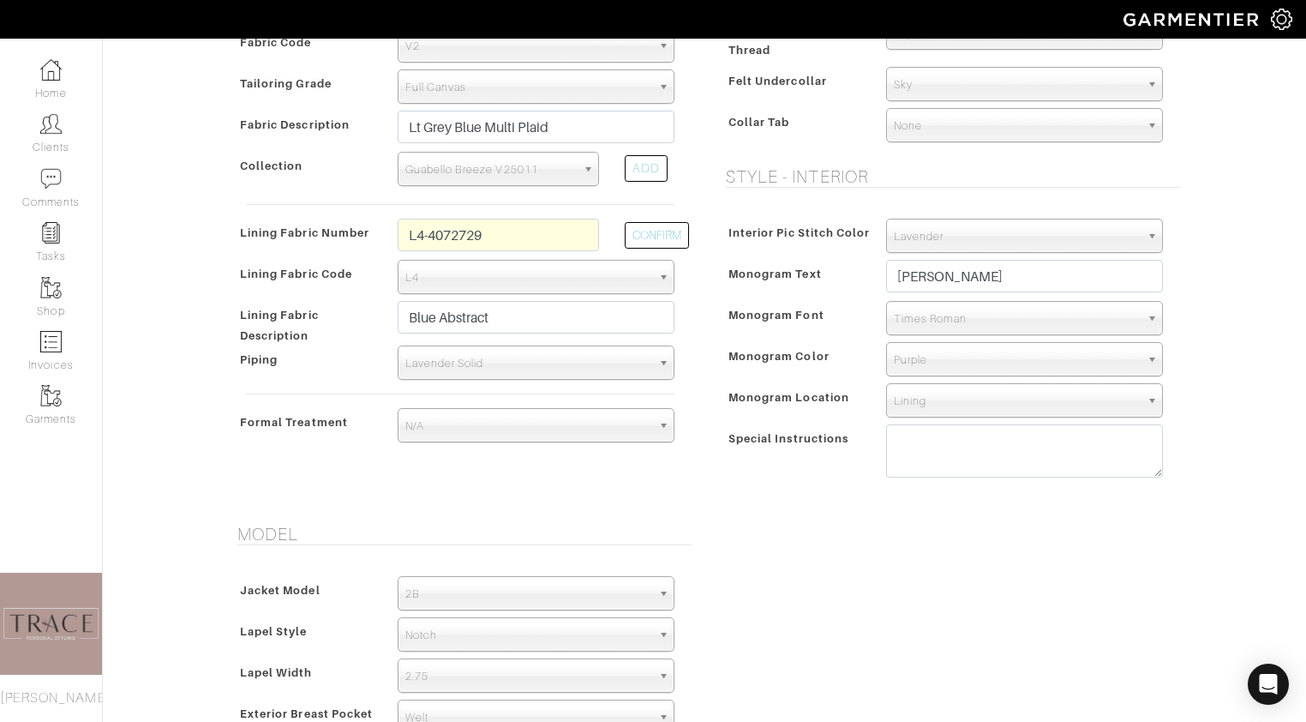
scroll to position [553, 0]
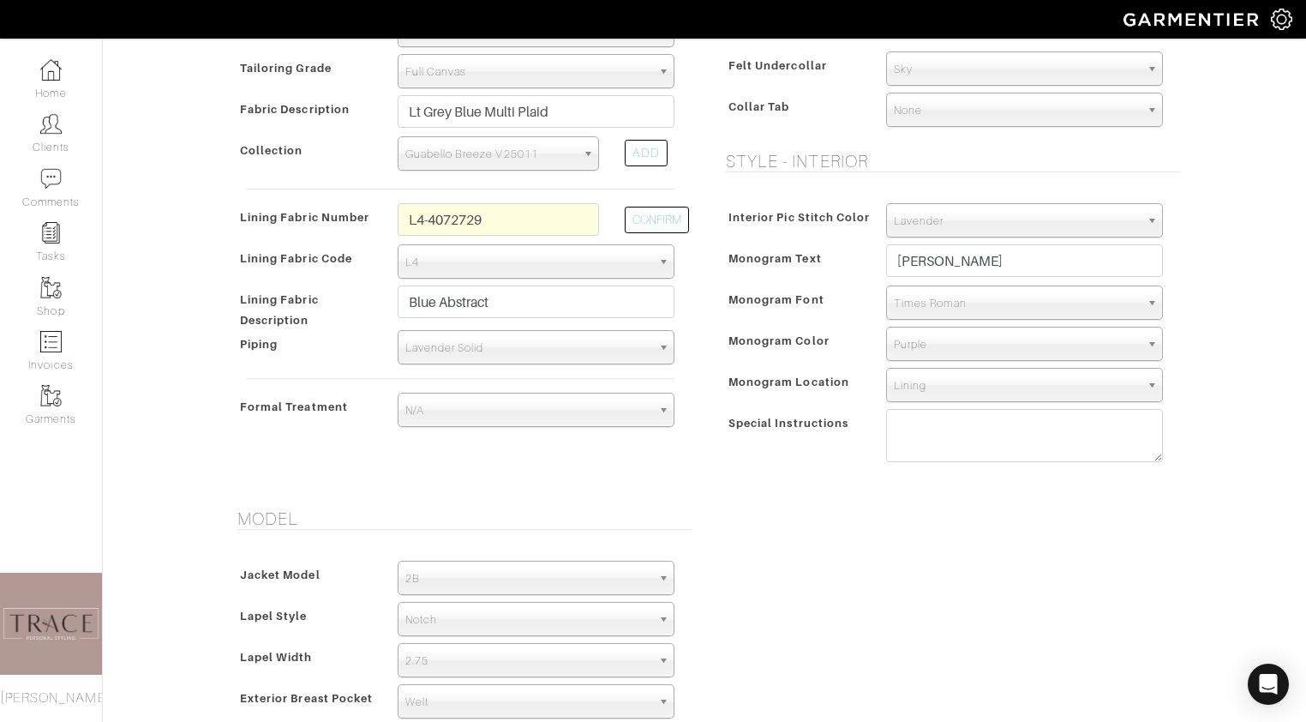
click at [955, 344] on span "Purple" at bounding box center [1017, 344] width 246 height 34
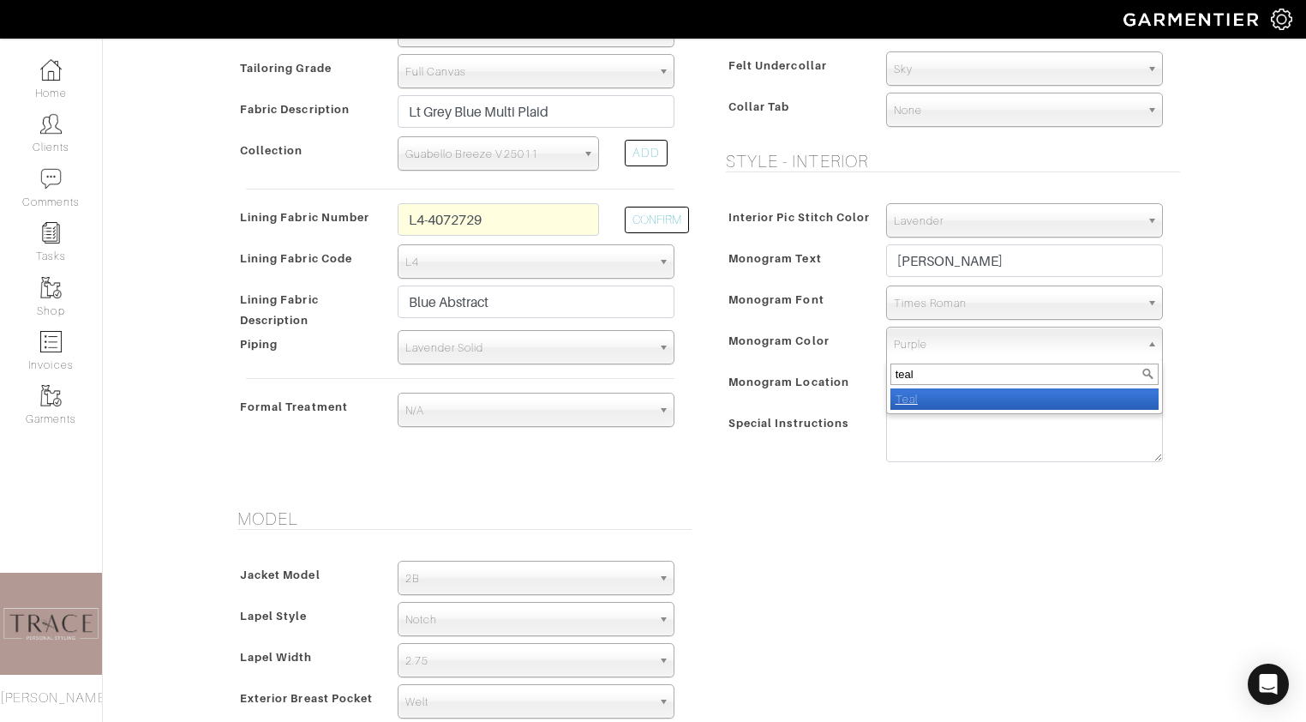
type input "teal"
click at [937, 393] on li "Teal" at bounding box center [1024, 398] width 268 height 21
select select "15"
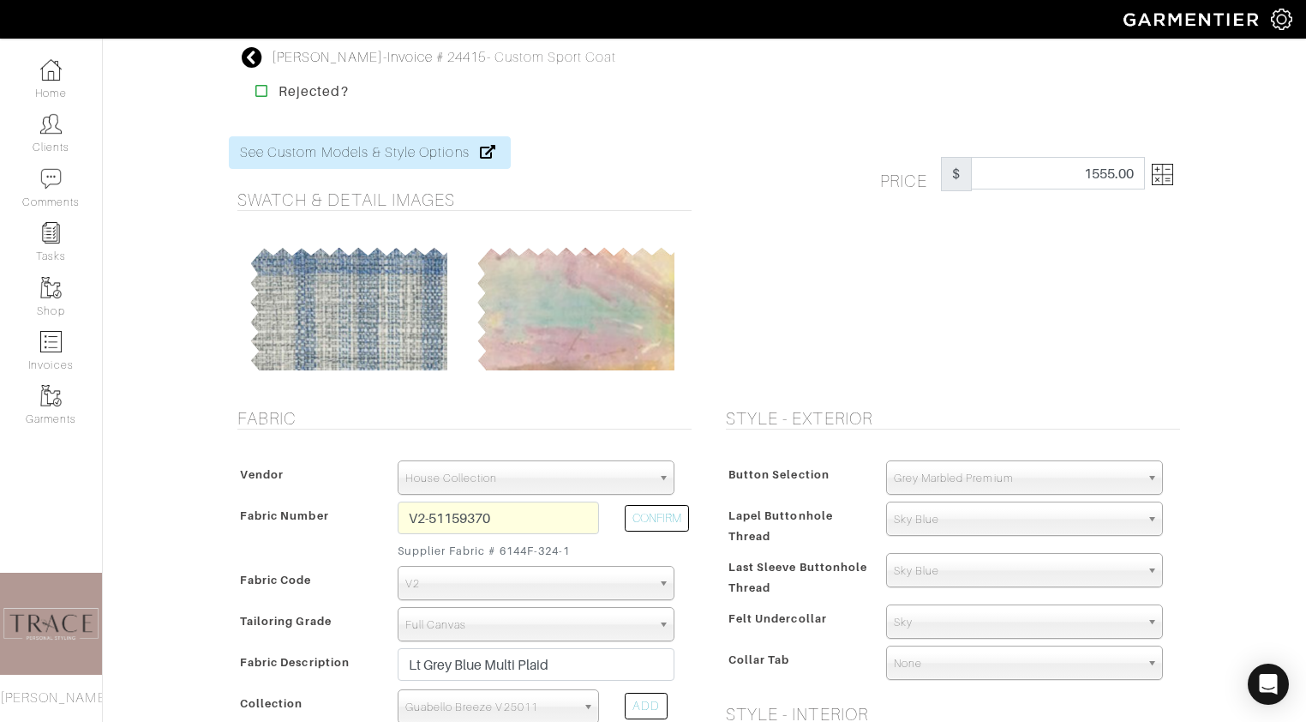
click at [1165, 168] on img at bounding box center [1162, 174] width 21 height 21
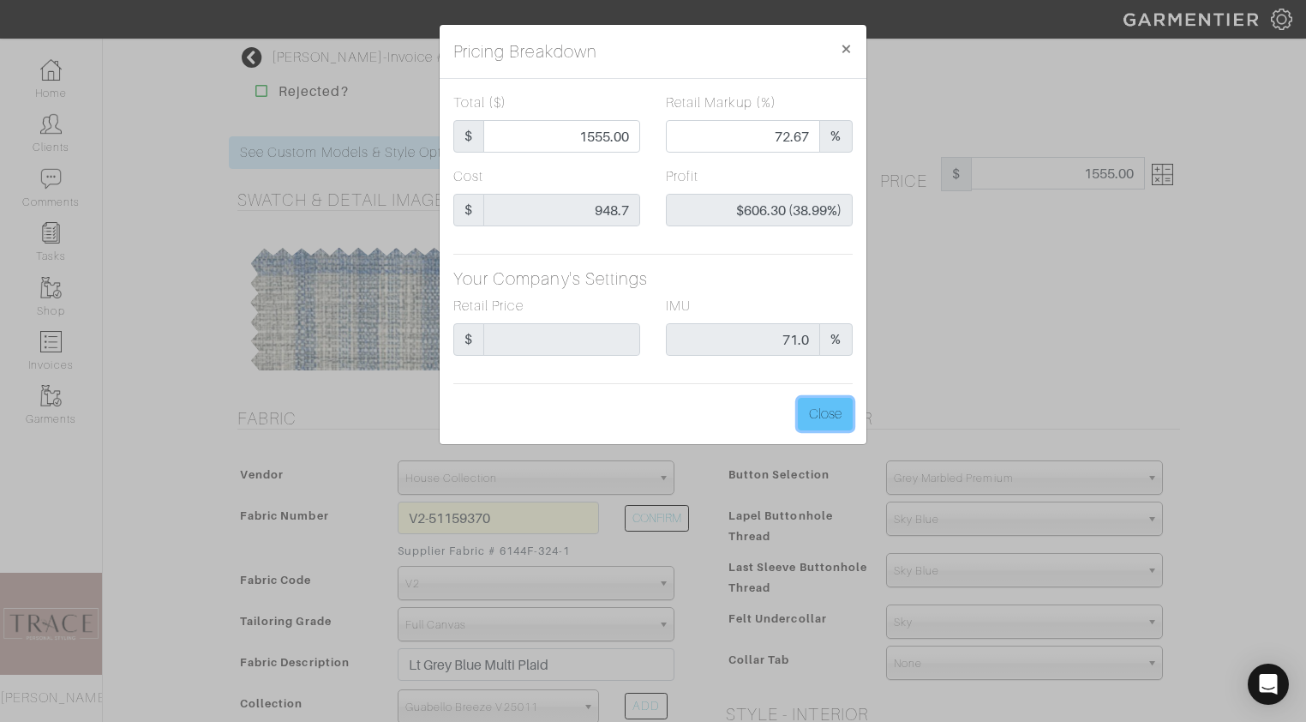
click at [834, 422] on button "Close" at bounding box center [825, 414] width 55 height 33
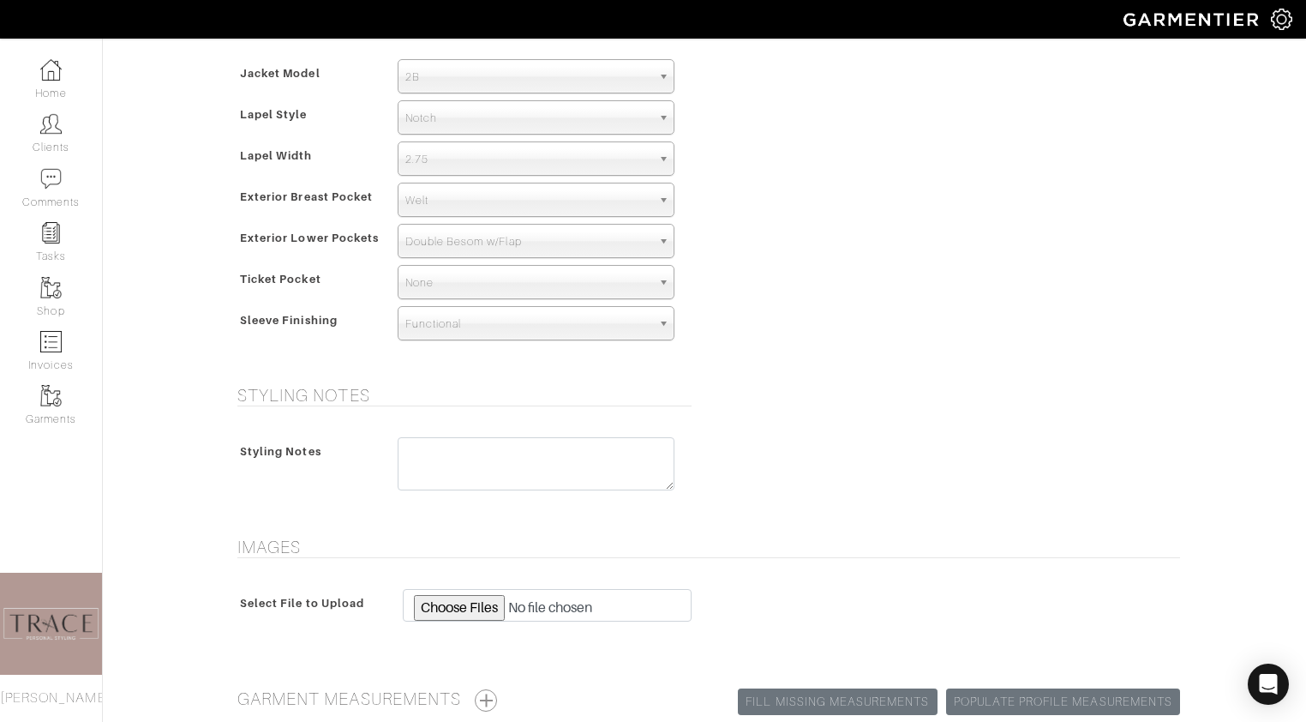
scroll to position [1221, 0]
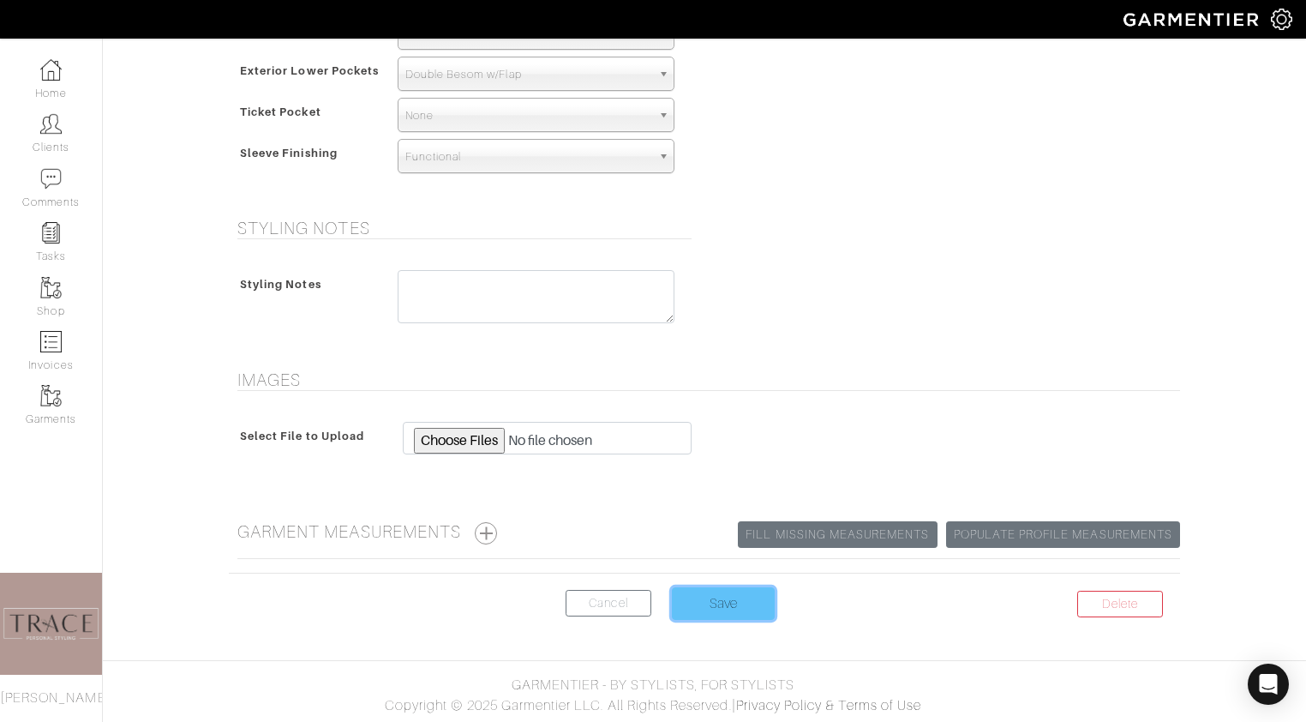
click at [752, 602] on input "Save" at bounding box center [723, 603] width 103 height 33
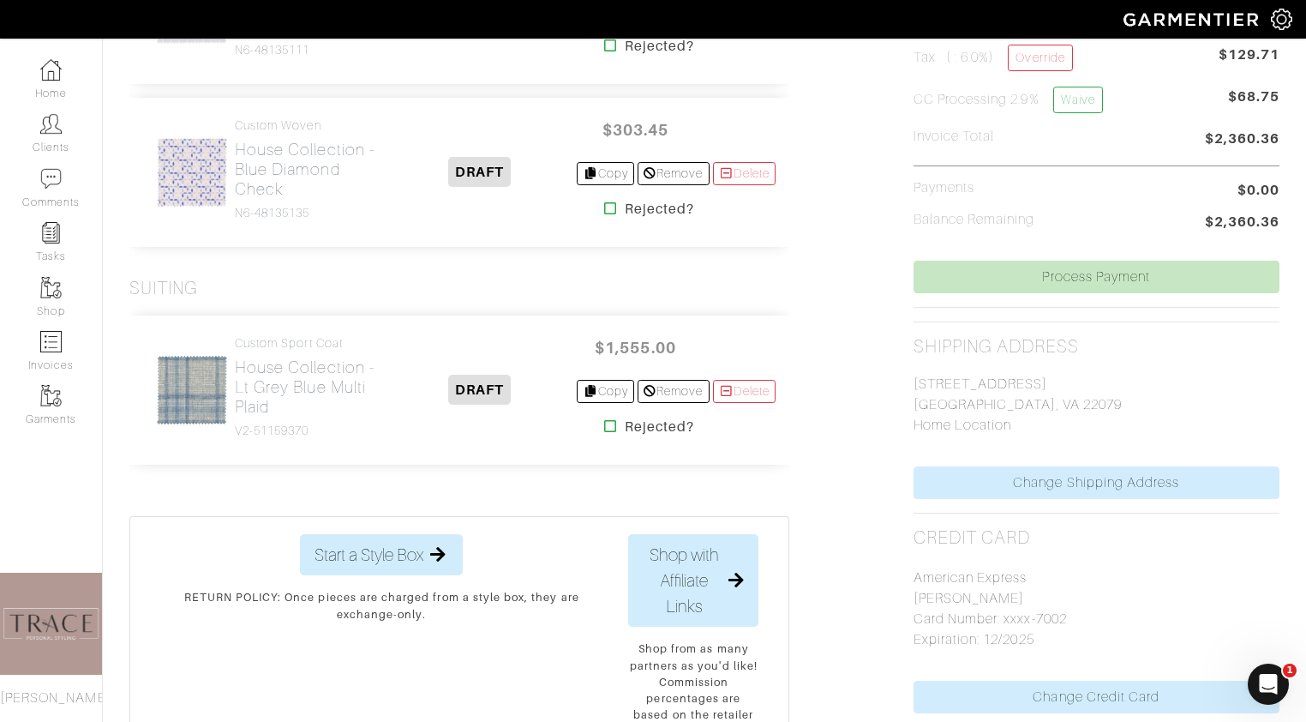
scroll to position [668, 0]
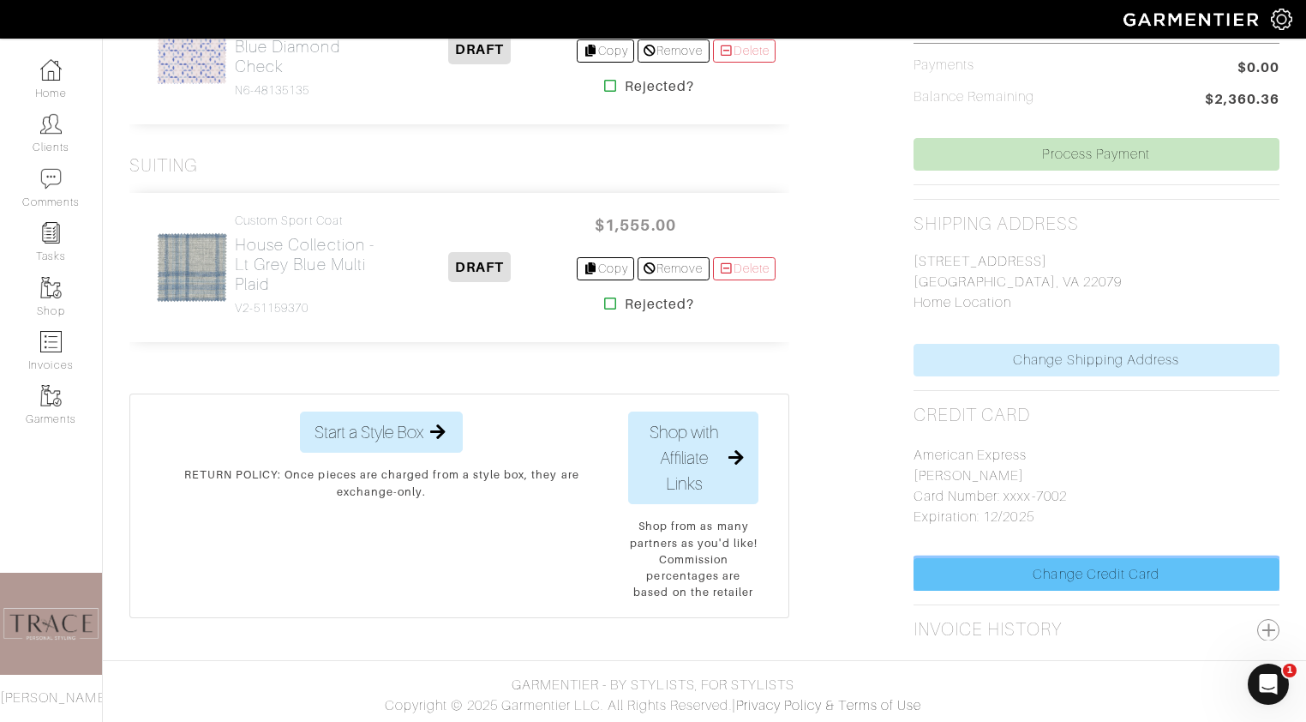
click at [1069, 571] on link "Change Credit Card" at bounding box center [1096, 574] width 366 height 33
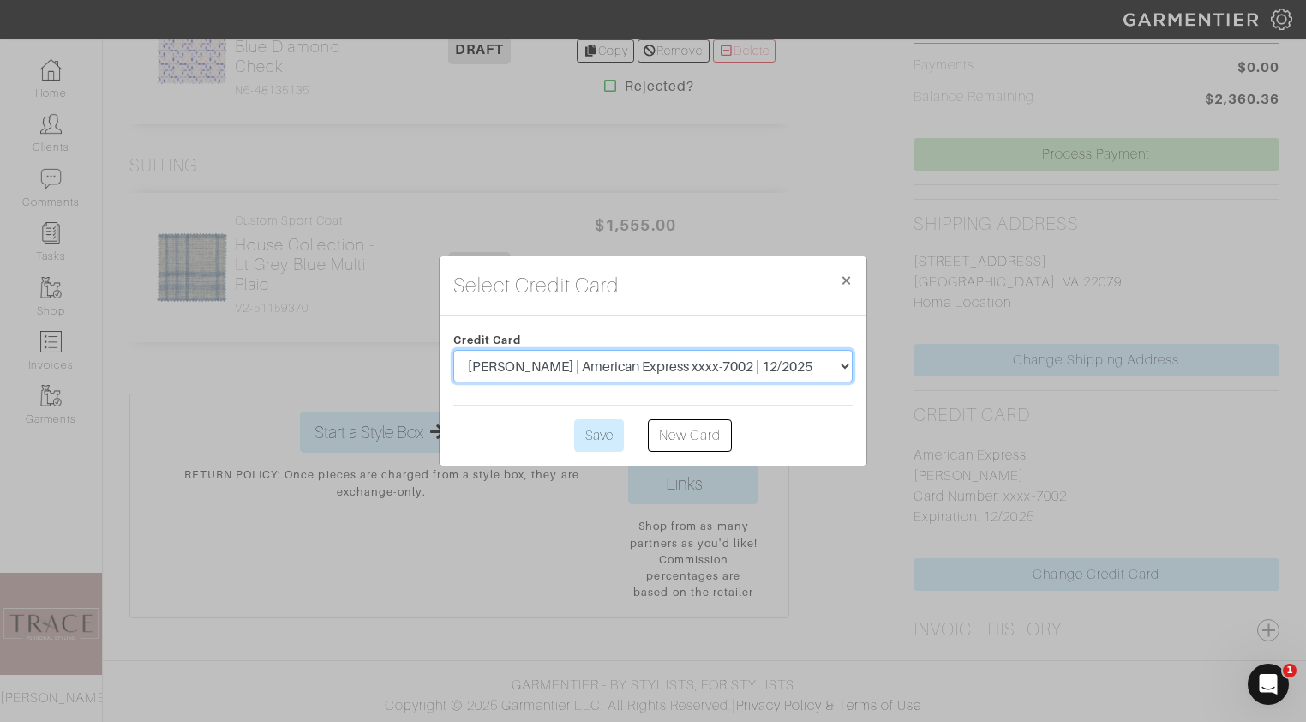
click at [835, 368] on select "[PERSON_NAME] | American Express xxxx-7002 | 12/2025" at bounding box center [652, 366] width 399 height 33
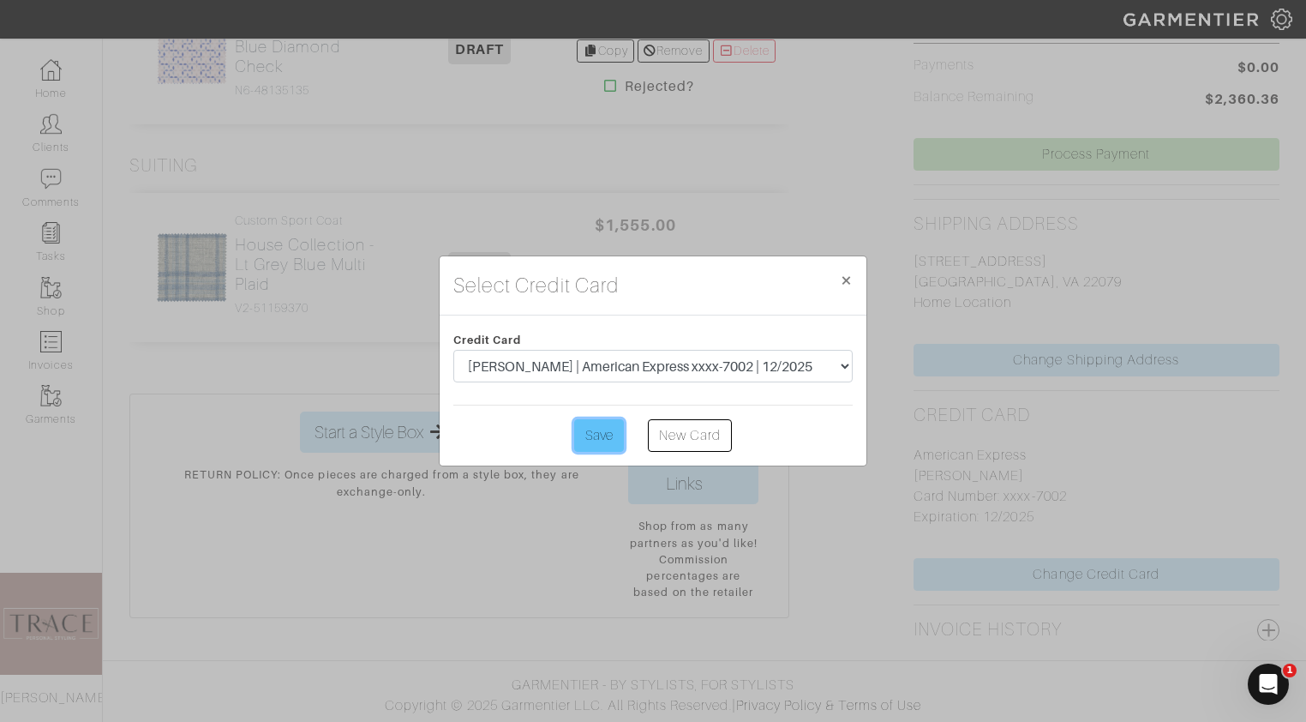
click at [609, 443] on input "Save" at bounding box center [599, 435] width 50 height 33
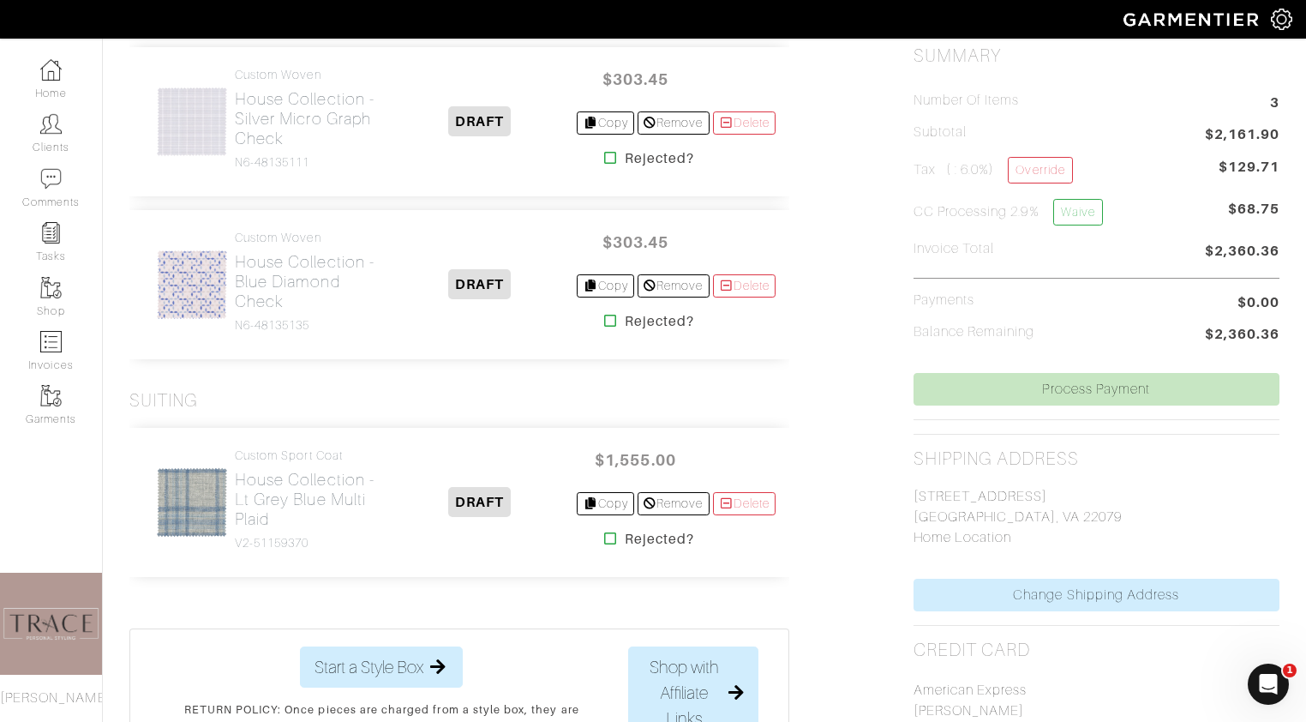
scroll to position [447, 0]
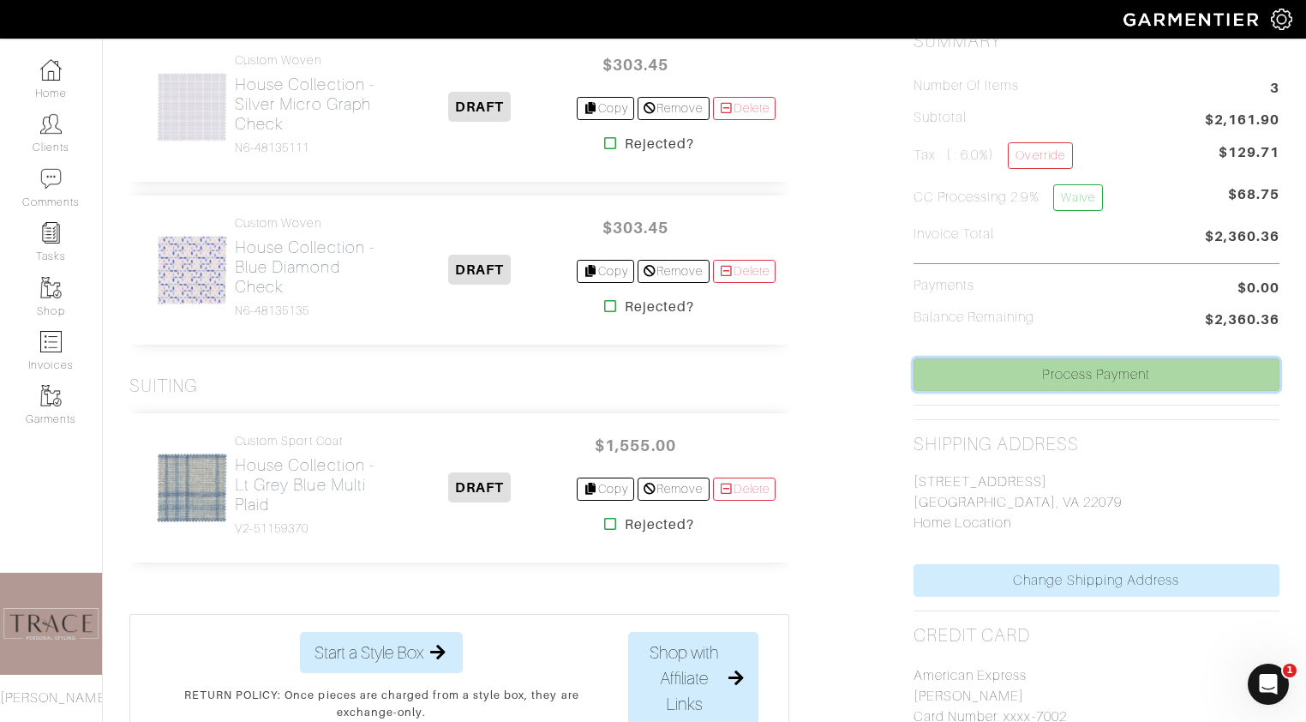
click at [1115, 374] on link "Process Payment" at bounding box center [1096, 374] width 366 height 33
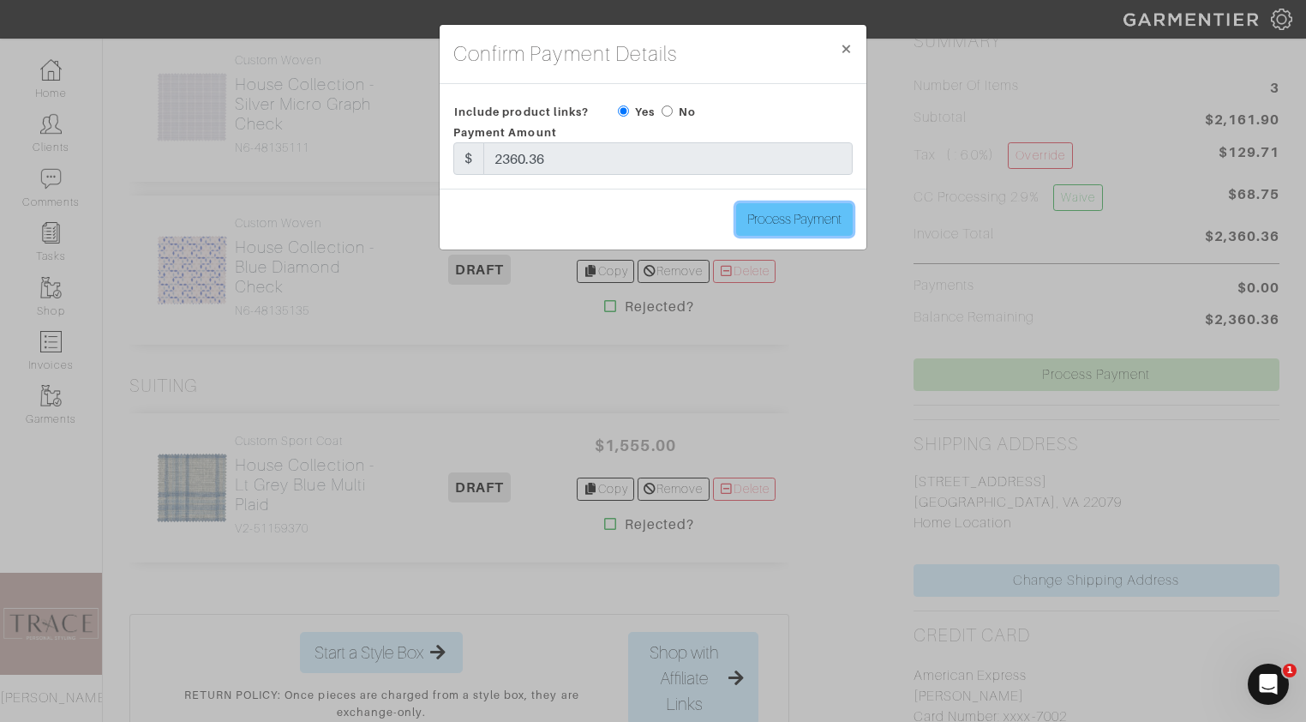
click at [790, 222] on input "Process Payment" at bounding box center [794, 219] width 117 height 33
type input "Process Payment"
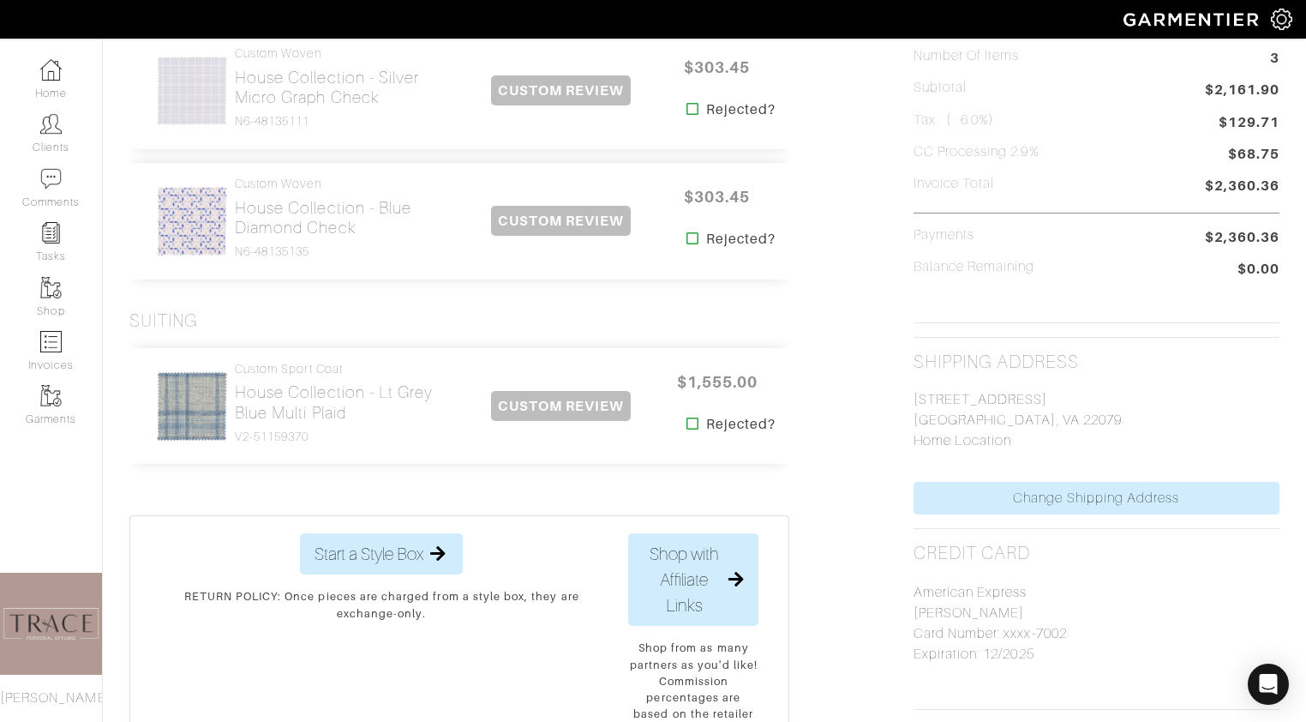
scroll to position [0, 0]
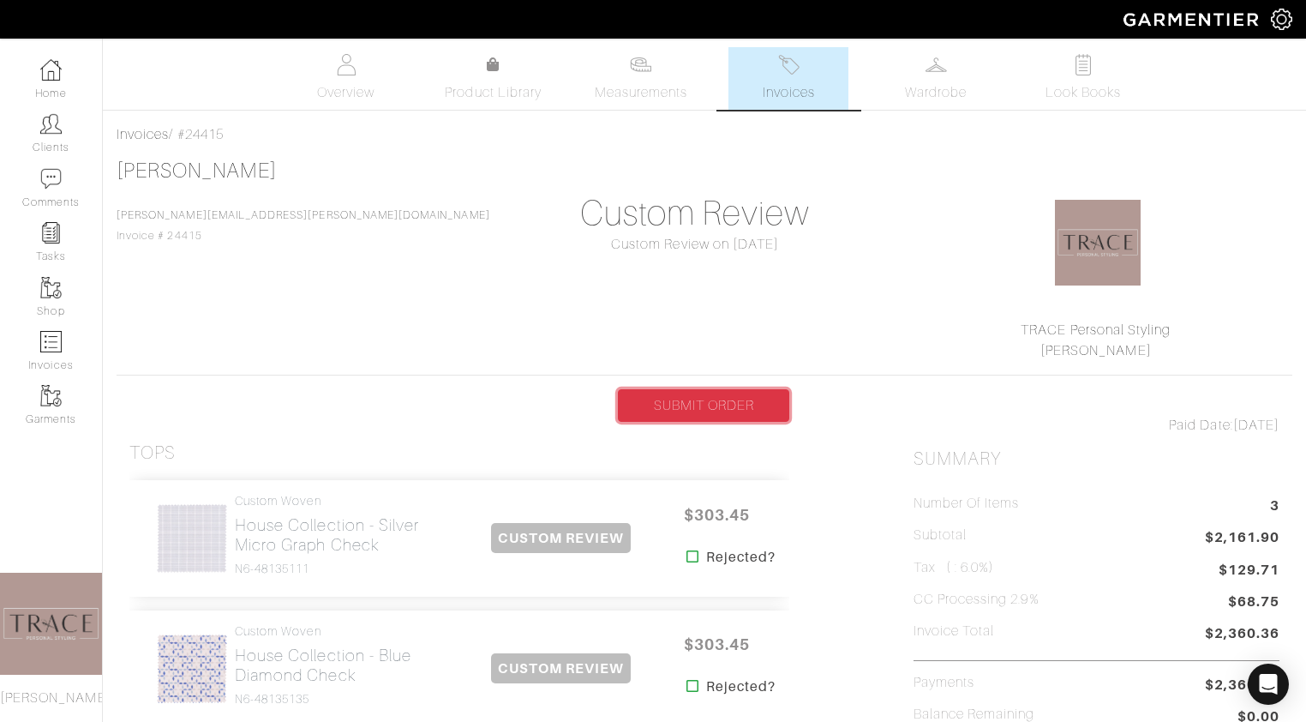
click at [736, 411] on link "SUBMIT ORDER" at bounding box center [703, 405] width 171 height 33
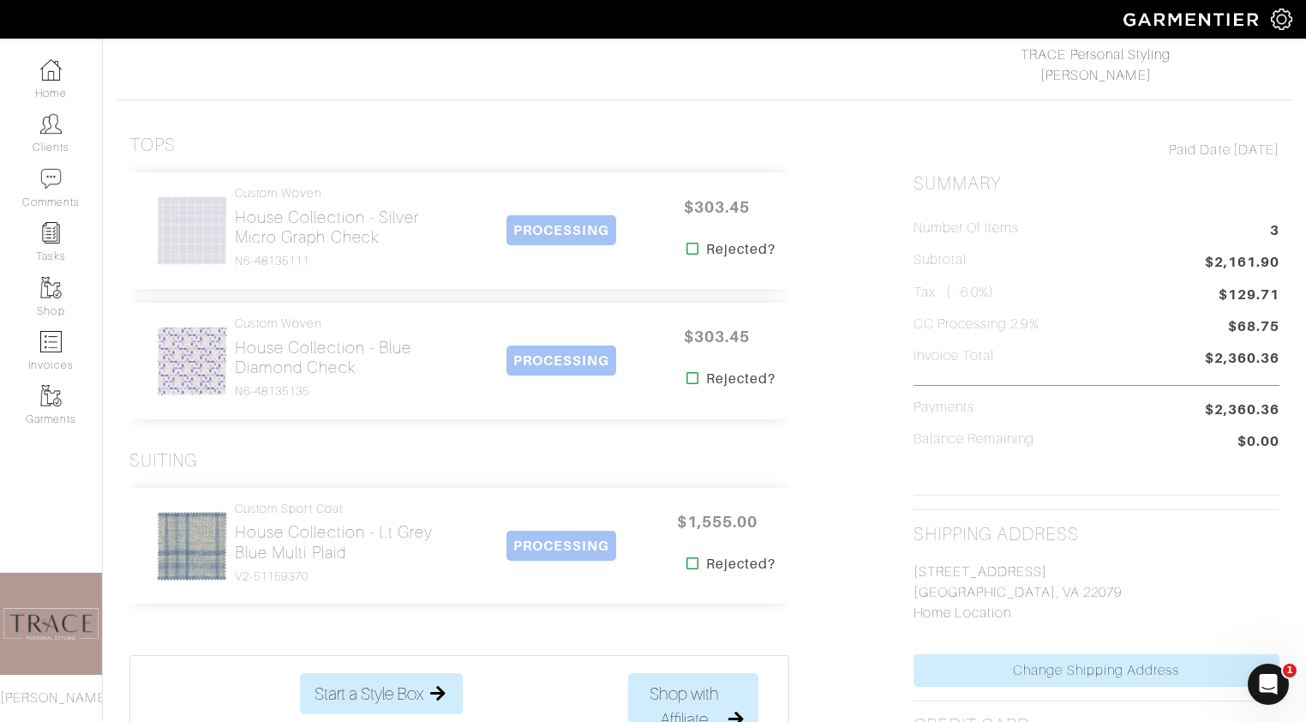
scroll to position [322, 0]
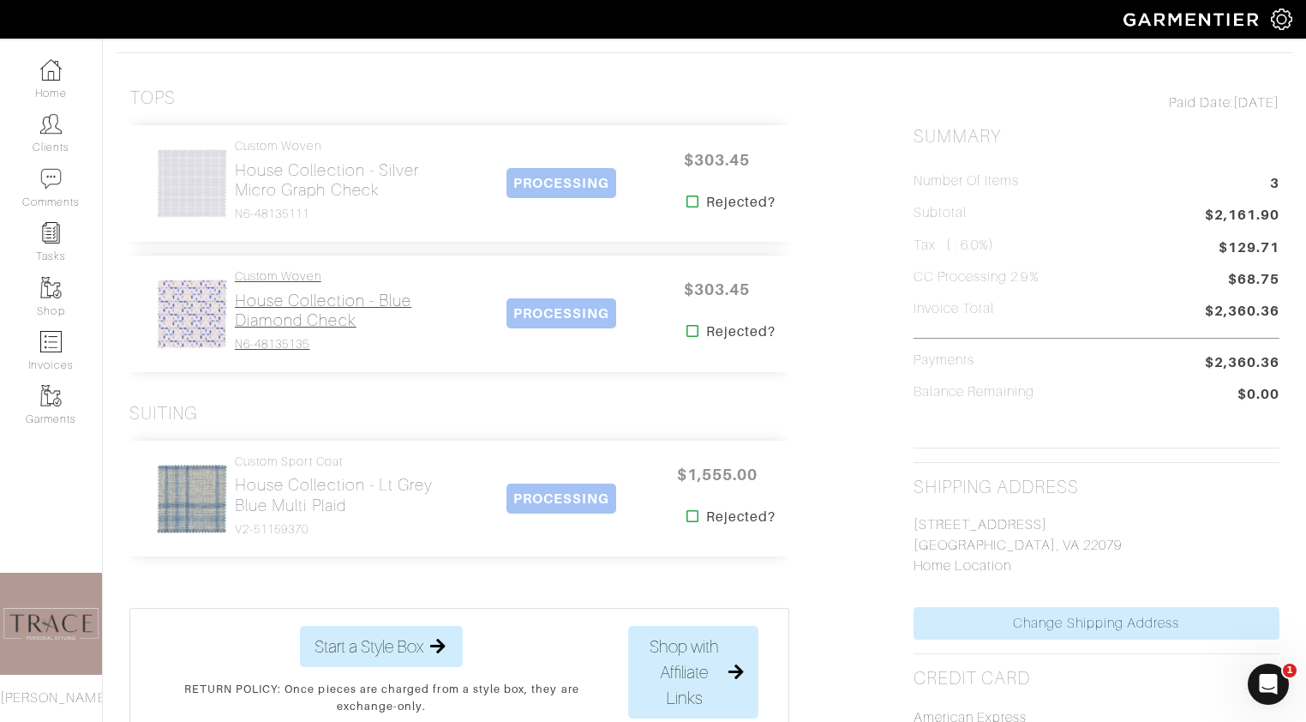
click at [332, 321] on h2 "House Collection - Blue Diamond Check" at bounding box center [350, 309] width 230 height 39
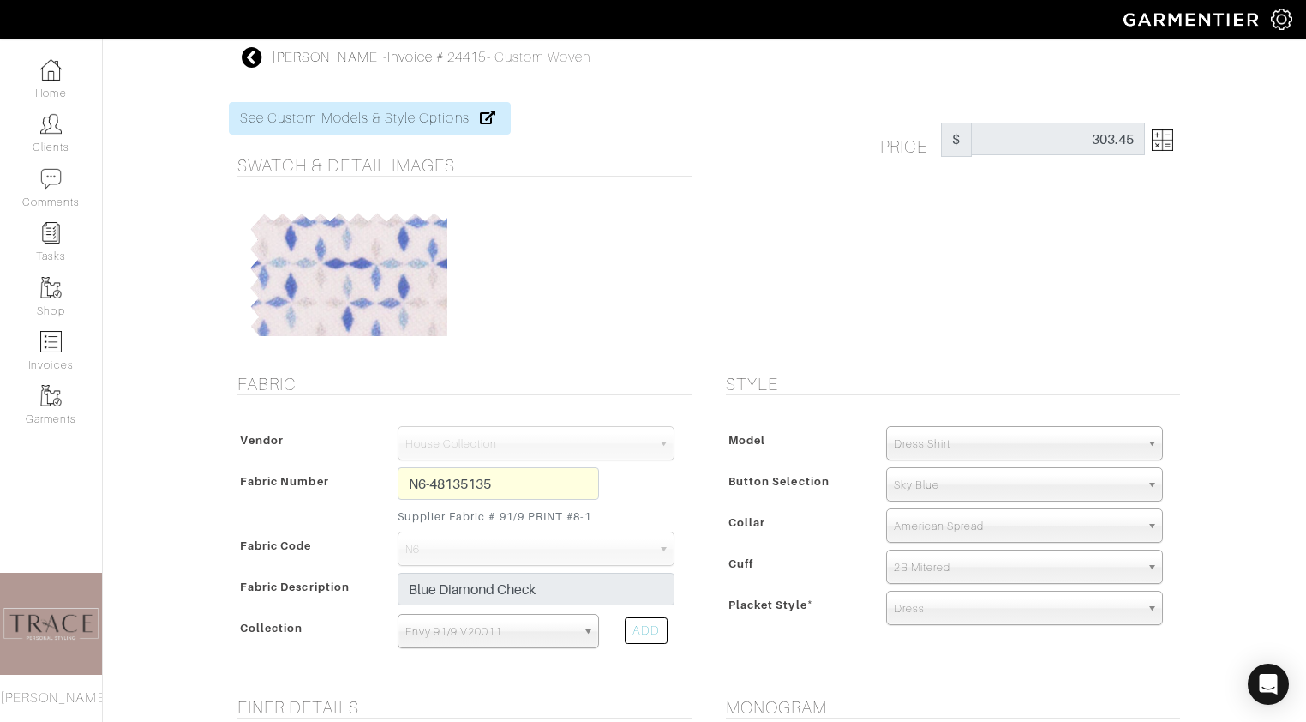
click at [1165, 136] on img at bounding box center [1162, 139] width 21 height 21
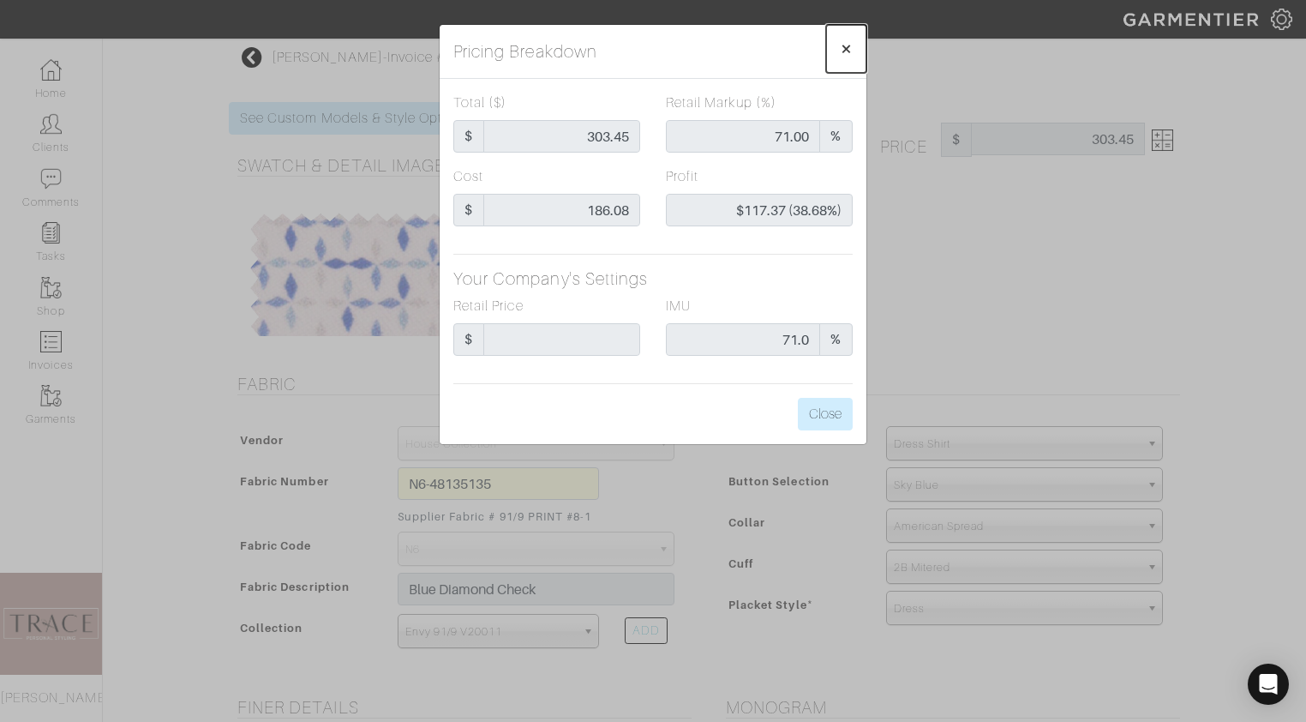
click at [847, 43] on span "×" at bounding box center [846, 48] width 13 height 23
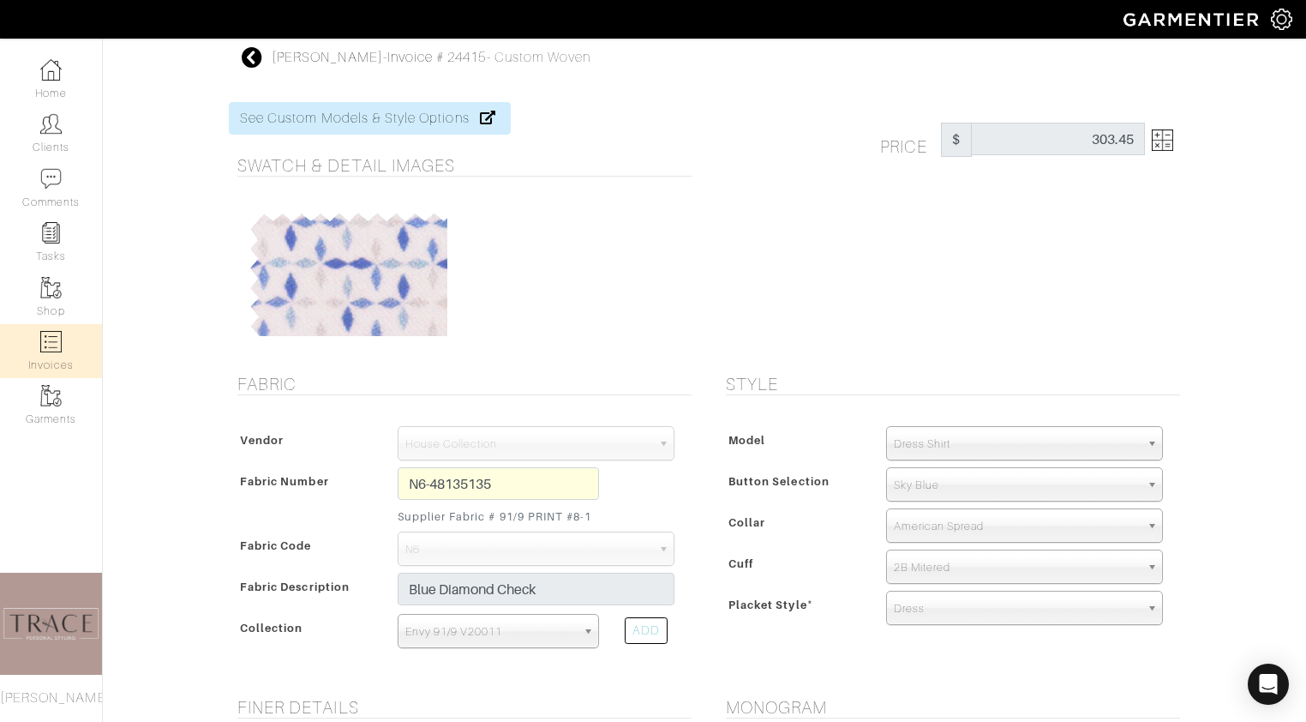
click at [66, 340] on link "Invoices" at bounding box center [51, 351] width 102 height 54
select select
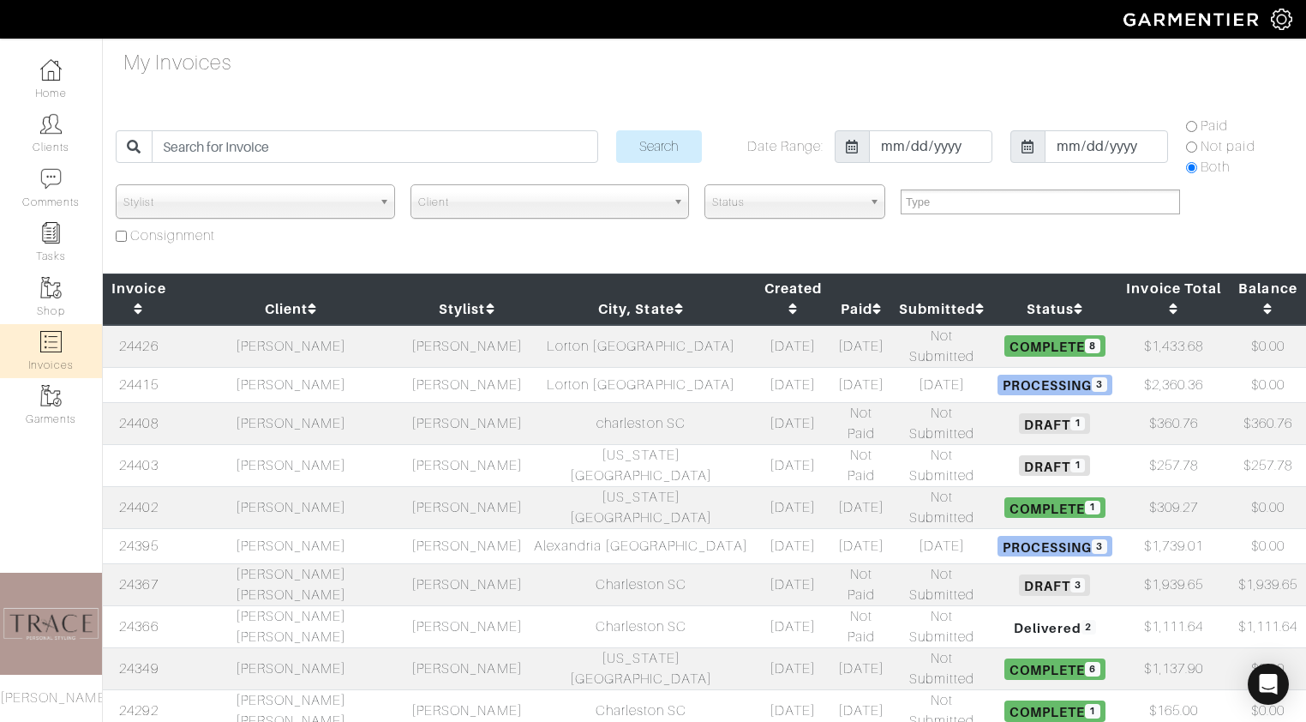
click at [285, 528] on td "[PERSON_NAME]" at bounding box center [291, 545] width 232 height 35
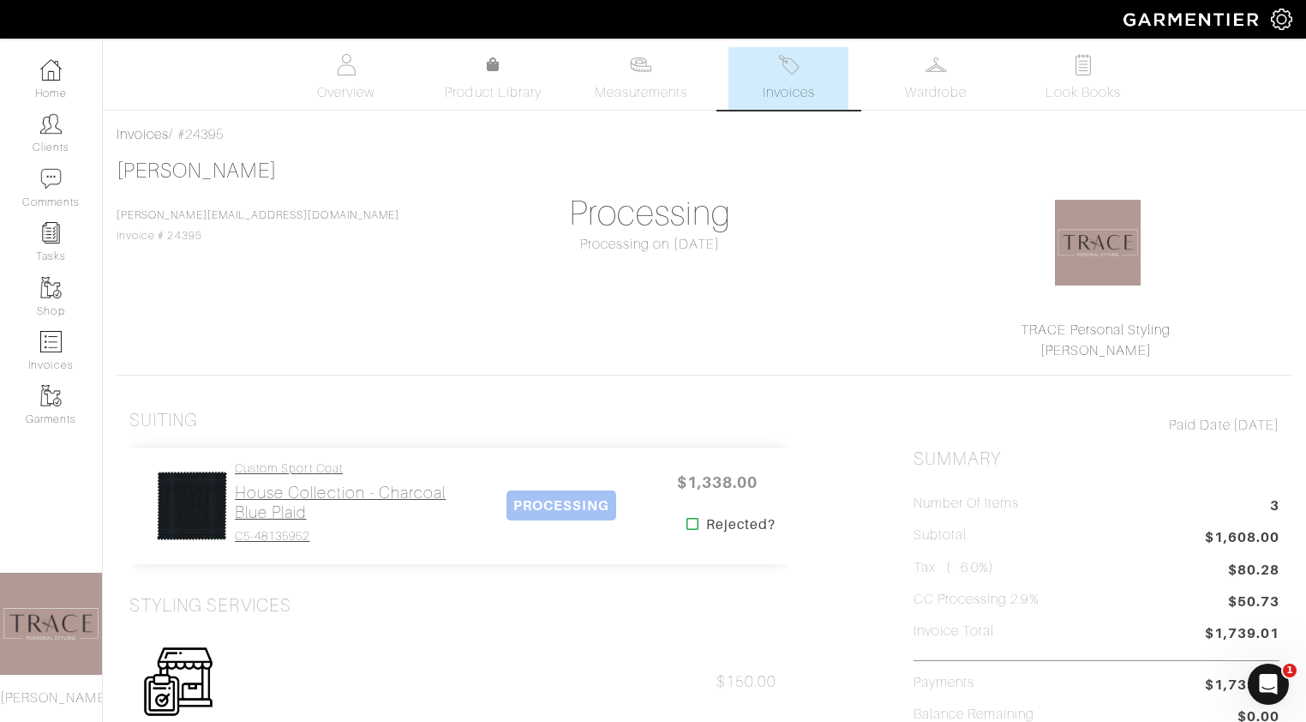
click at [261, 511] on h2 "House Collection - Charcoal Blue Plaid" at bounding box center [350, 501] width 230 height 39
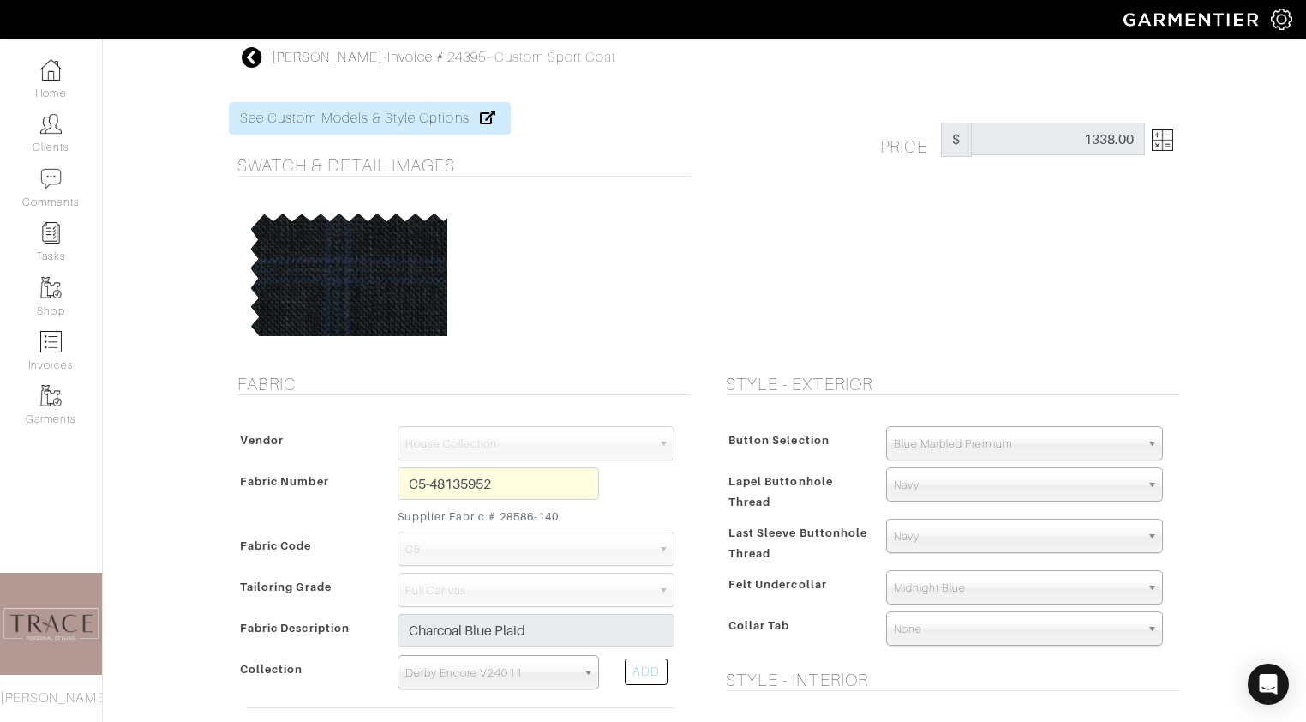
click at [1165, 135] on img at bounding box center [1162, 139] width 21 height 21
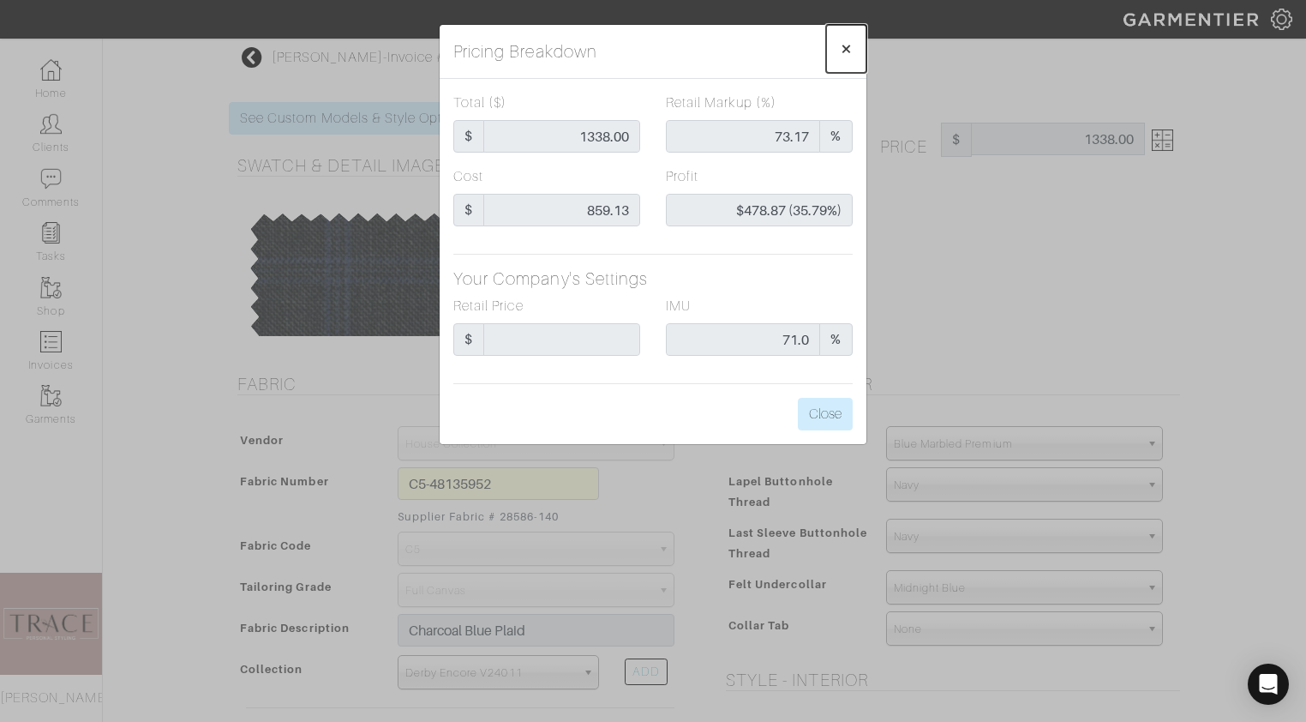
click at [847, 50] on span "×" at bounding box center [846, 48] width 13 height 23
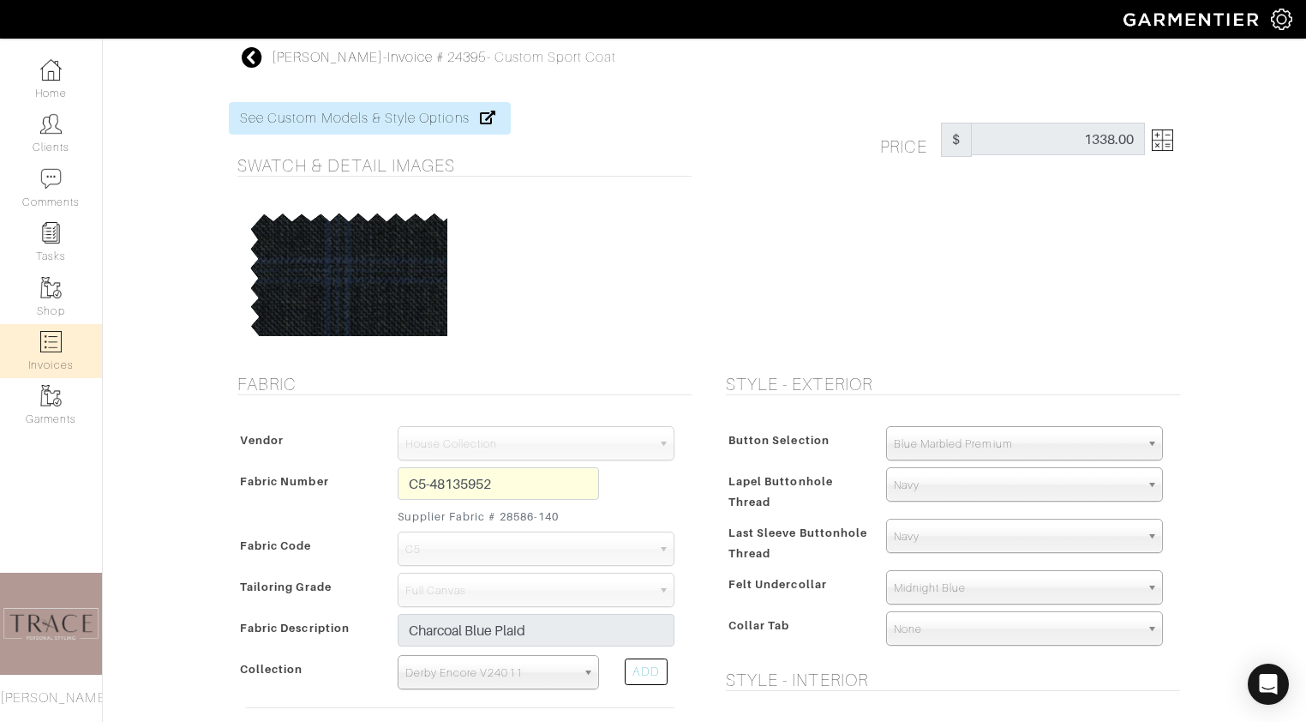
click at [37, 349] on link "Invoices" at bounding box center [51, 351] width 102 height 54
select select
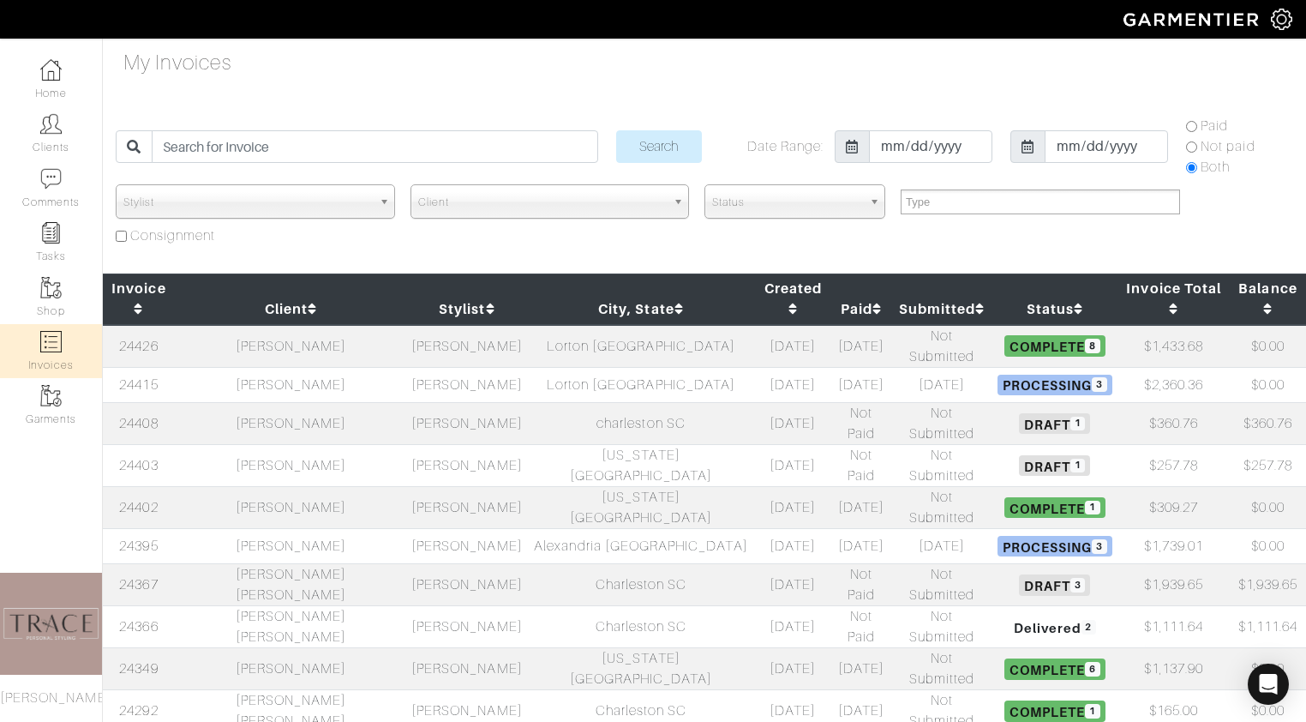
click at [527, 444] on td "[US_STATE][GEOGRAPHIC_DATA]" at bounding box center [641, 465] width 229 height 42
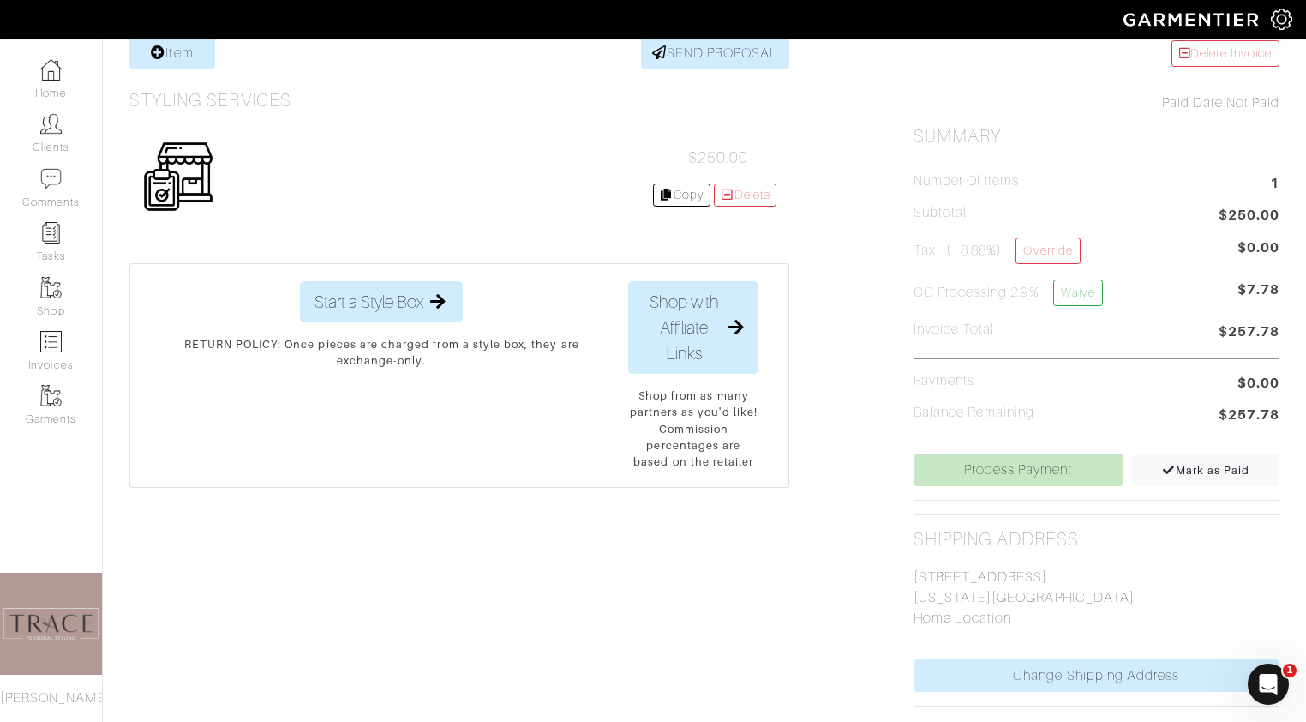
scroll to position [353, 0]
click at [1087, 470] on link "Process Payment" at bounding box center [1018, 468] width 210 height 33
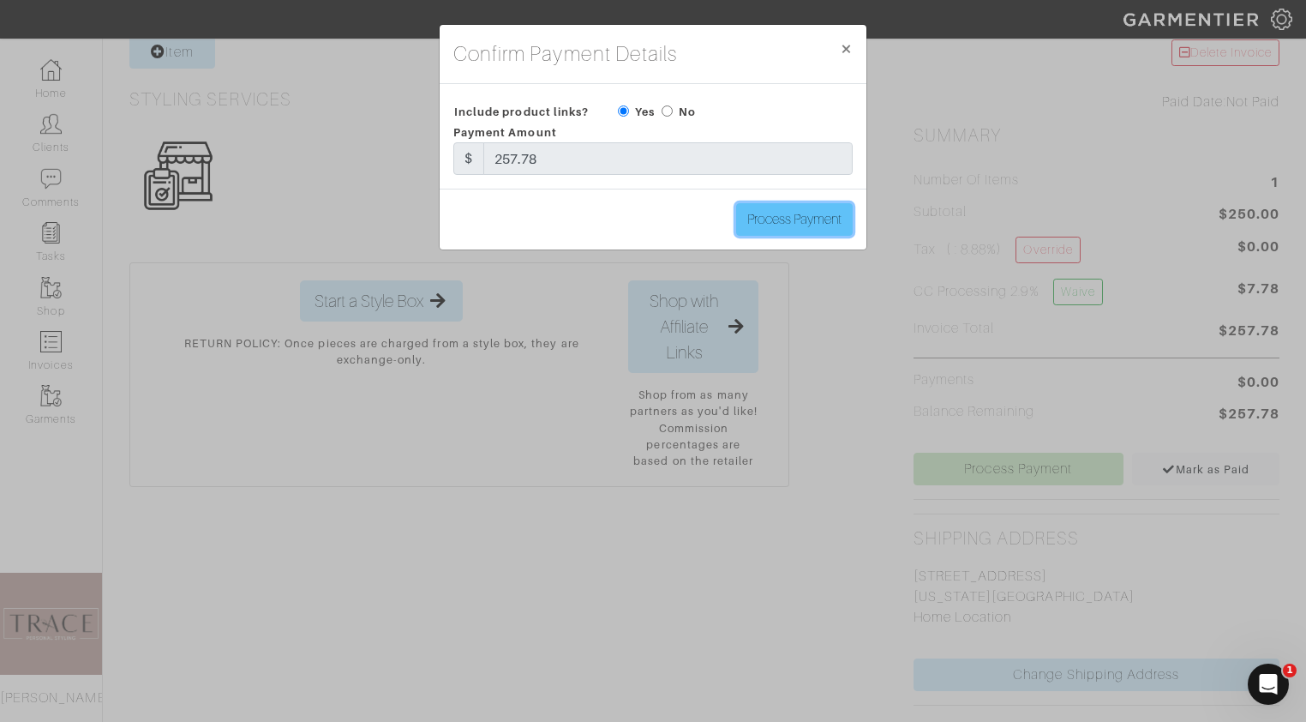
click at [835, 221] on input "Process Payment" at bounding box center [794, 219] width 117 height 33
type input "Process Payment"
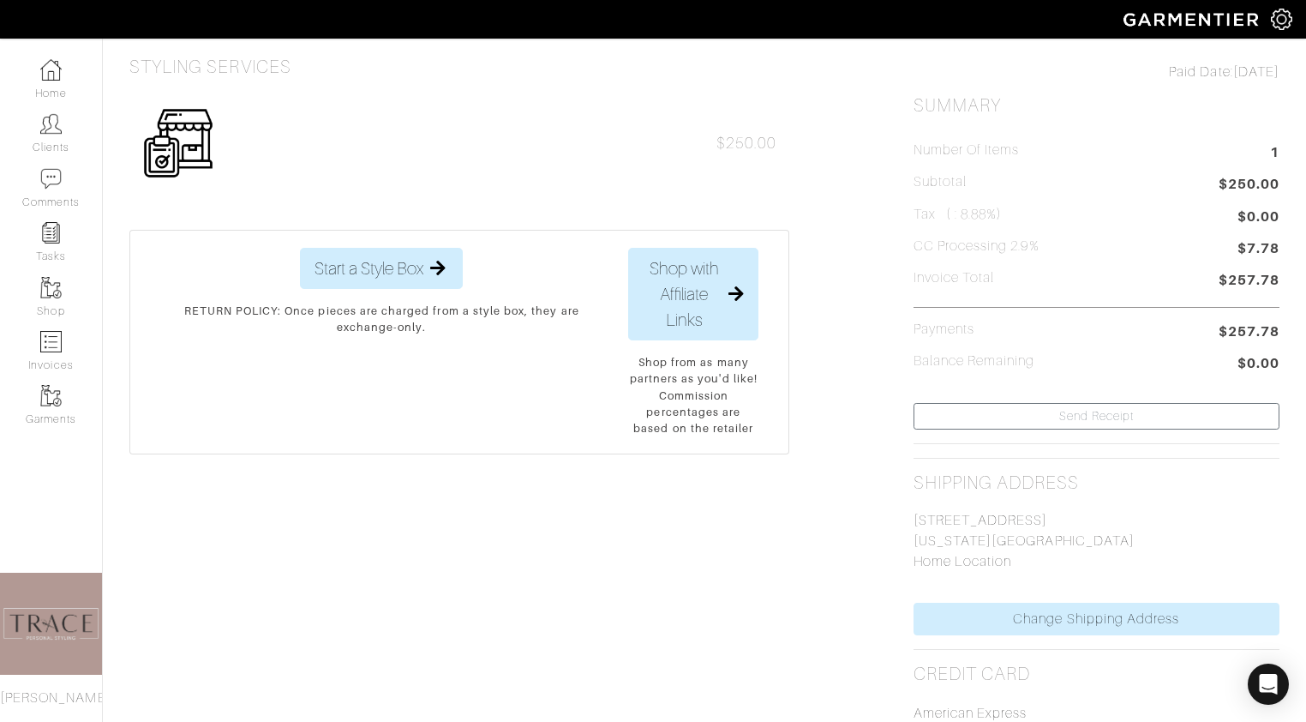
scroll to position [0, 0]
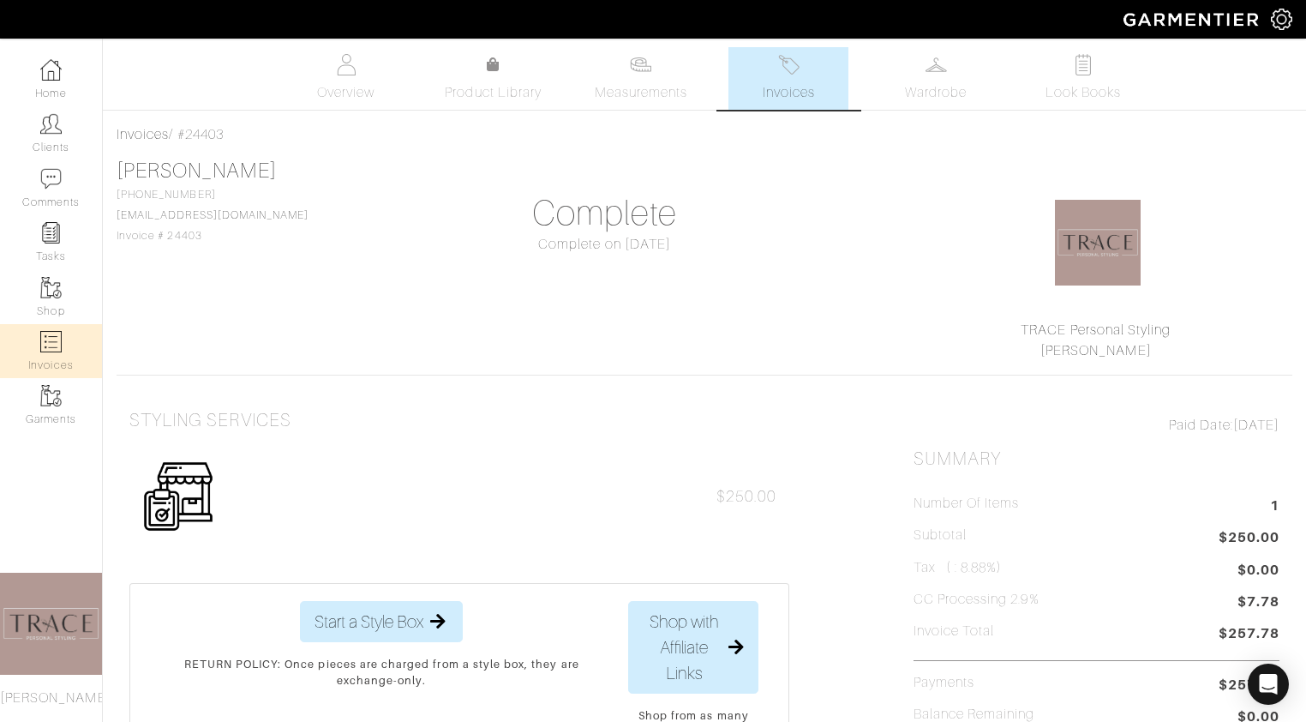
click at [64, 350] on link "Invoices" at bounding box center [51, 351] width 102 height 54
select select
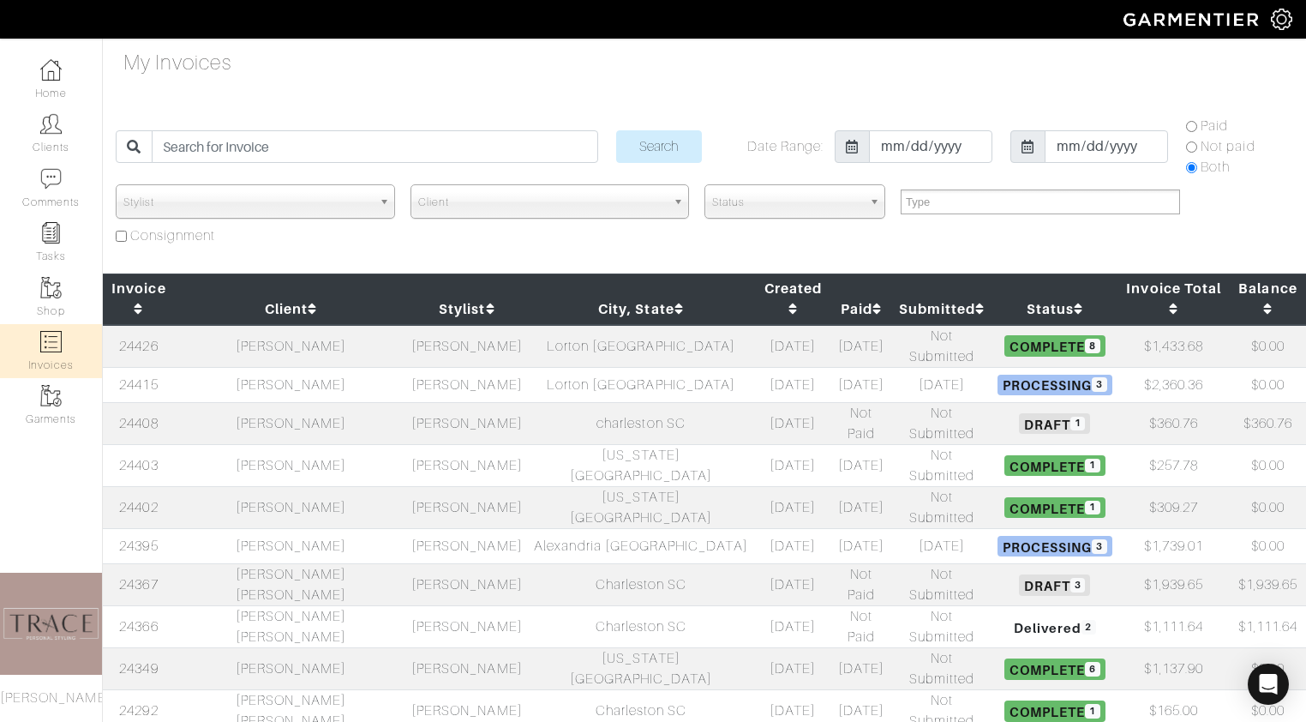
click at [331, 564] on td "[PERSON_NAME] [PERSON_NAME]" at bounding box center [291, 585] width 232 height 42
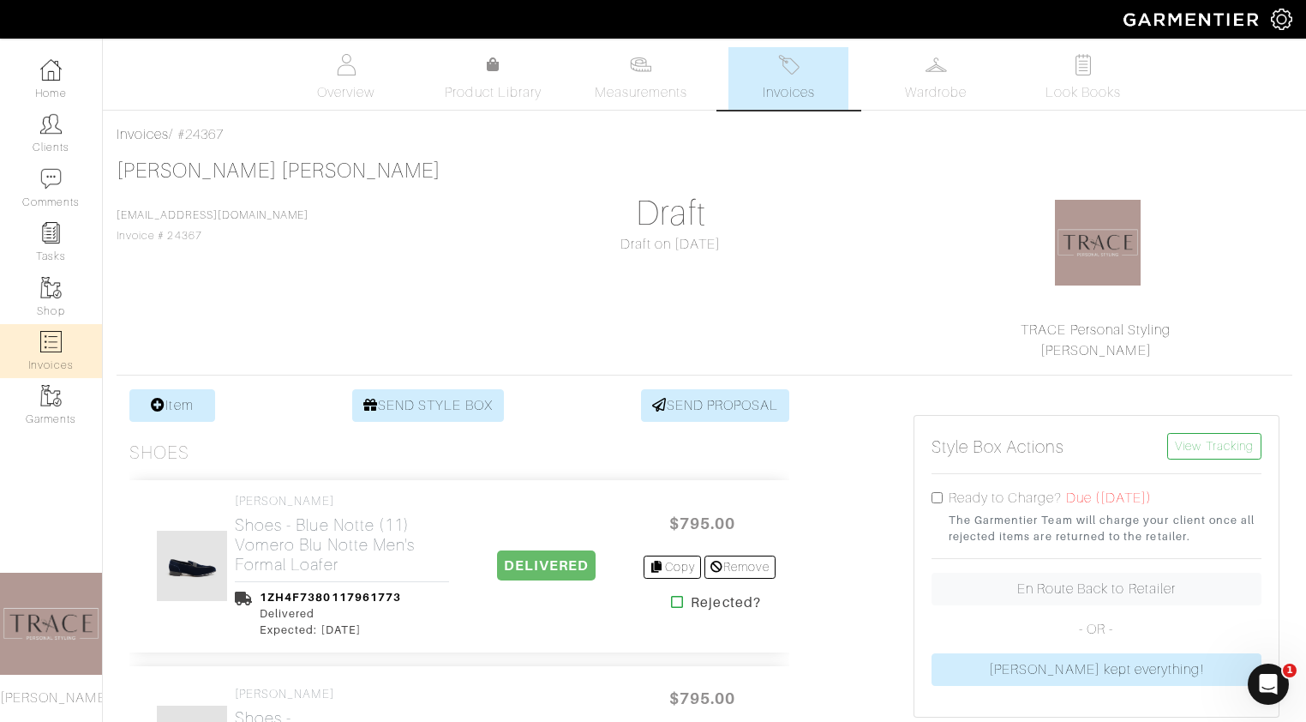
click at [57, 352] on link "Invoices" at bounding box center [51, 351] width 102 height 54
select select
